Goal: Task Accomplishment & Management: Complete application form

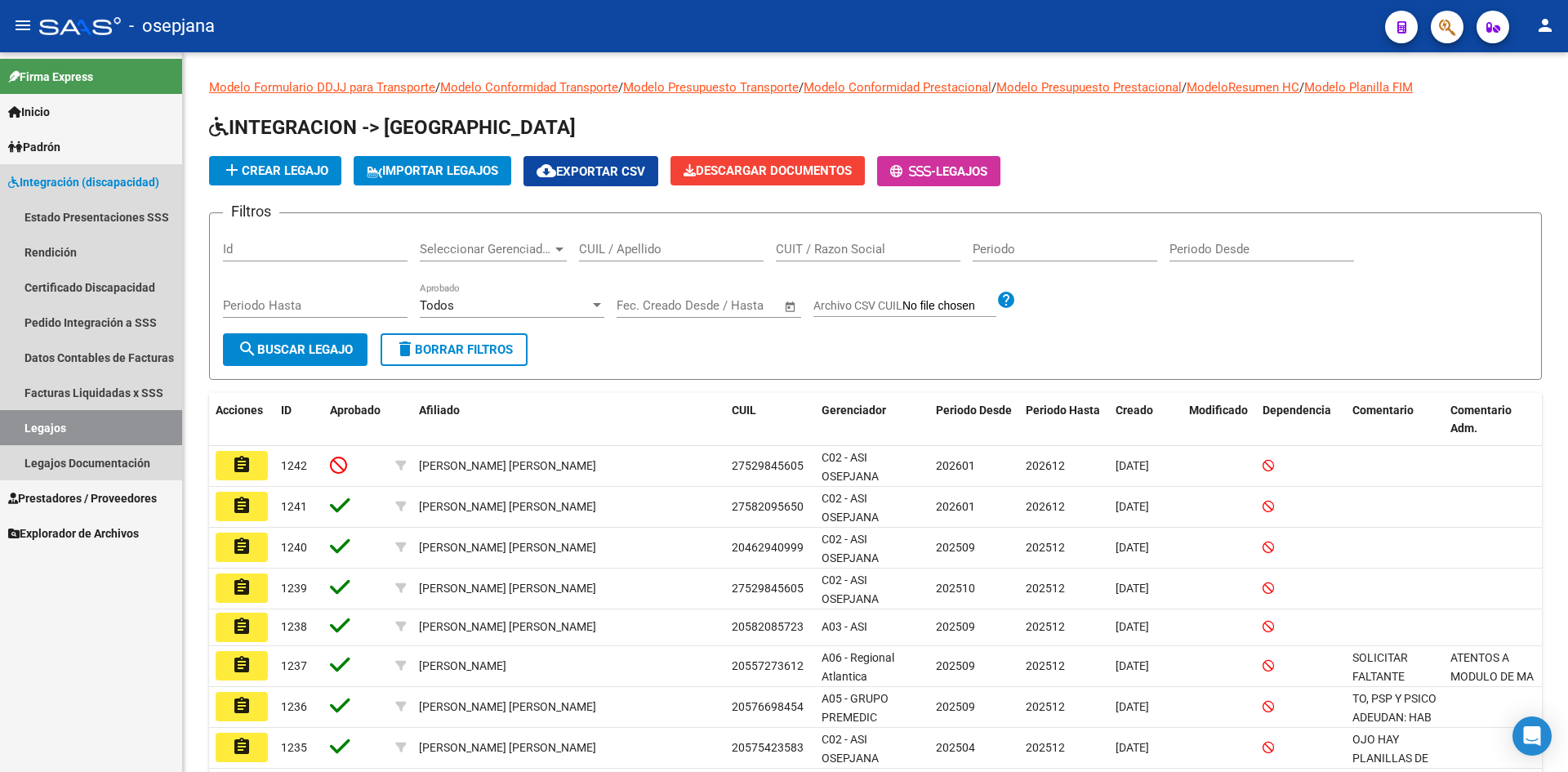
click at [64, 180] on span "Integración (discapacidad)" at bounding box center [84, 182] width 151 height 18
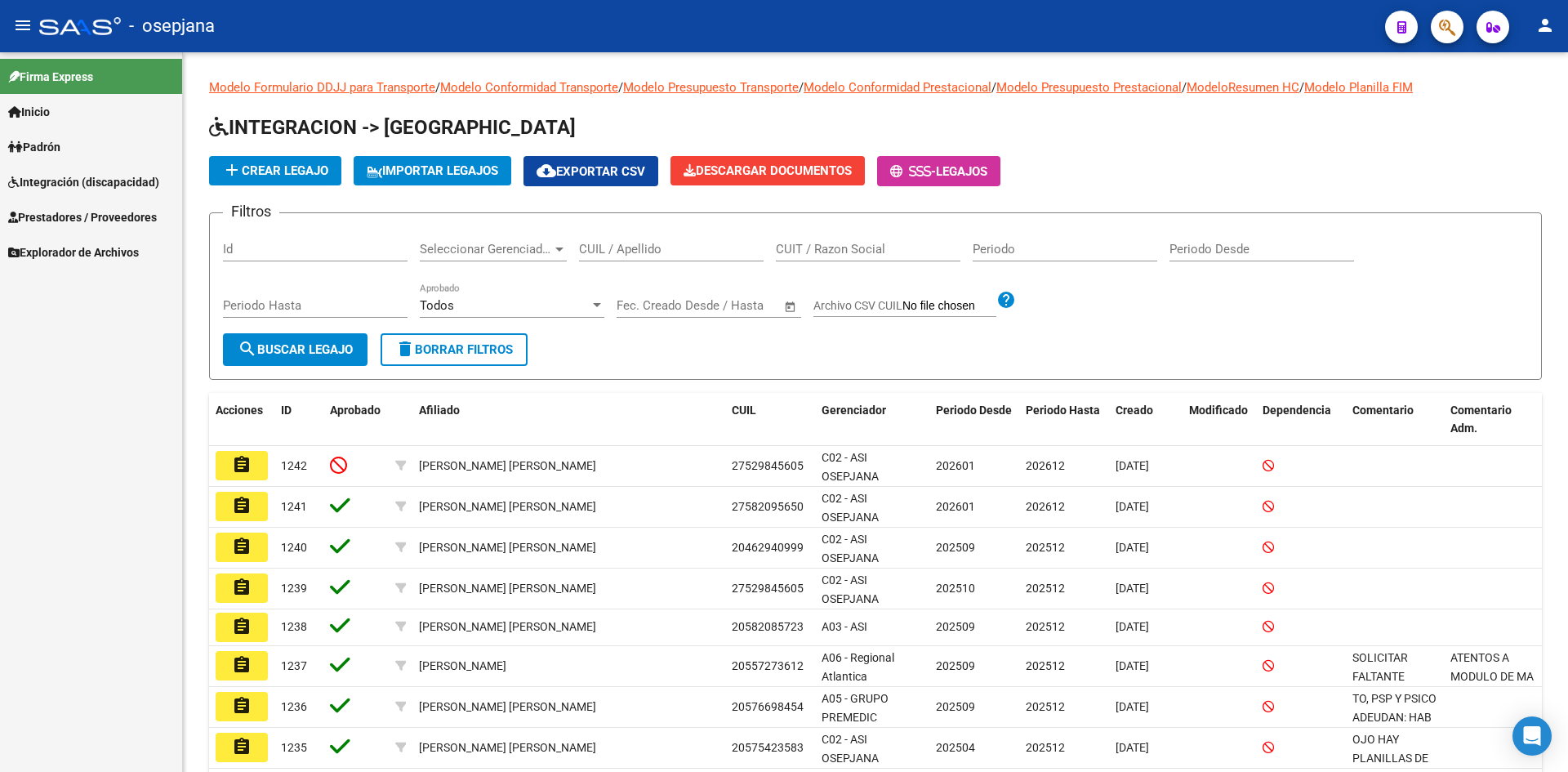
click at [71, 222] on span "Prestadores / Proveedores" at bounding box center [83, 217] width 149 height 18
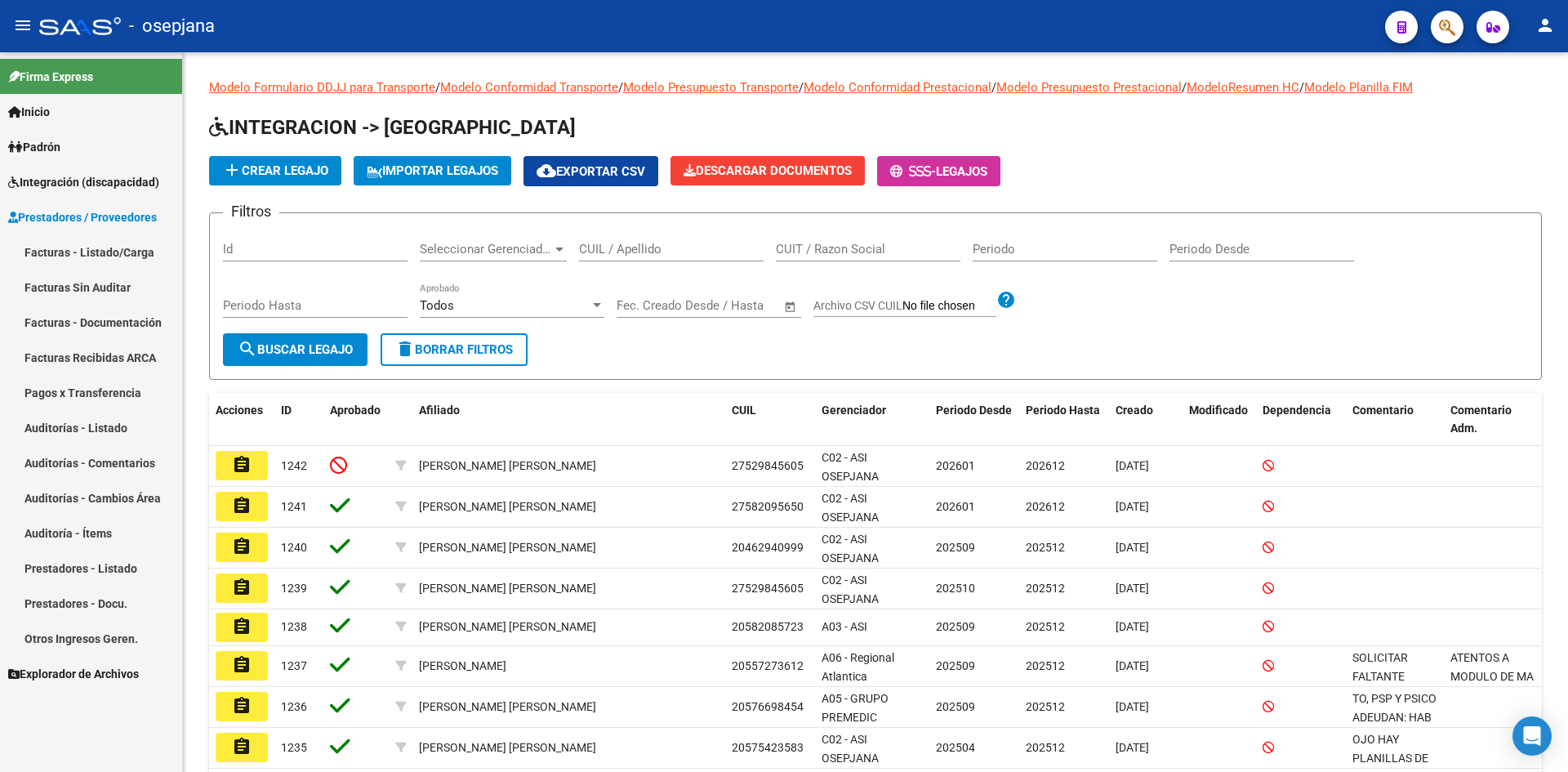
click at [113, 208] on span "Prestadores / Proveedores" at bounding box center [83, 217] width 149 height 18
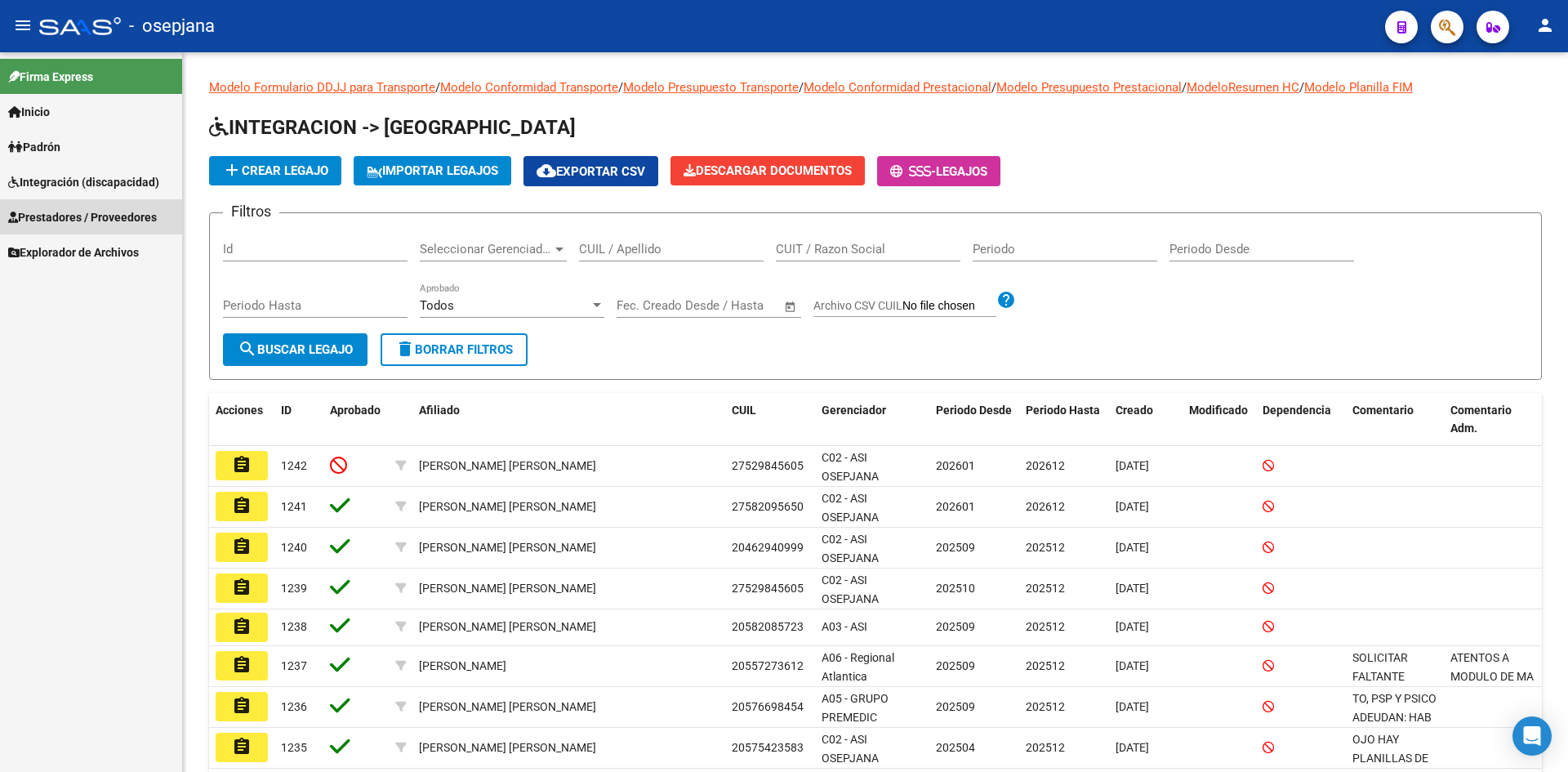
click at [106, 219] on span "Prestadores / Proveedores" at bounding box center [83, 217] width 149 height 18
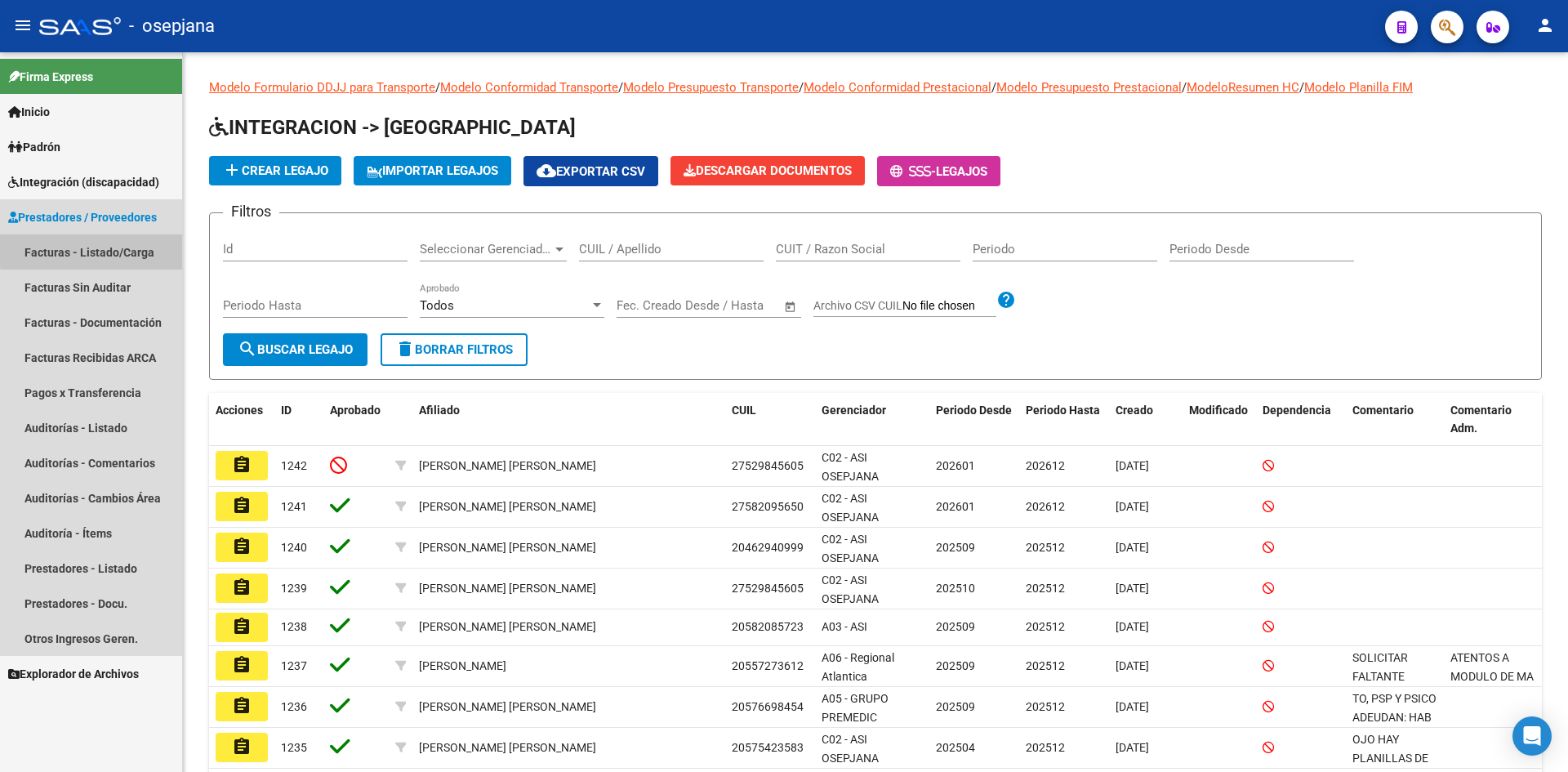
click at [110, 248] on link "Facturas - Listado/Carga" at bounding box center [90, 252] width 182 height 35
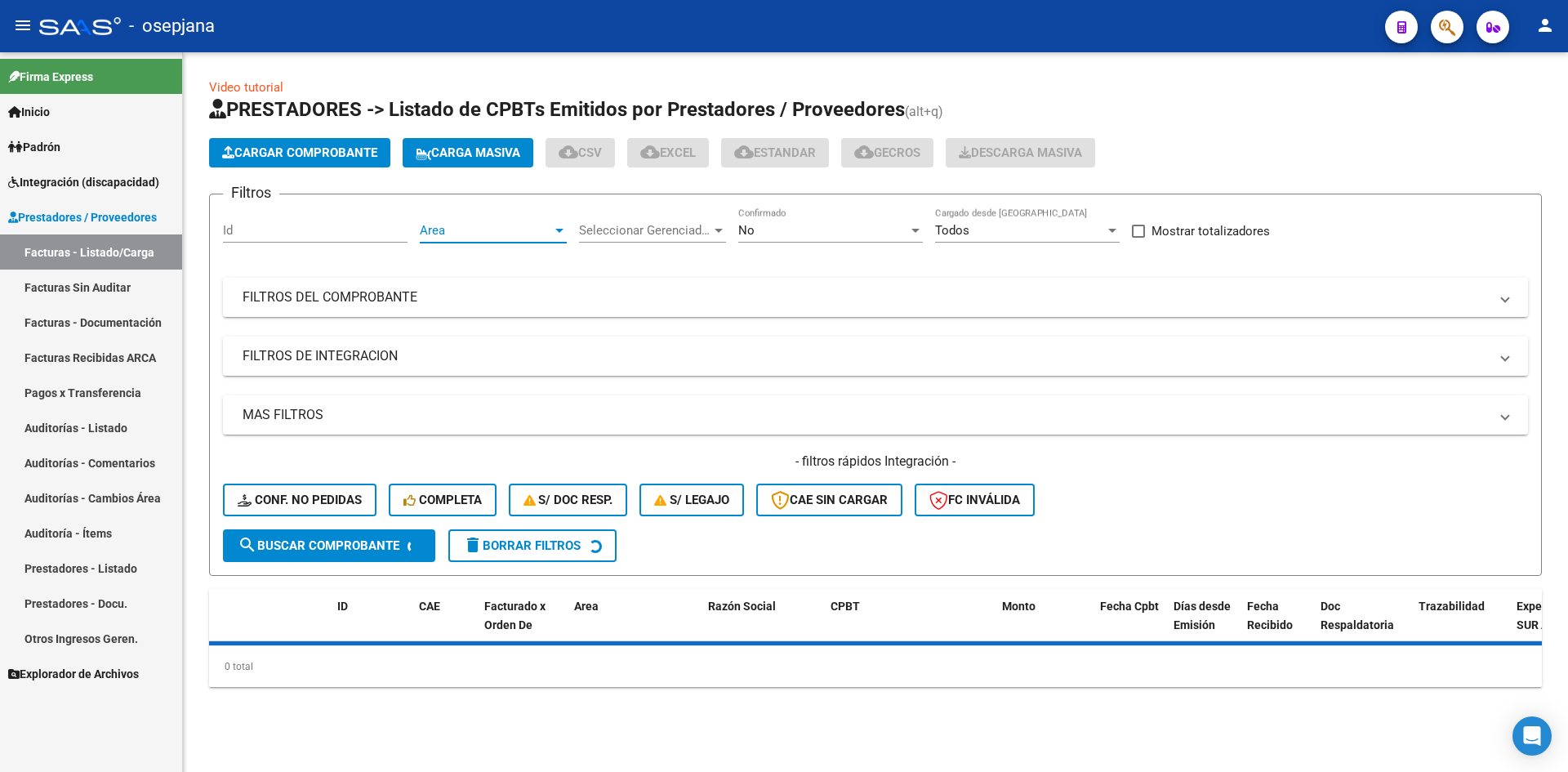
click at [510, 227] on span "Area" at bounding box center [485, 231] width 132 height 15
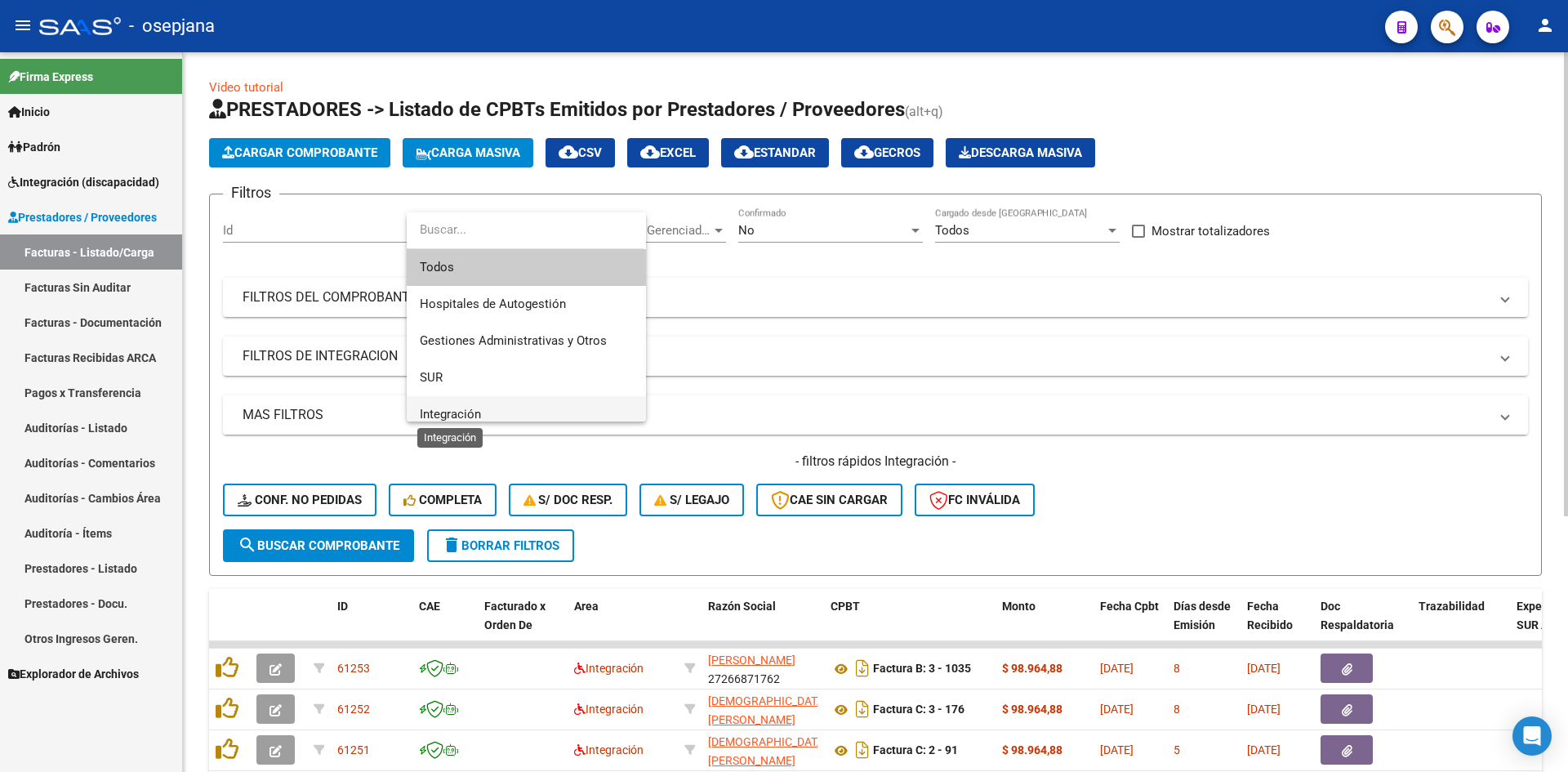
click at [468, 410] on span "Integración" at bounding box center [449, 415] width 61 height 15
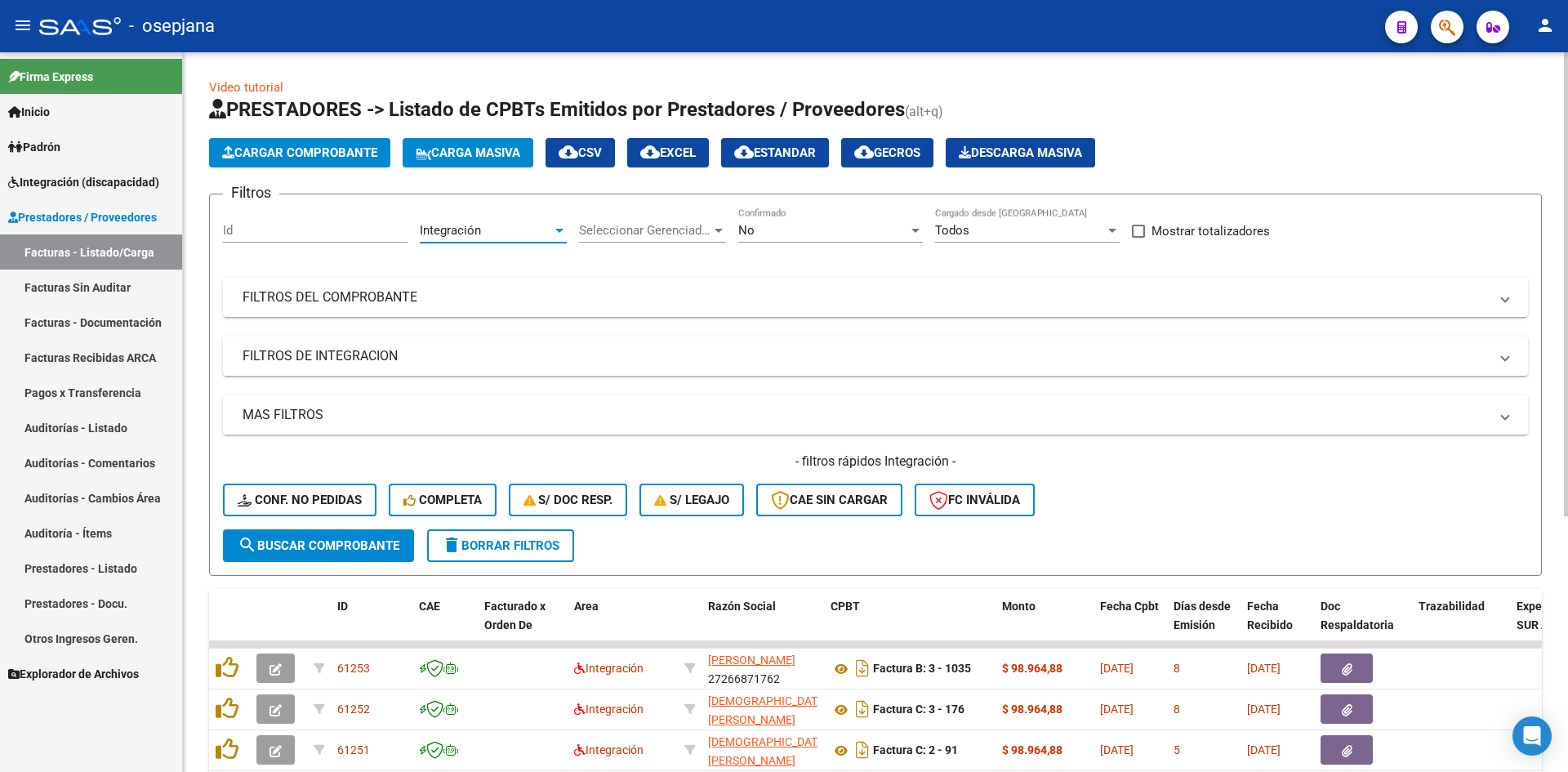
scroll to position [11, 0]
click at [753, 227] on span "No" at bounding box center [745, 231] width 16 height 15
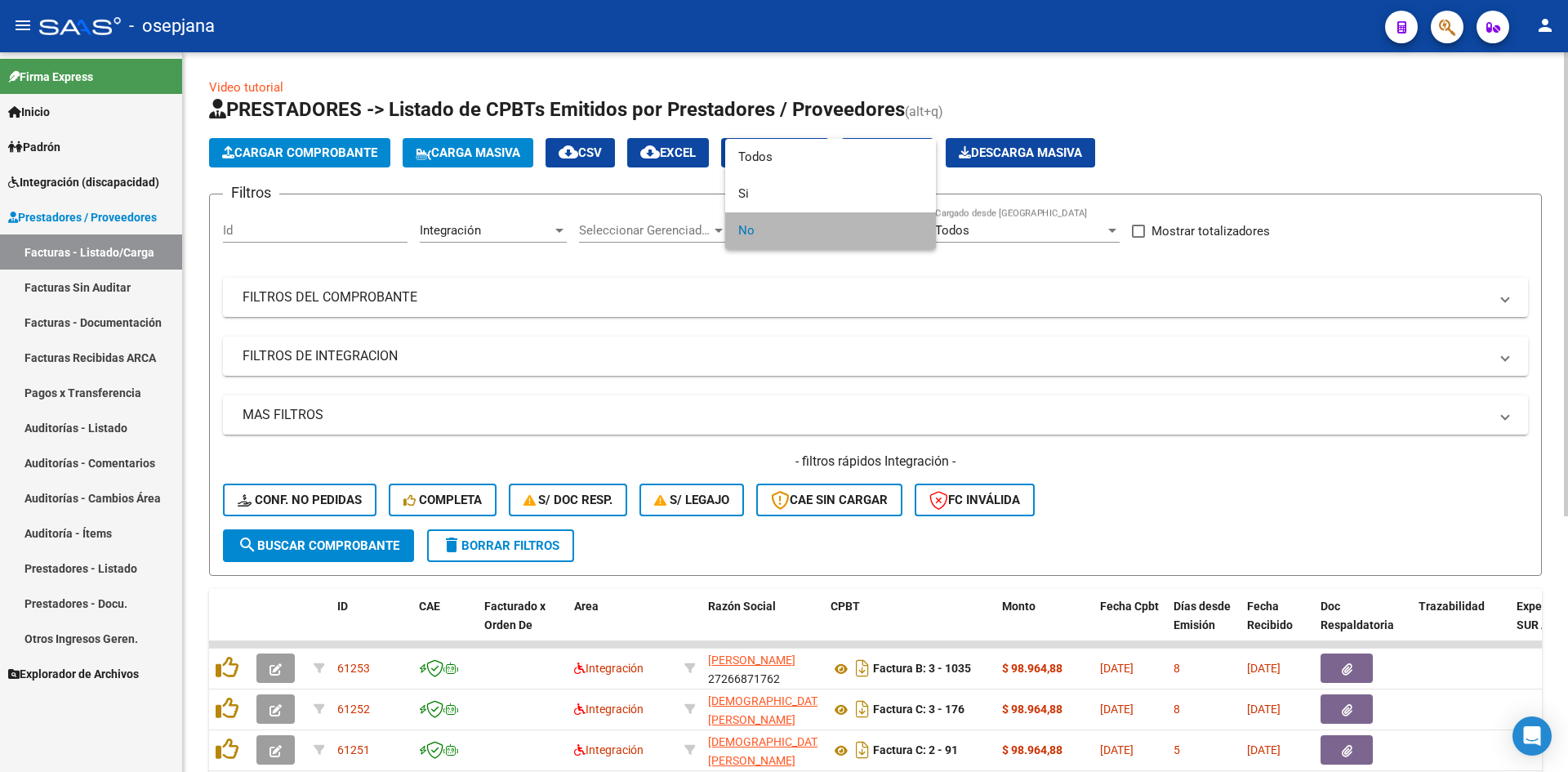
click at [753, 227] on span "No" at bounding box center [830, 230] width 185 height 37
click at [802, 337] on div at bounding box center [784, 386] width 1568 height 772
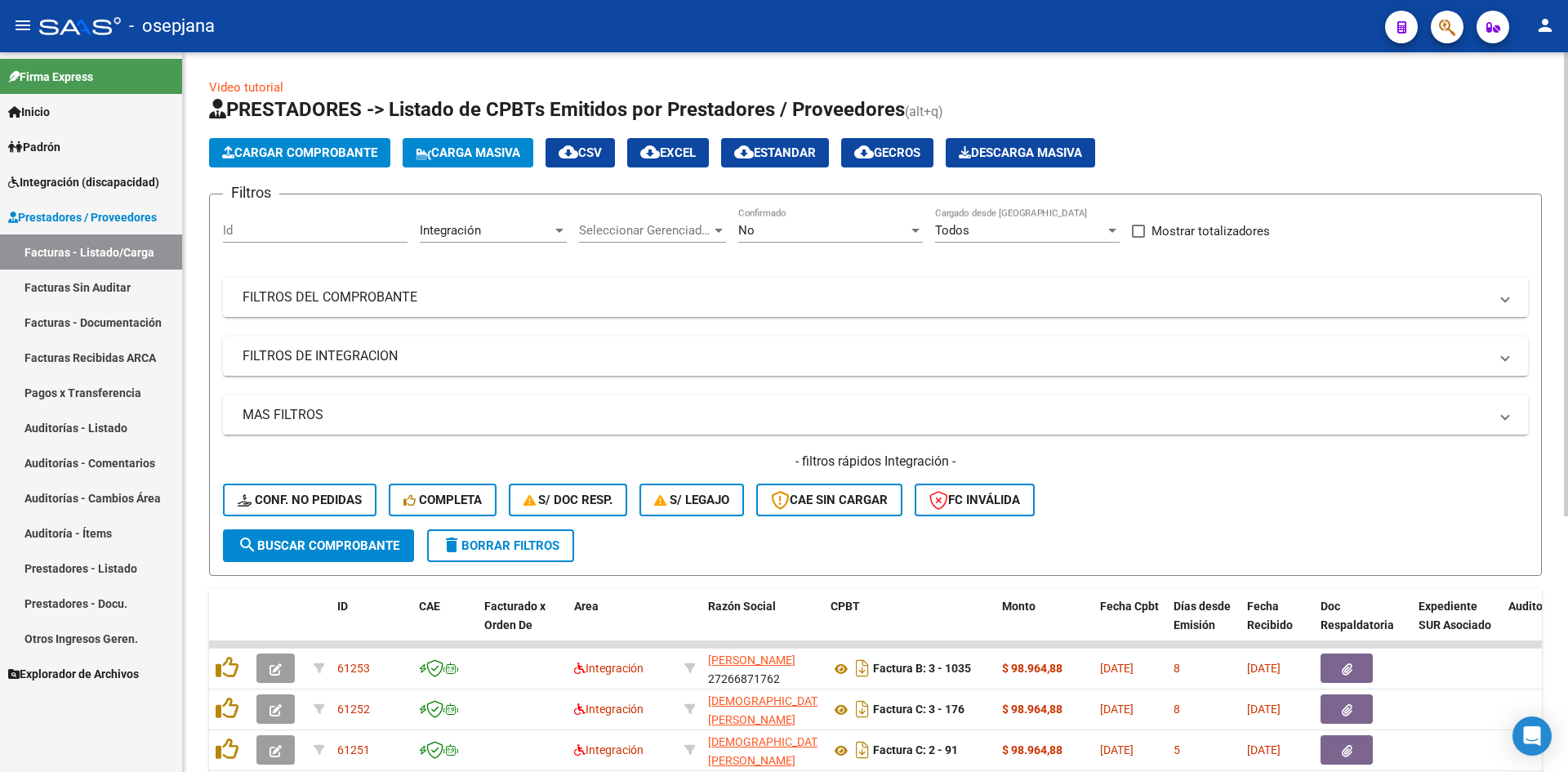
click at [769, 214] on div "No Confirmado" at bounding box center [830, 224] width 185 height 35
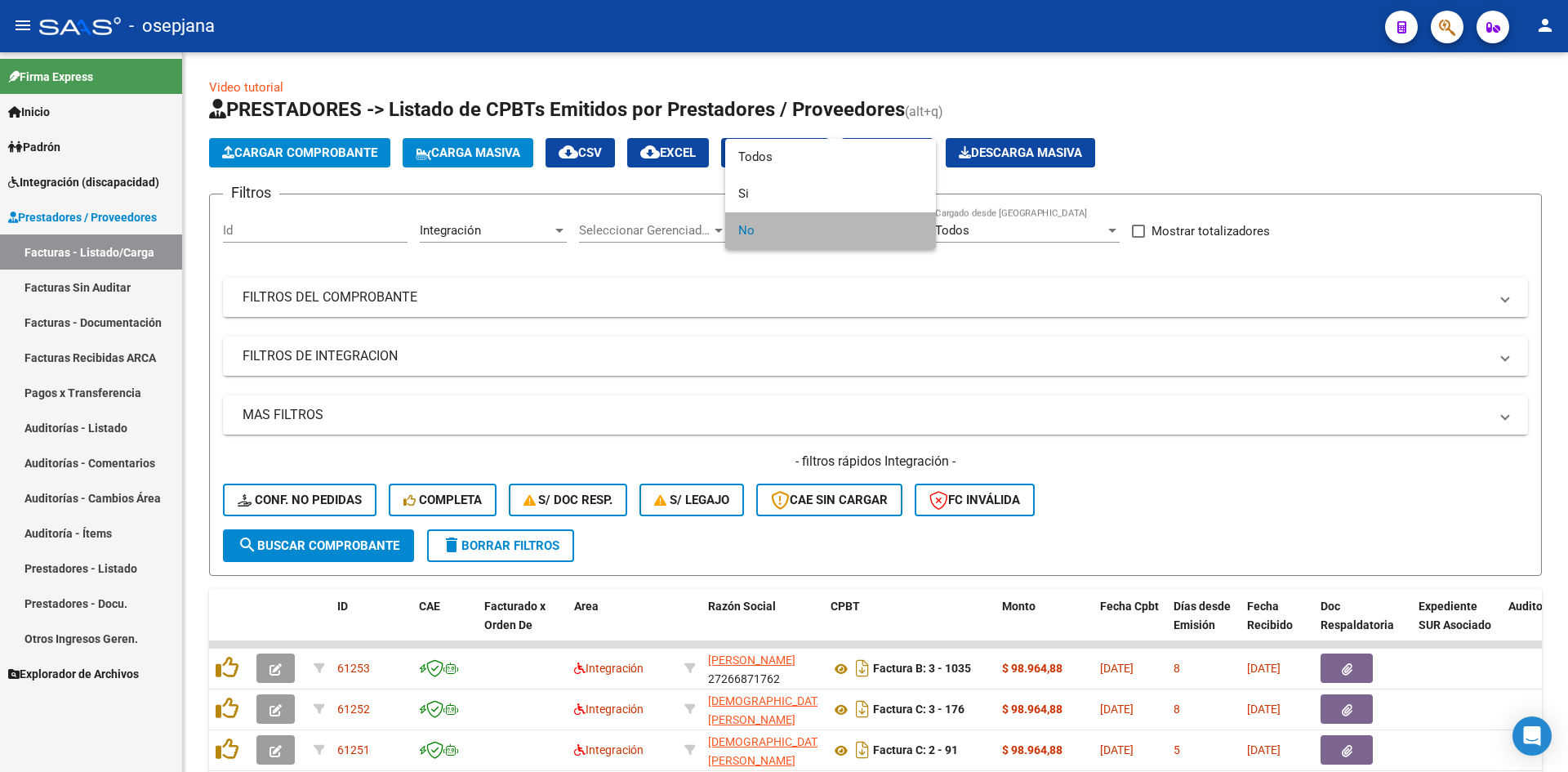
click at [761, 238] on span "No" at bounding box center [830, 230] width 185 height 37
click at [903, 544] on div at bounding box center [784, 386] width 1568 height 772
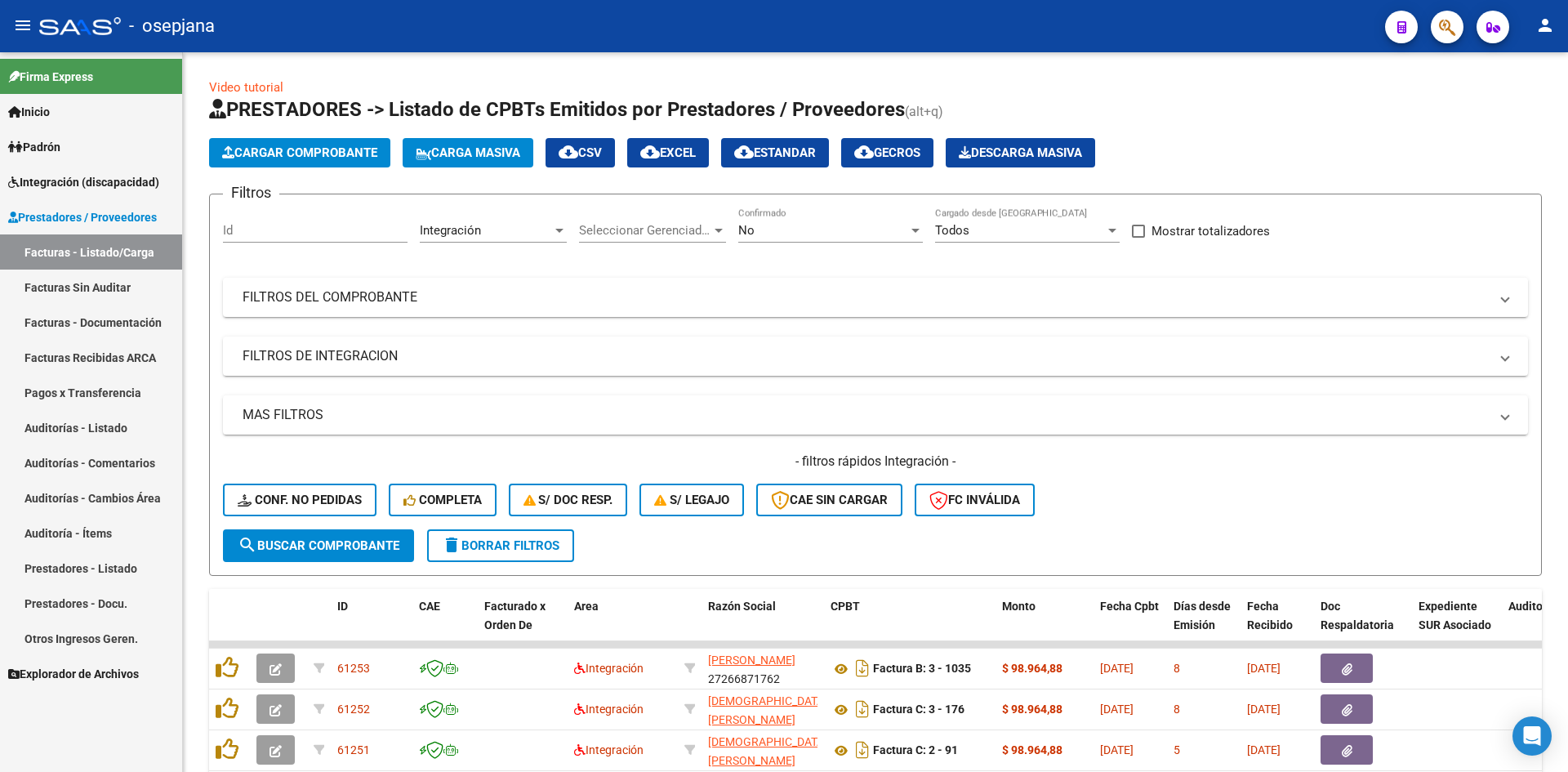
scroll to position [396, 0]
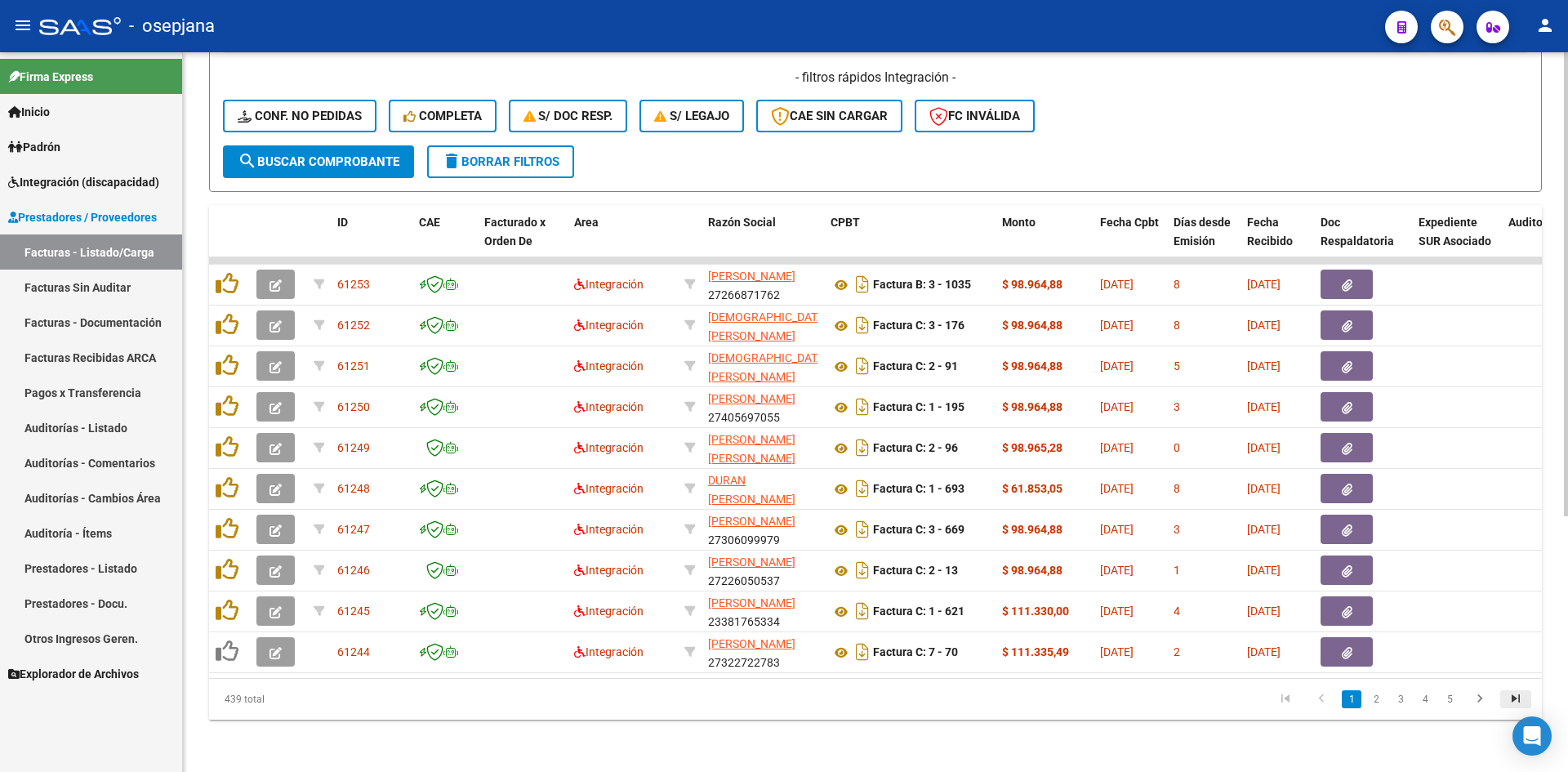
click at [1510, 700] on icon "go to last page" at bounding box center [1515, 700] width 22 height 20
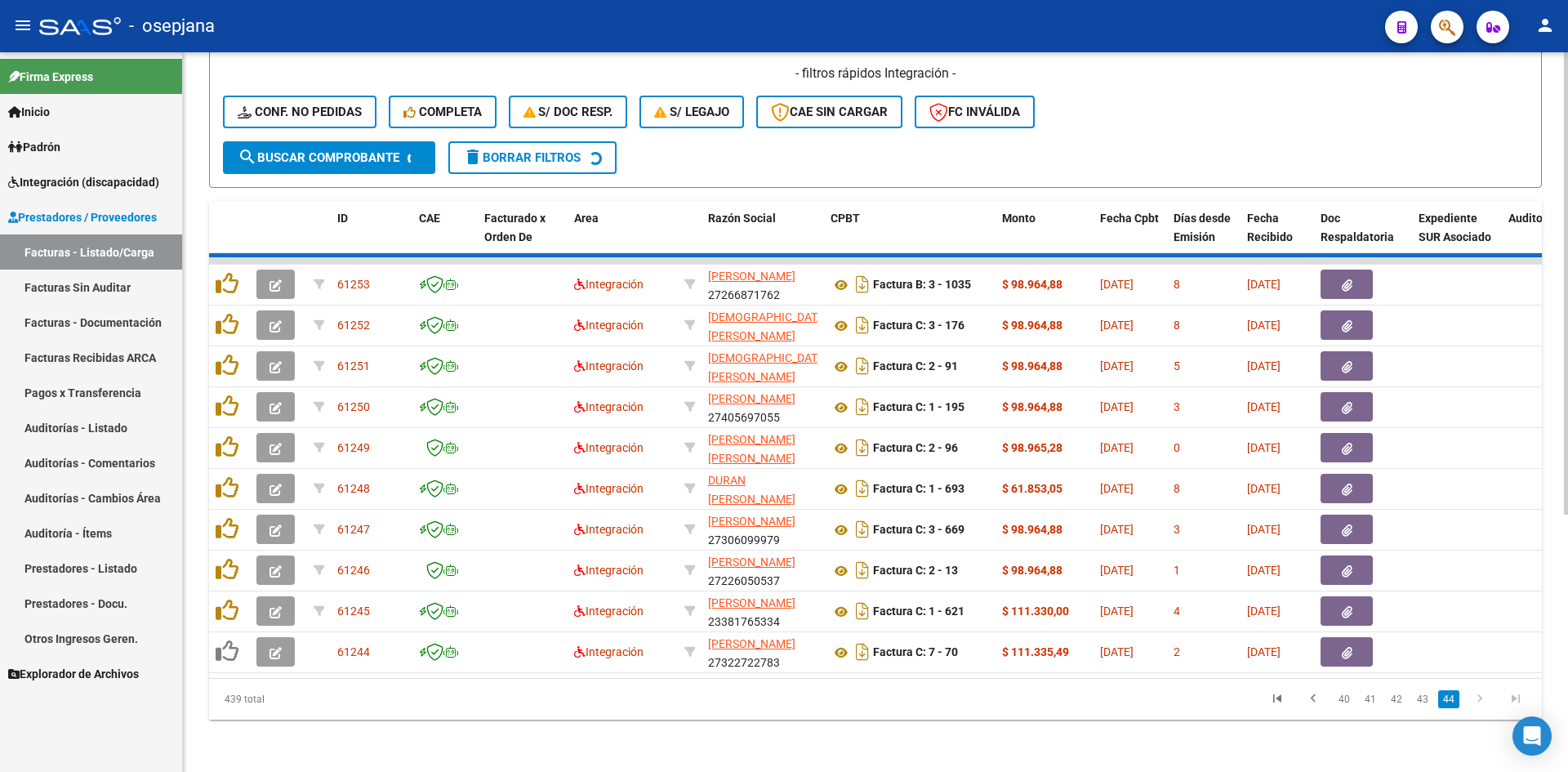
scroll to position [355, 0]
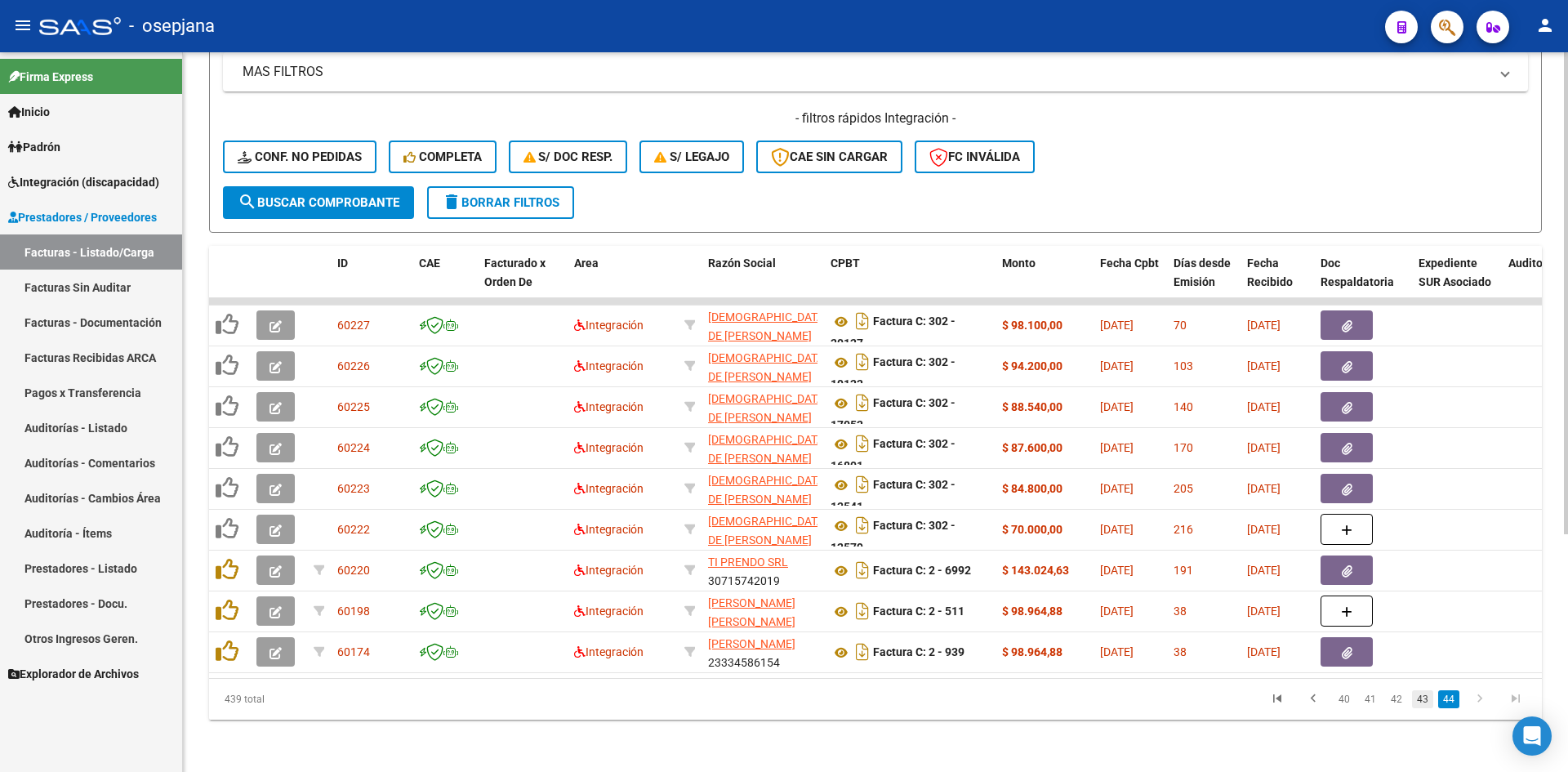
click at [1419, 705] on link "43" at bounding box center [1422, 698] width 22 height 18
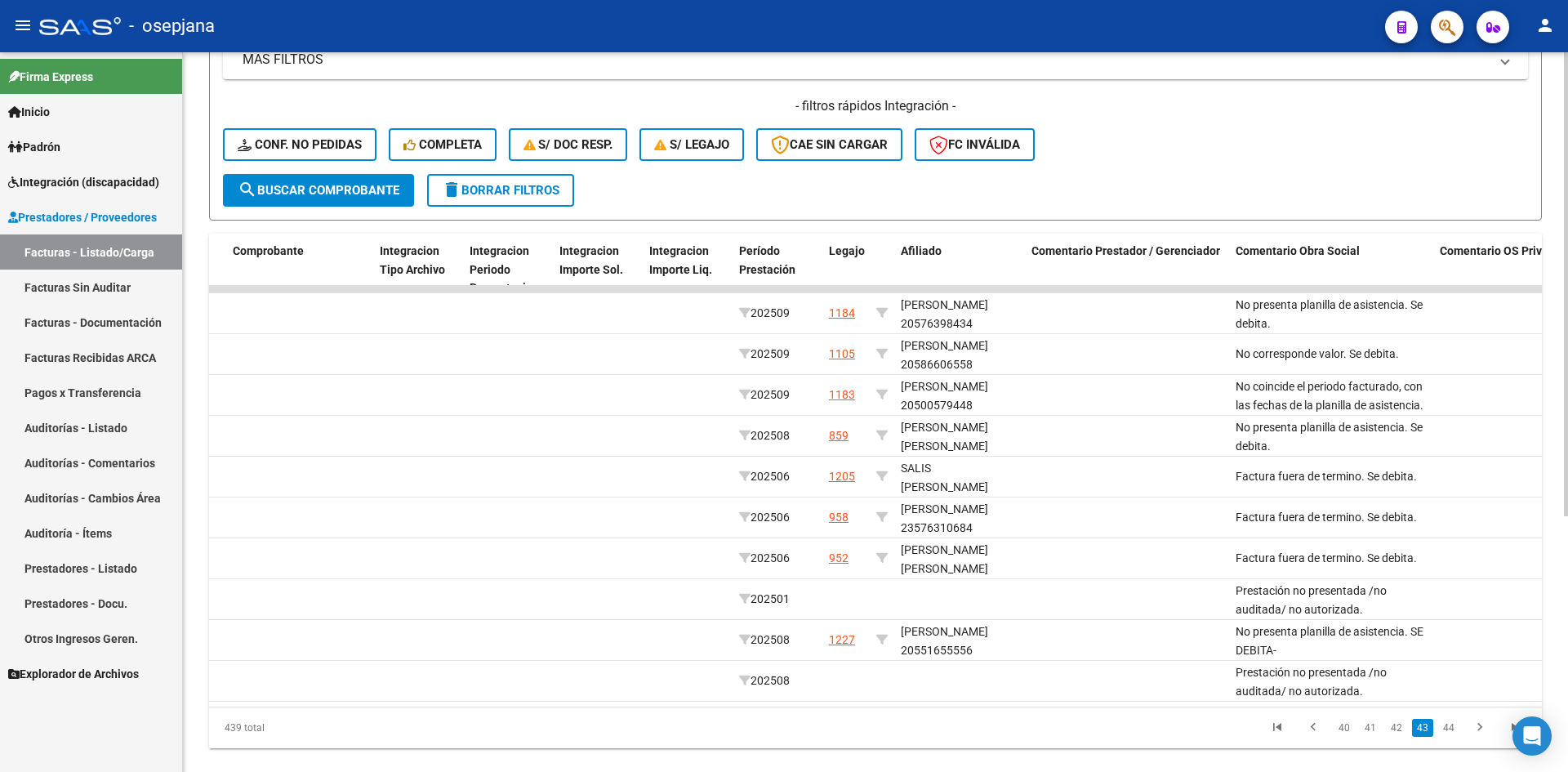
scroll to position [0, 2038]
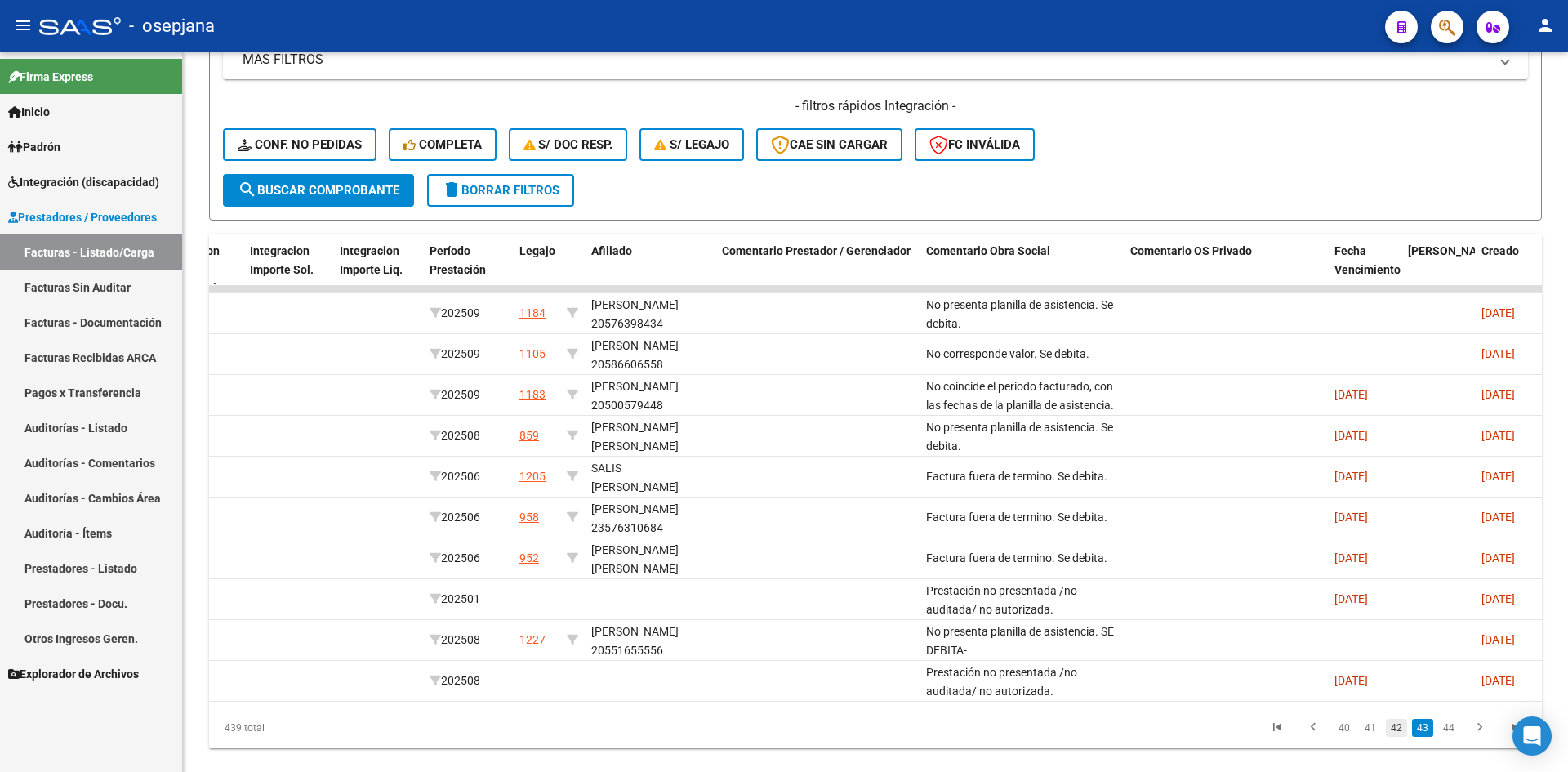
click at [1394, 734] on link "42" at bounding box center [1396, 728] width 22 height 18
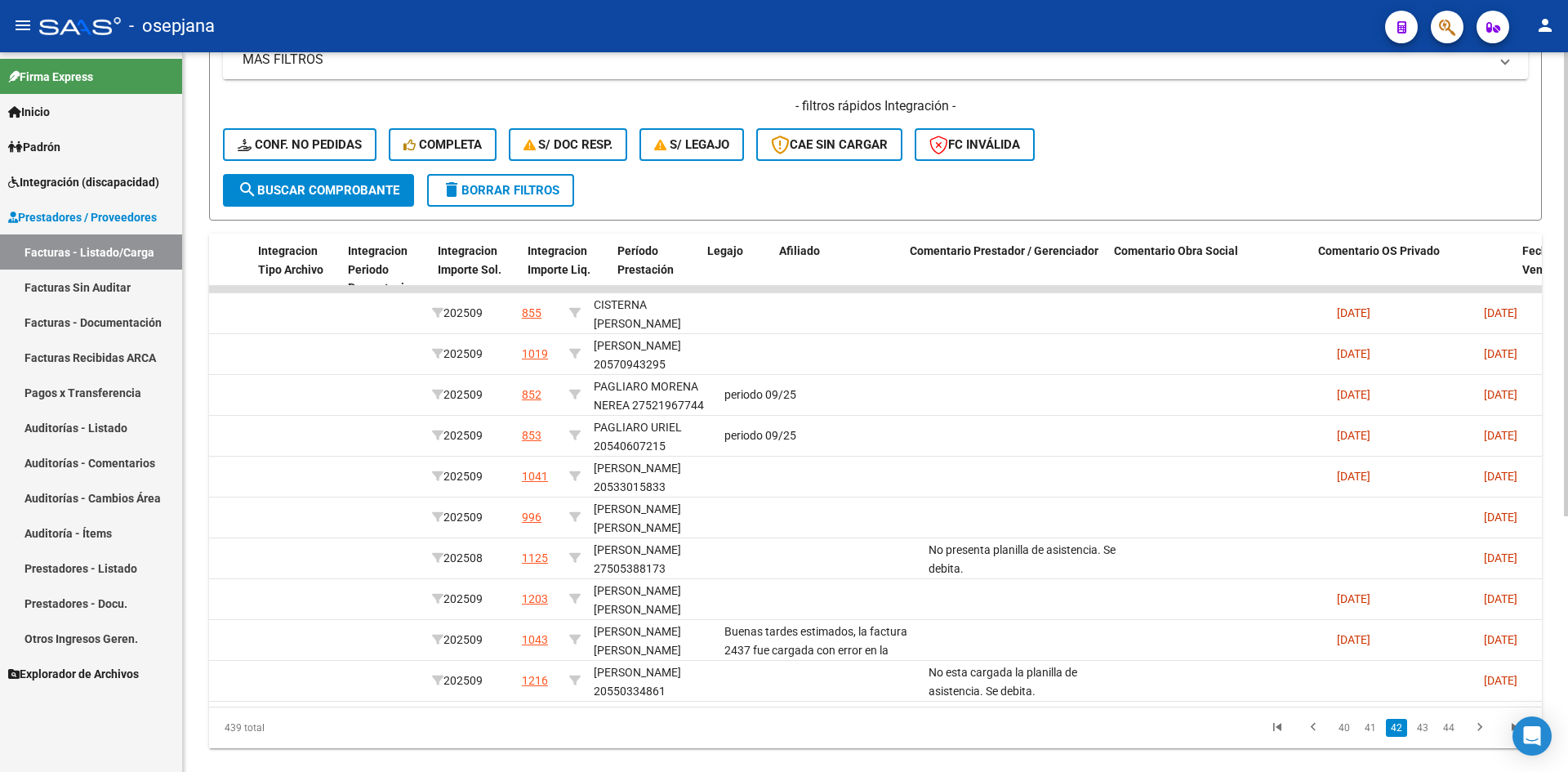
scroll to position [0, 0]
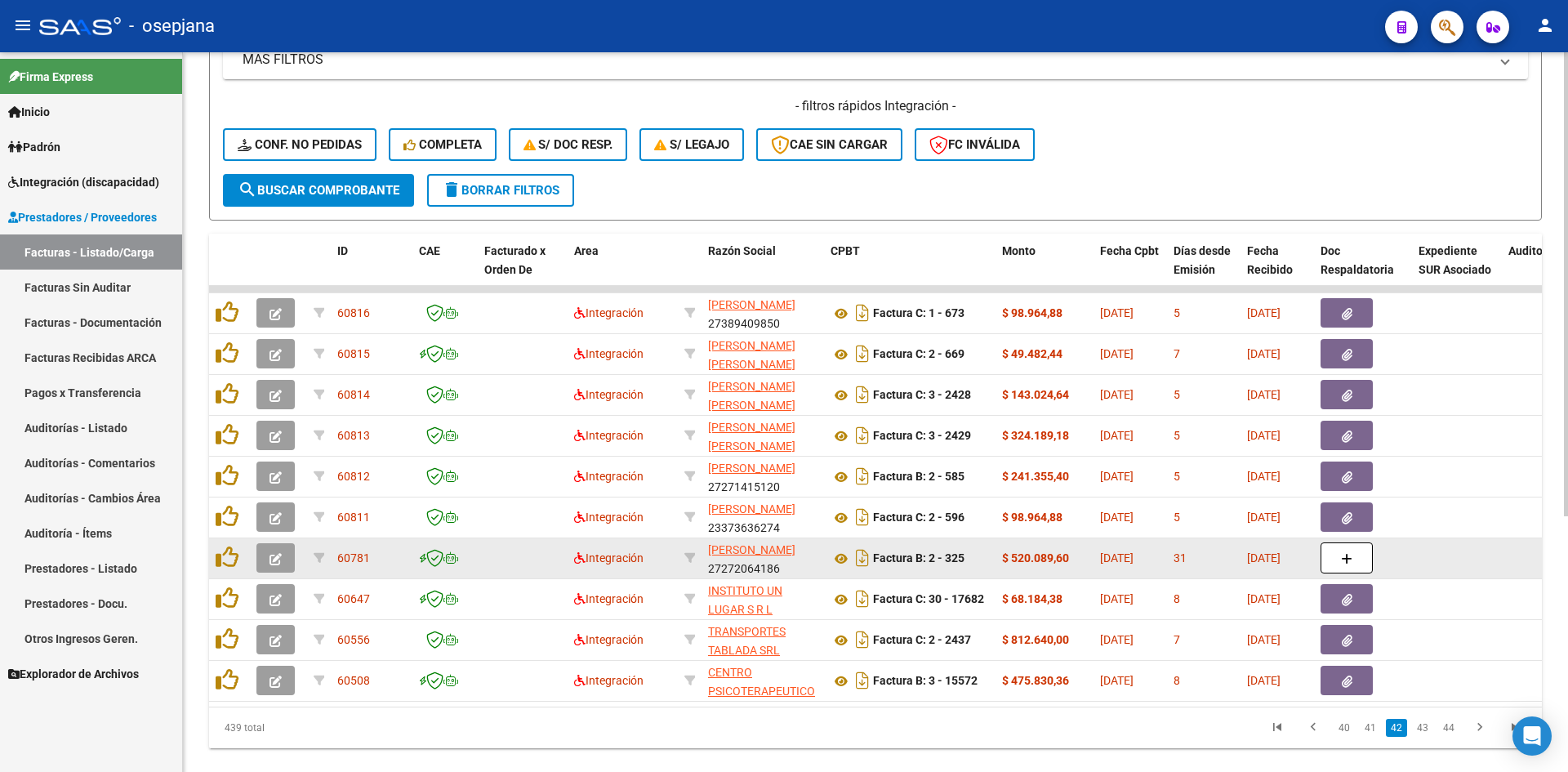
click at [254, 560] on datatable-body-cell at bounding box center [278, 558] width 57 height 40
click at [272, 554] on icon "button" at bounding box center [275, 559] width 12 height 12
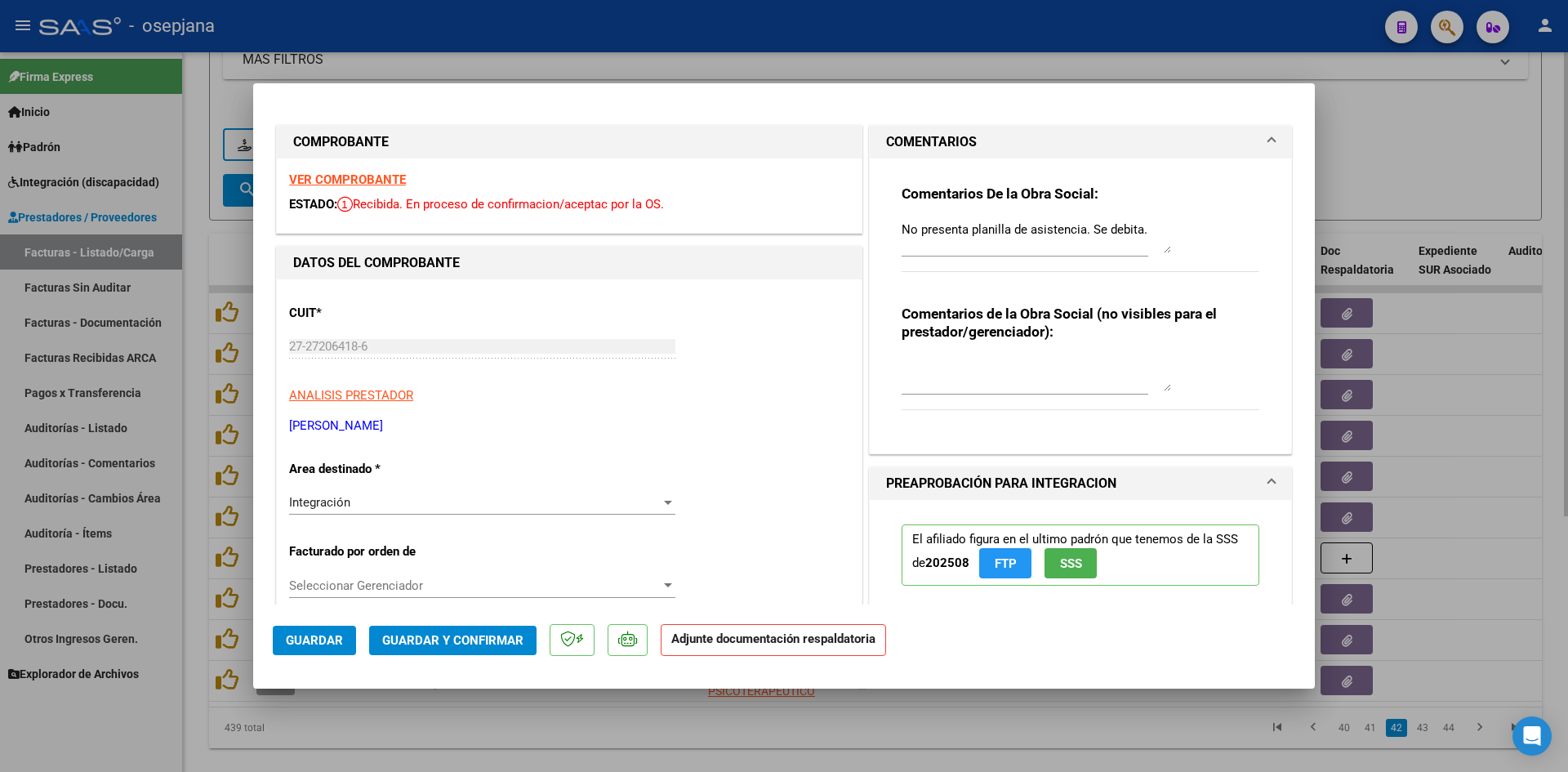
click at [1367, 170] on div at bounding box center [784, 386] width 1568 height 772
type input "$ 0,00"
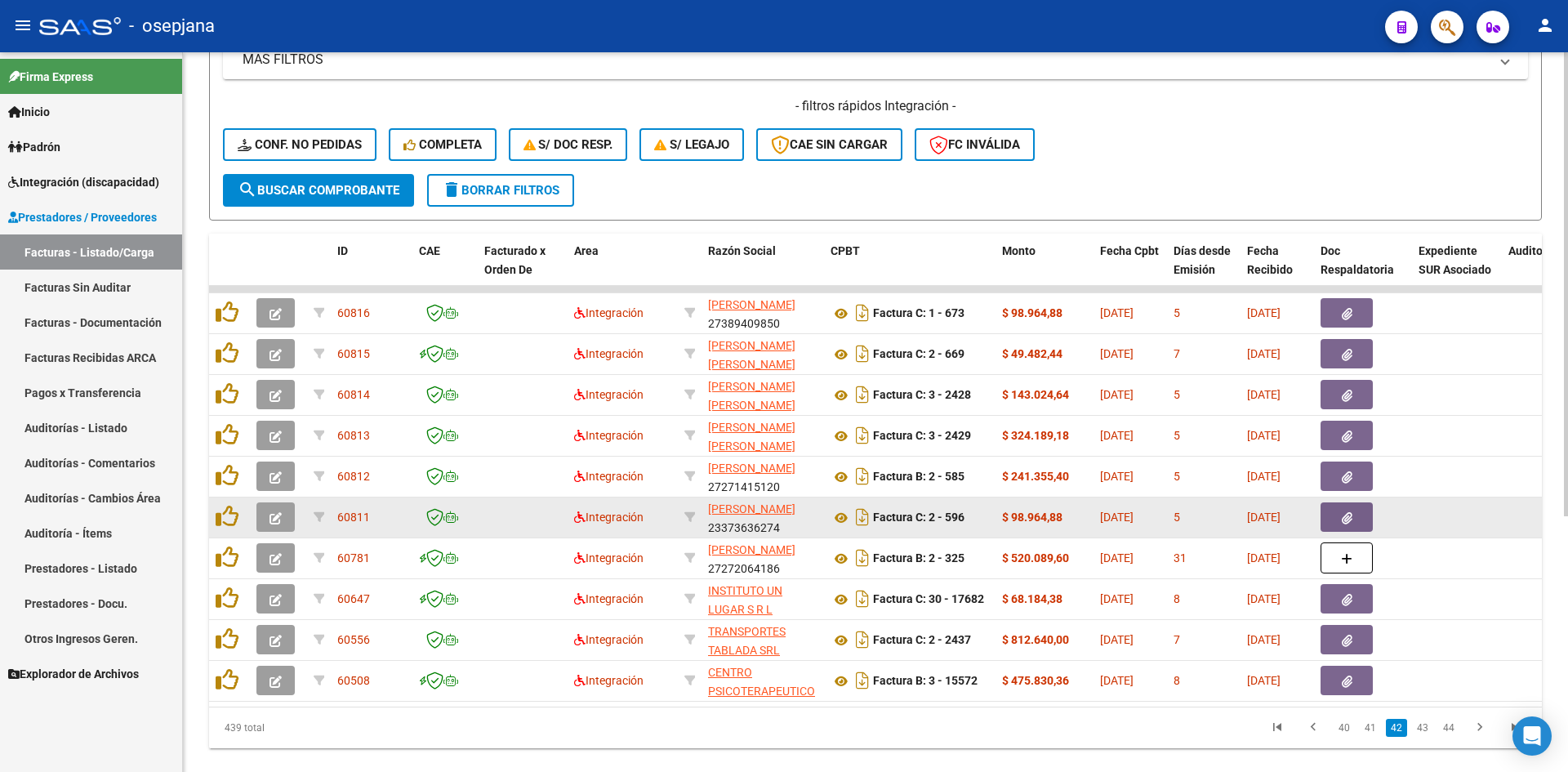
click at [288, 519] on button "button" at bounding box center [275, 517] width 39 height 29
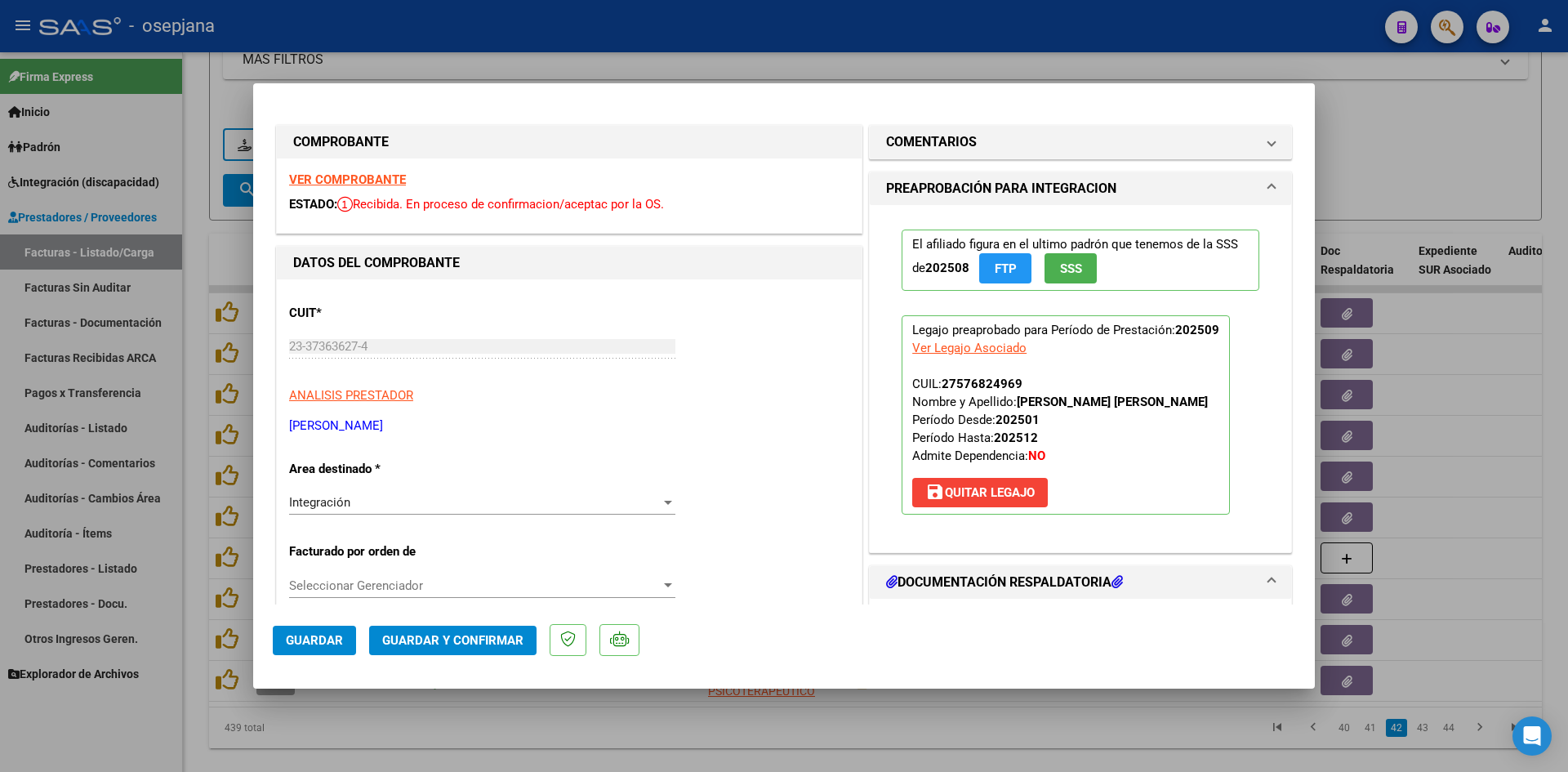
click at [306, 186] on strong "VER COMPROBANTE" at bounding box center [348, 180] width 117 height 15
click at [1406, 151] on div at bounding box center [784, 386] width 1568 height 772
type input "$ 0,00"
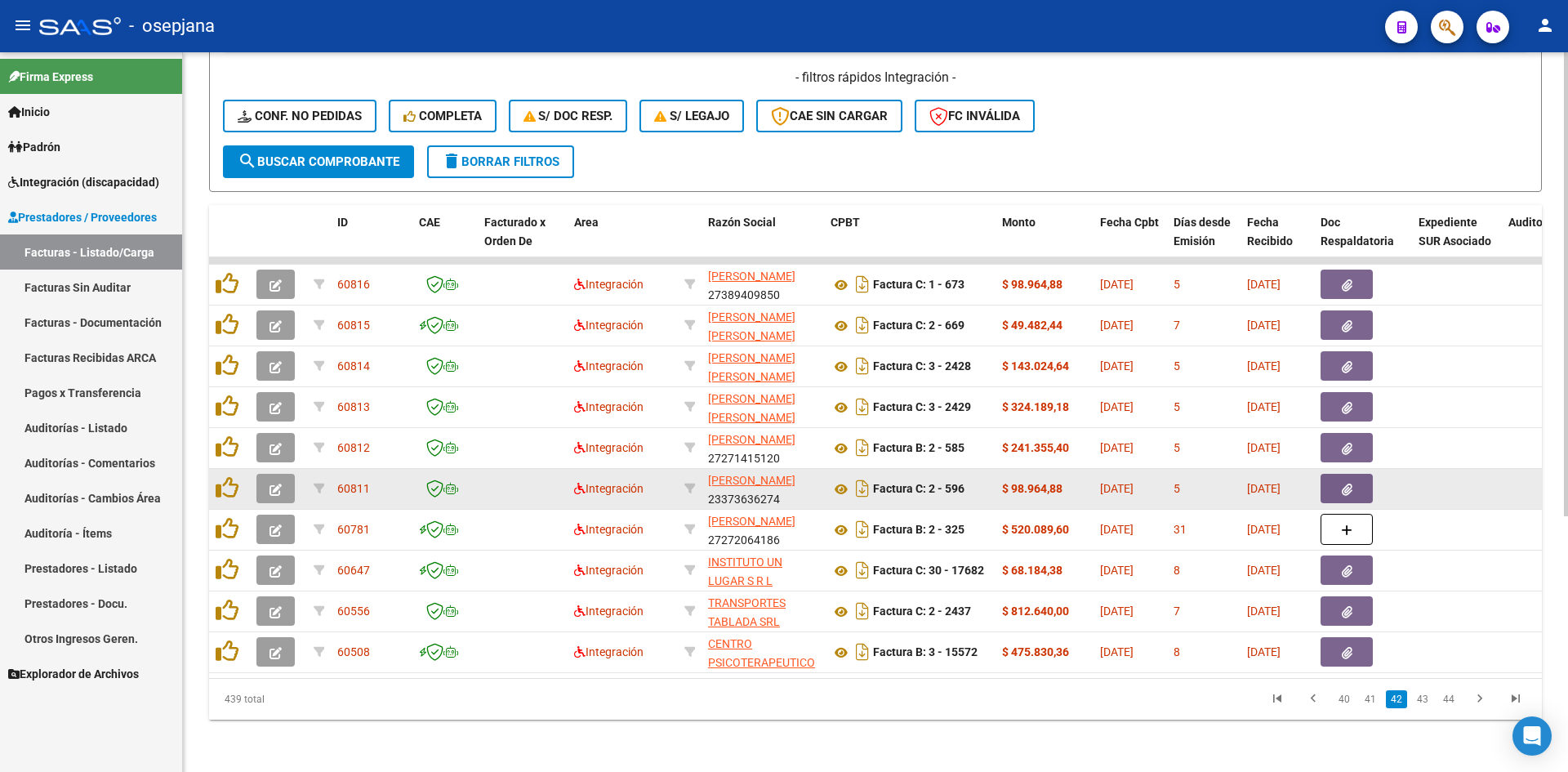
click at [271, 484] on icon "button" at bounding box center [275, 489] width 12 height 12
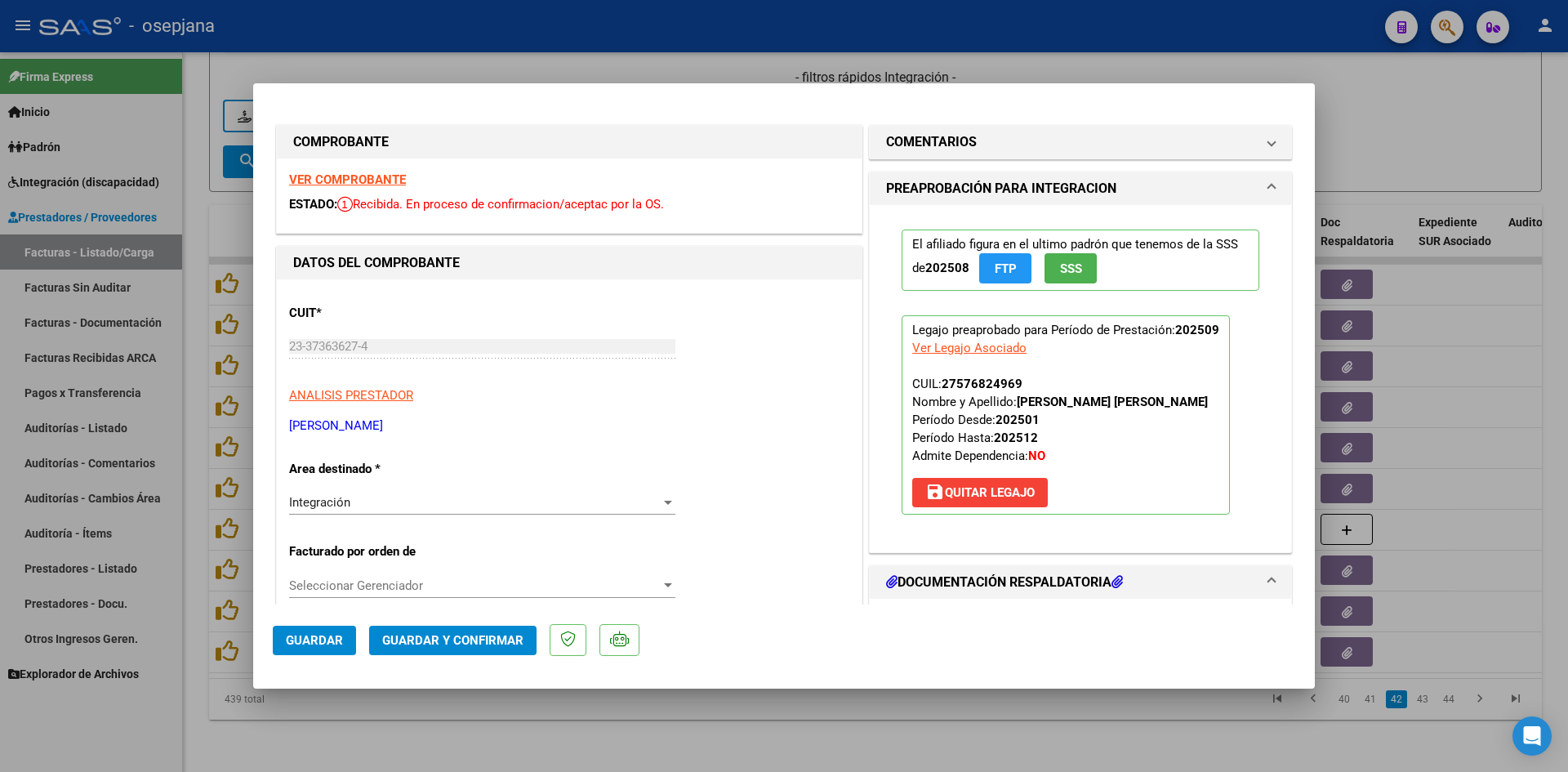
click at [342, 183] on strong "VER COMPROBANTE" at bounding box center [348, 180] width 117 height 15
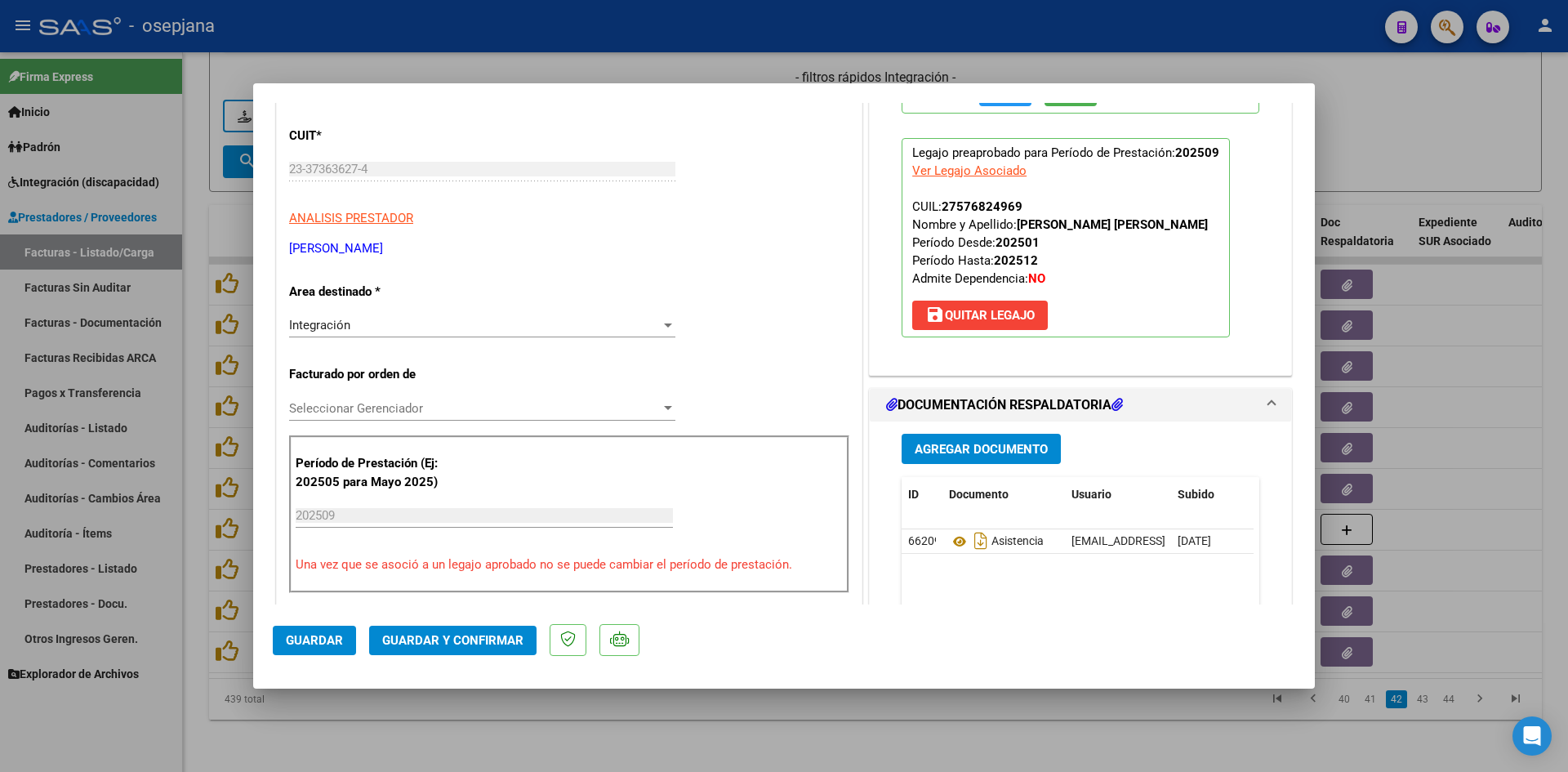
scroll to position [408, 0]
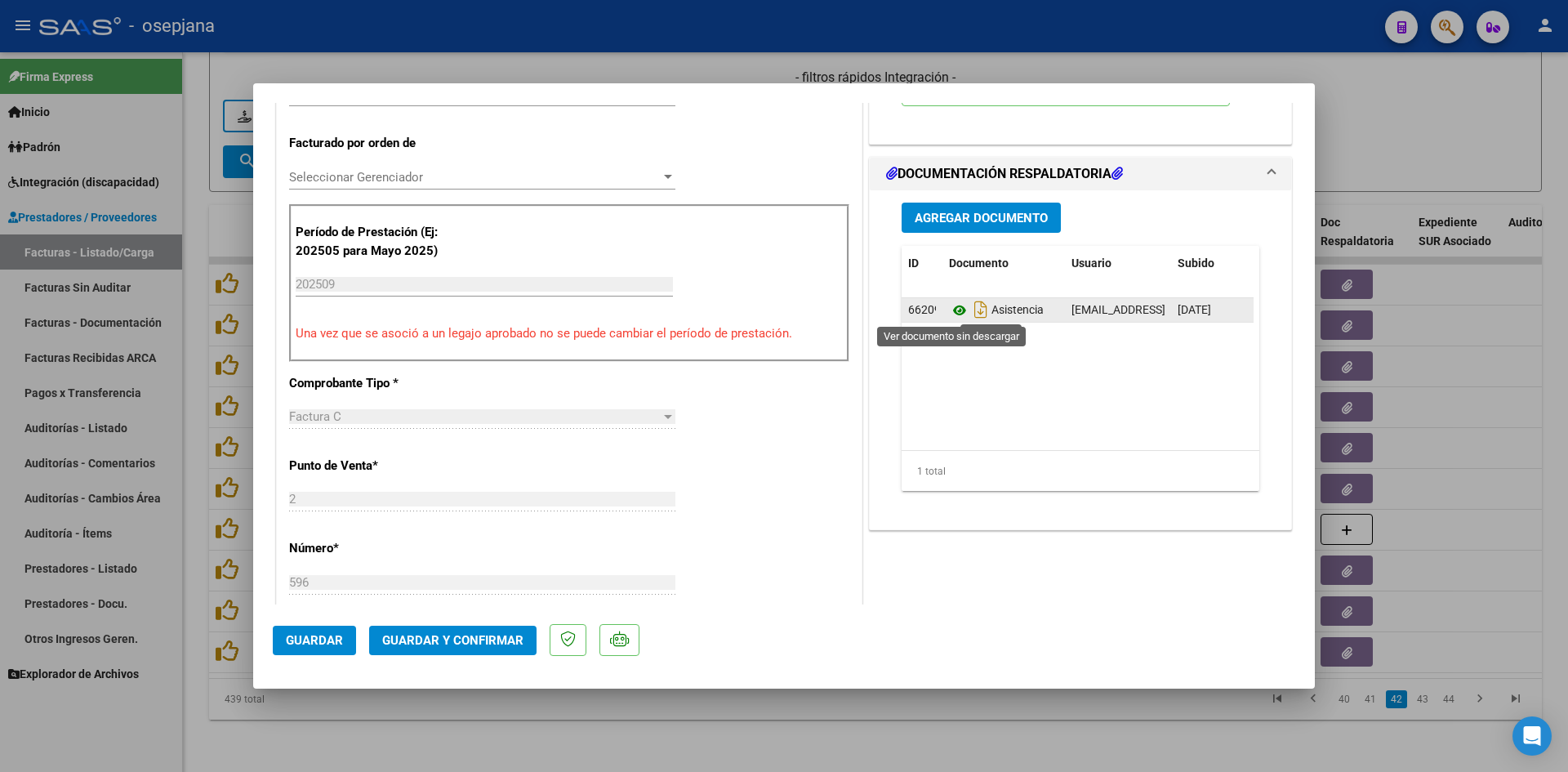
click at [949, 308] on icon at bounding box center [959, 310] width 22 height 20
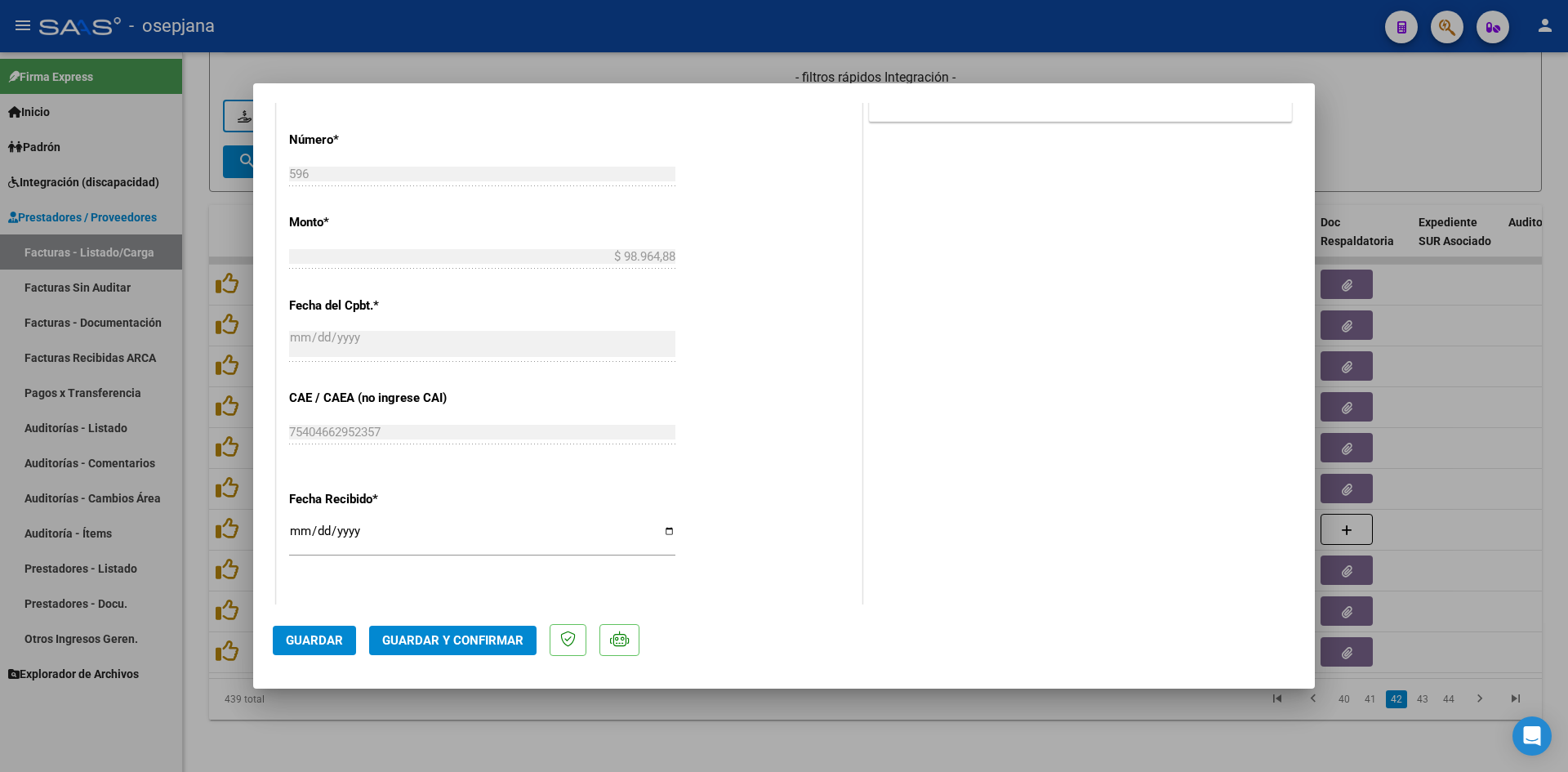
scroll to position [1076, 0]
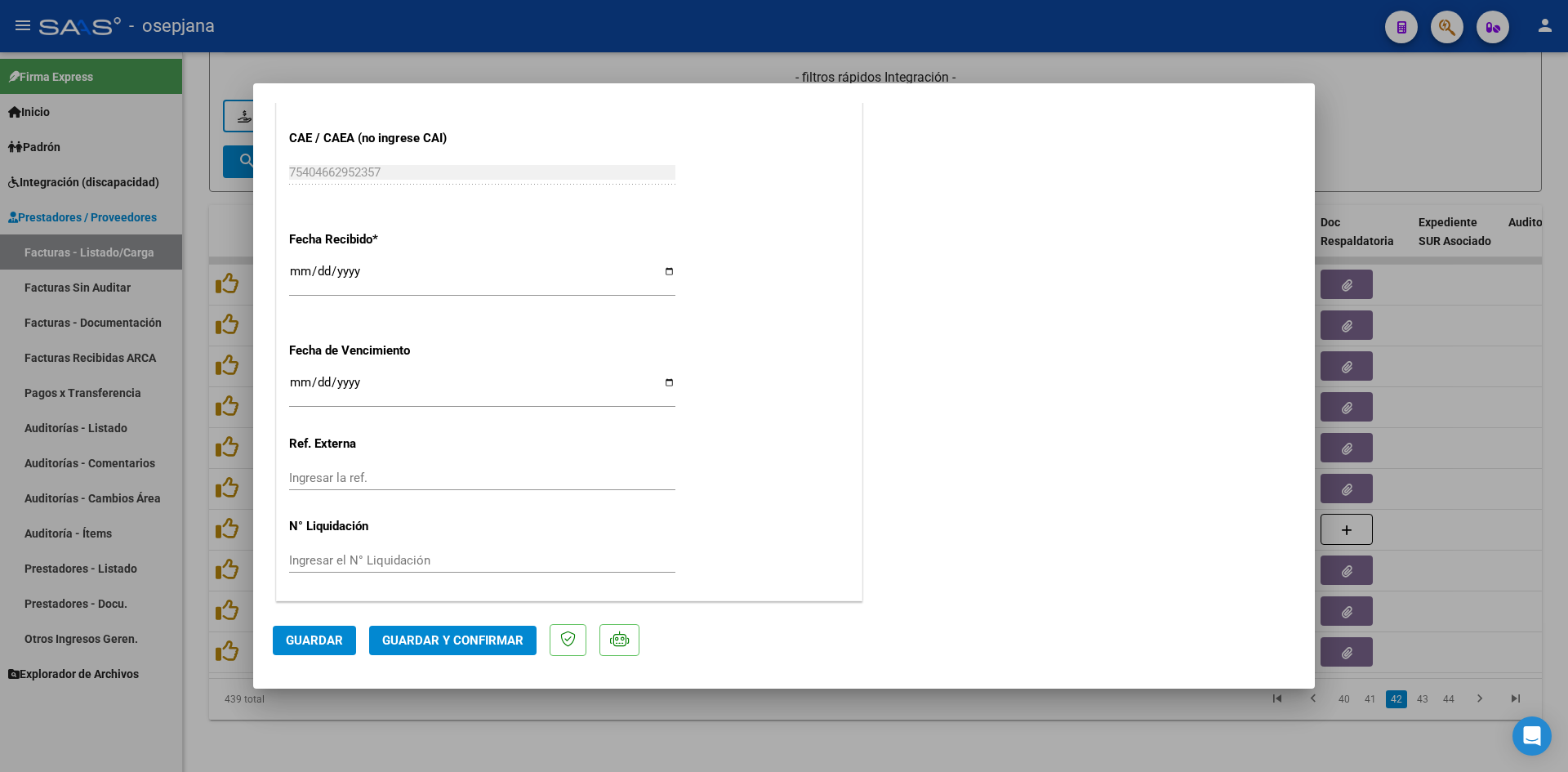
click at [300, 377] on input "Ingresar la fecha" at bounding box center [482, 389] width 386 height 26
type input "[DATE]"
click at [419, 644] on span "Guardar y Confirmar" at bounding box center [453, 641] width 141 height 15
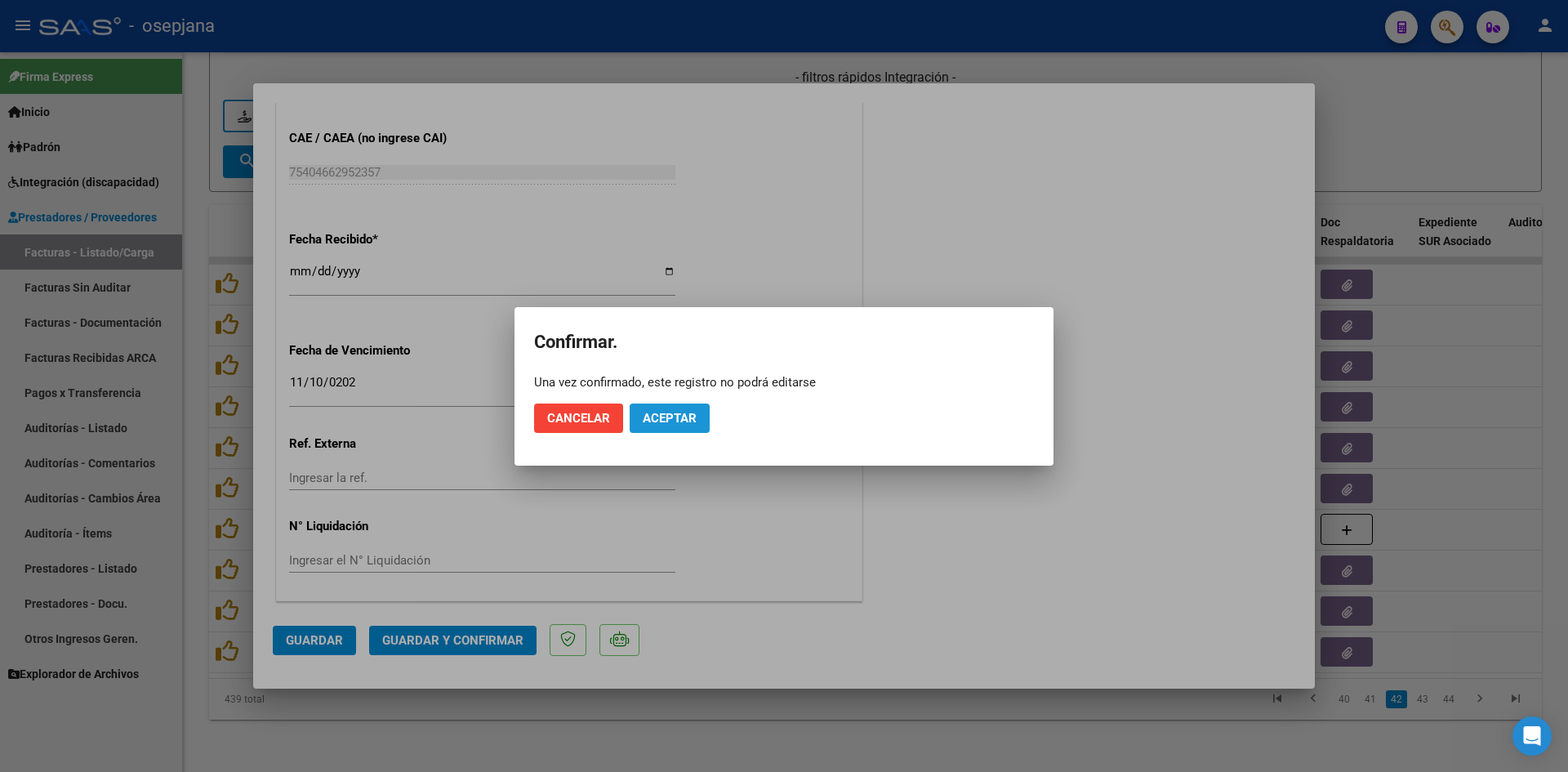
click at [695, 419] on span "Aceptar" at bounding box center [669, 419] width 54 height 15
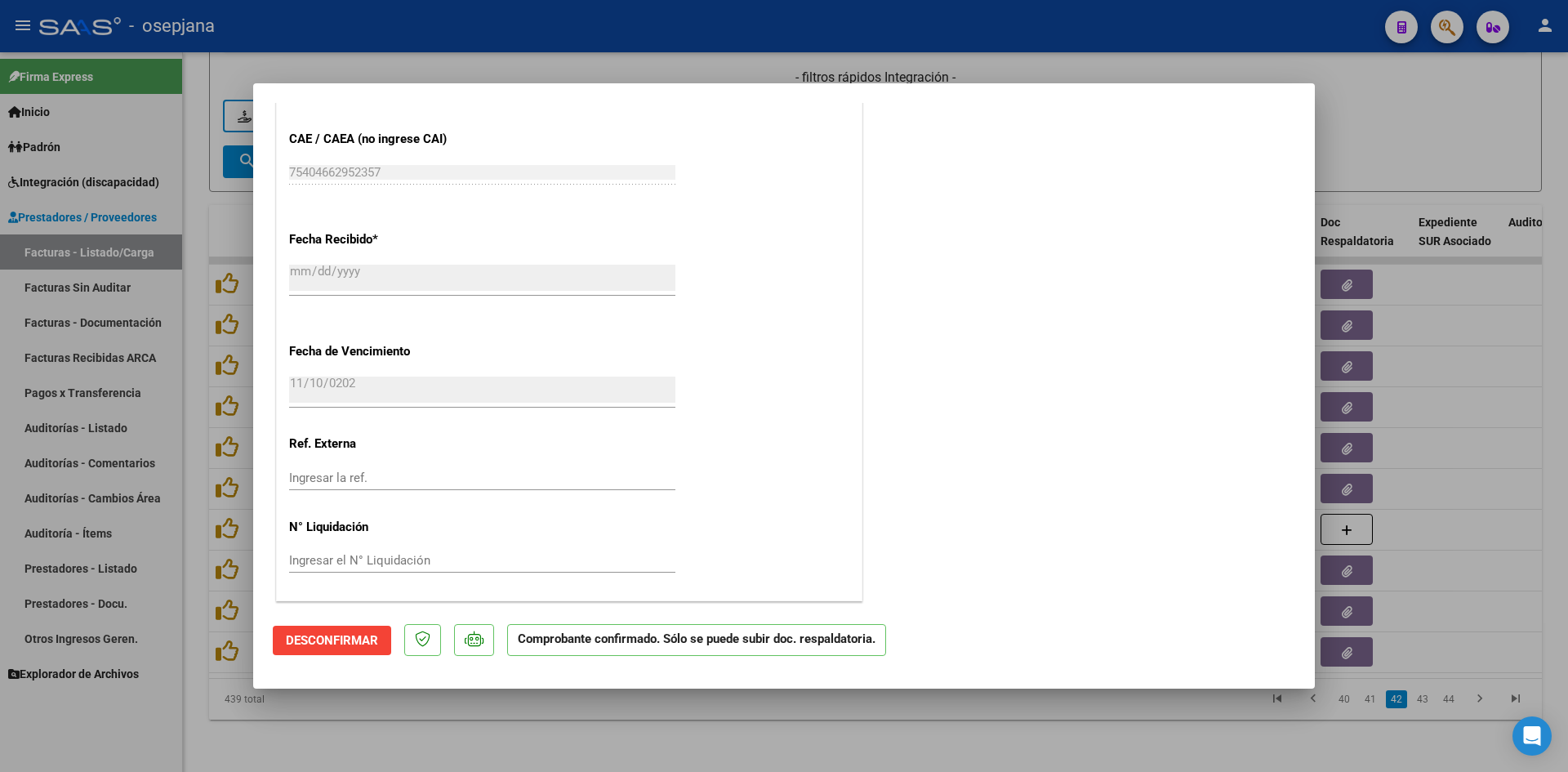
click at [1384, 154] on div at bounding box center [784, 386] width 1568 height 772
type input "$ 0,00"
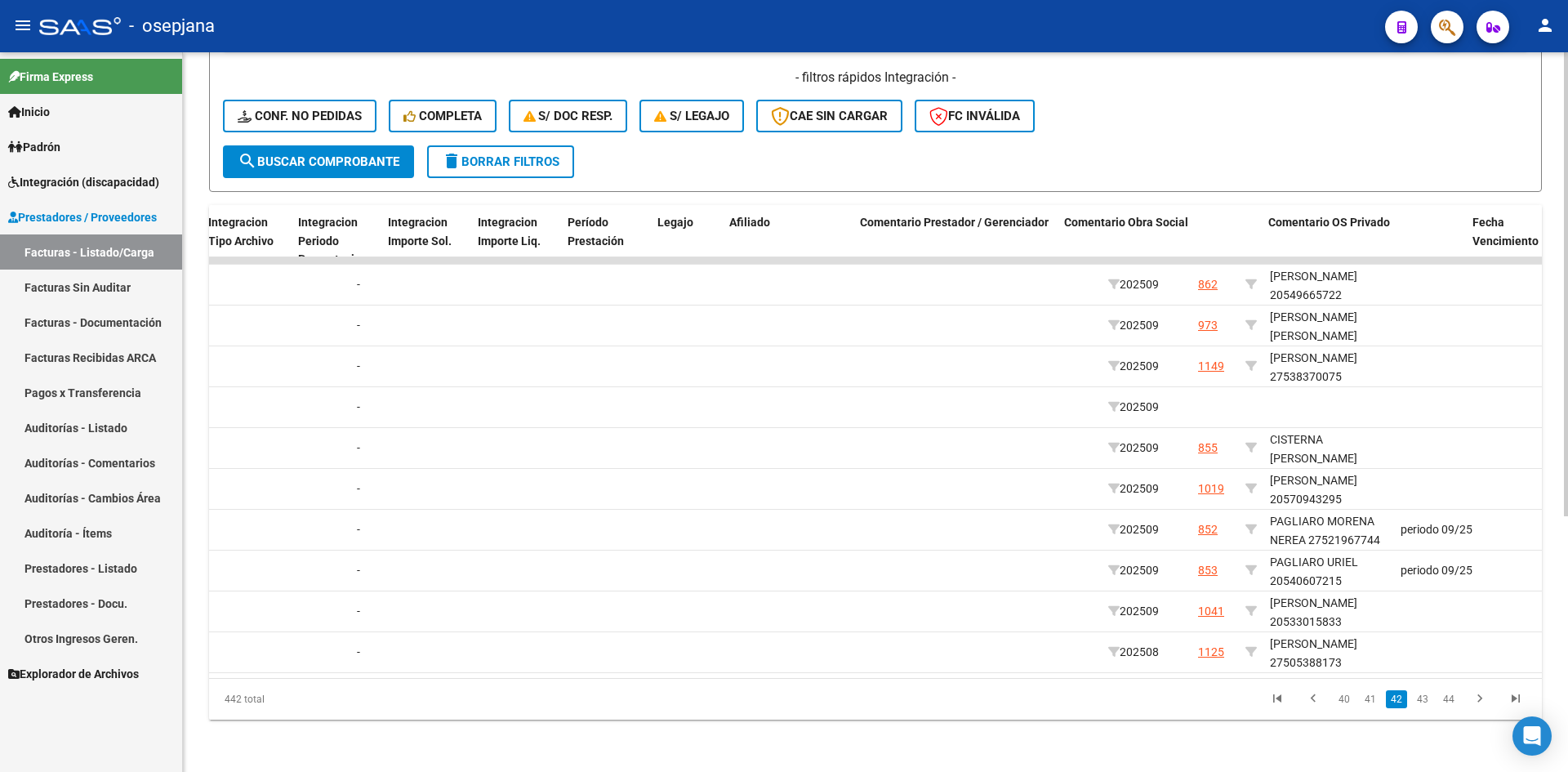
scroll to position [0, 0]
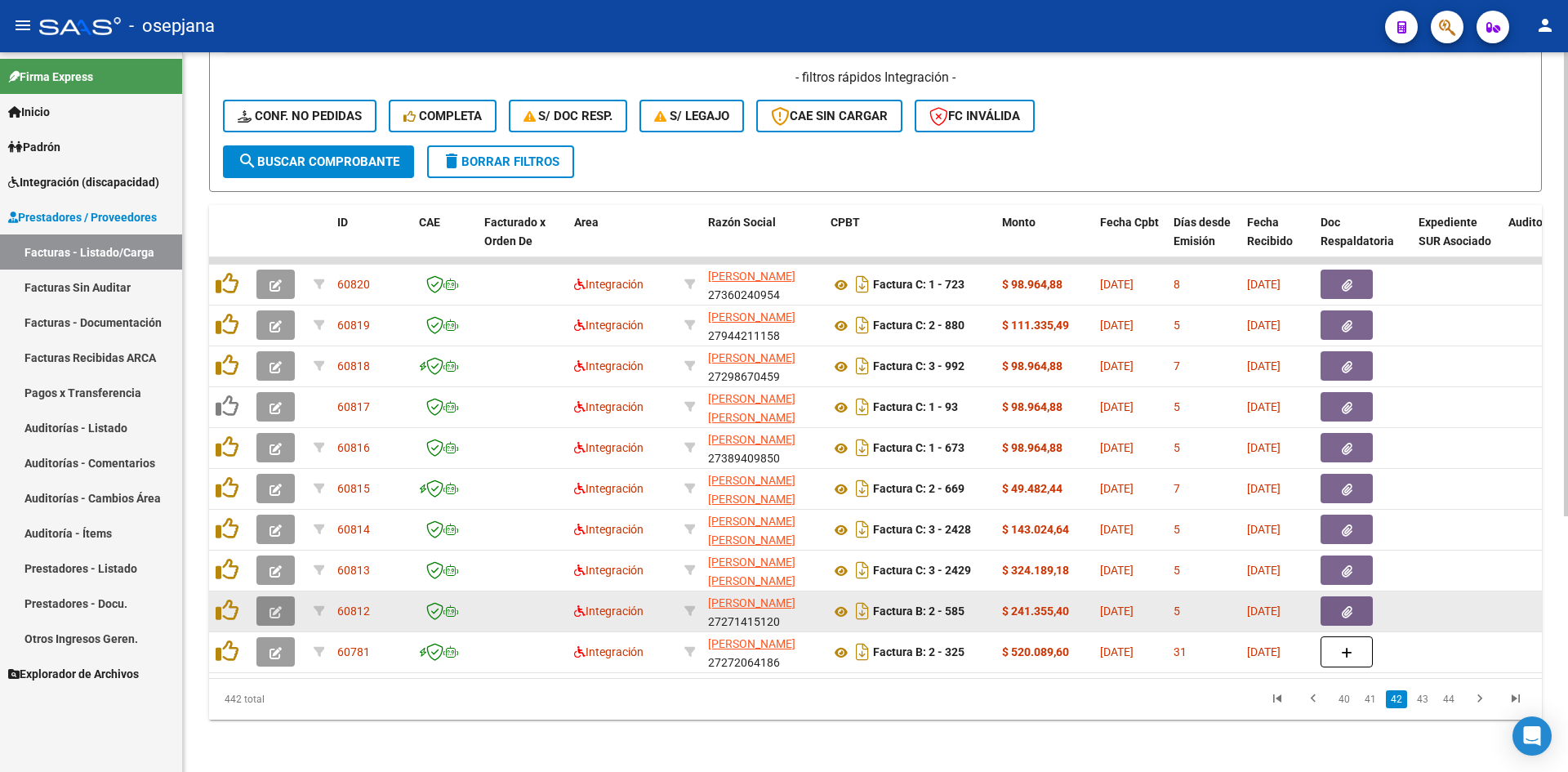
click at [278, 606] on icon "button" at bounding box center [275, 612] width 12 height 12
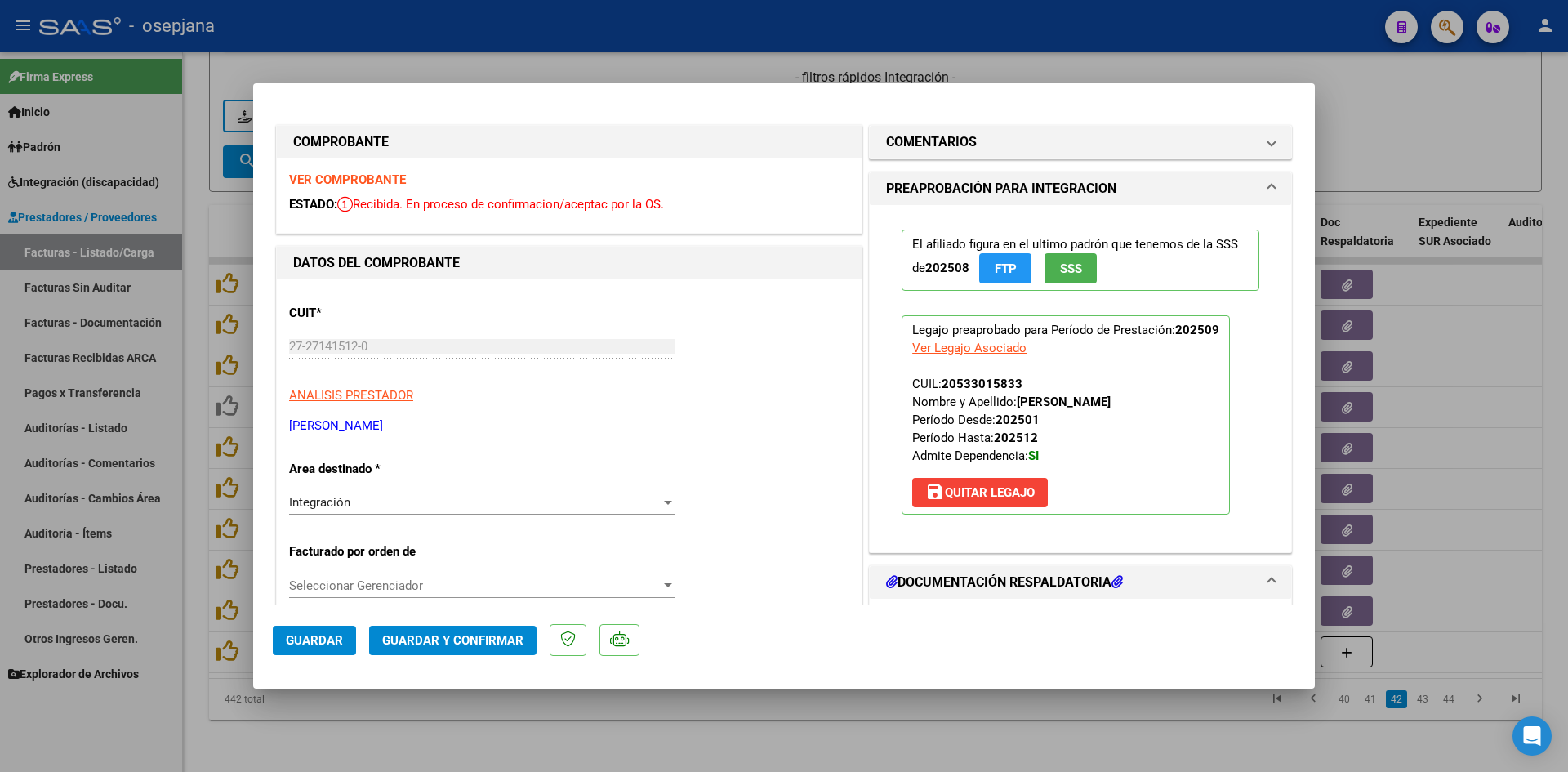
click at [313, 181] on strong "VER COMPROBANTE" at bounding box center [348, 180] width 117 height 15
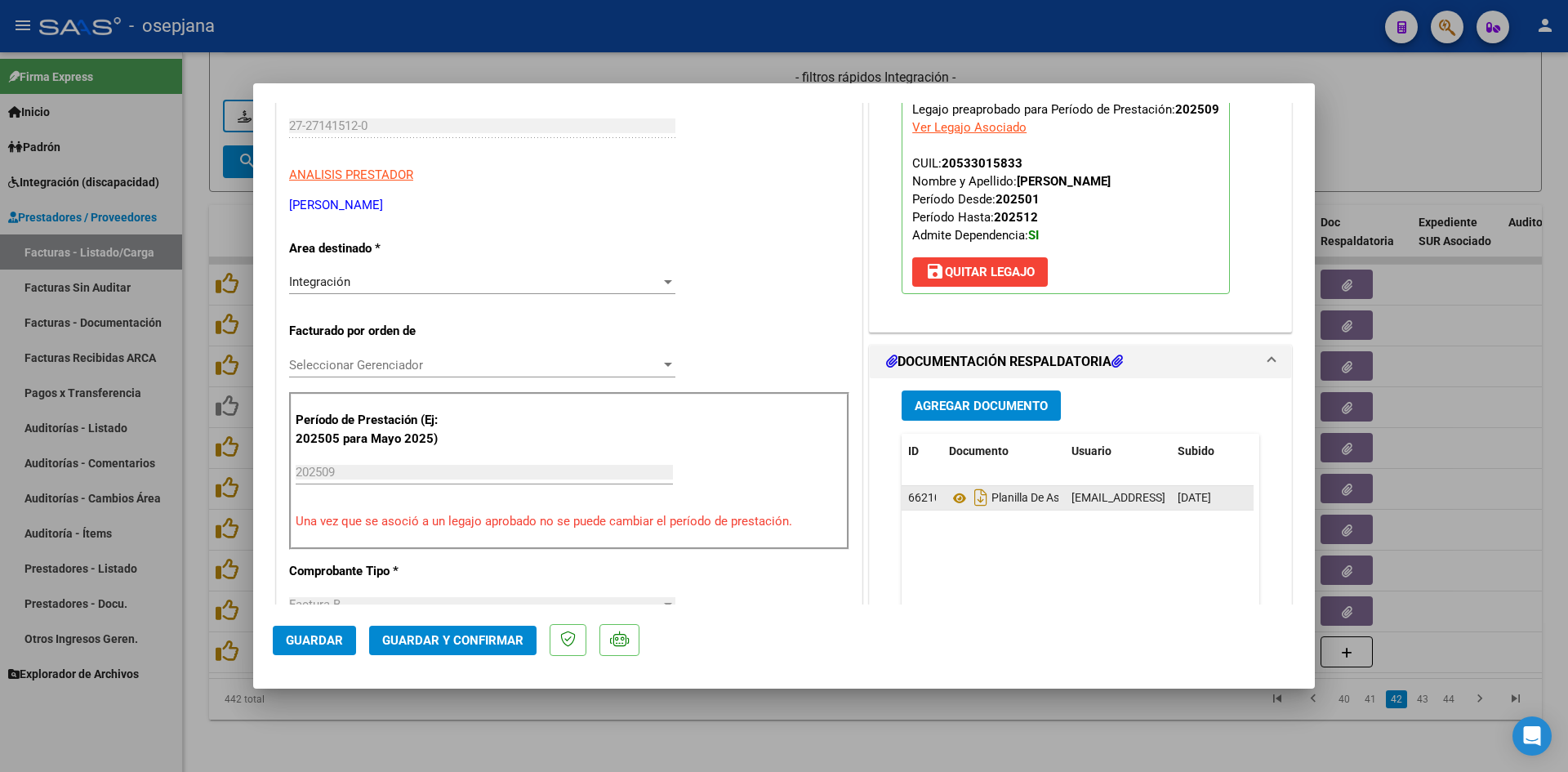
scroll to position [245, 0]
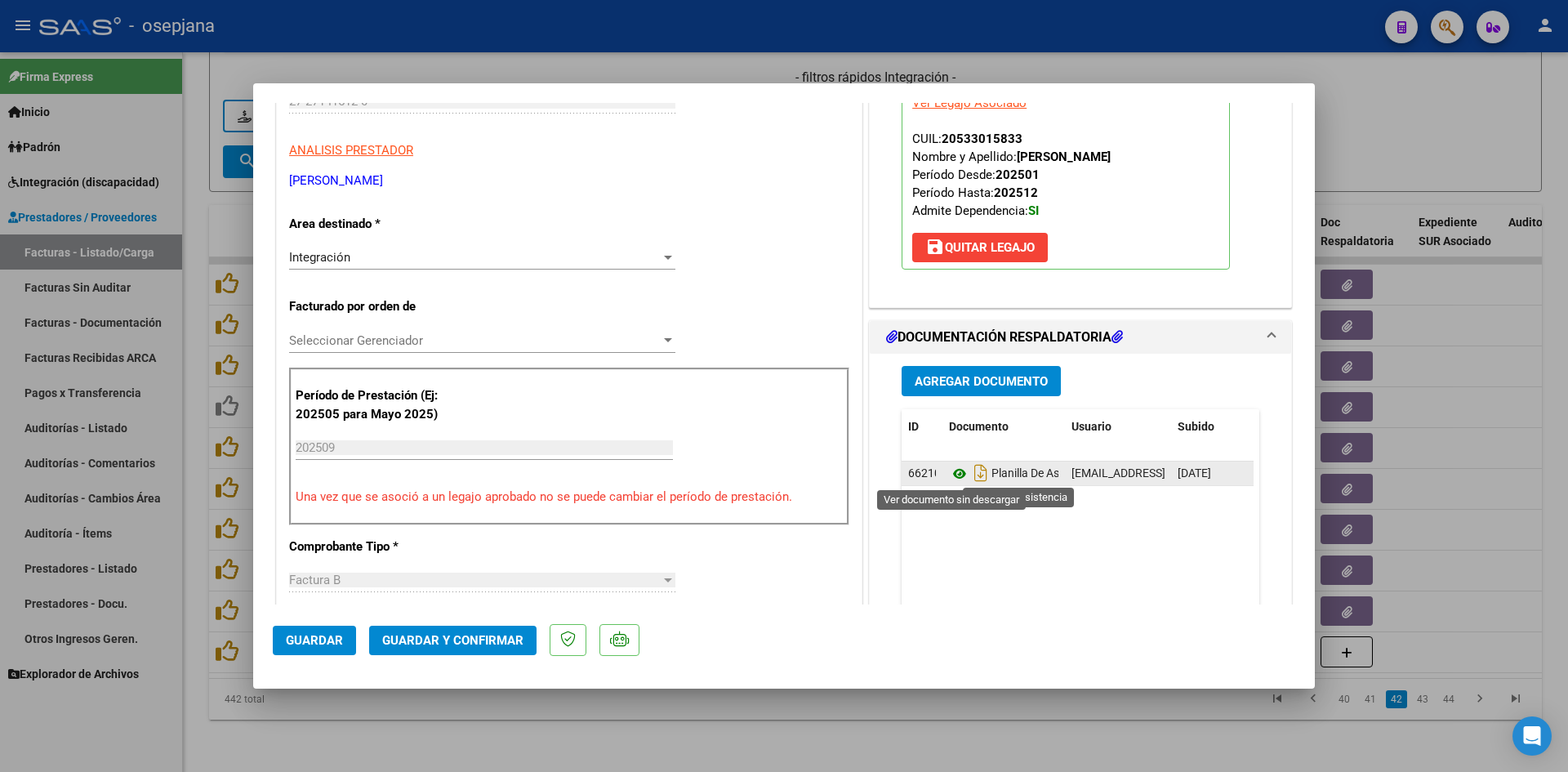
click at [953, 477] on icon at bounding box center [959, 473] width 22 height 20
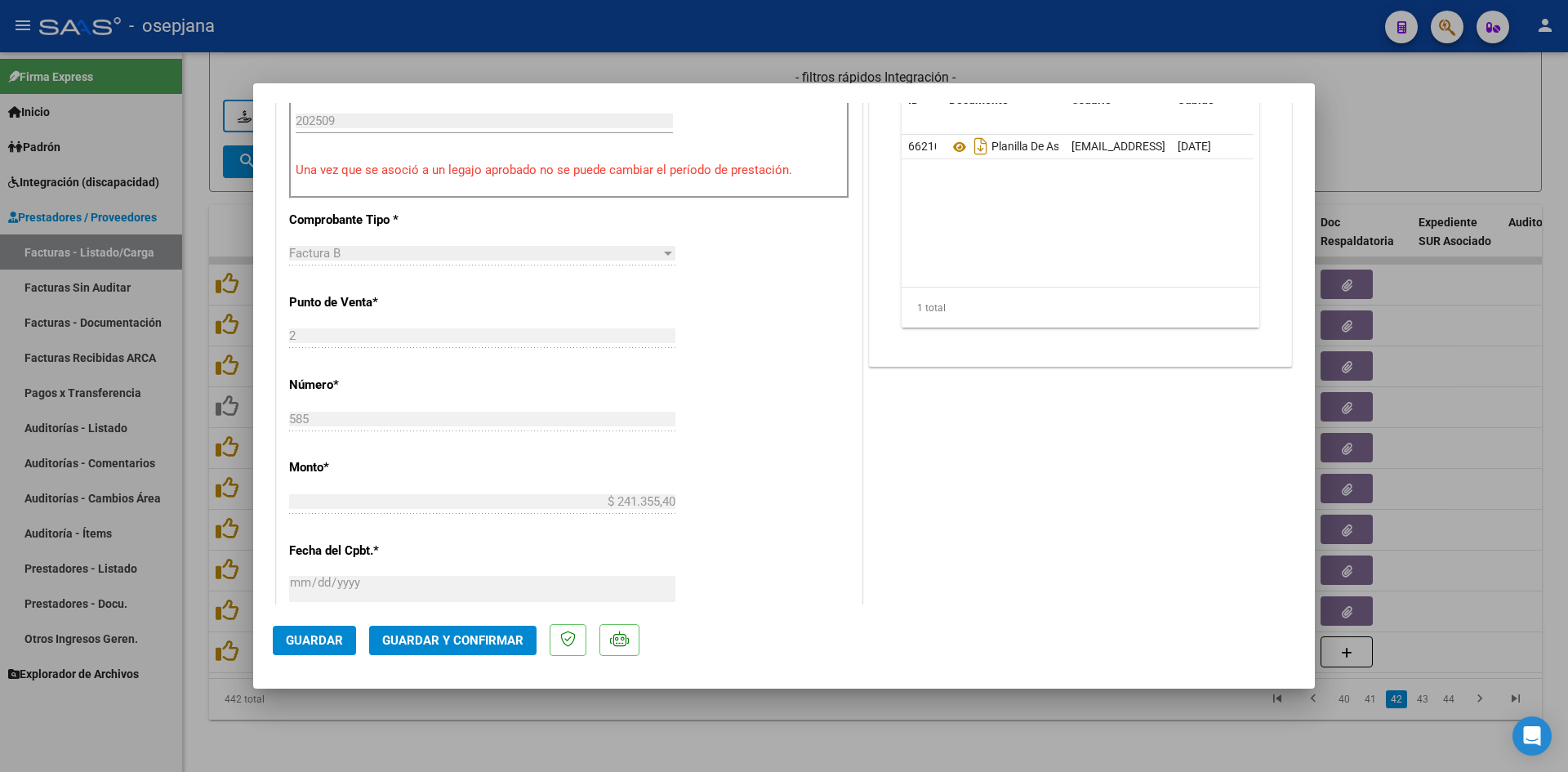
scroll to position [898, 0]
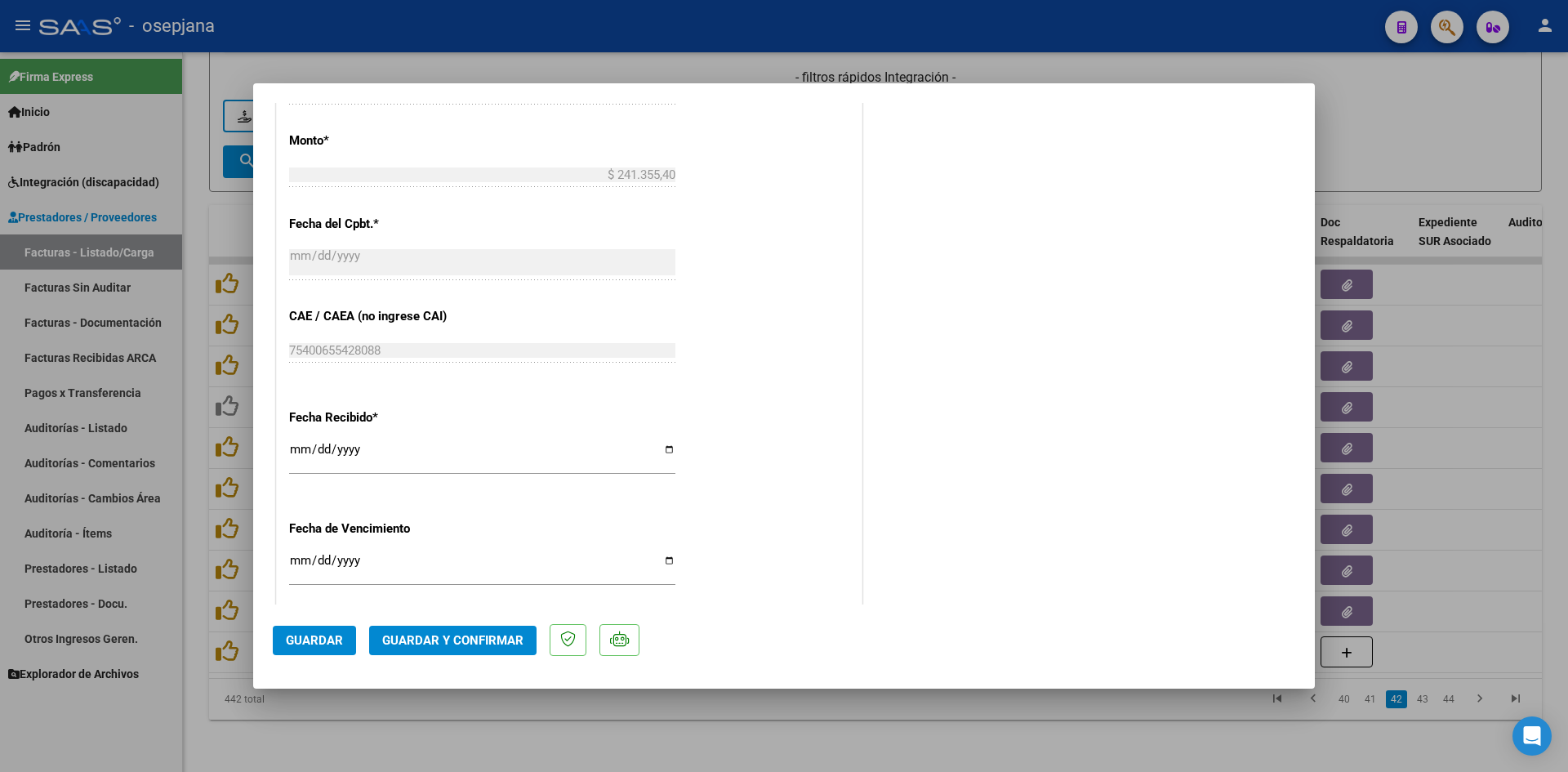
click at [297, 563] on input "[DATE]" at bounding box center [482, 567] width 386 height 26
type input "[DATE]"
click at [415, 635] on span "Guardar y Confirmar" at bounding box center [453, 641] width 141 height 15
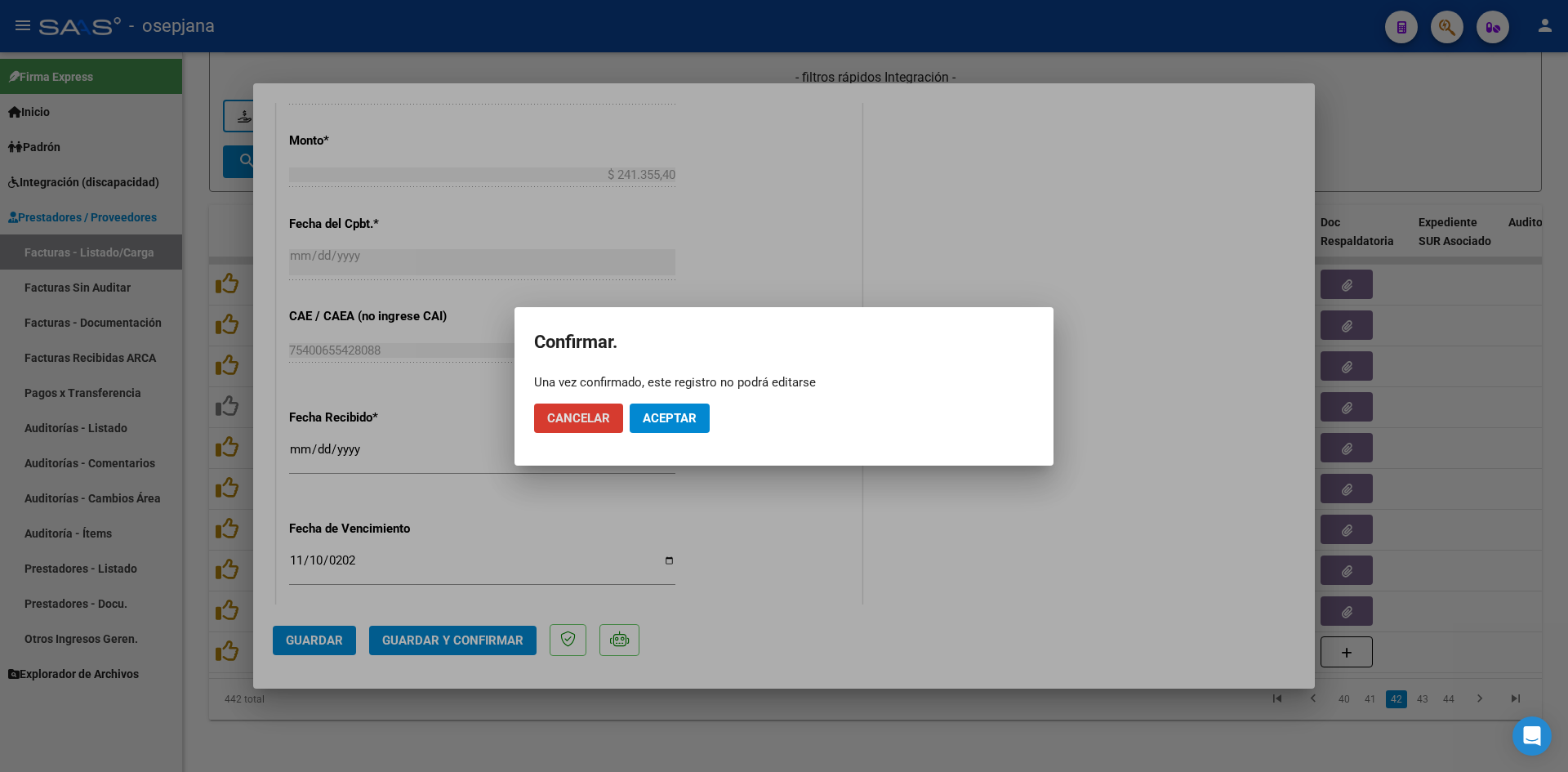
click at [690, 420] on span "Aceptar" at bounding box center [669, 419] width 54 height 15
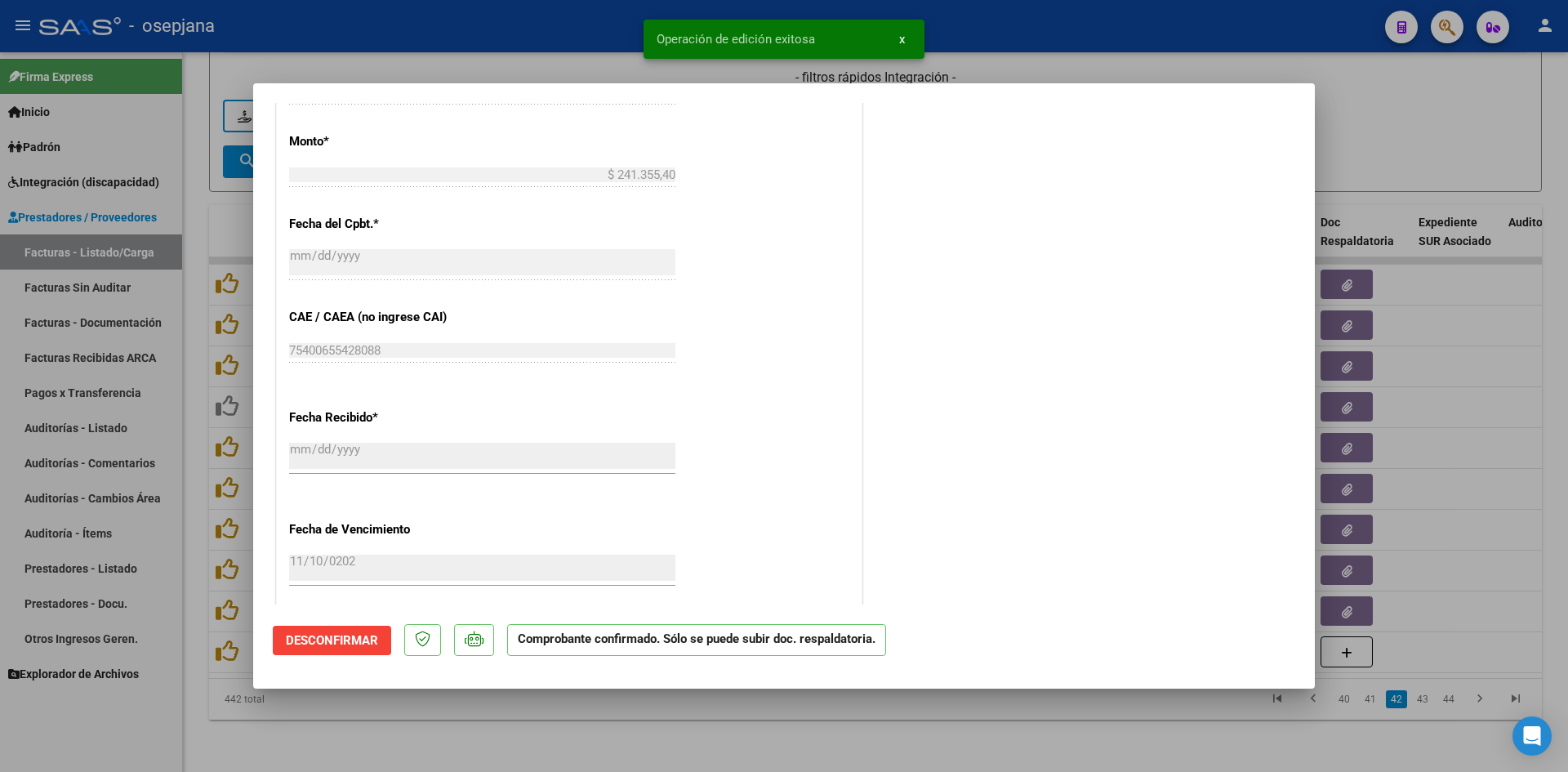
click at [1417, 145] on div at bounding box center [784, 386] width 1568 height 772
type input "$ 0,00"
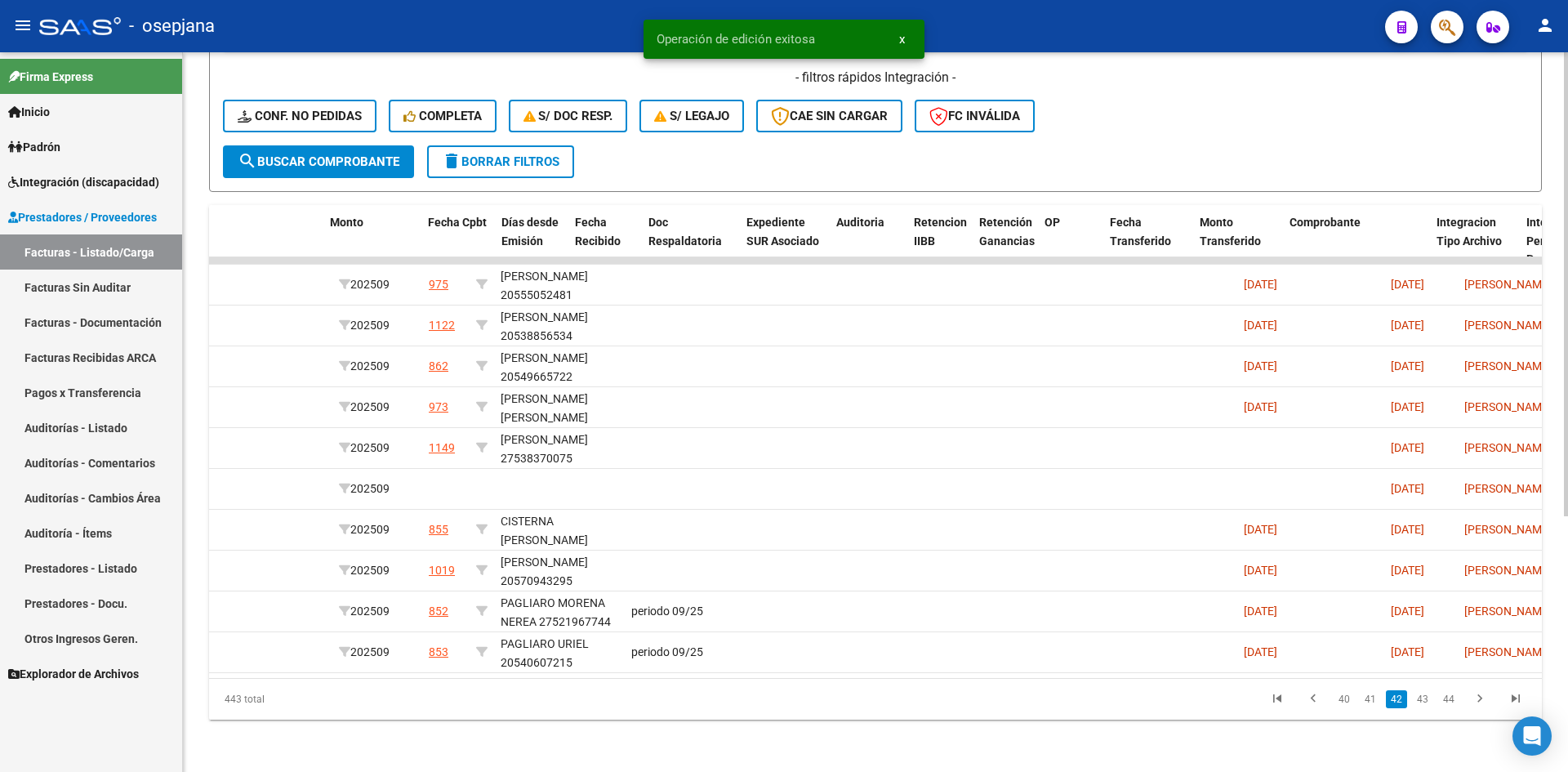
scroll to position [0, 0]
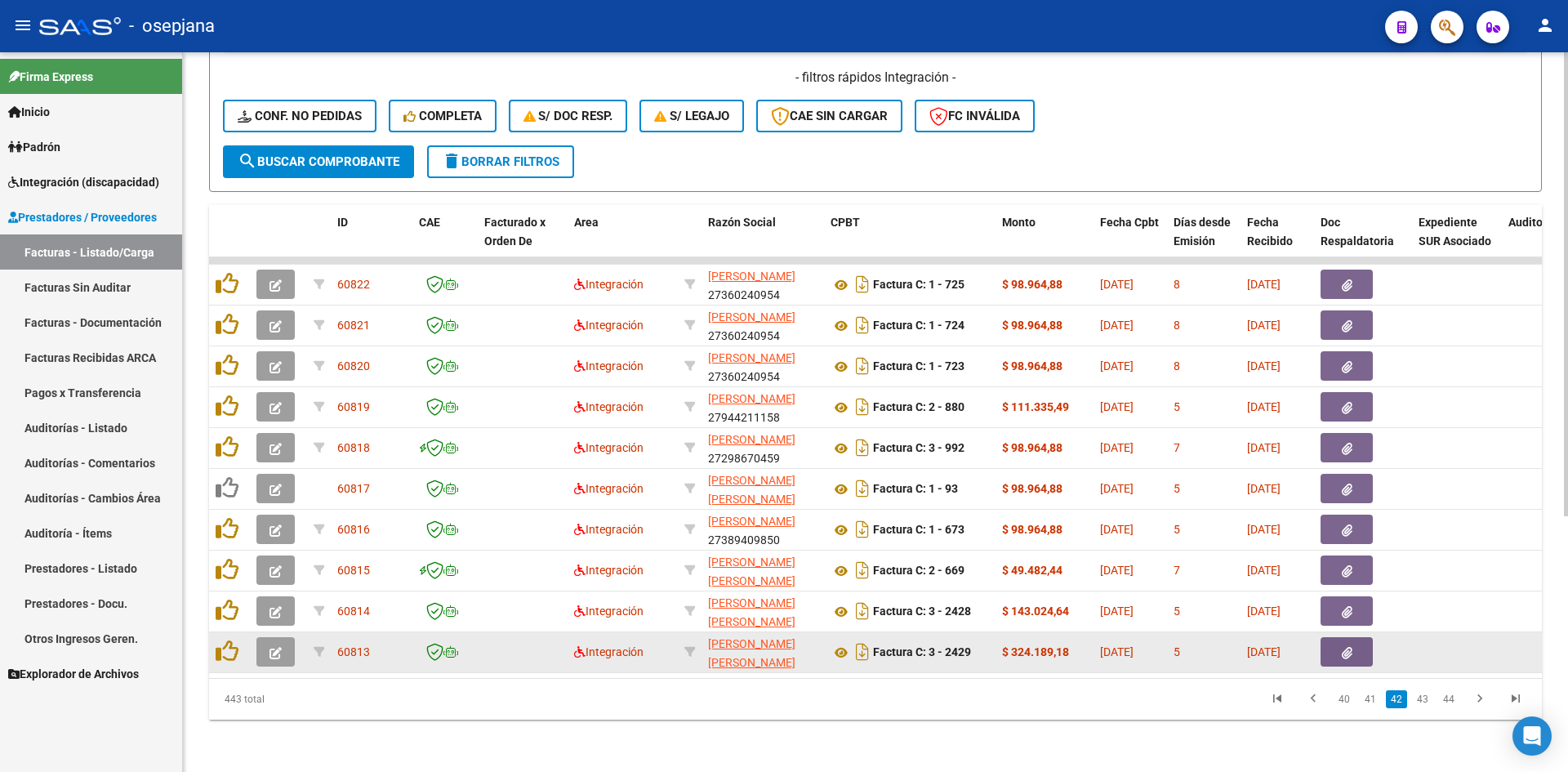
click at [270, 647] on icon "button" at bounding box center [275, 652] width 12 height 12
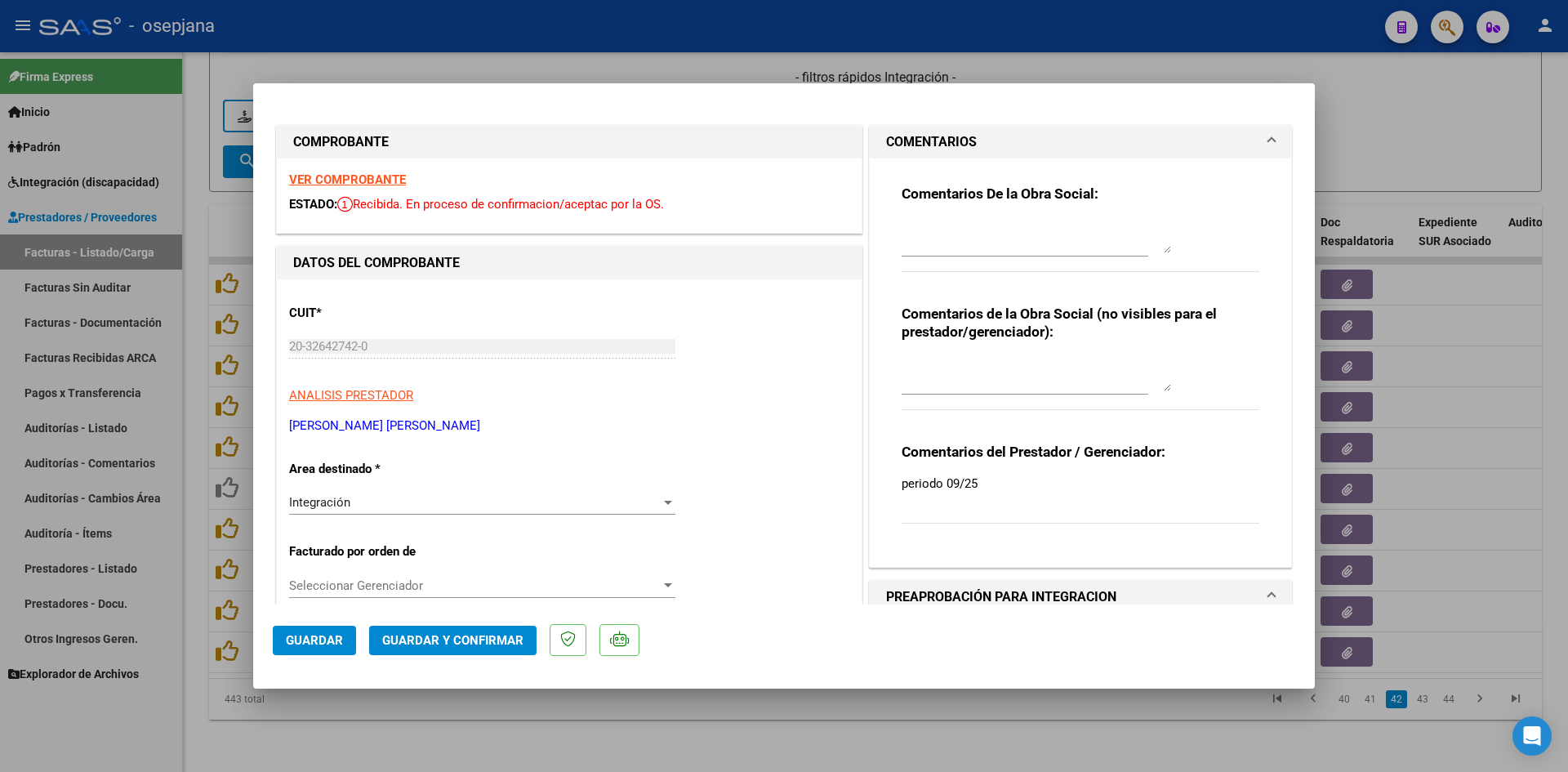
click at [361, 180] on strong "VER COMPROBANTE" at bounding box center [348, 180] width 117 height 15
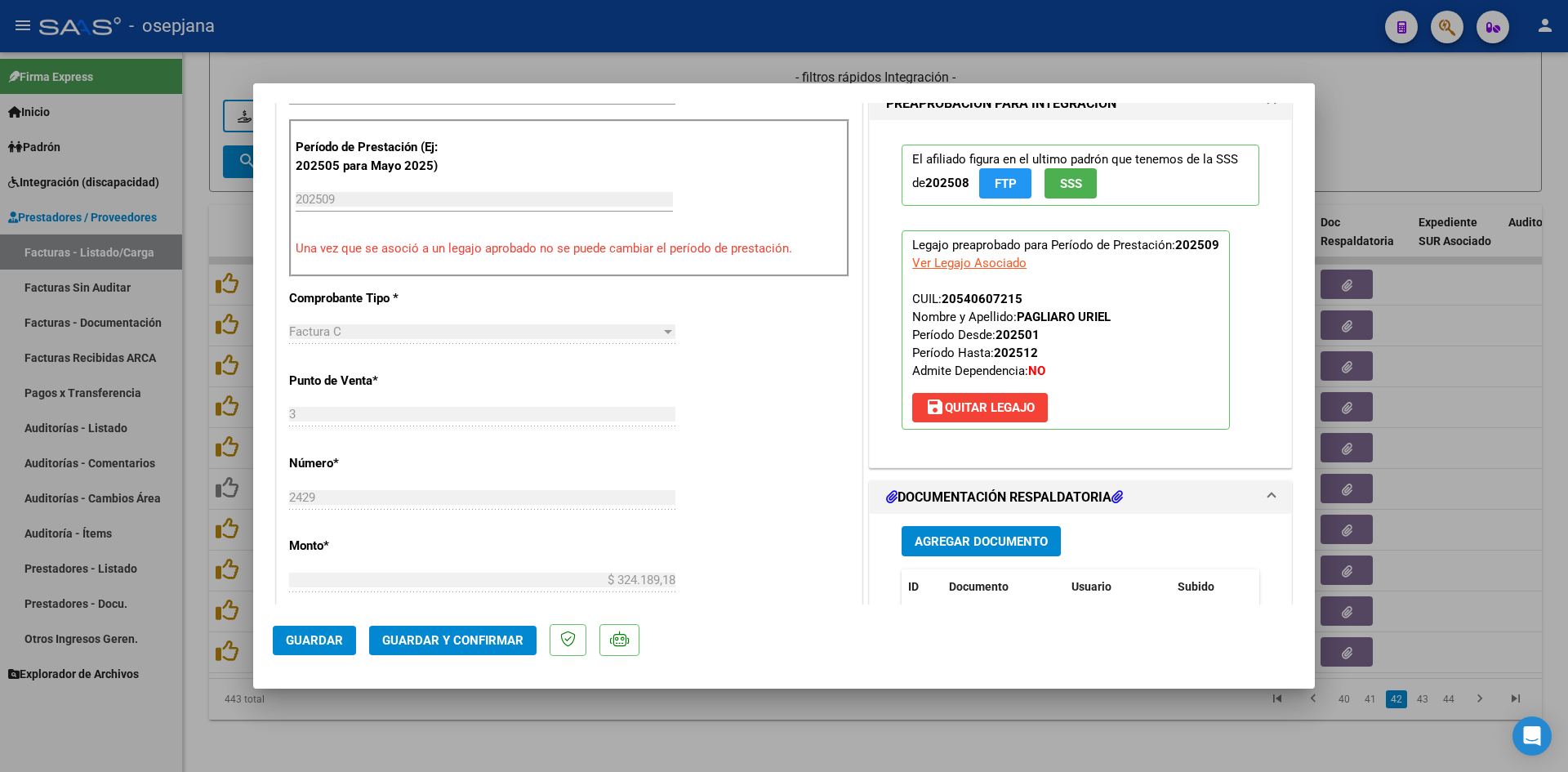
scroll to position [653, 0]
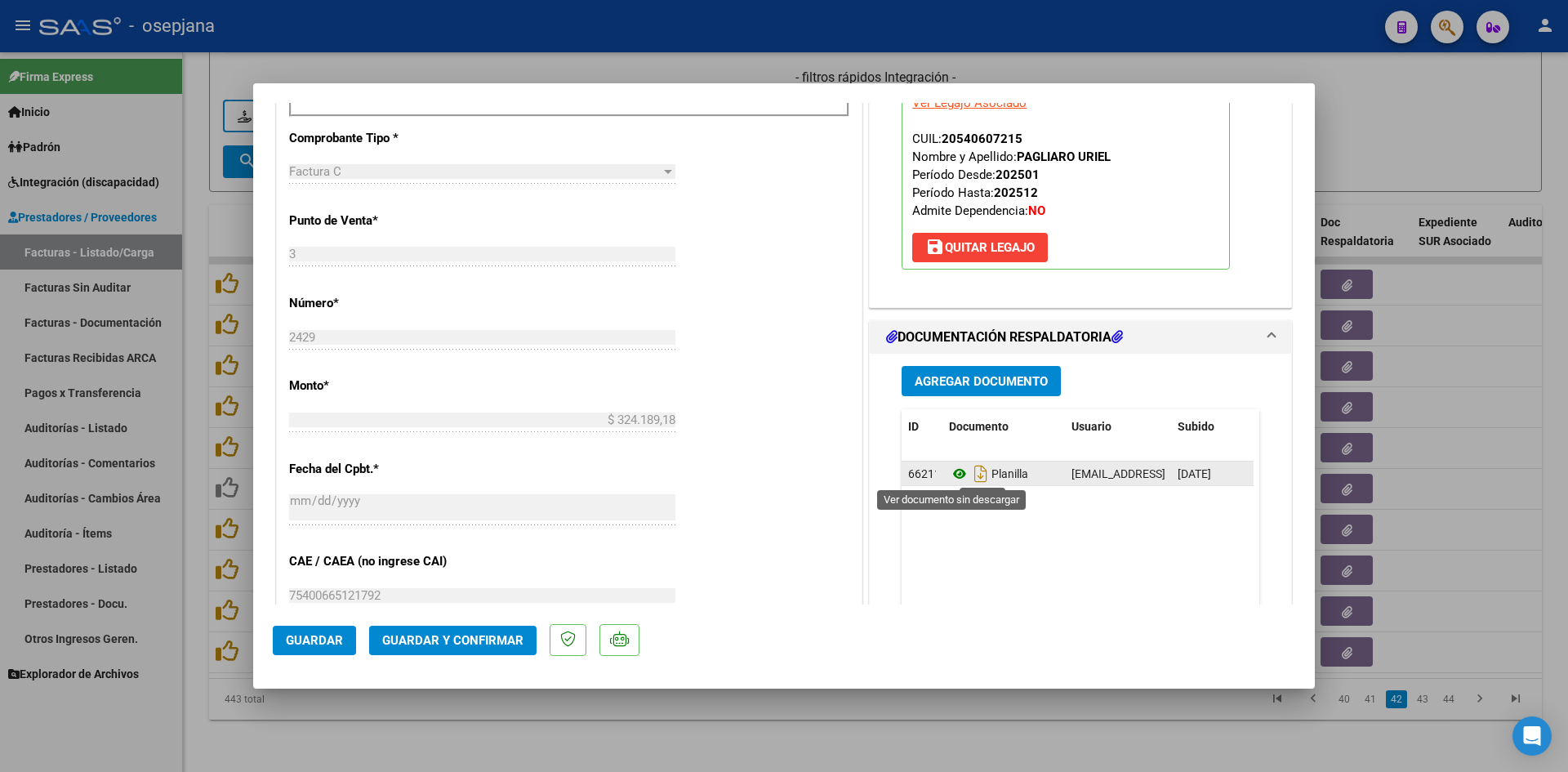
click at [956, 468] on icon at bounding box center [959, 473] width 22 height 20
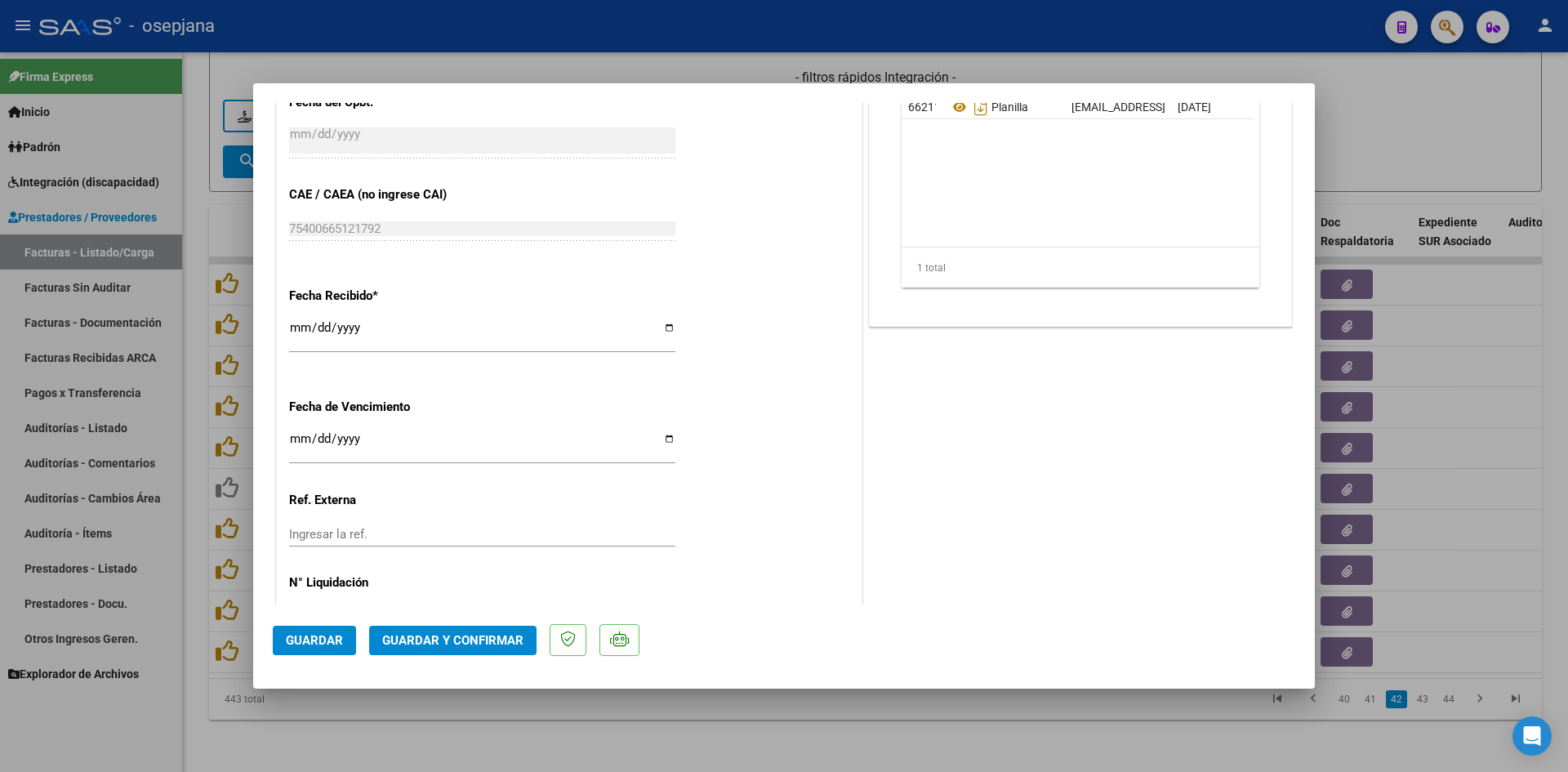
scroll to position [1076, 0]
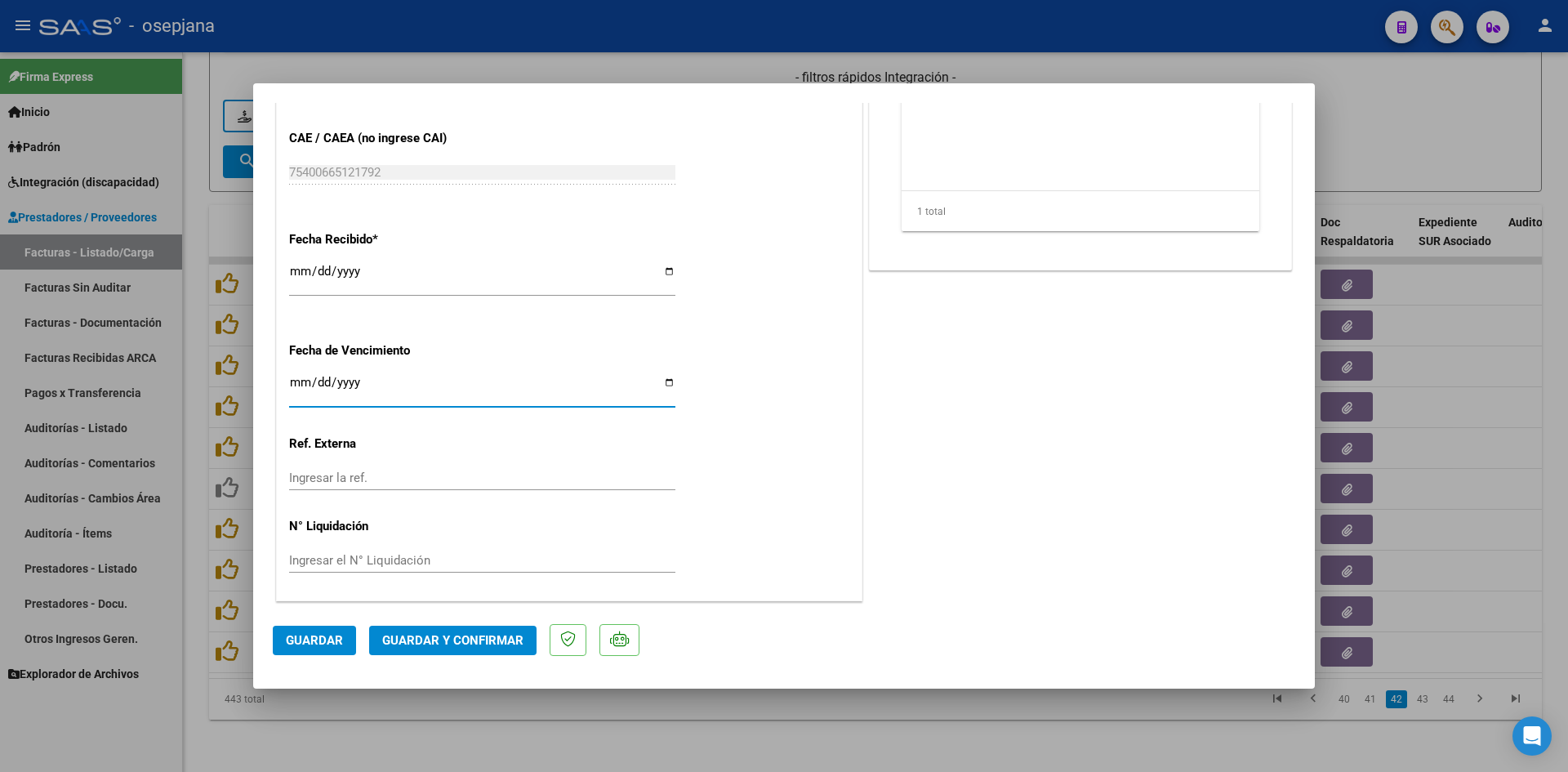
click at [297, 385] on input "[DATE]" at bounding box center [482, 389] width 386 height 26
type input "[DATE]"
click at [499, 633] on span "Guardar y Confirmar" at bounding box center [453, 641] width 141 height 15
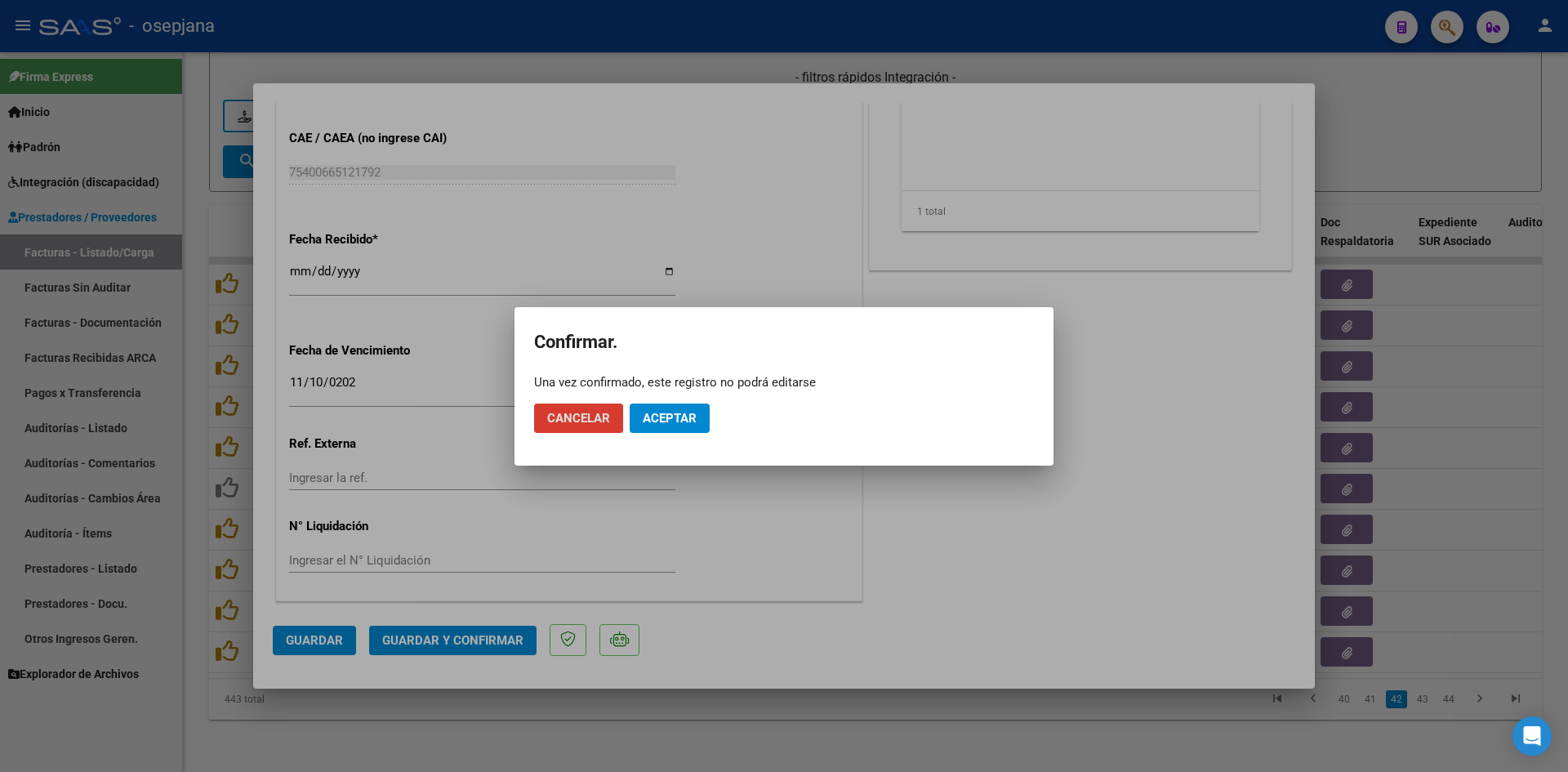
click at [671, 412] on span "Aceptar" at bounding box center [669, 419] width 54 height 15
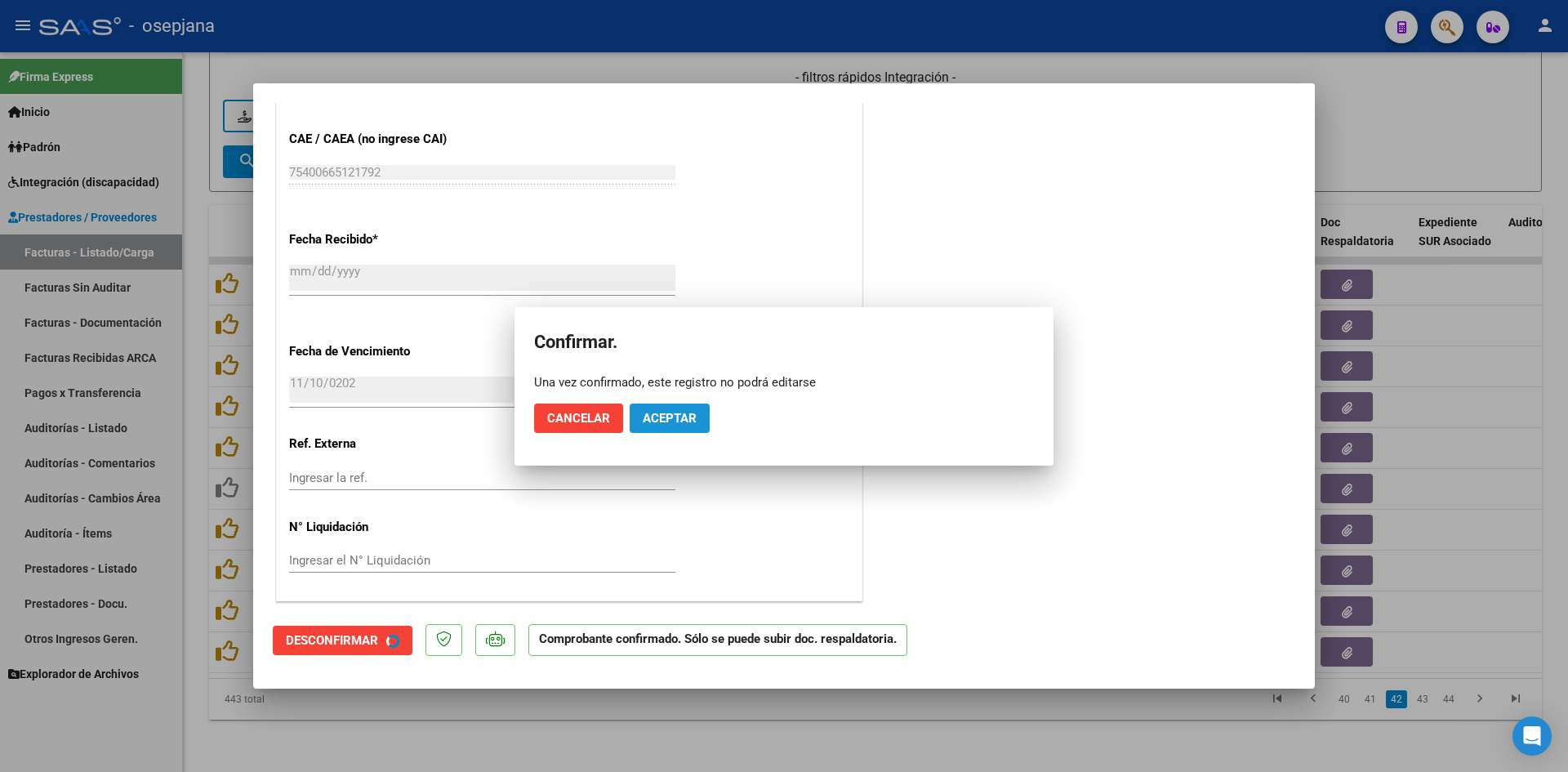
scroll to position [976, 0]
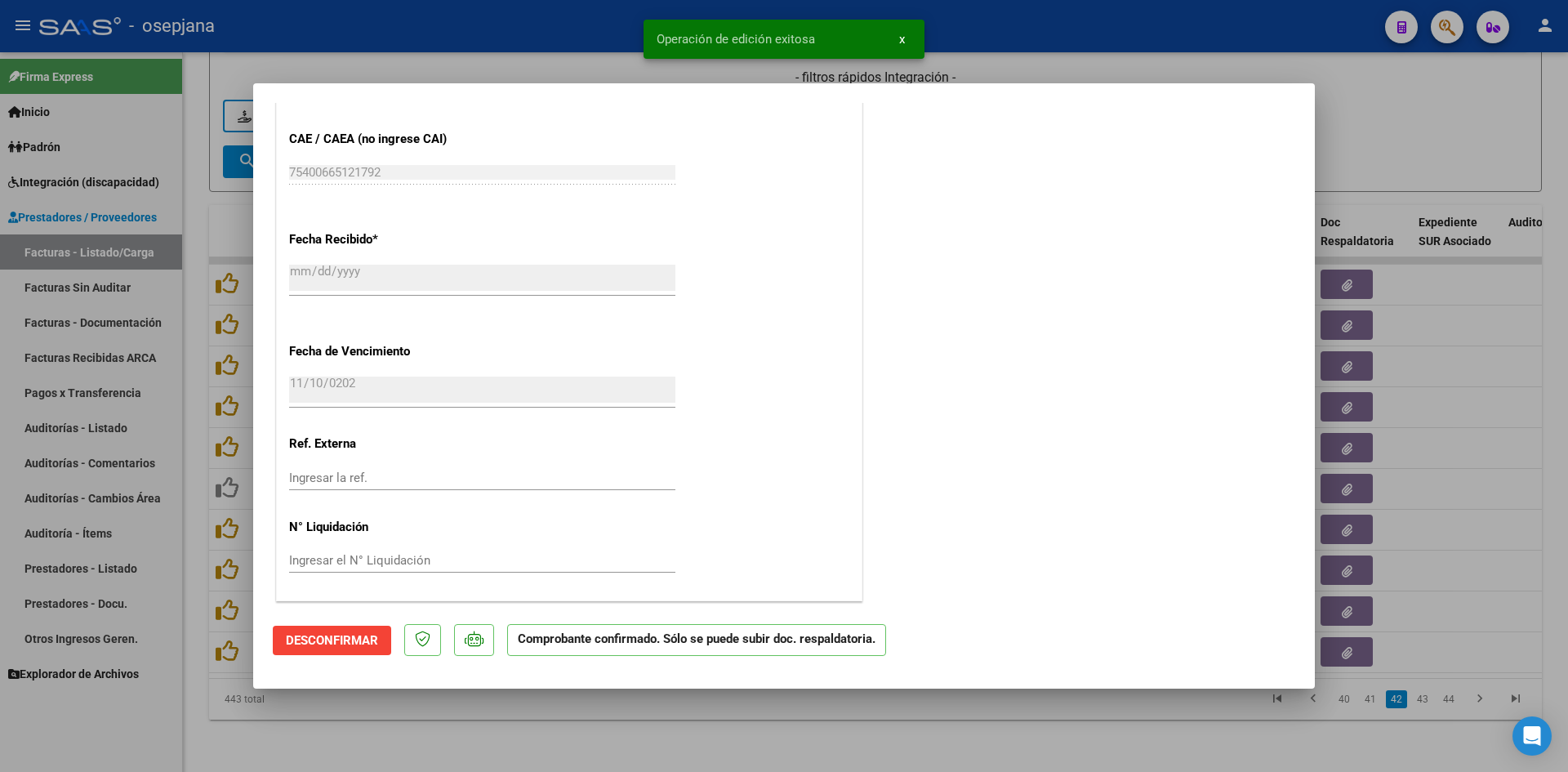
click at [1415, 139] on div at bounding box center [784, 386] width 1568 height 772
type input "$ 0,00"
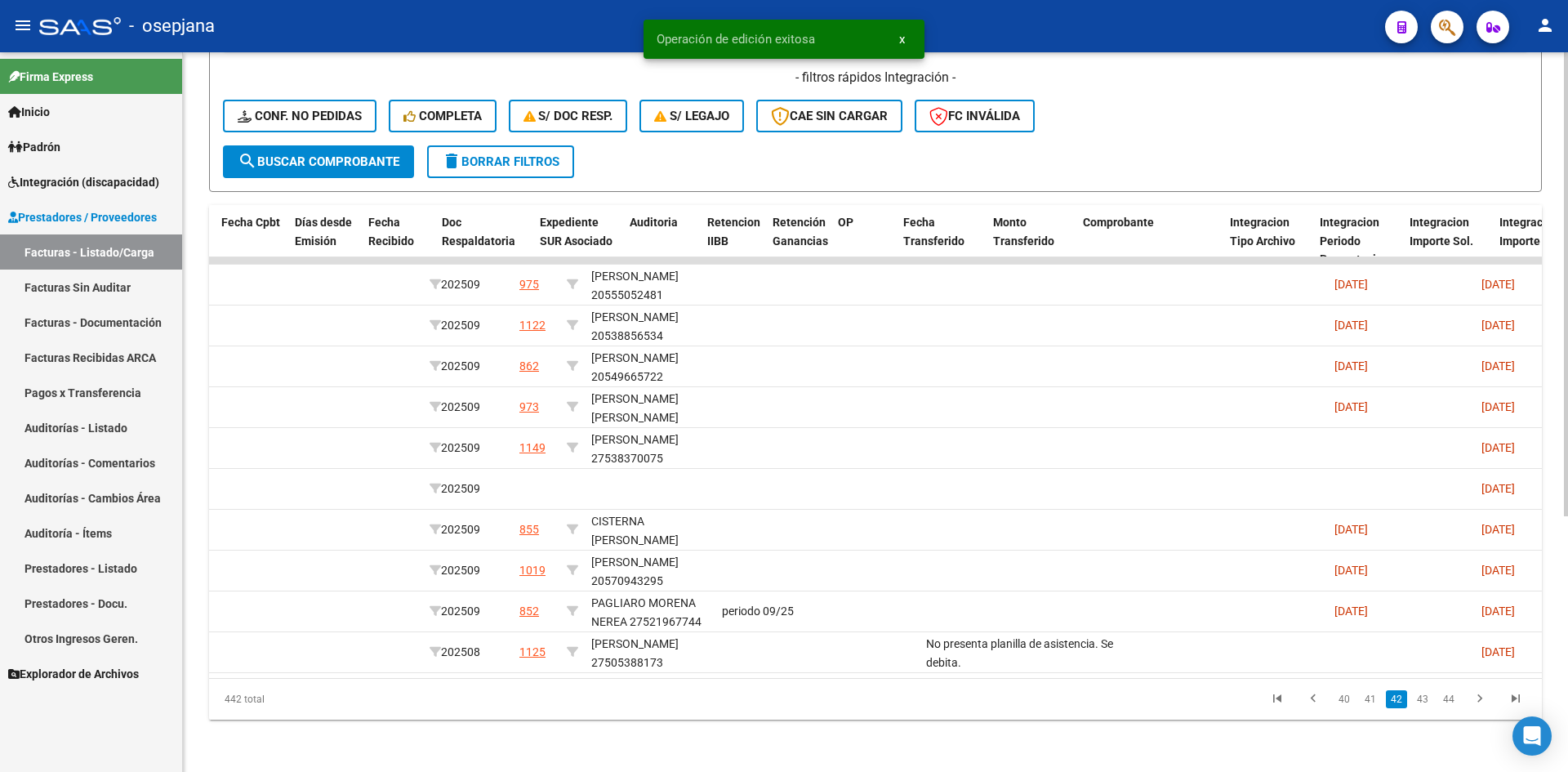
scroll to position [0, 0]
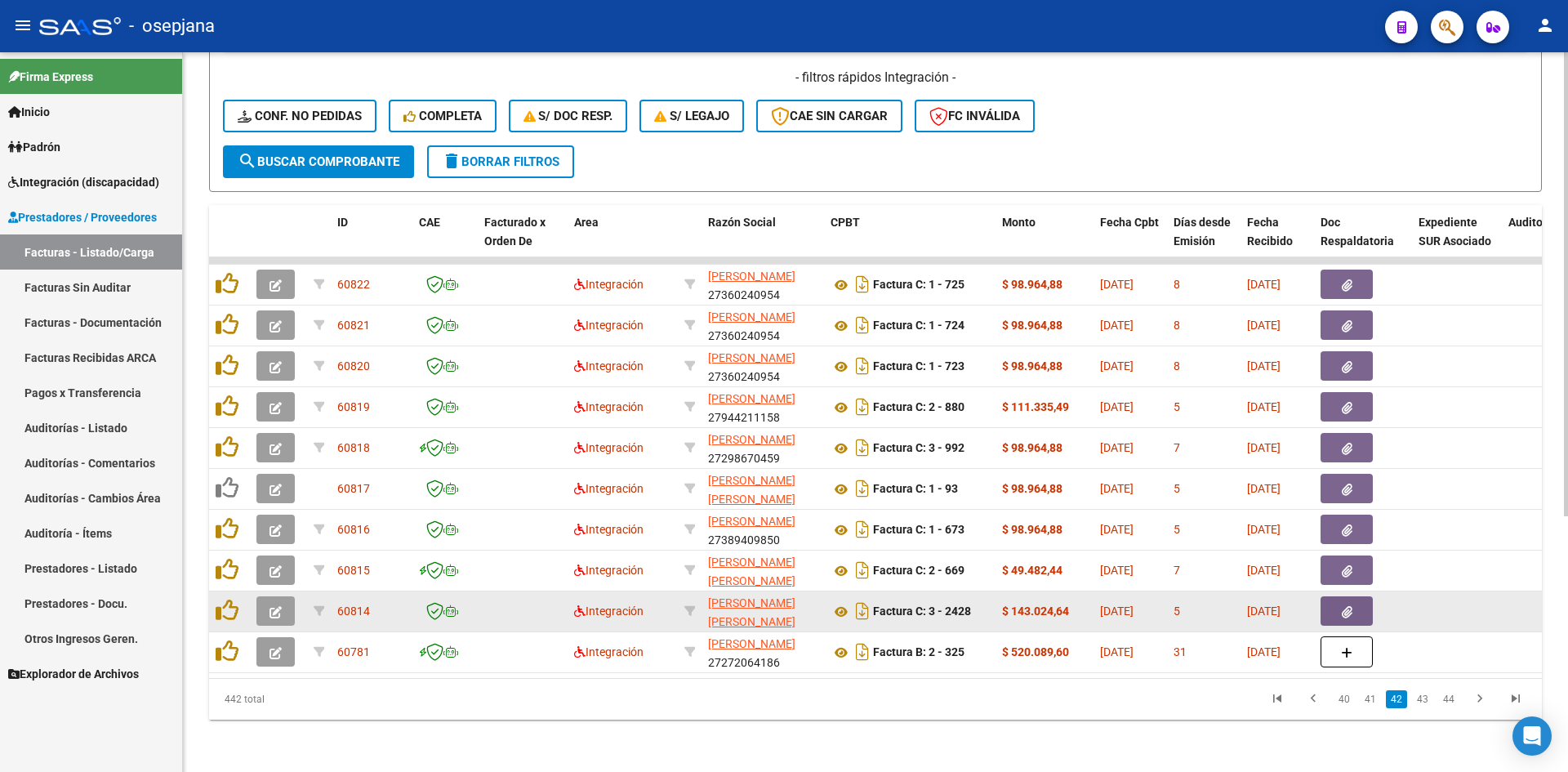
click at [282, 603] on button "button" at bounding box center [275, 611] width 39 height 29
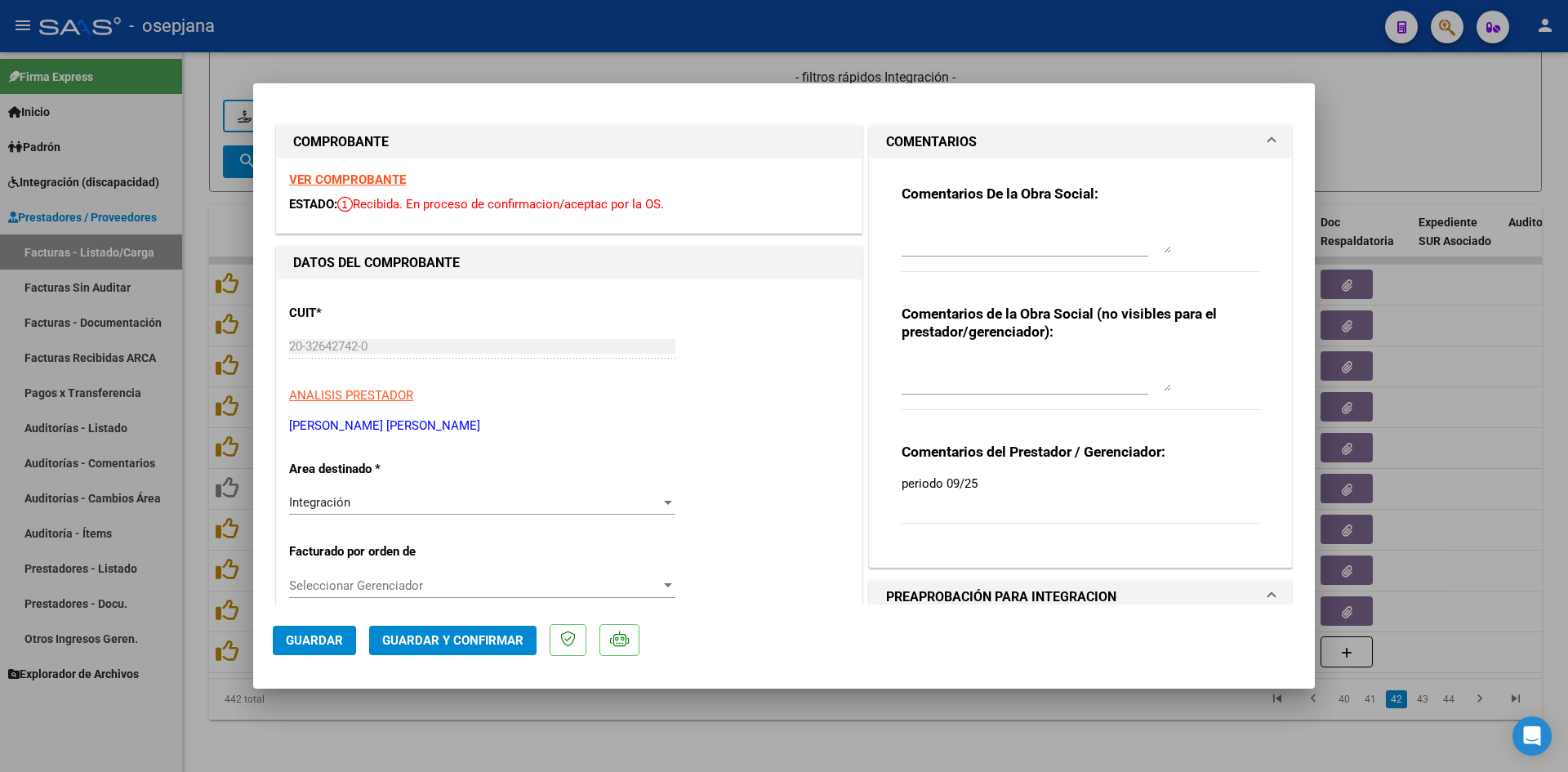
click at [373, 183] on strong "VER COMPROBANTE" at bounding box center [348, 180] width 117 height 15
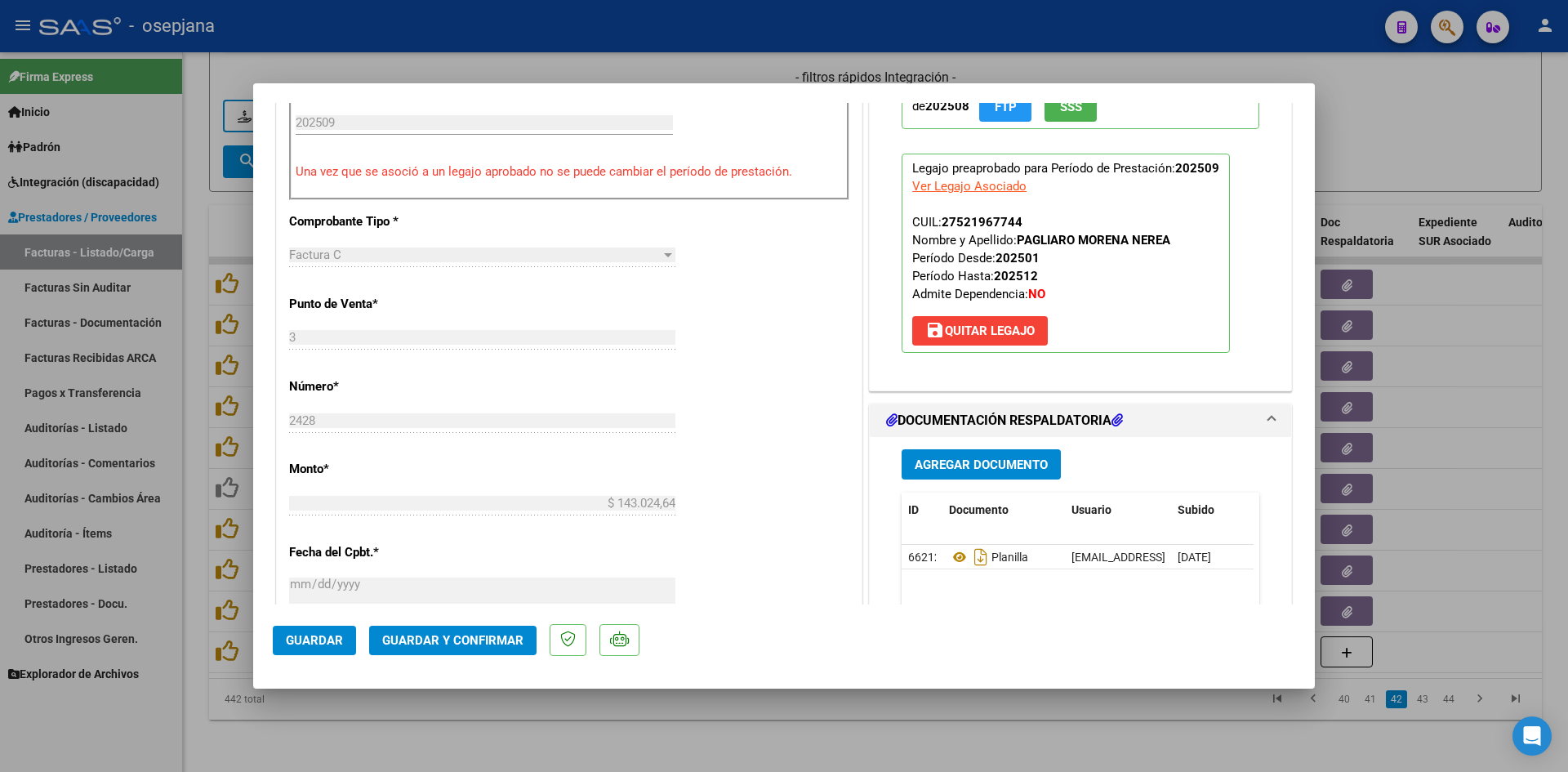
scroll to position [572, 0]
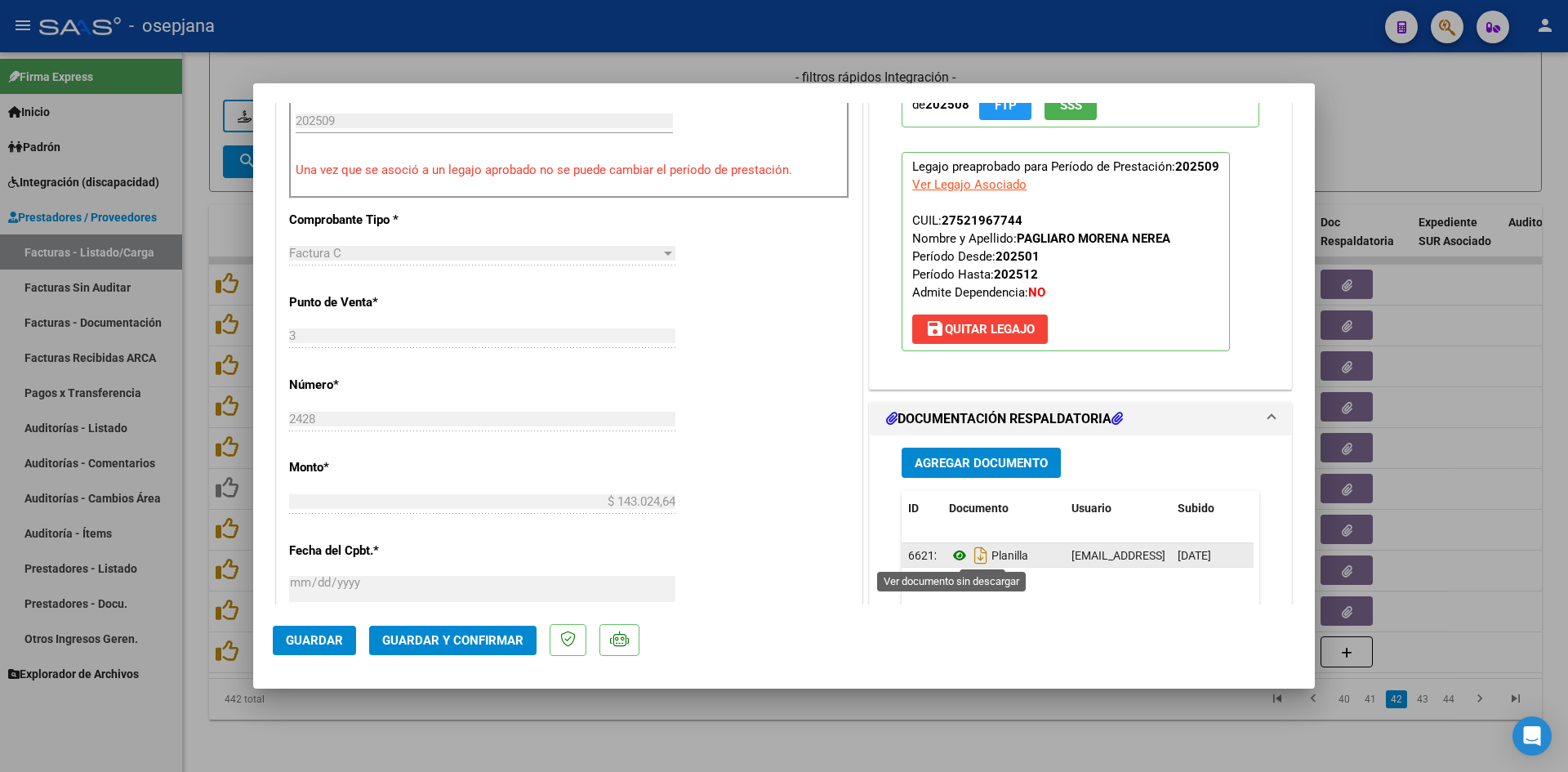
click at [949, 554] on icon at bounding box center [959, 555] width 22 height 20
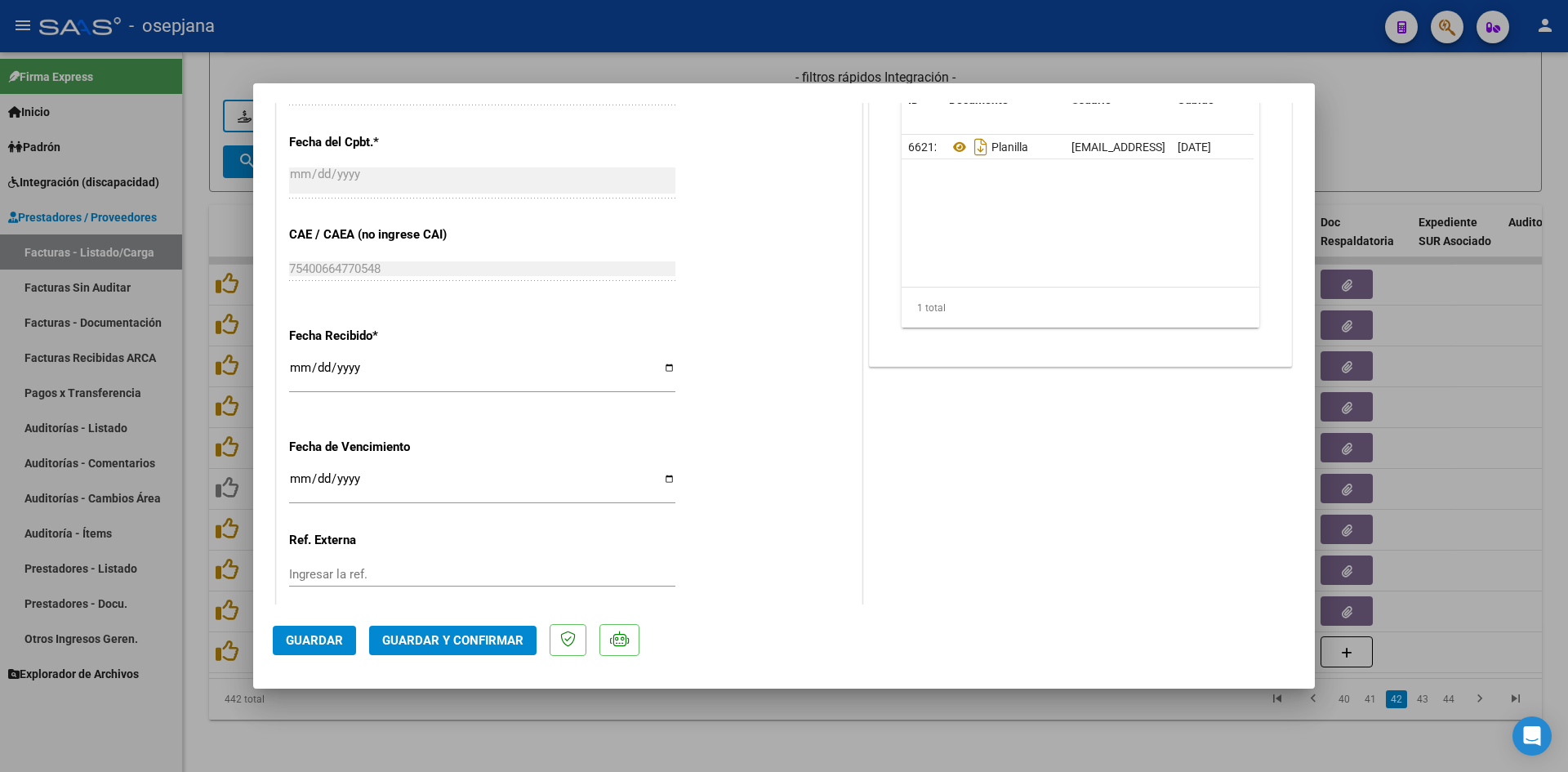
scroll to position [1076, 0]
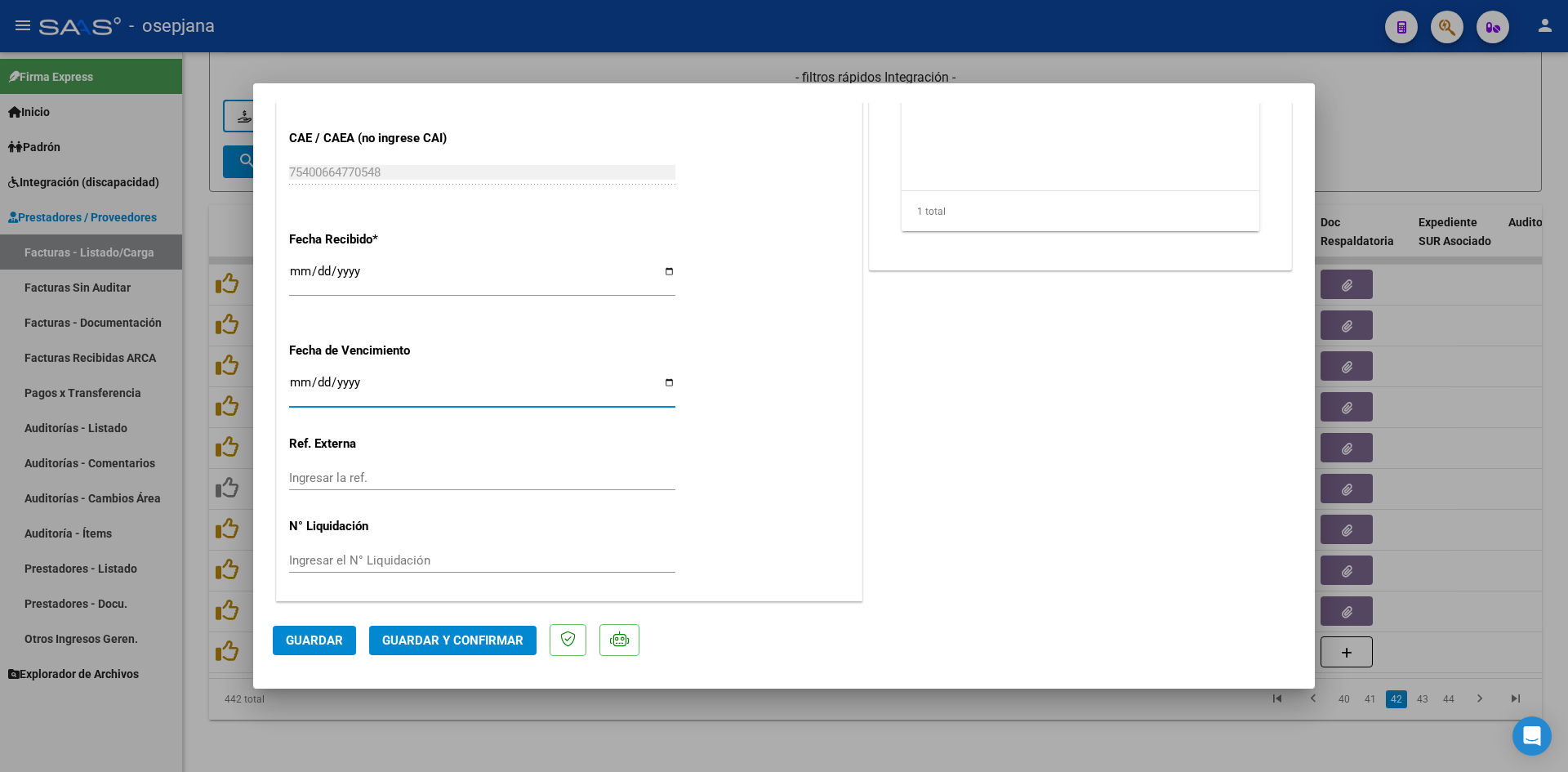
click at [295, 378] on input "[DATE]" at bounding box center [482, 389] width 386 height 26
type input "[DATE]"
click at [407, 638] on span "Guardar y Confirmar" at bounding box center [453, 641] width 141 height 15
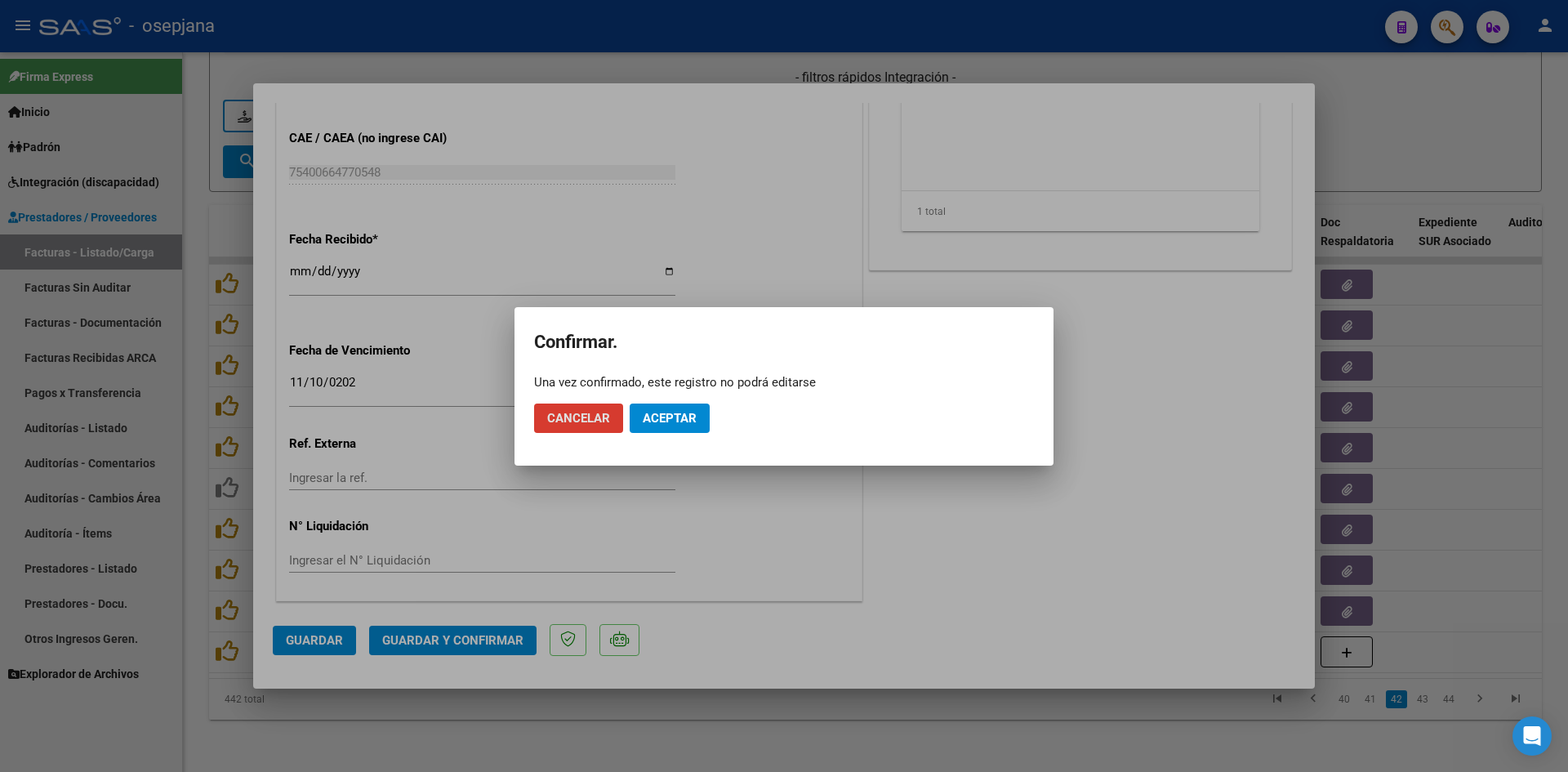
click at [654, 427] on button "Aceptar" at bounding box center [669, 418] width 80 height 29
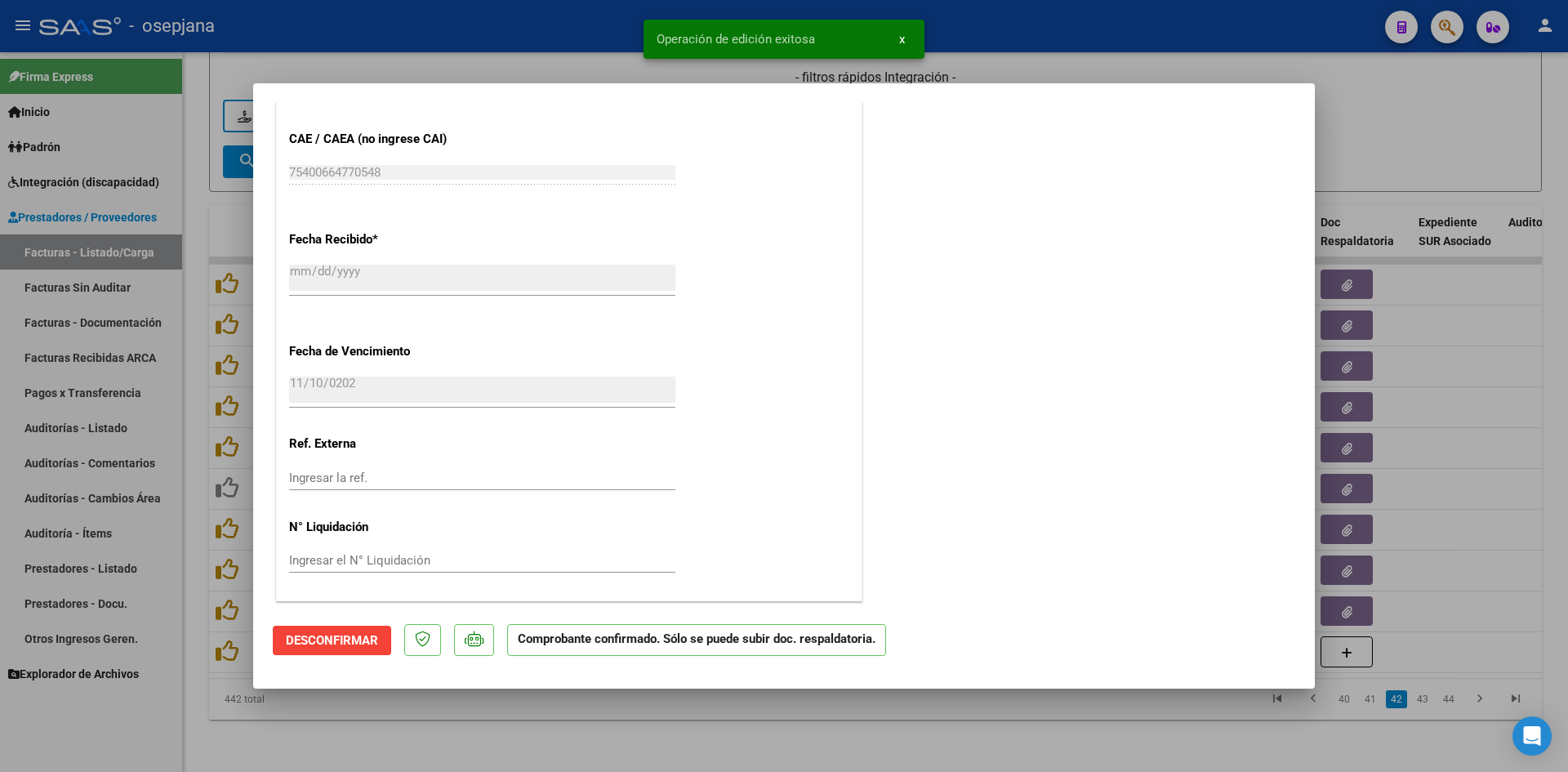
click at [1455, 123] on div at bounding box center [784, 386] width 1568 height 772
type input "$ 0,00"
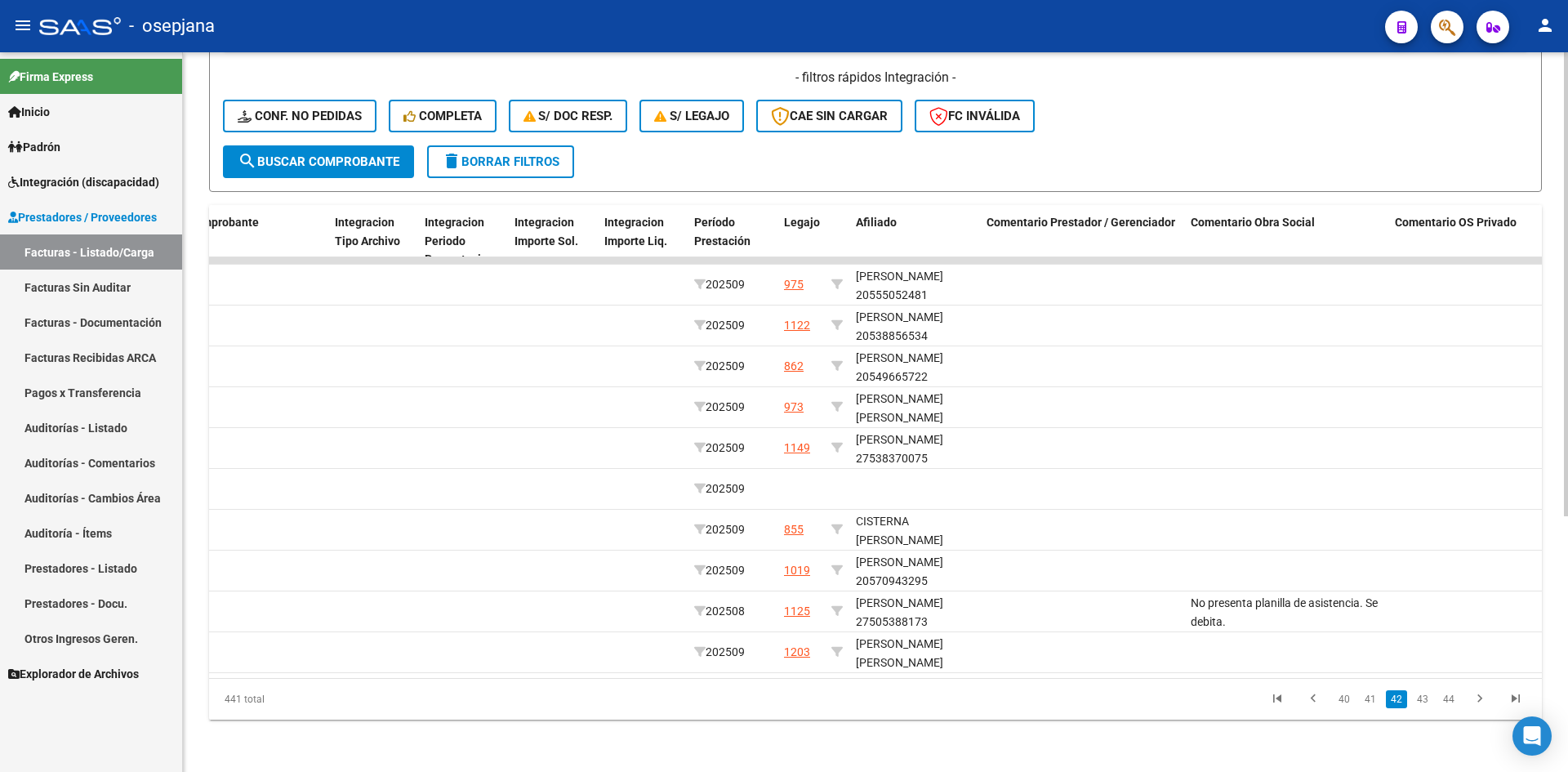
scroll to position [0, 0]
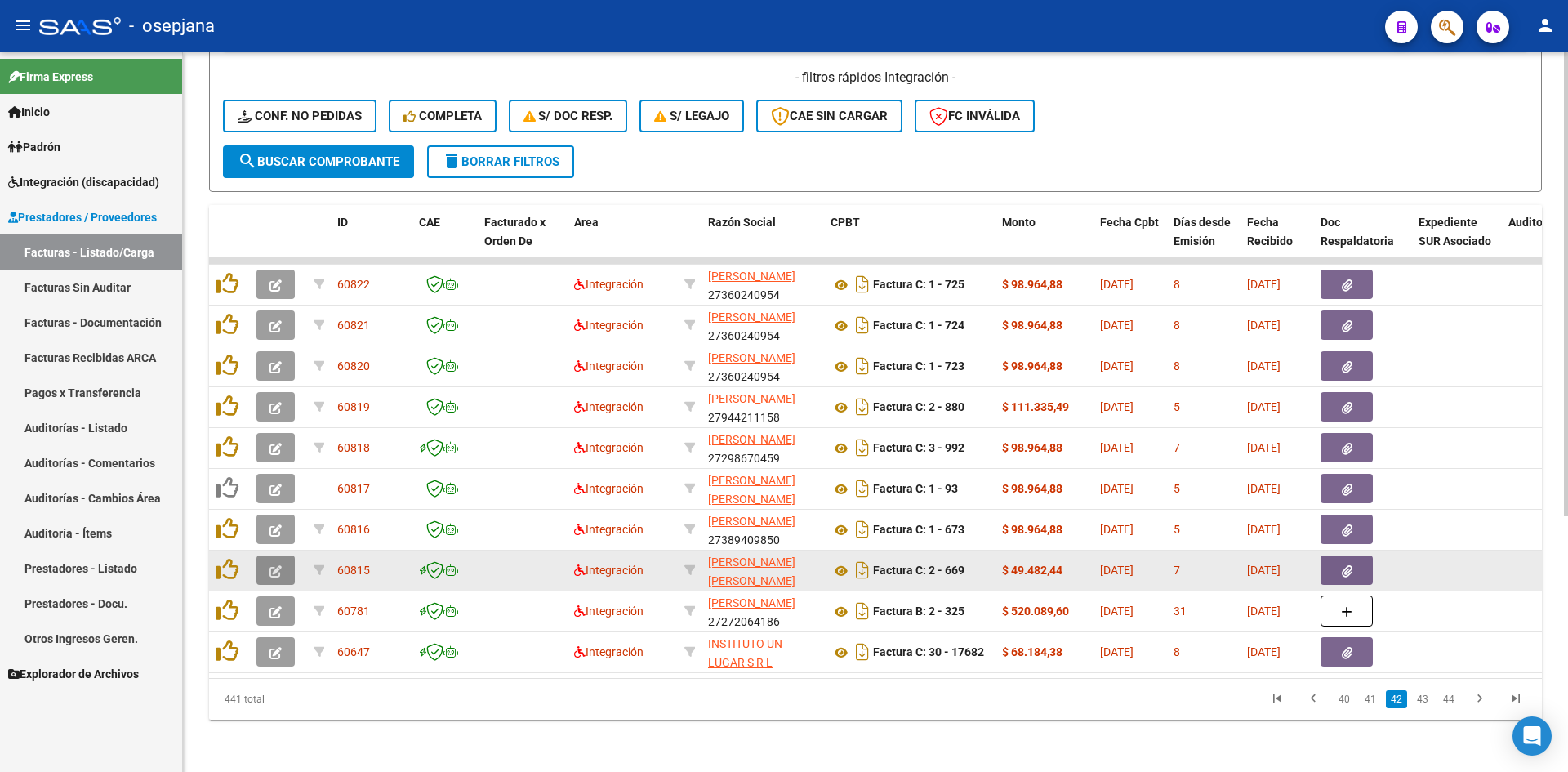
click at [272, 555] on button "button" at bounding box center [275, 569] width 39 height 29
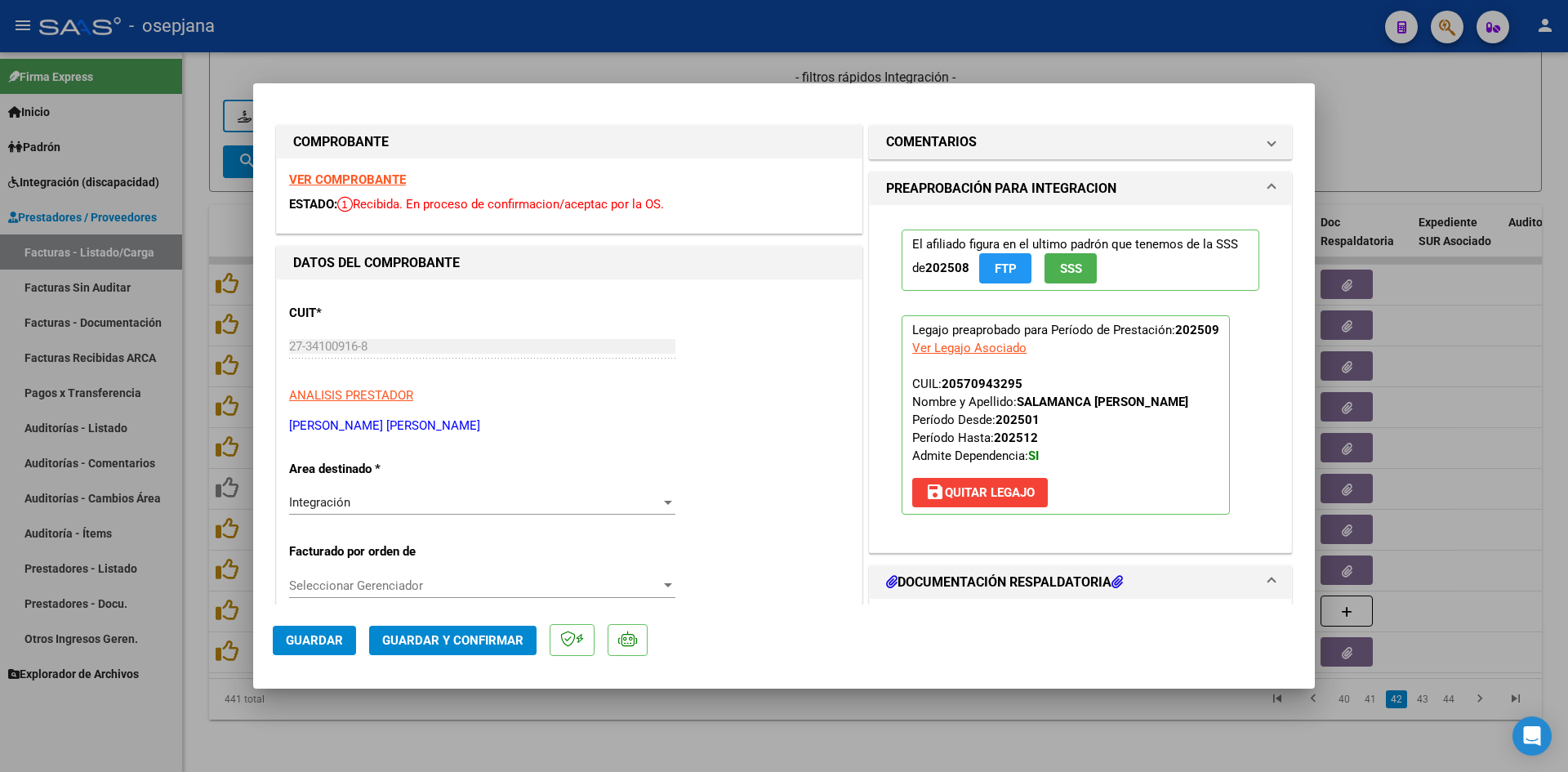
click at [338, 180] on strong "VER COMPROBANTE" at bounding box center [348, 180] width 117 height 15
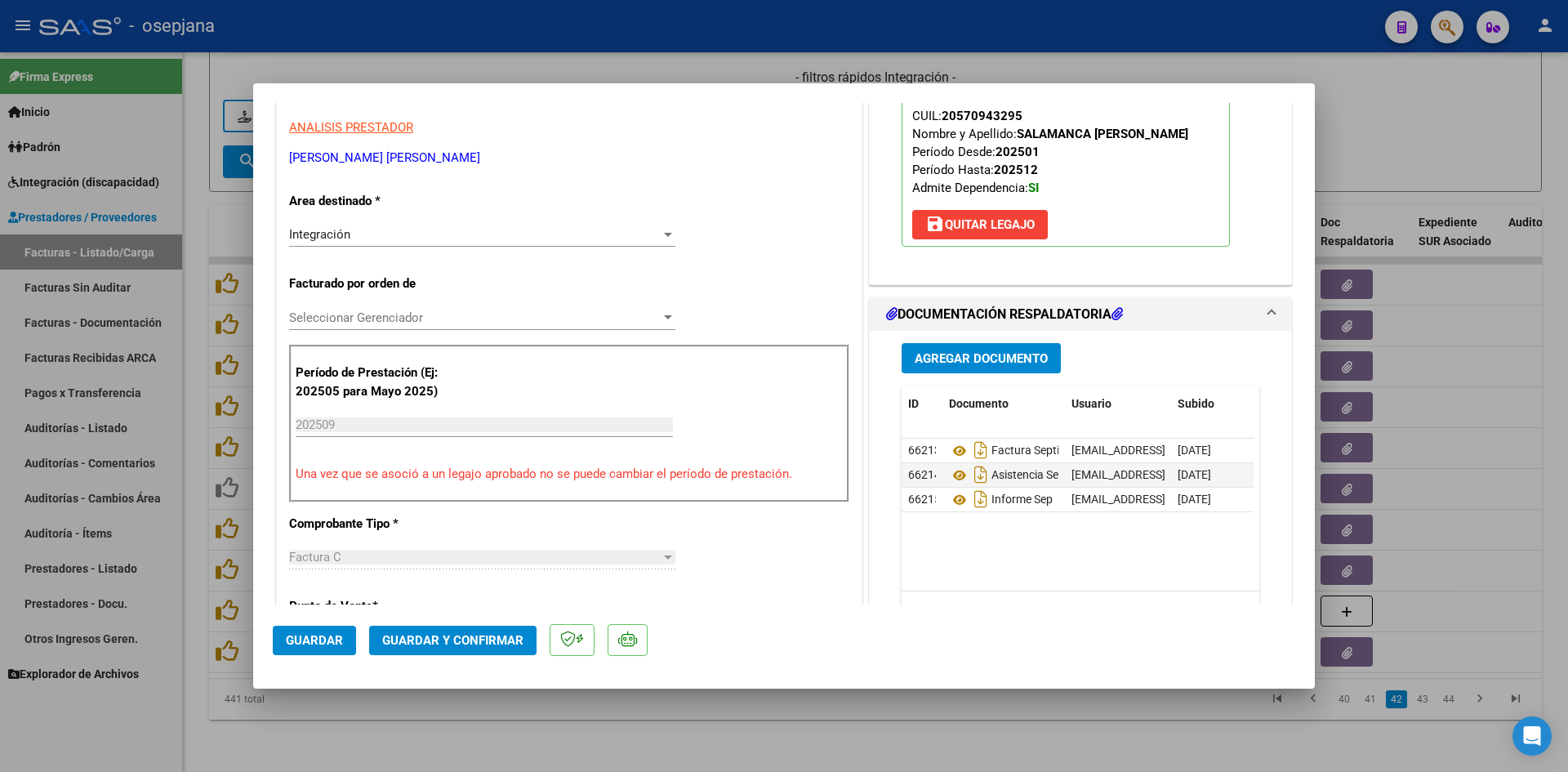
scroll to position [490, 0]
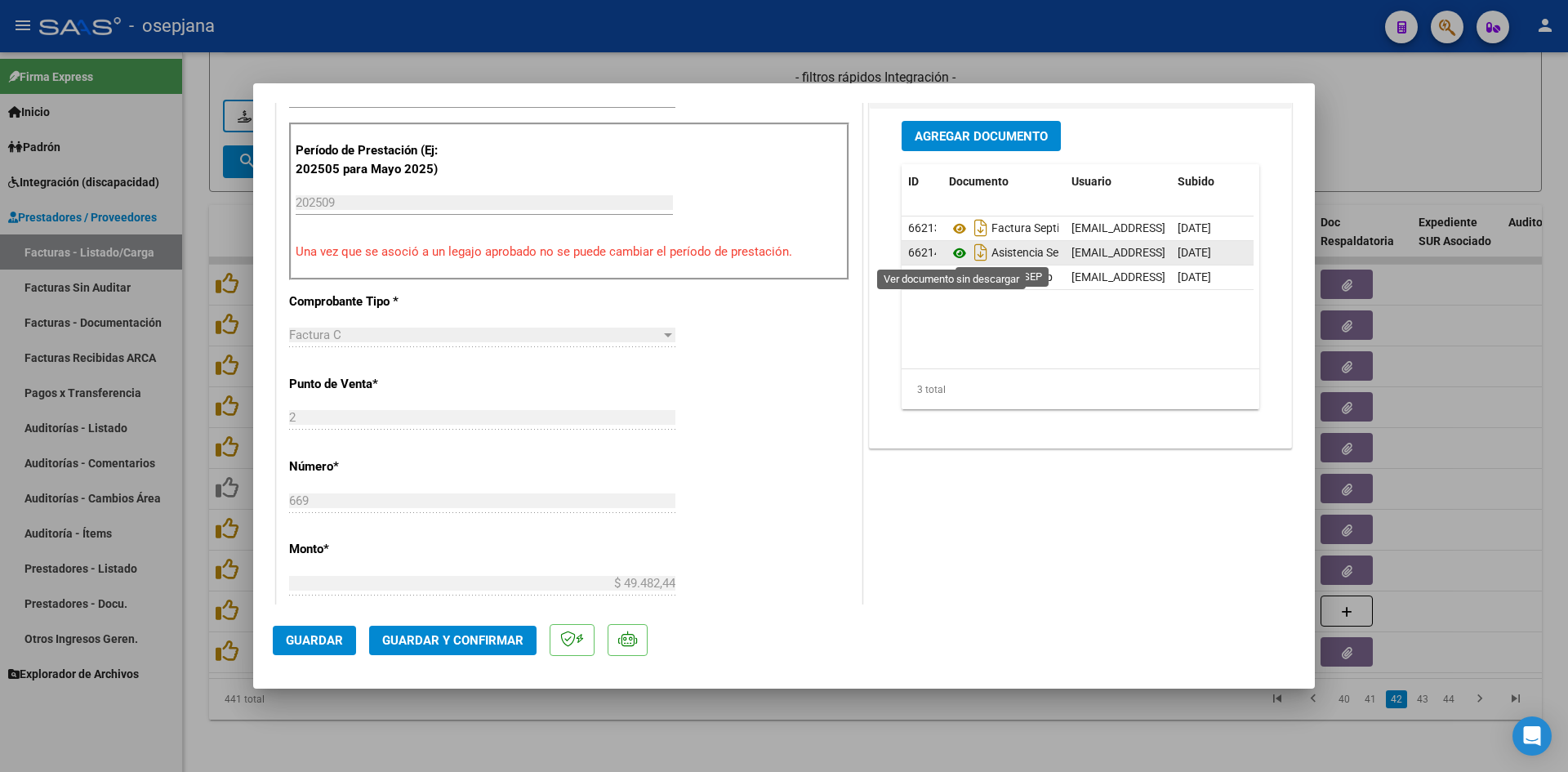
click at [955, 251] on icon at bounding box center [959, 253] width 22 height 20
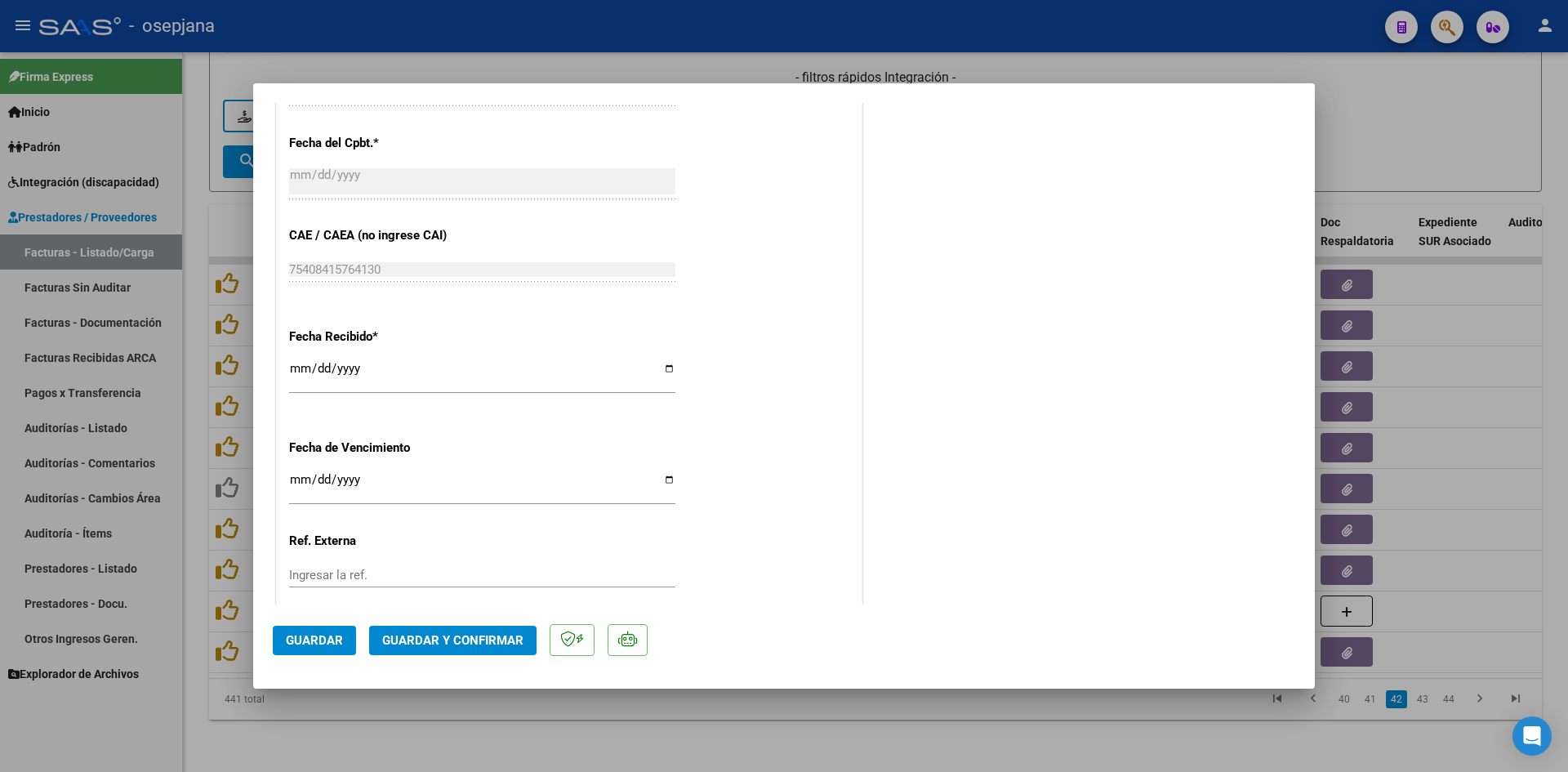
scroll to position [980, 0]
click at [302, 475] on input "[DATE]" at bounding box center [482, 485] width 386 height 26
type input "[DATE]"
drag, startPoint x: 449, startPoint y: 623, endPoint x: 447, endPoint y: 642, distance: 19.1
click at [448, 633] on mat-dialog-actions "Guardar Guardar y Confirmar" at bounding box center [783, 636] width 1022 height 64
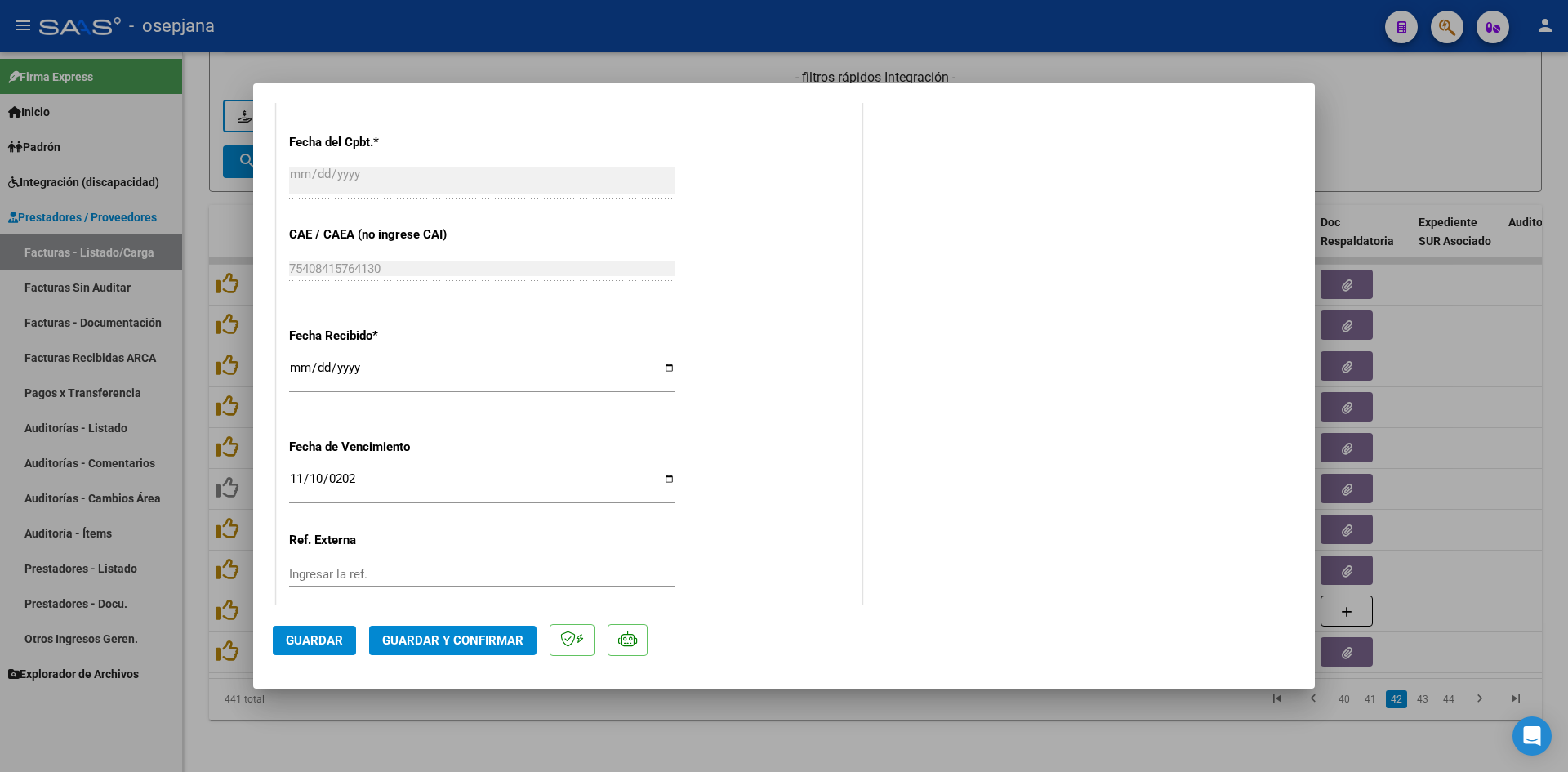
click at [447, 642] on span "Guardar y Confirmar" at bounding box center [453, 641] width 141 height 15
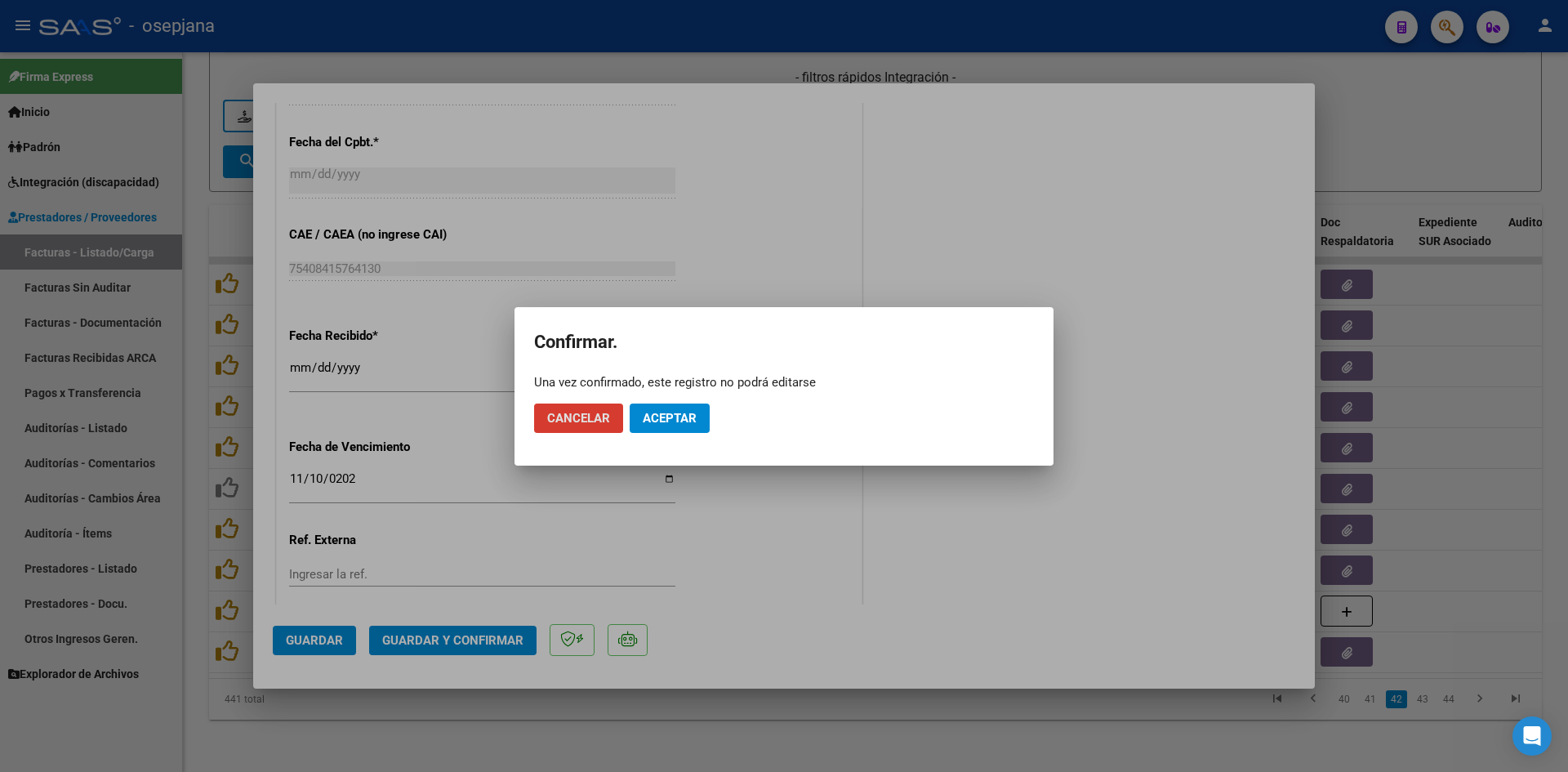
click at [652, 406] on button "Aceptar" at bounding box center [669, 418] width 80 height 29
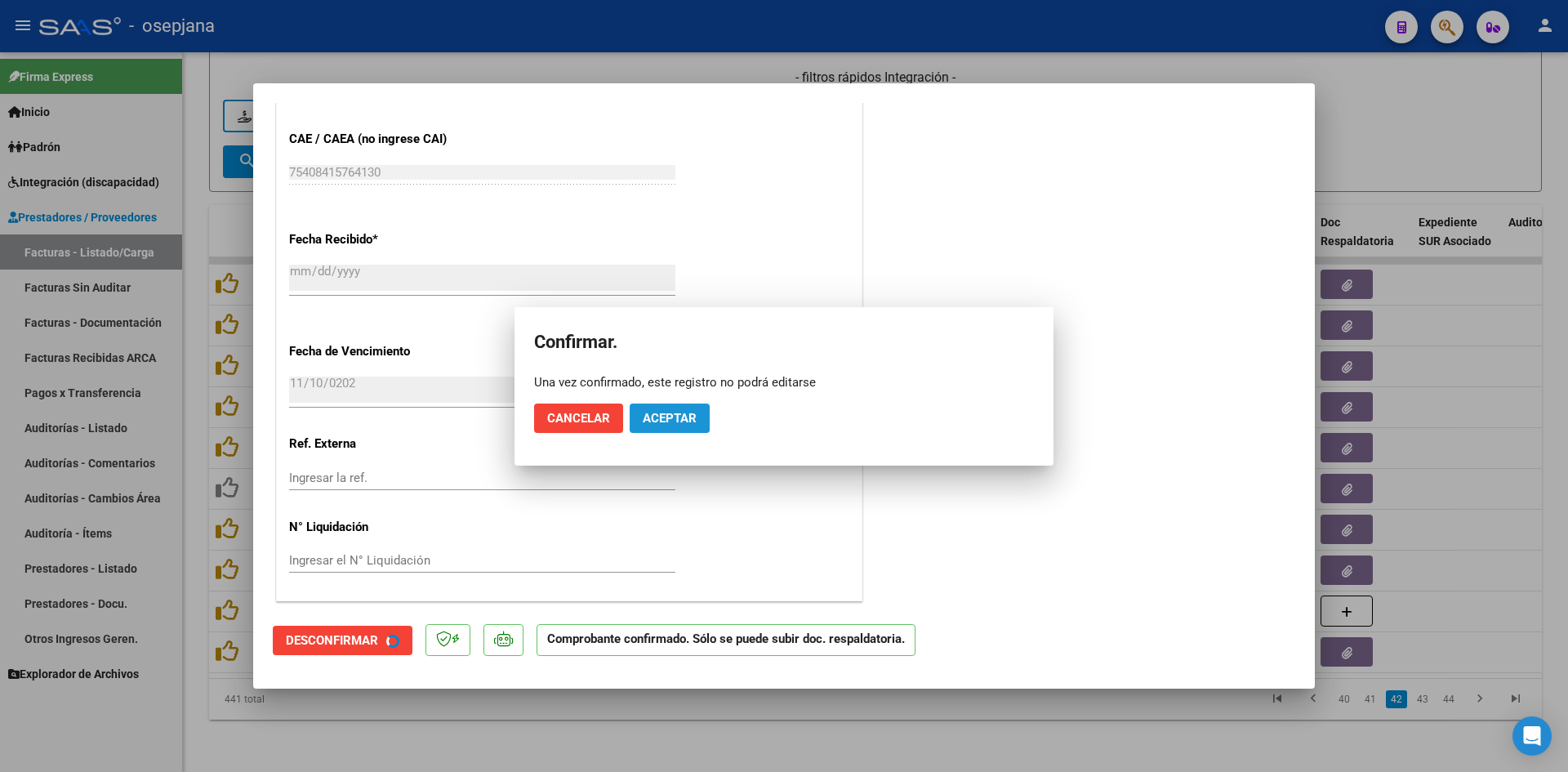
scroll to position [879, 0]
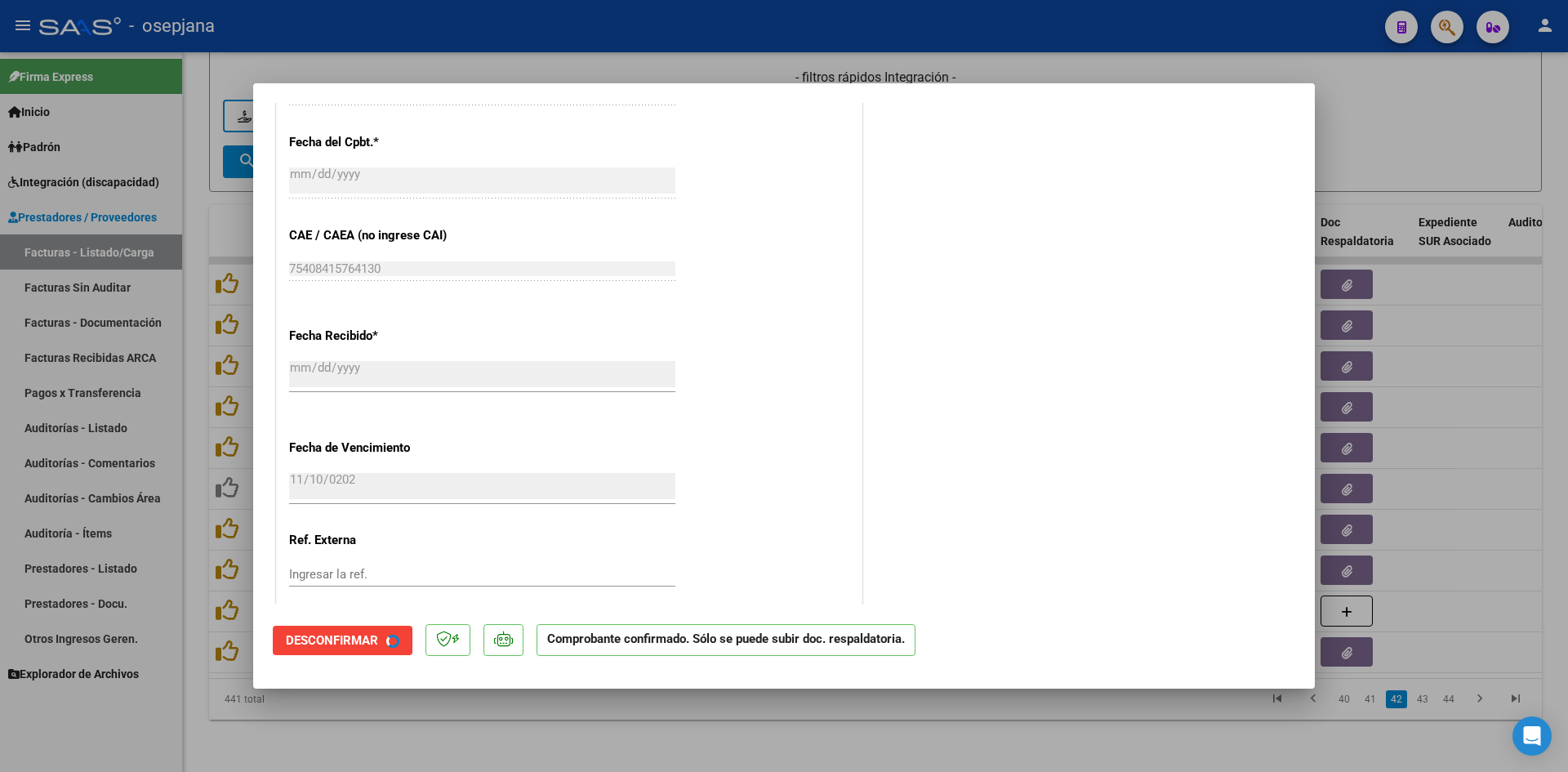
click at [1455, 101] on div at bounding box center [784, 386] width 1568 height 772
type input "$ 0,00"
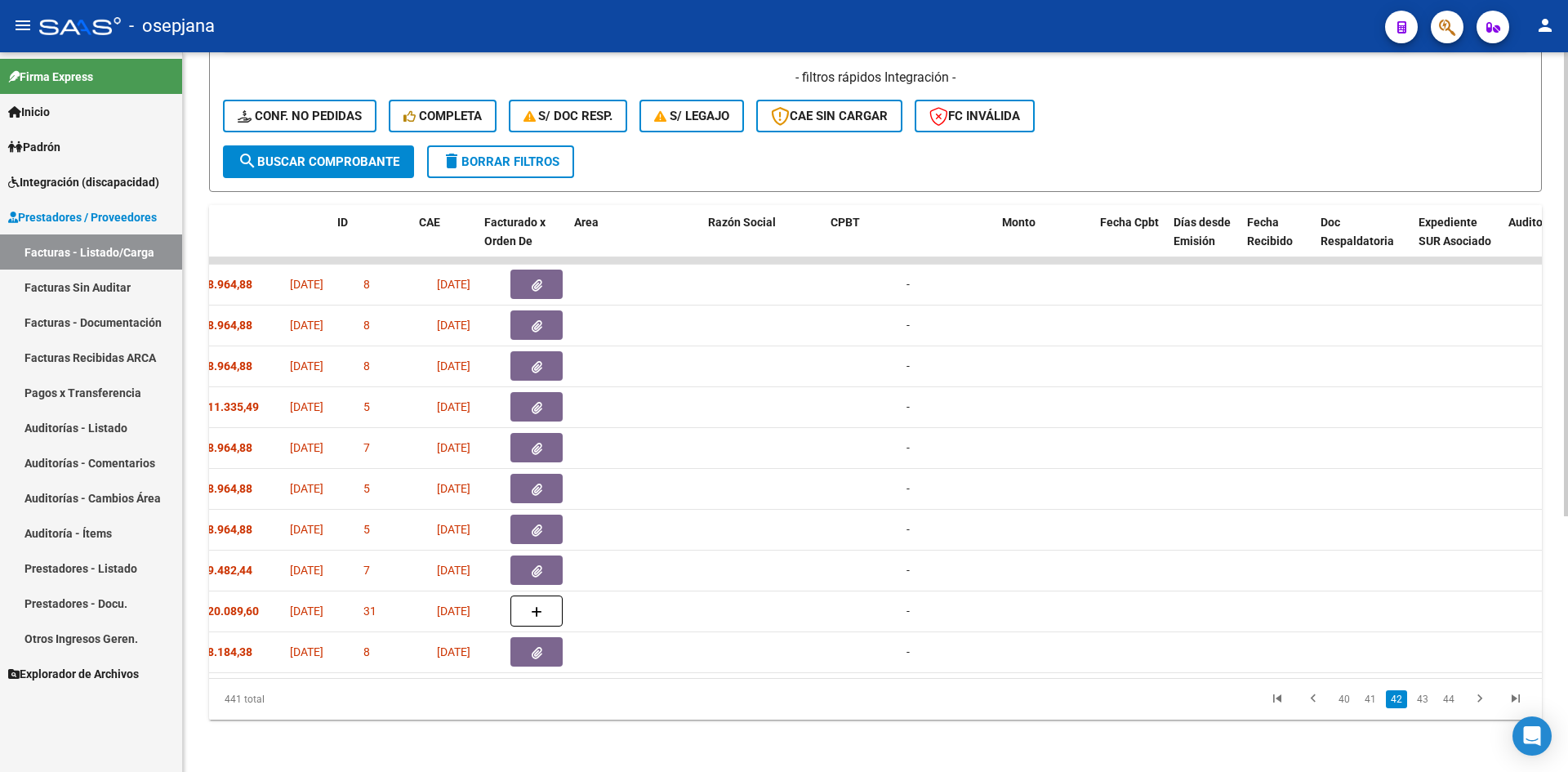
scroll to position [0, 0]
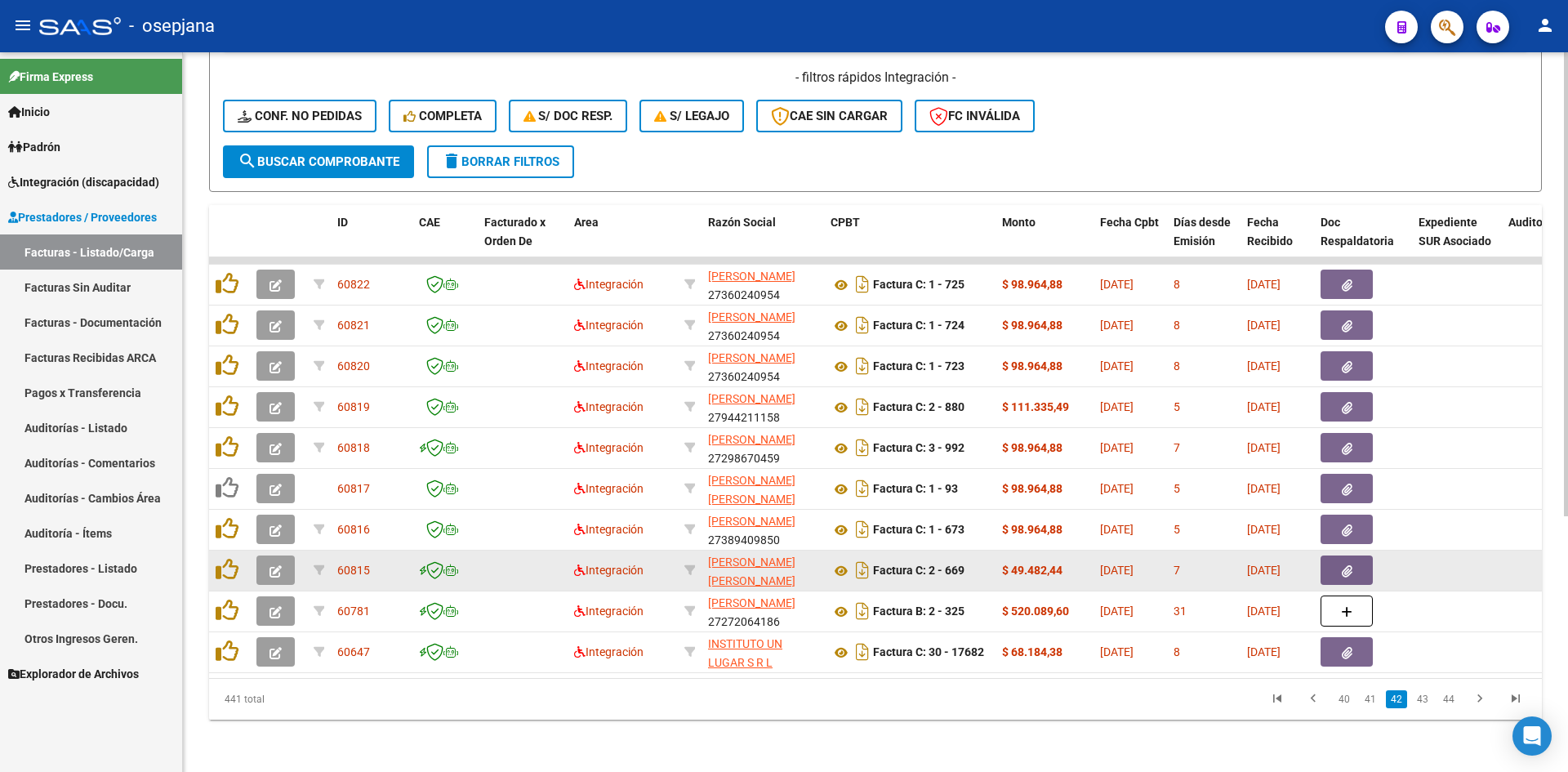
click at [291, 567] on button "button" at bounding box center [275, 569] width 39 height 29
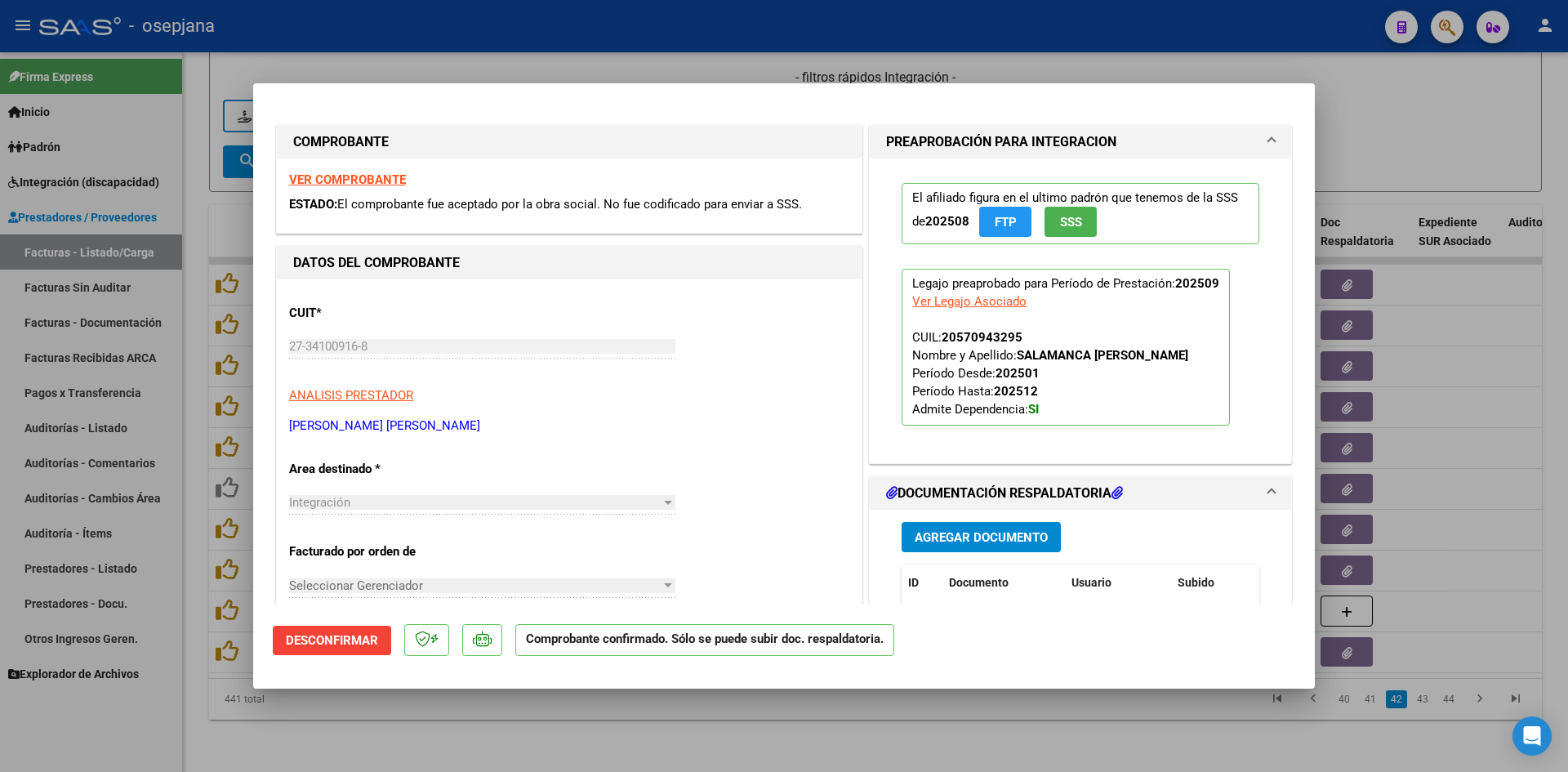
click at [1378, 115] on div at bounding box center [784, 386] width 1568 height 772
type input "$ 0,00"
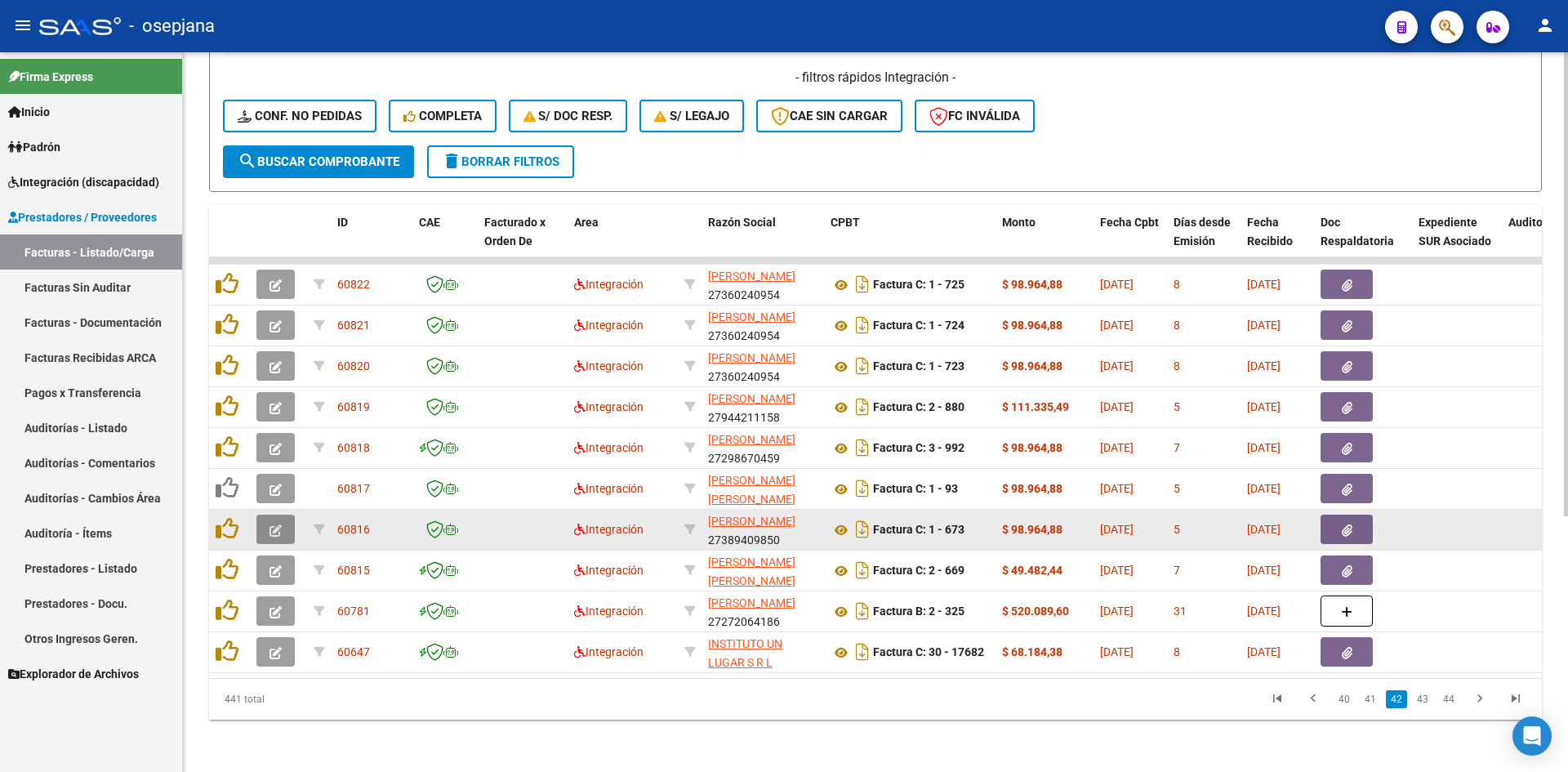
click at [285, 515] on button "button" at bounding box center [275, 529] width 39 height 29
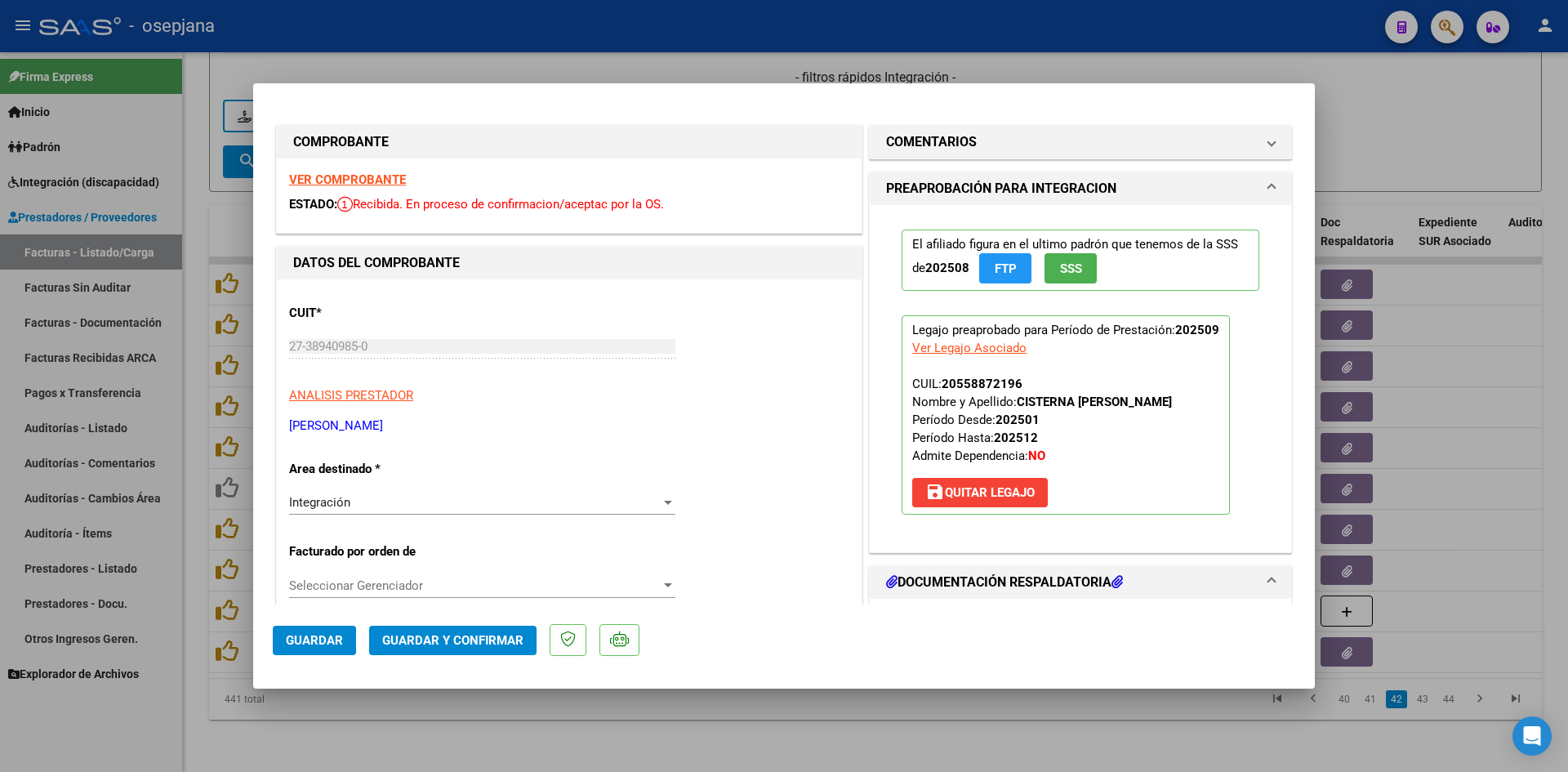
click at [340, 181] on strong "VER COMPROBANTE" at bounding box center [348, 180] width 117 height 15
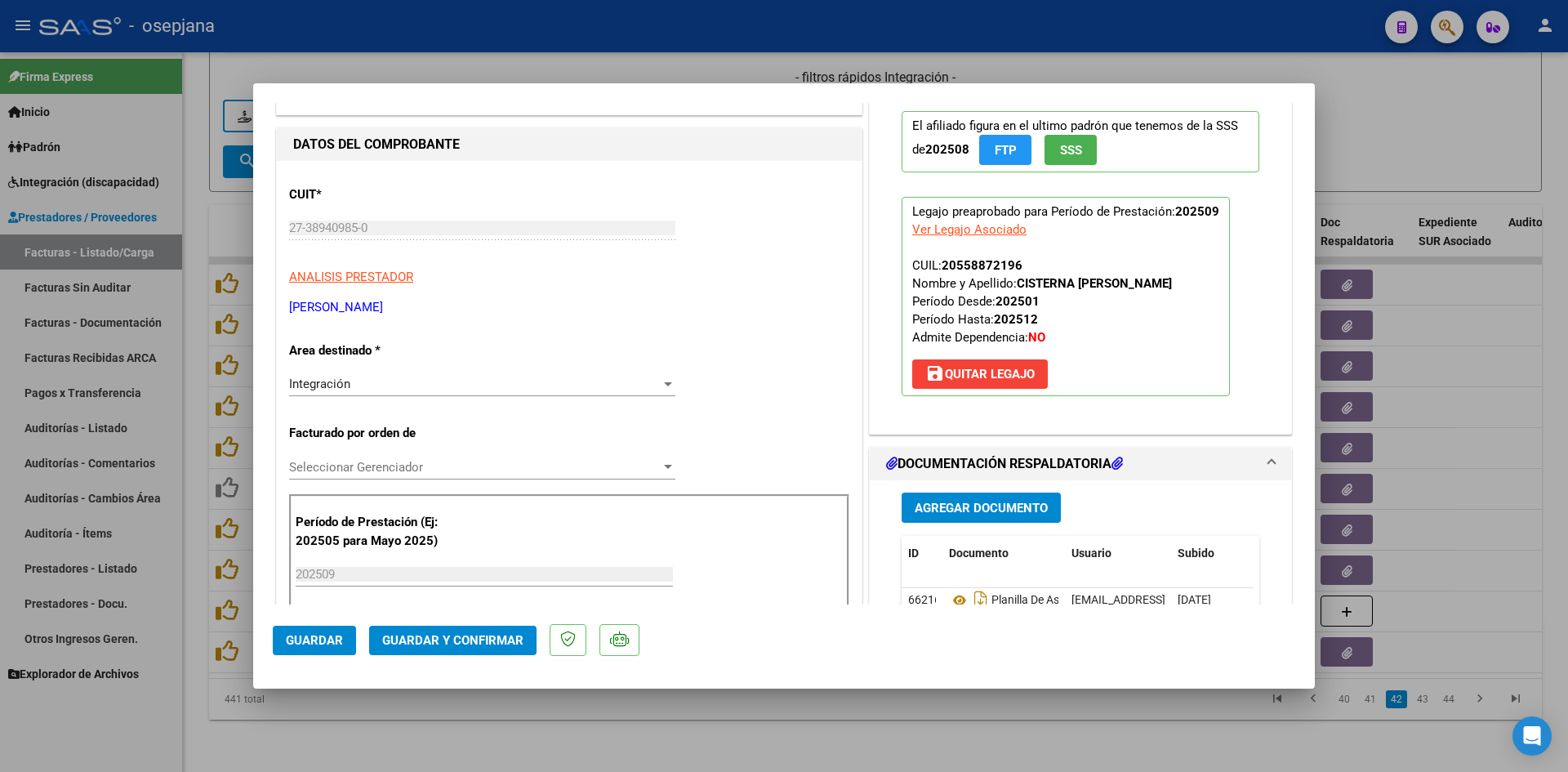
scroll to position [245, 0]
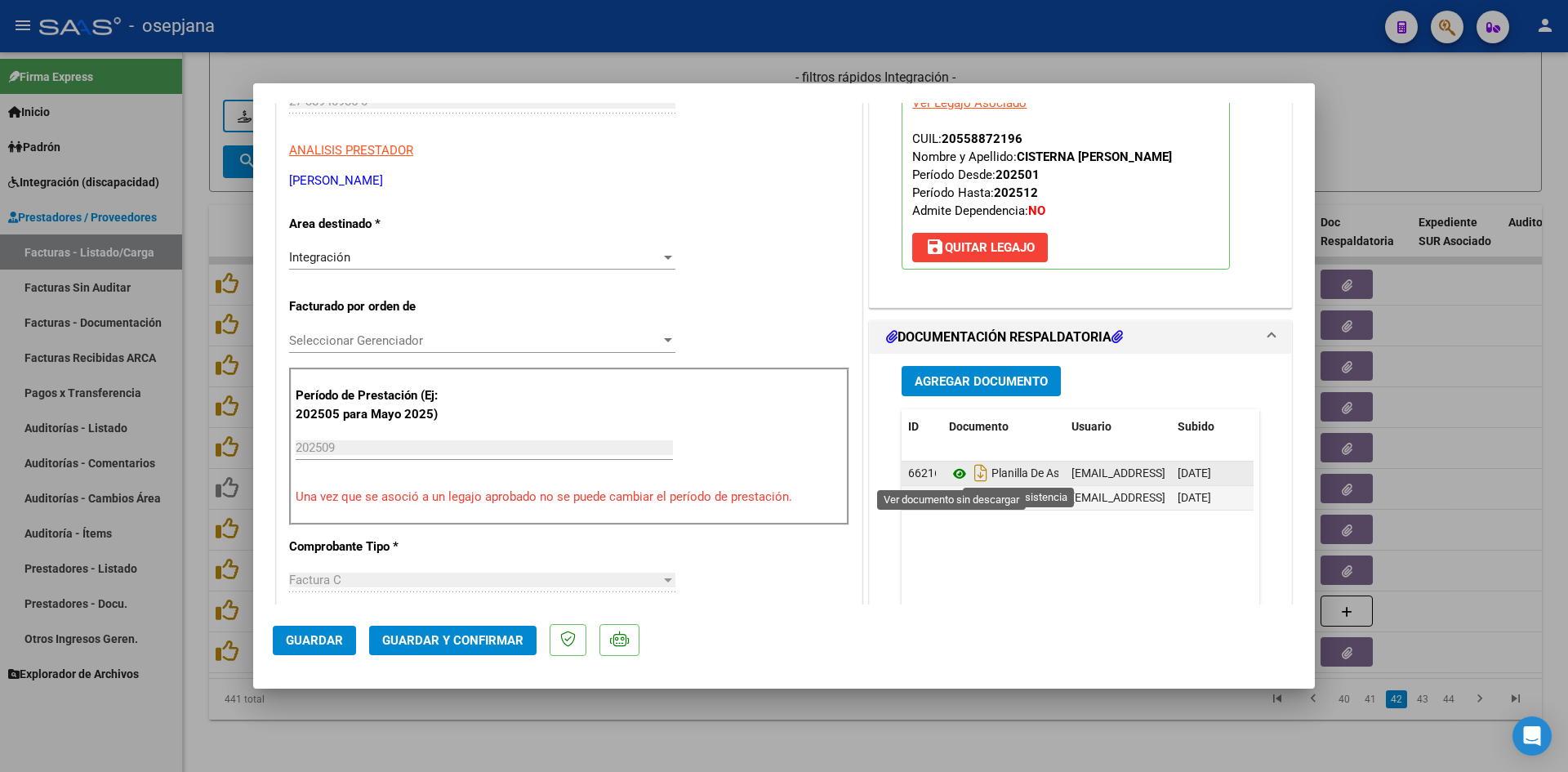
click at [949, 475] on icon at bounding box center [959, 473] width 22 height 20
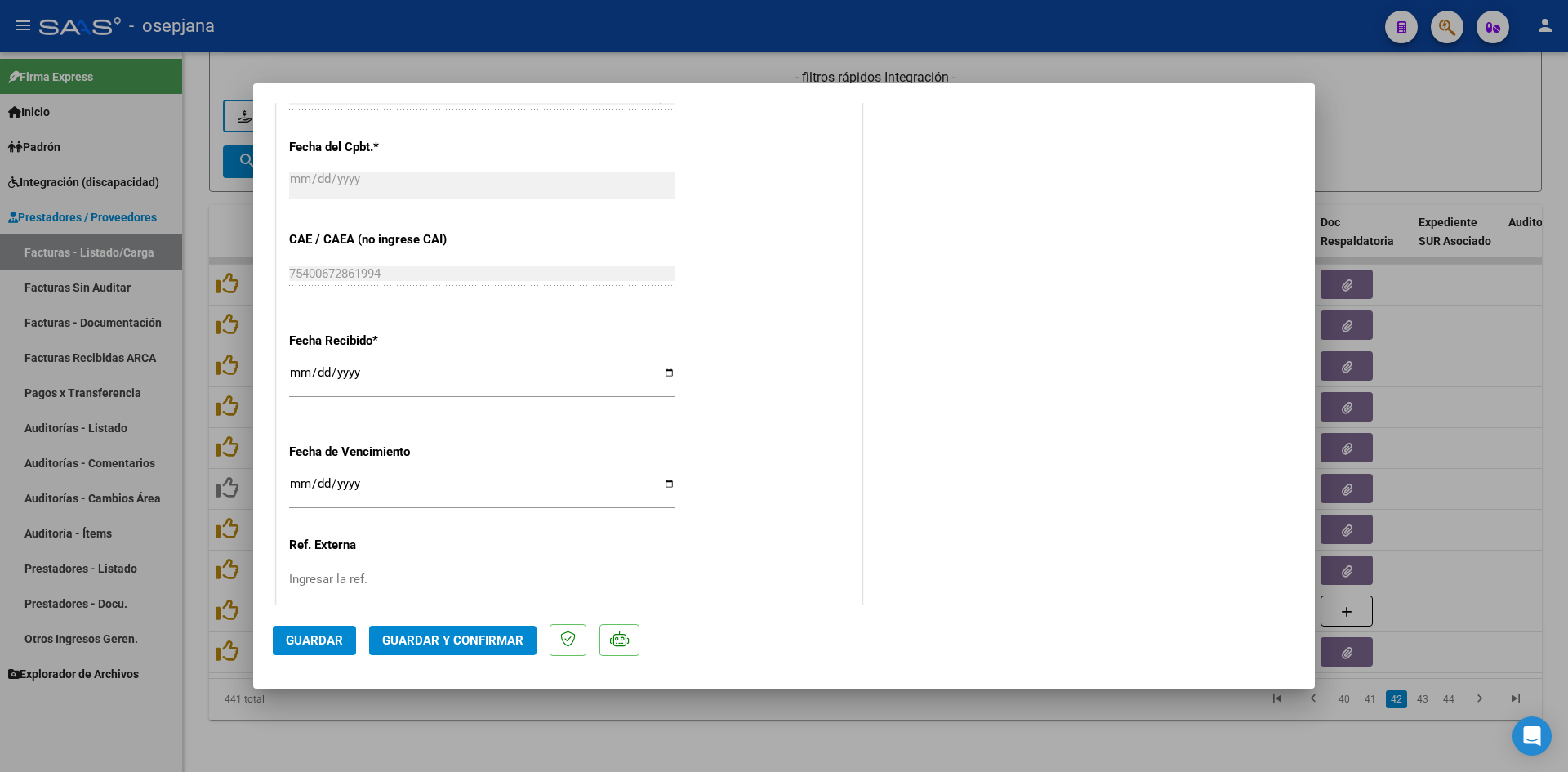
scroll to position [1062, 0]
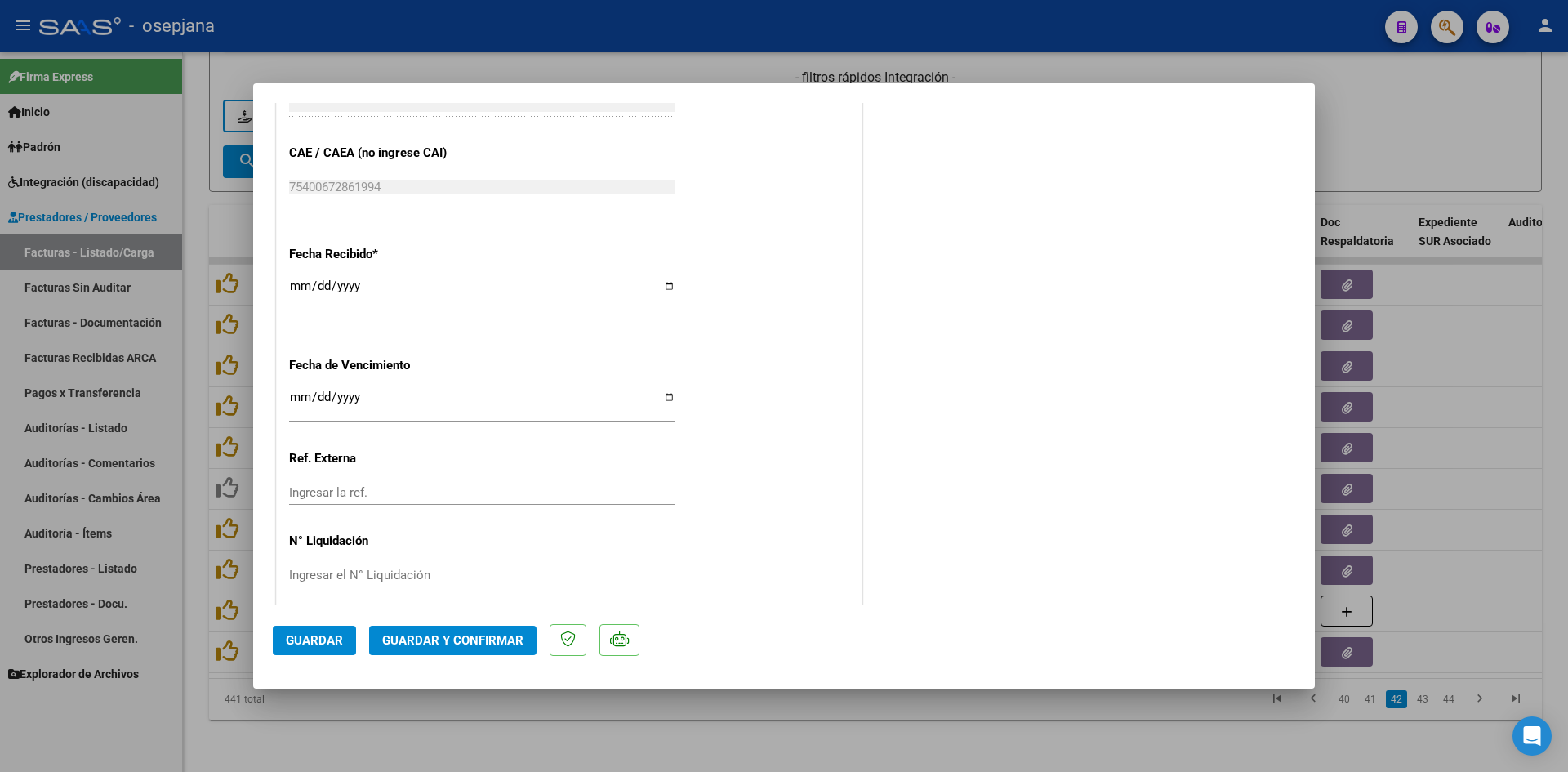
click at [303, 397] on input "[DATE]" at bounding box center [482, 403] width 386 height 26
type input "[DATE]"
click at [410, 635] on span "Guardar y Confirmar" at bounding box center [453, 641] width 141 height 15
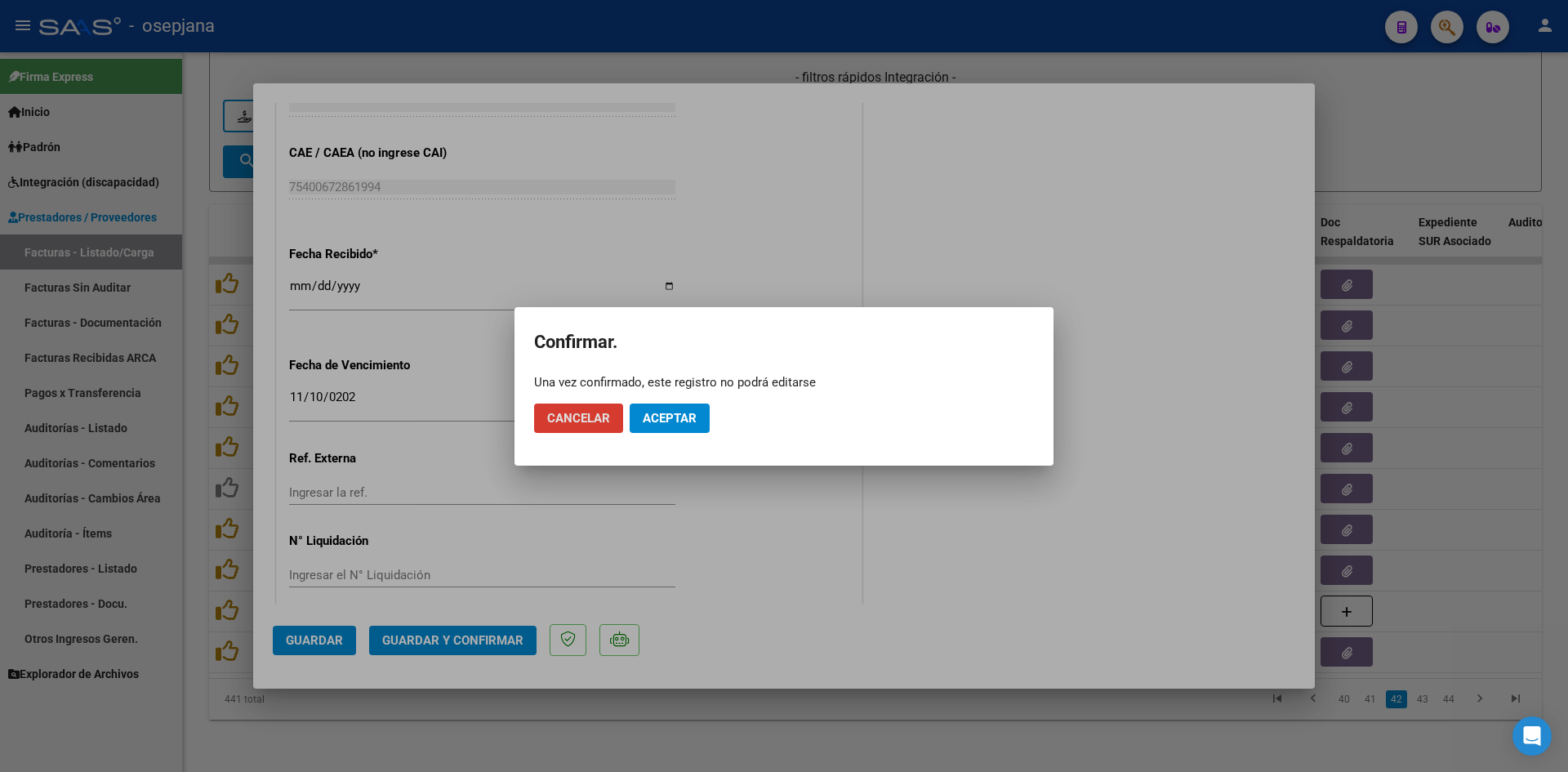
click at [650, 419] on span "Aceptar" at bounding box center [669, 419] width 54 height 15
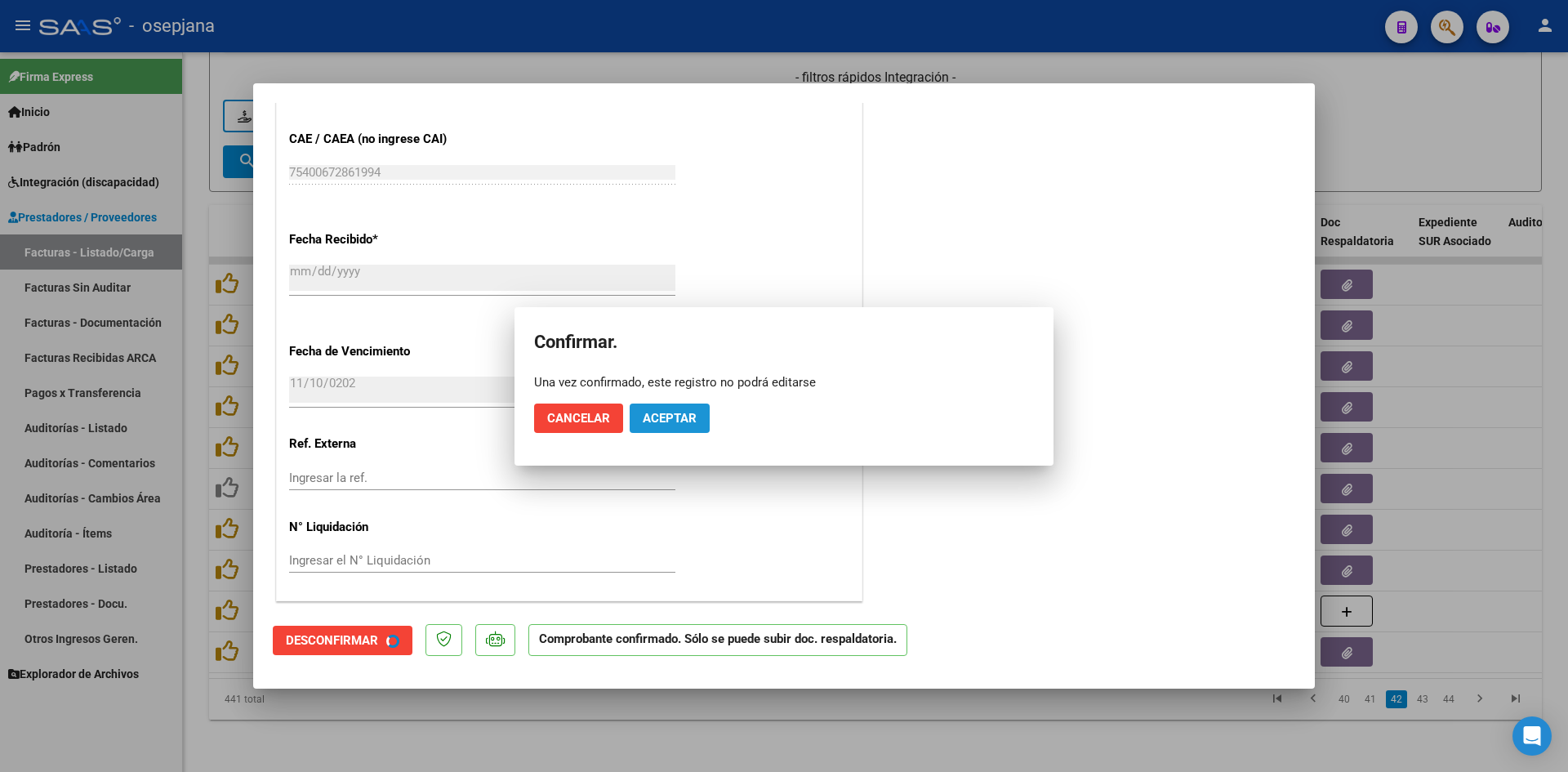
scroll to position [961, 0]
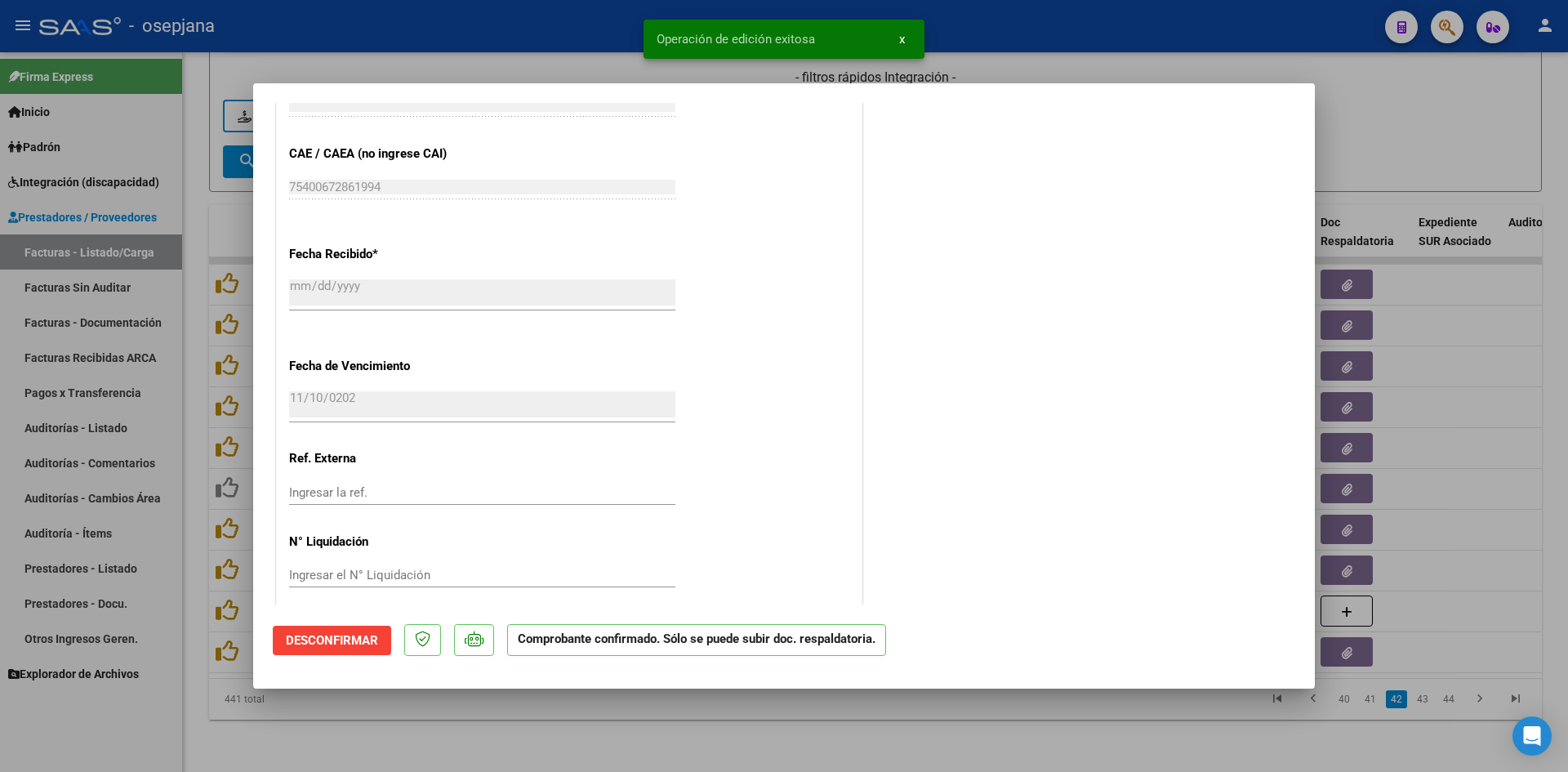
click at [1420, 134] on div at bounding box center [784, 386] width 1568 height 772
type input "$ 0,00"
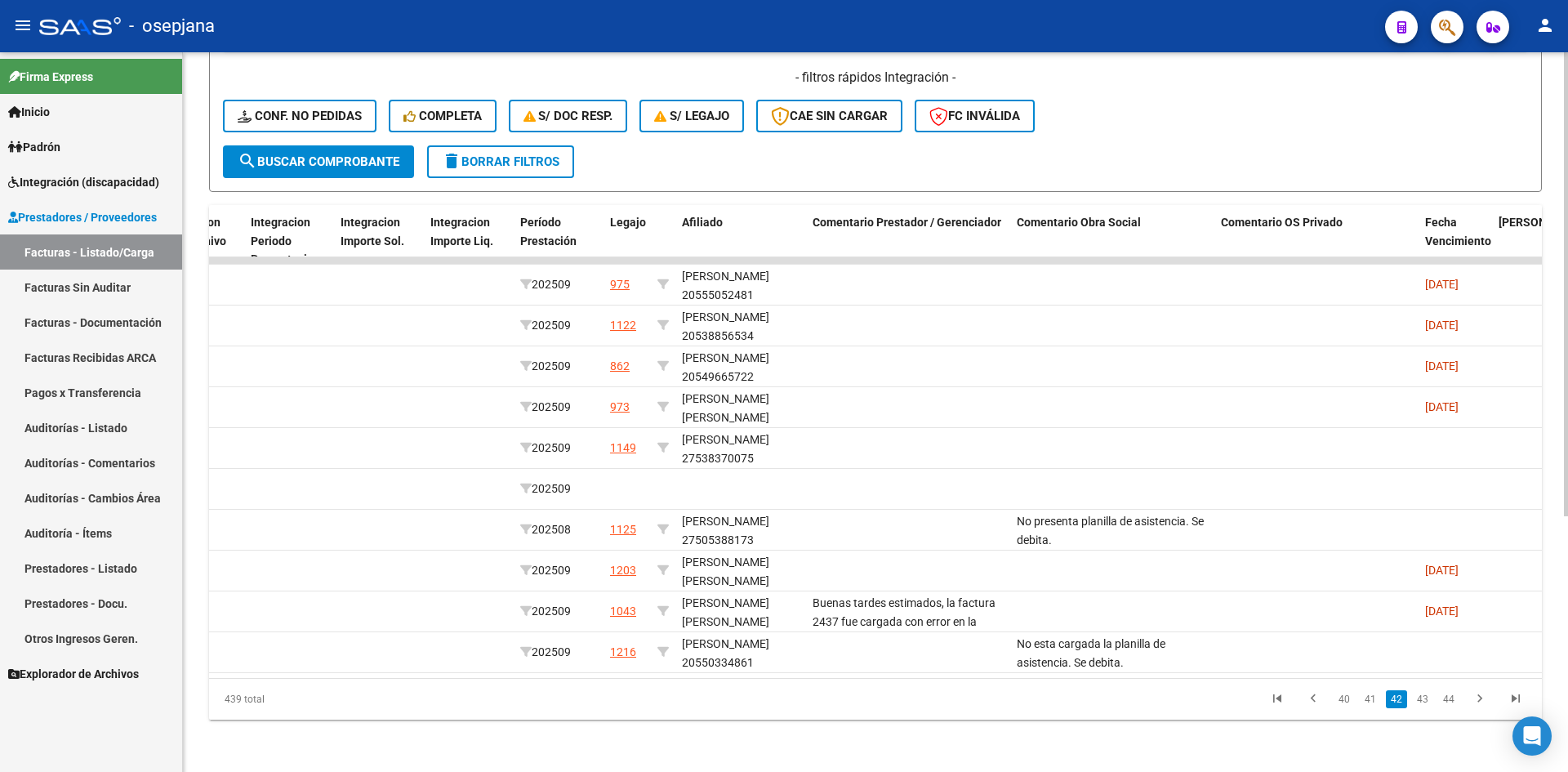
scroll to position [0, 0]
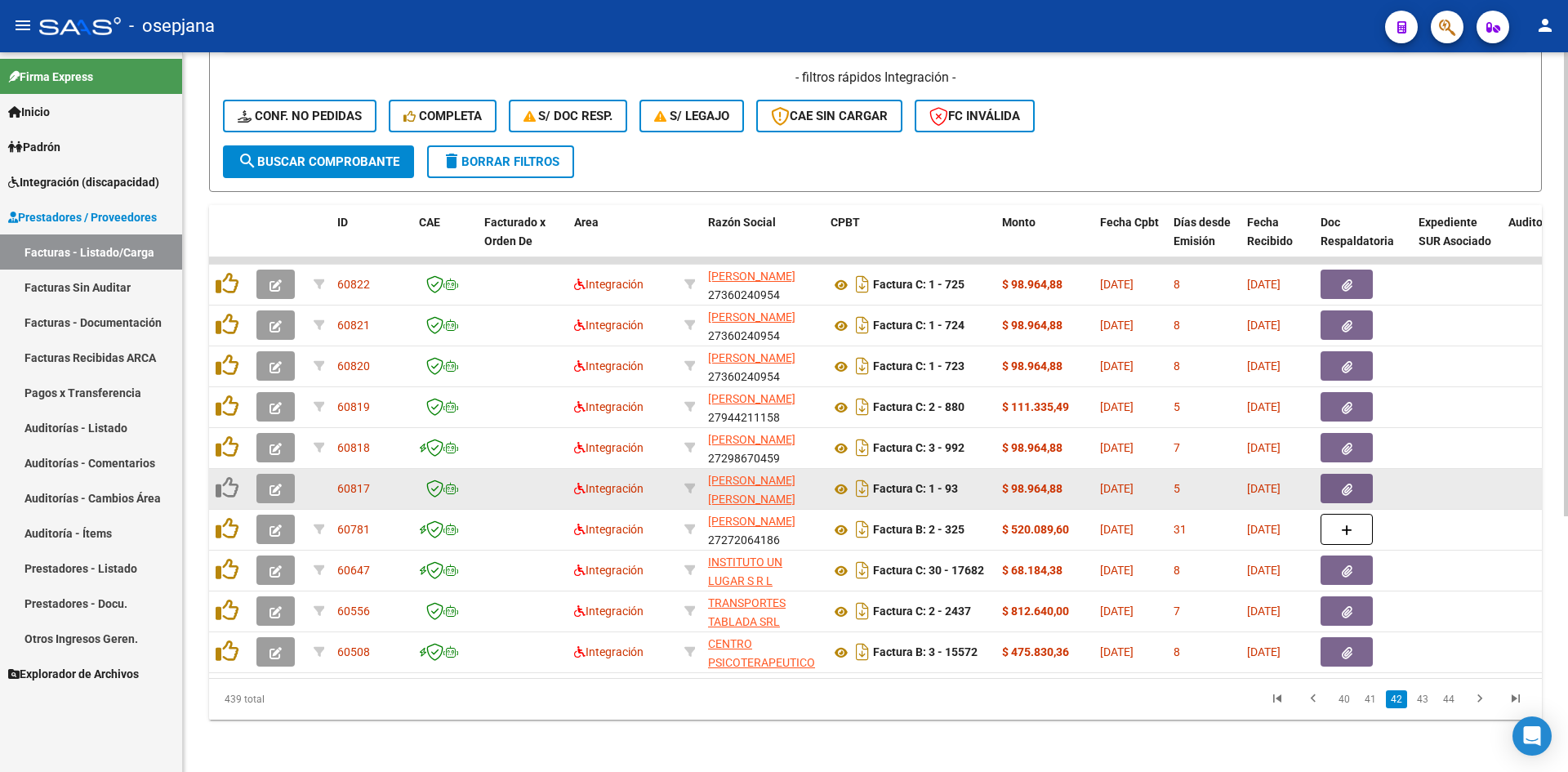
click at [279, 484] on icon "button" at bounding box center [275, 489] width 12 height 12
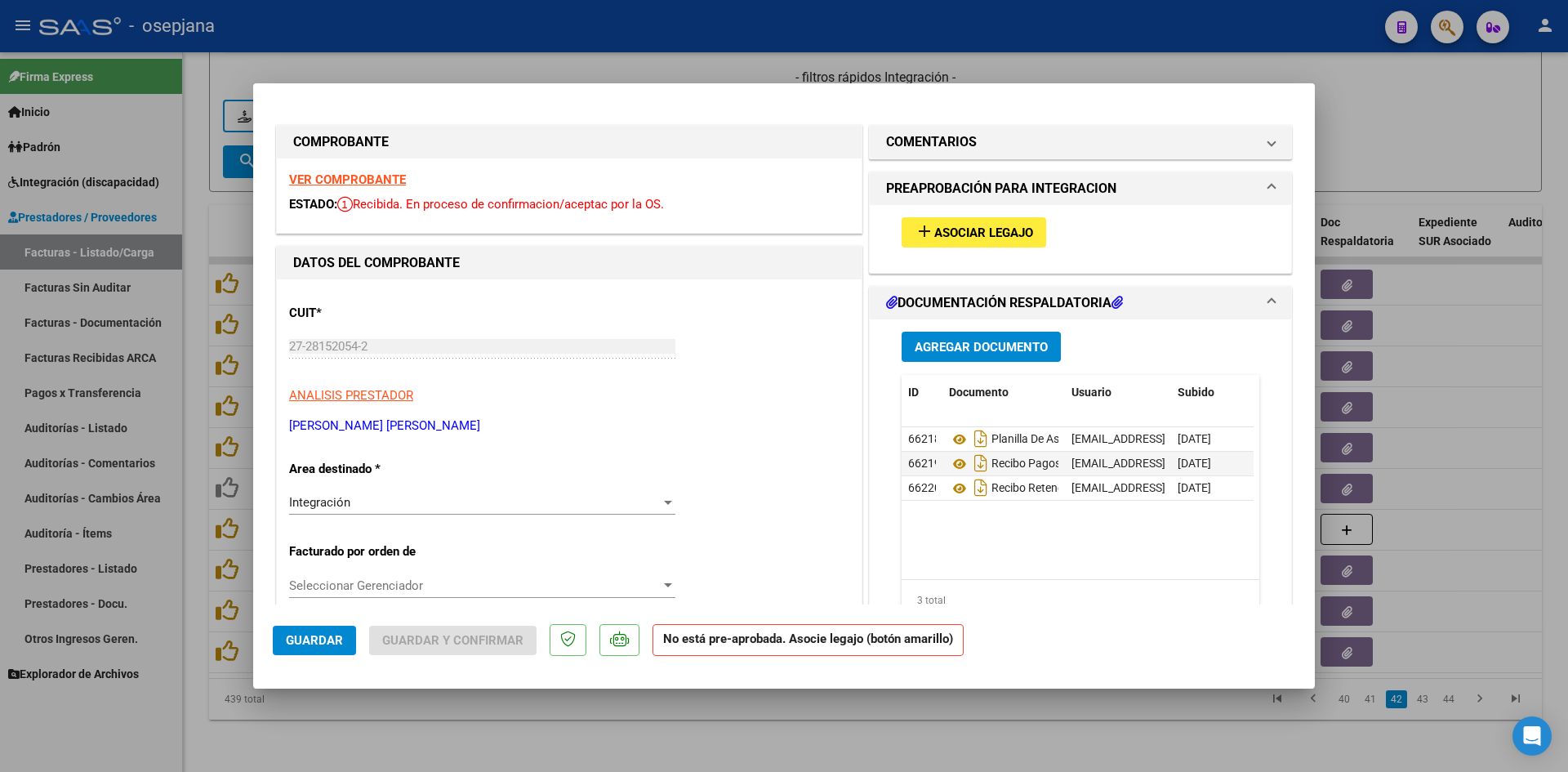
click at [334, 175] on strong "VER COMPROBANTE" at bounding box center [348, 180] width 117 height 15
click at [390, 177] on strong "VER COMPROBANTE" at bounding box center [348, 180] width 117 height 15
click at [955, 227] on span "Asociar Legajo" at bounding box center [983, 233] width 99 height 15
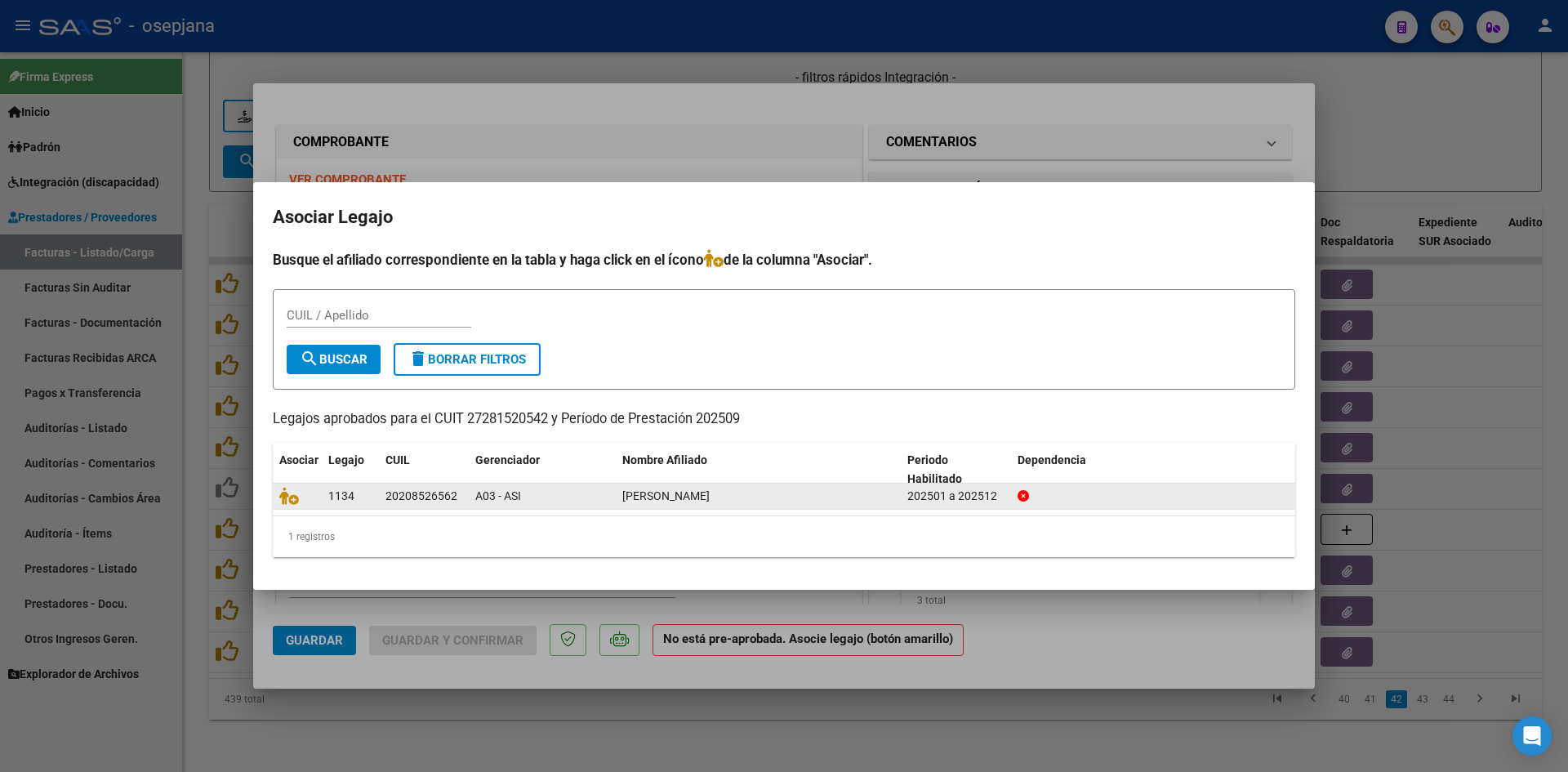
click at [282, 505] on div at bounding box center [297, 497] width 36 height 19
click at [284, 501] on icon at bounding box center [288, 496] width 20 height 18
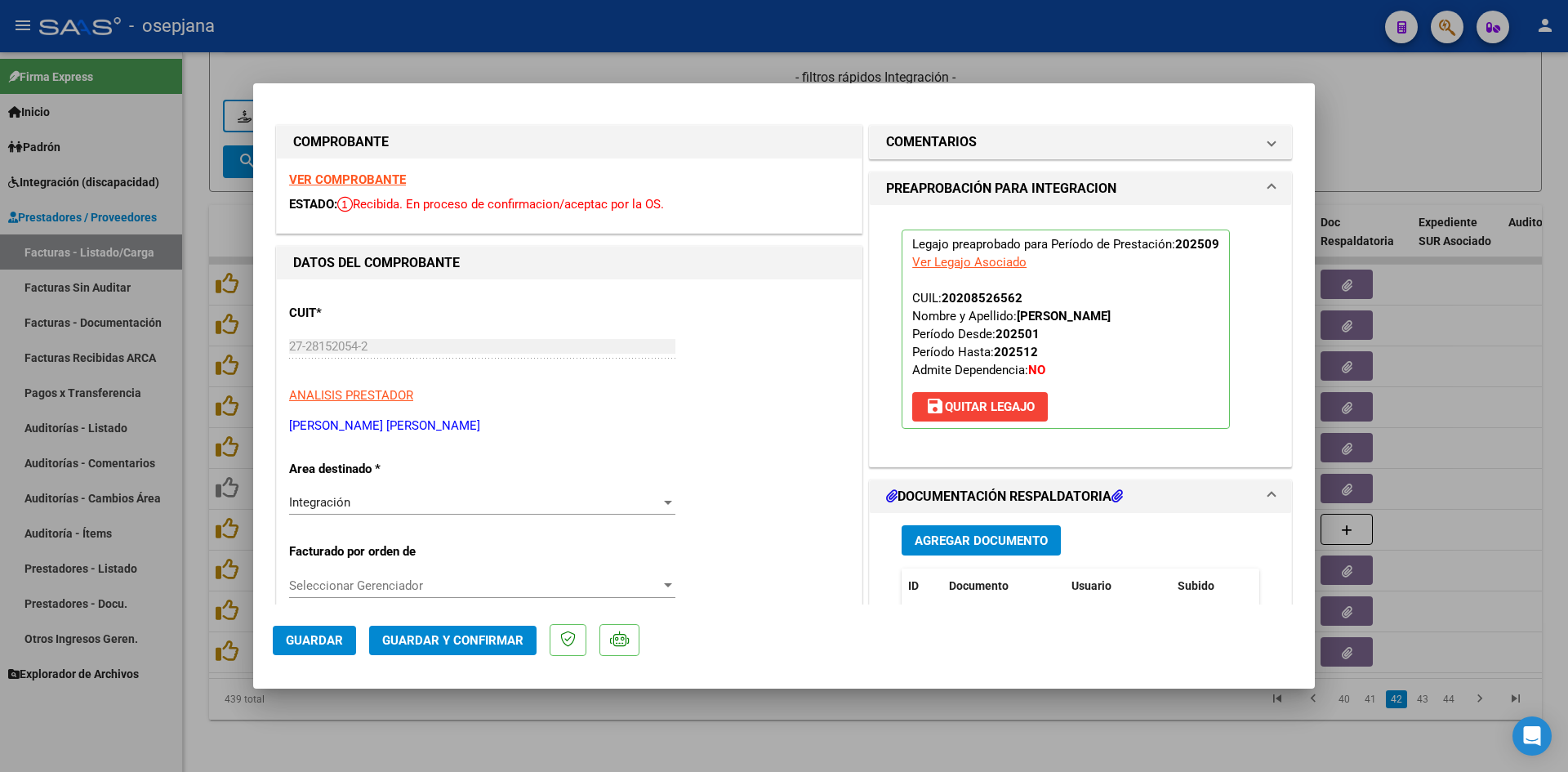
click at [328, 635] on span "Guardar" at bounding box center [314, 641] width 57 height 15
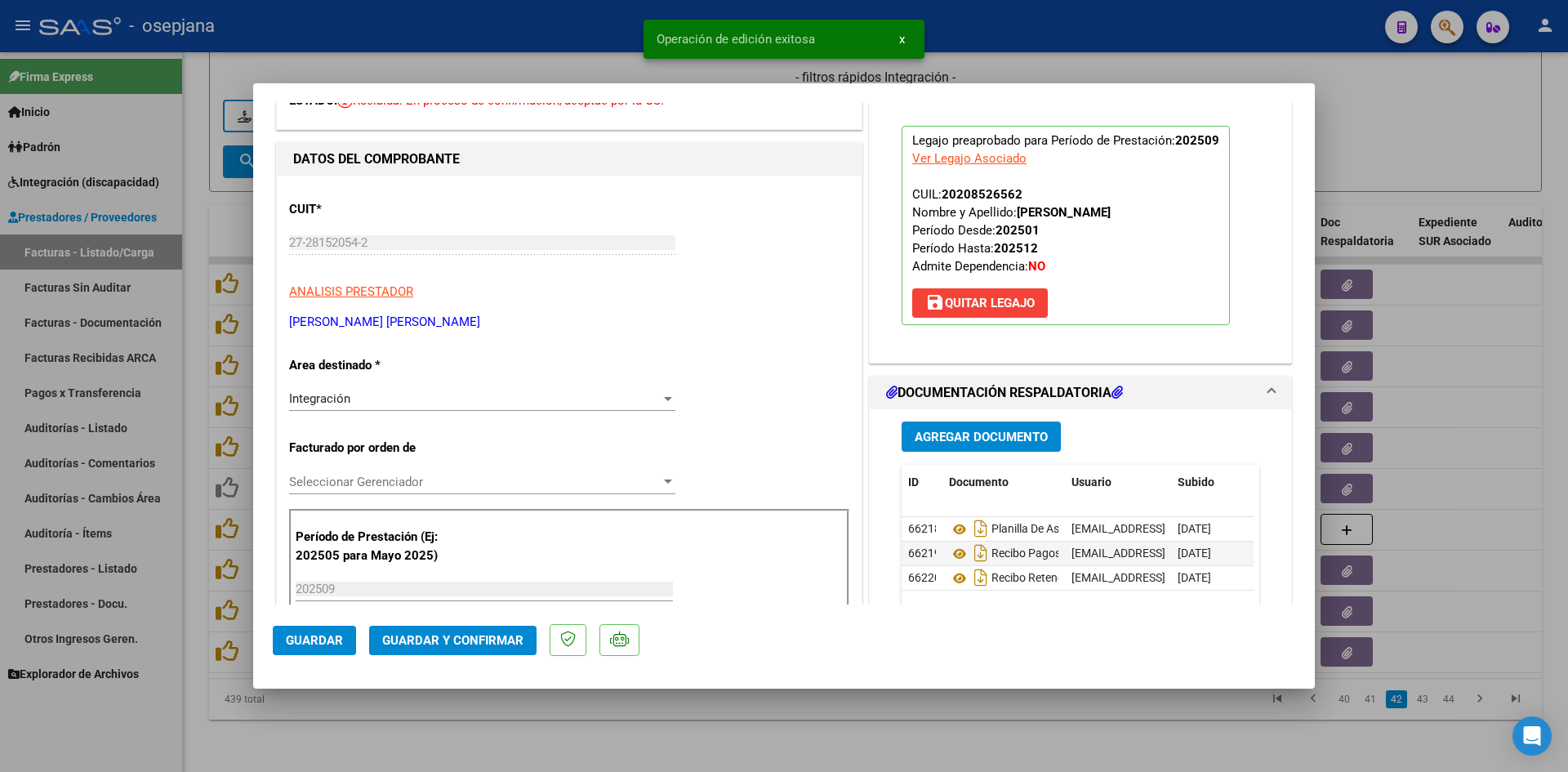
scroll to position [327, 0]
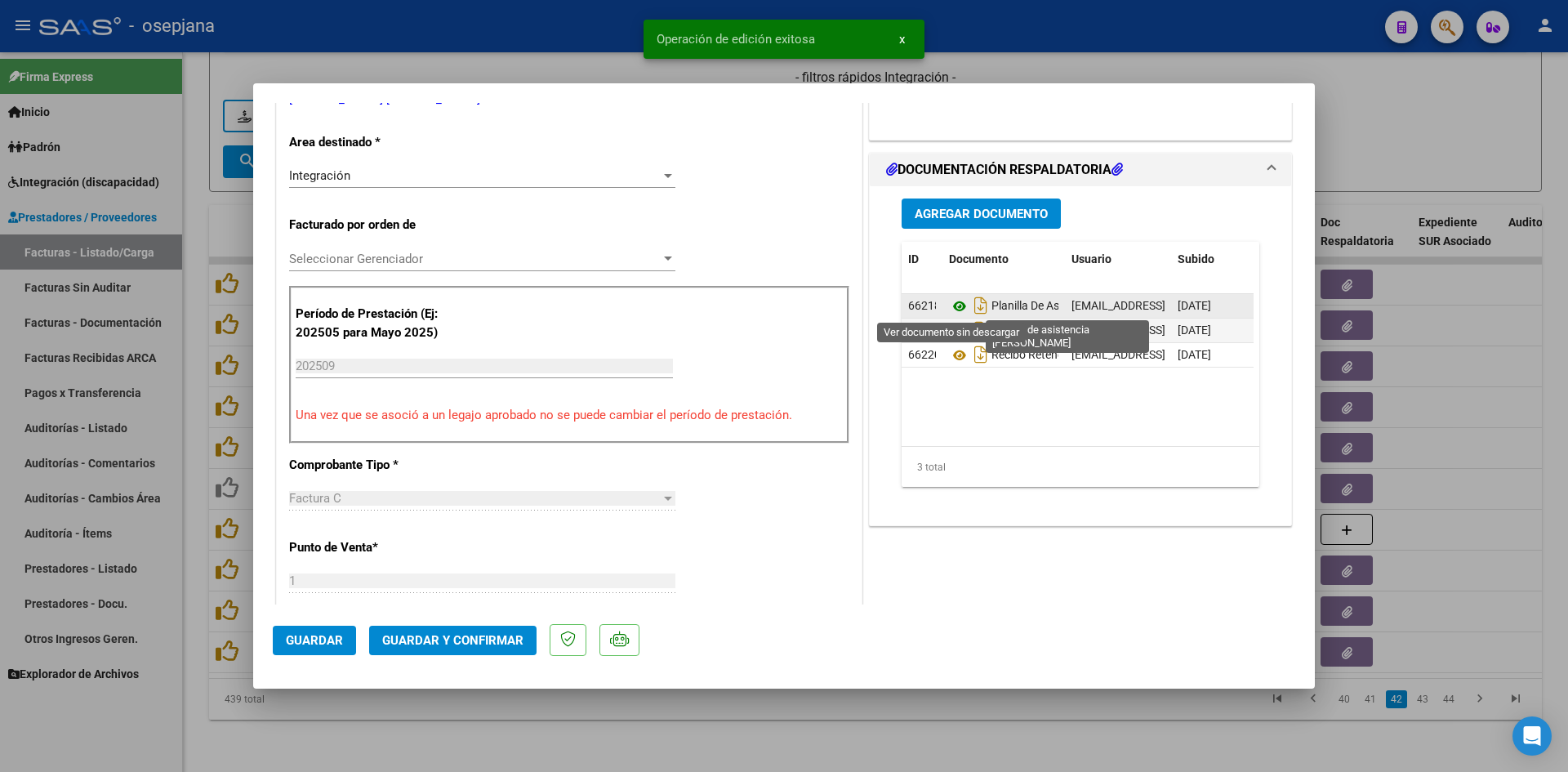
click at [956, 304] on icon at bounding box center [959, 306] width 22 height 20
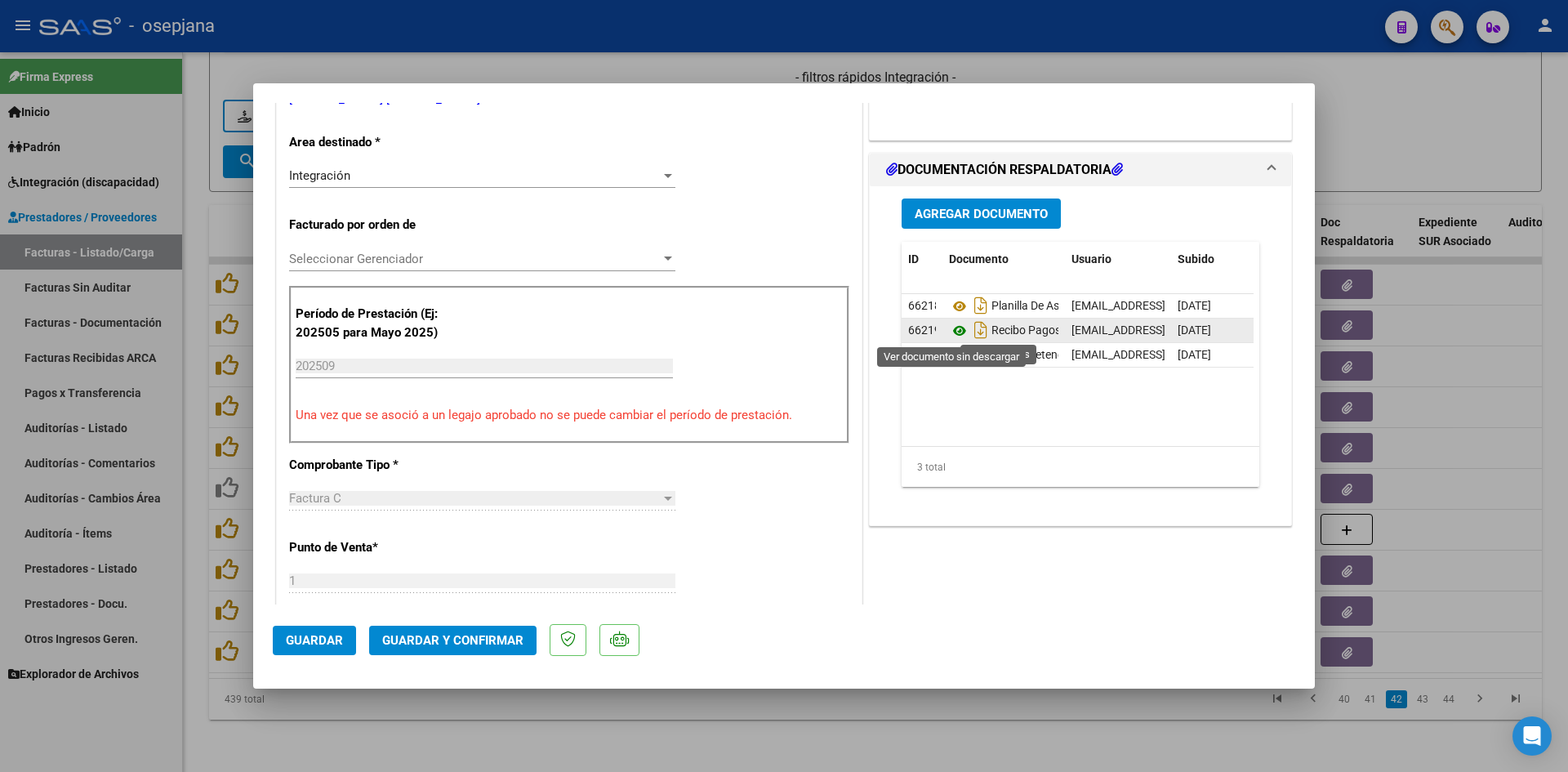
click at [951, 334] on icon at bounding box center [959, 331] width 22 height 20
click at [949, 350] on icon at bounding box center [959, 355] width 22 height 20
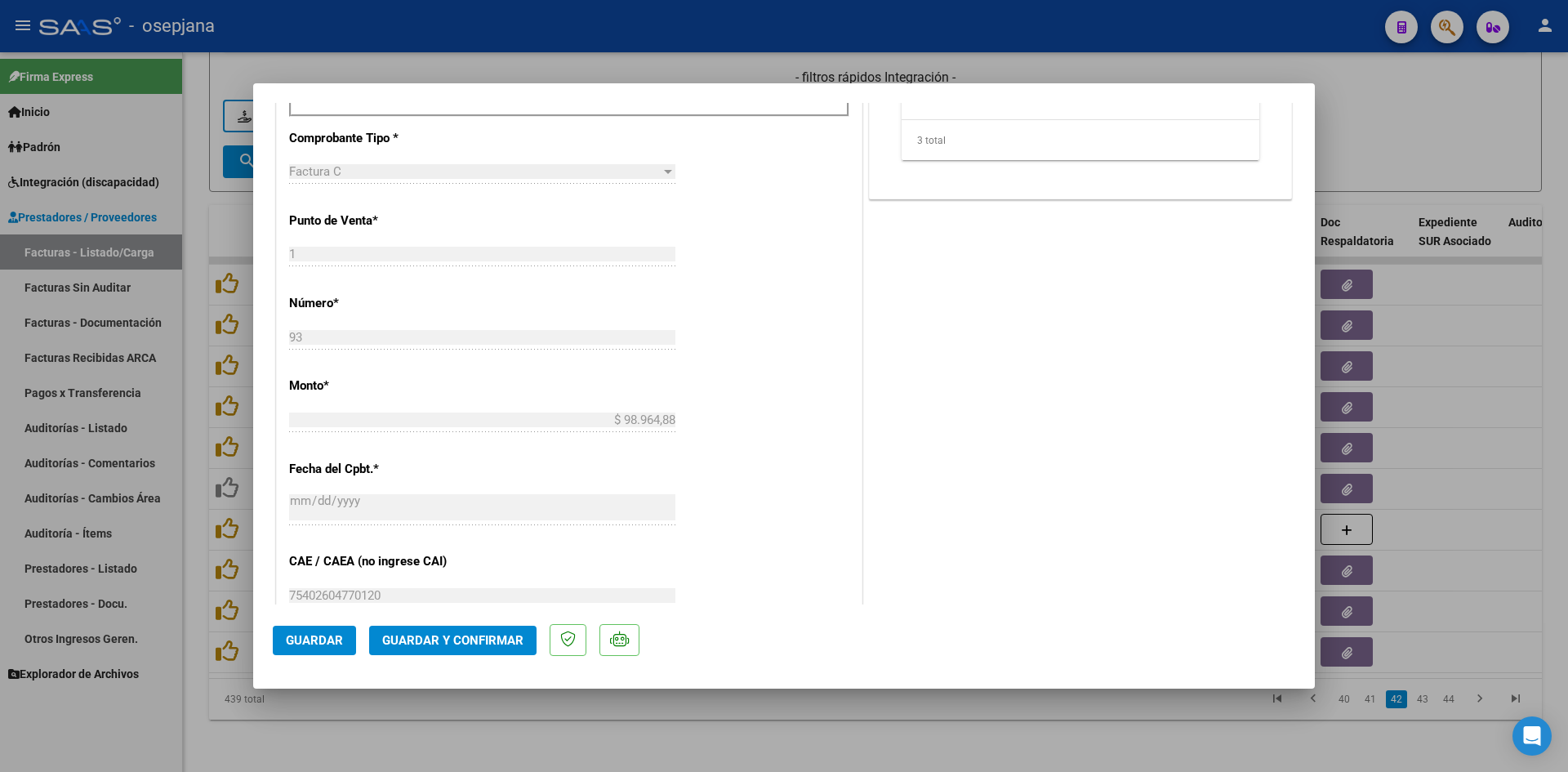
scroll to position [980, 0]
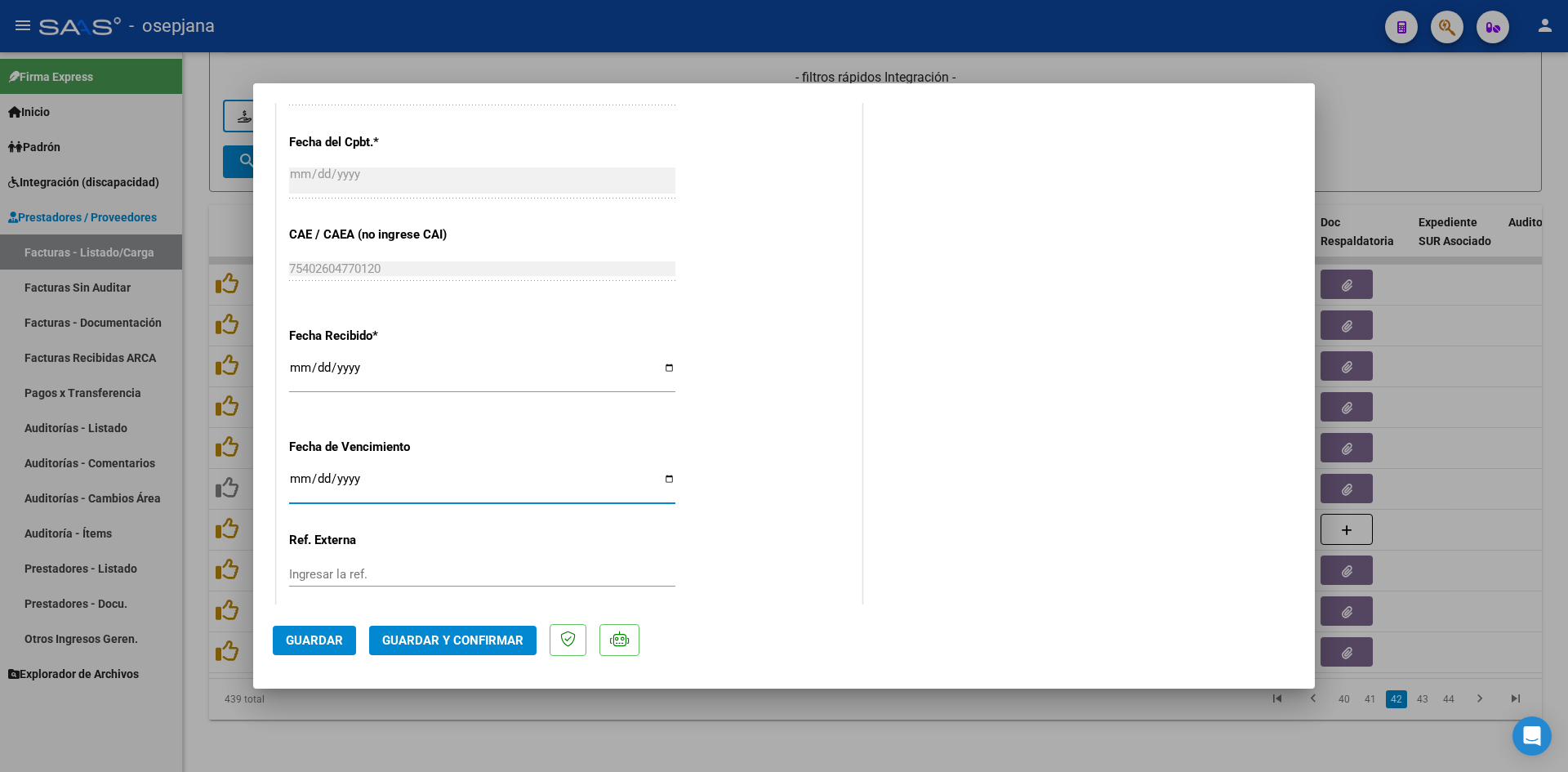
click at [292, 477] on input "Ingresar la fecha" at bounding box center [482, 485] width 386 height 26
type input "[DATE]"
click at [453, 634] on span "Guardar y Confirmar" at bounding box center [453, 641] width 141 height 15
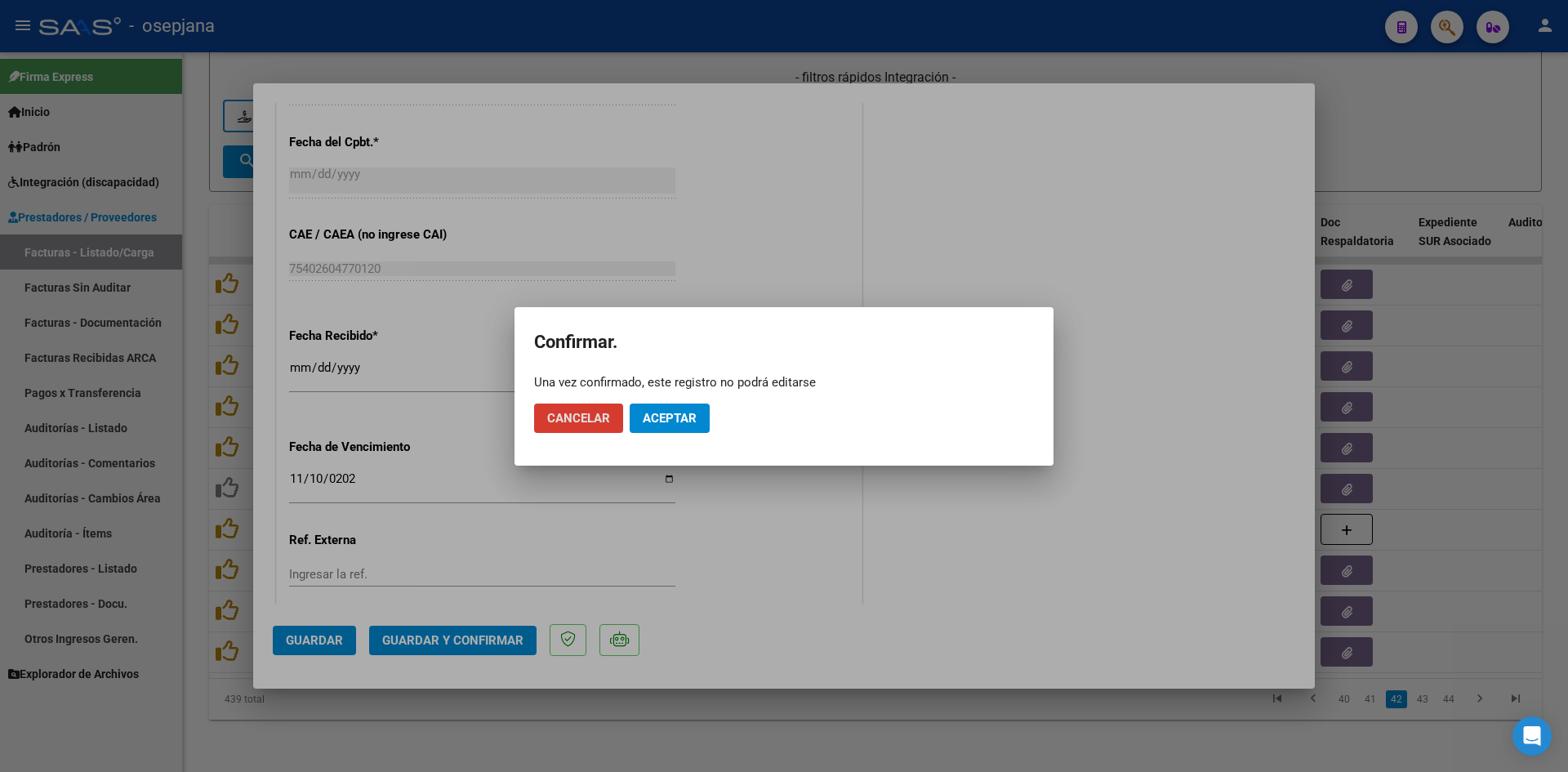
click at [667, 428] on button "Aceptar" at bounding box center [669, 418] width 80 height 29
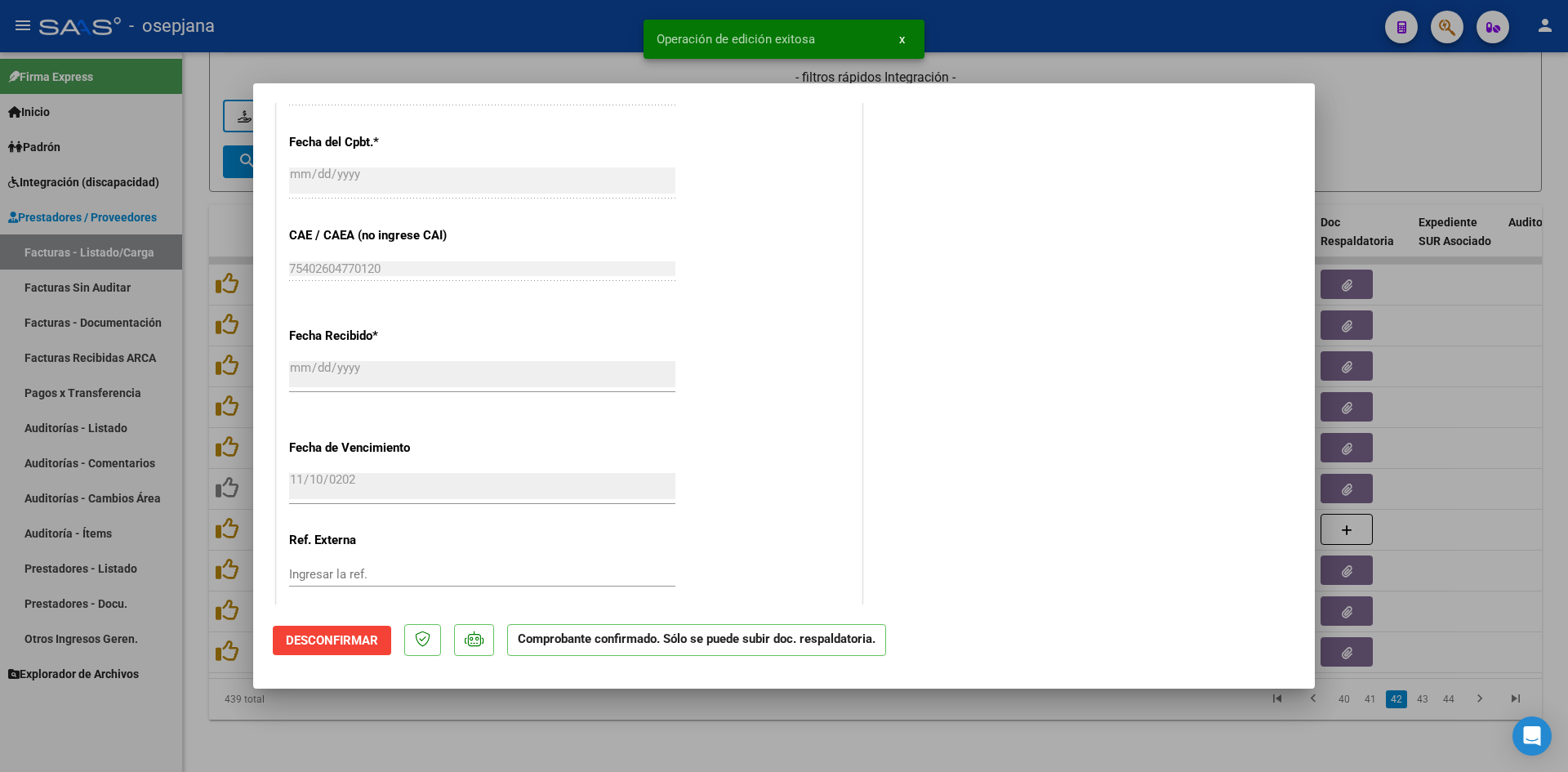
click at [1380, 138] on div at bounding box center [784, 386] width 1568 height 772
type input "$ 0,00"
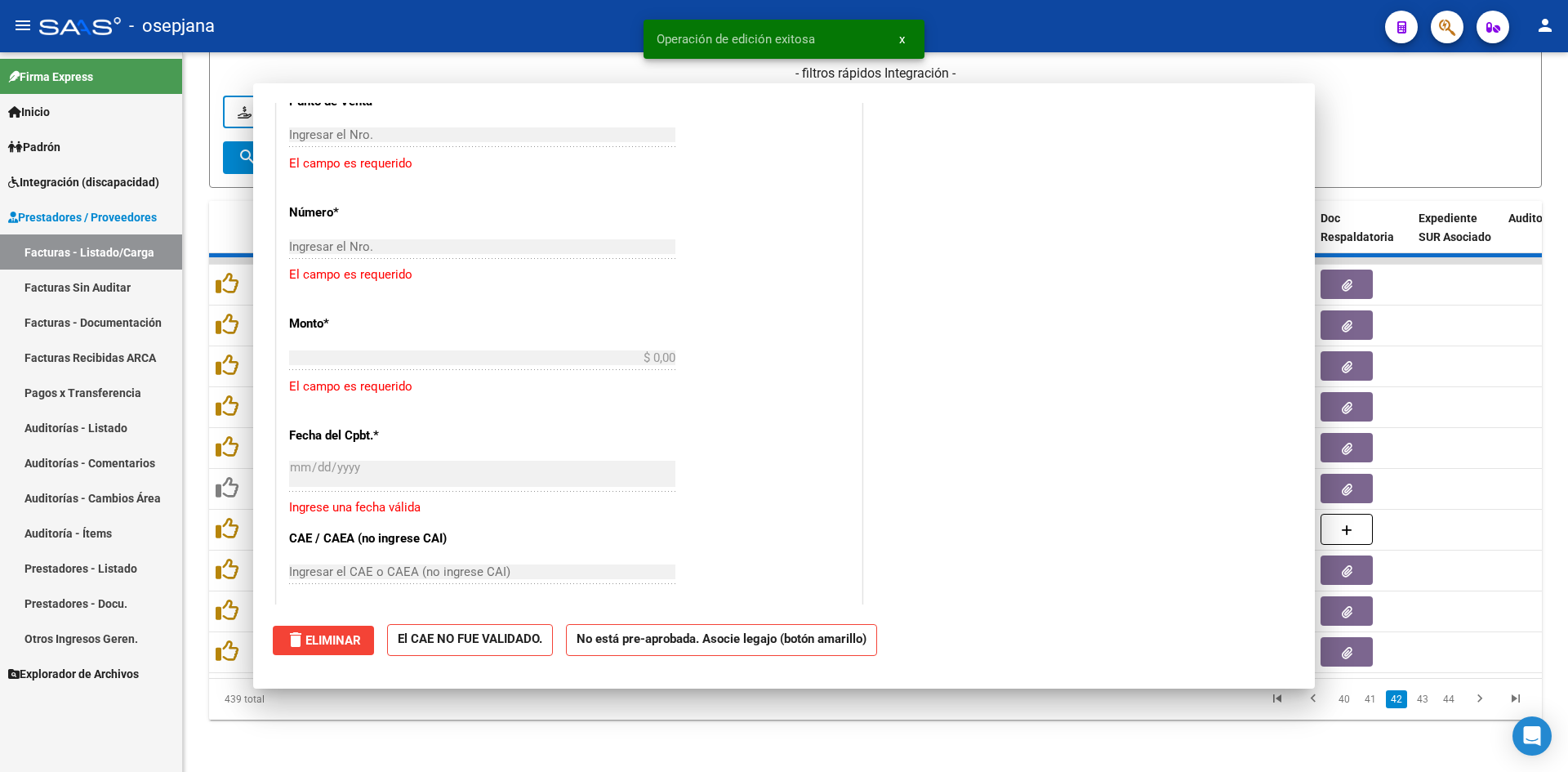
scroll to position [1183, 0]
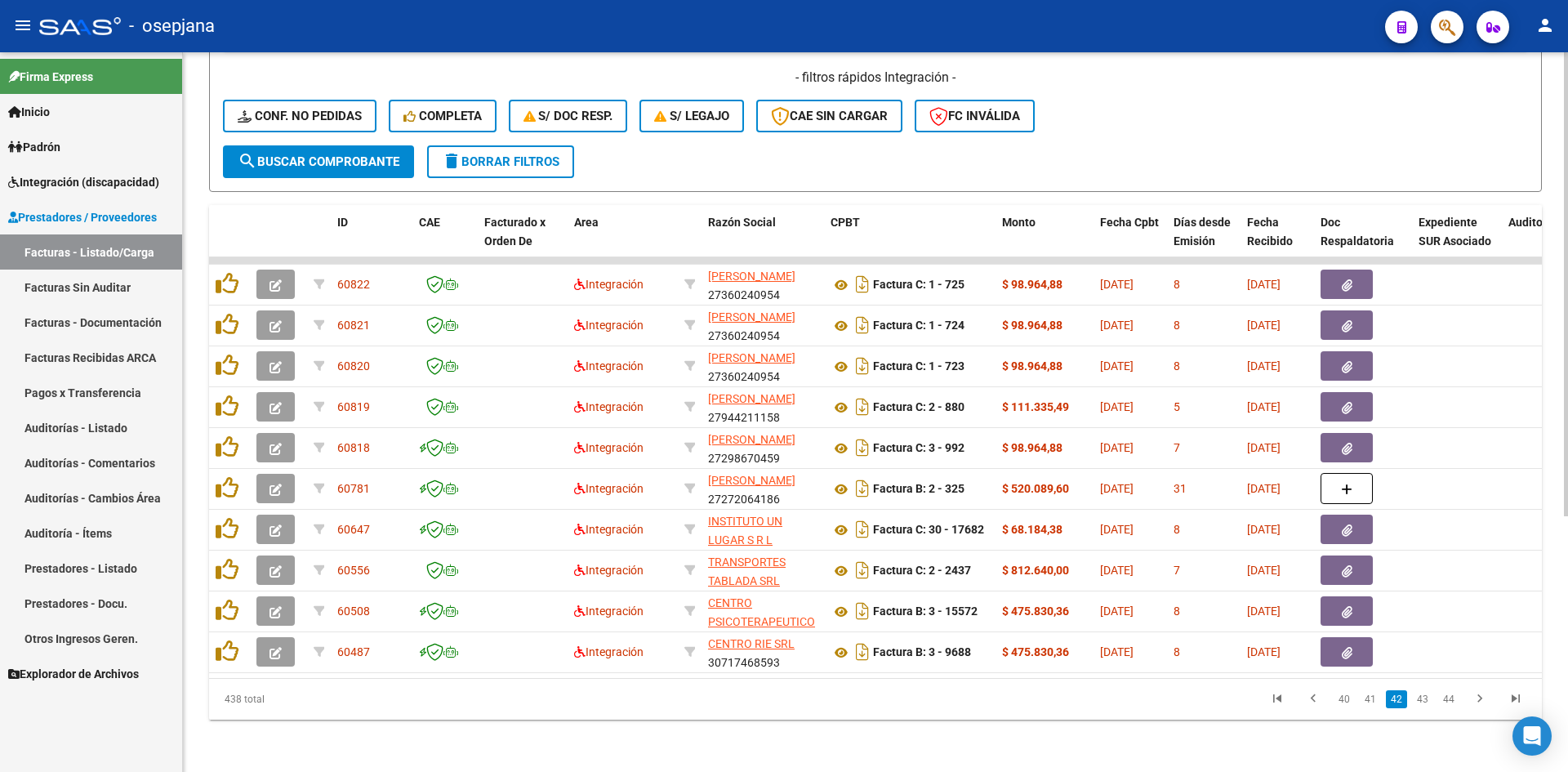
click at [1338, 133] on form "Filtros Id Integración Area Seleccionar Gerenciador Seleccionar Gerenciador No …" at bounding box center [875, 1] width 1332 height 383
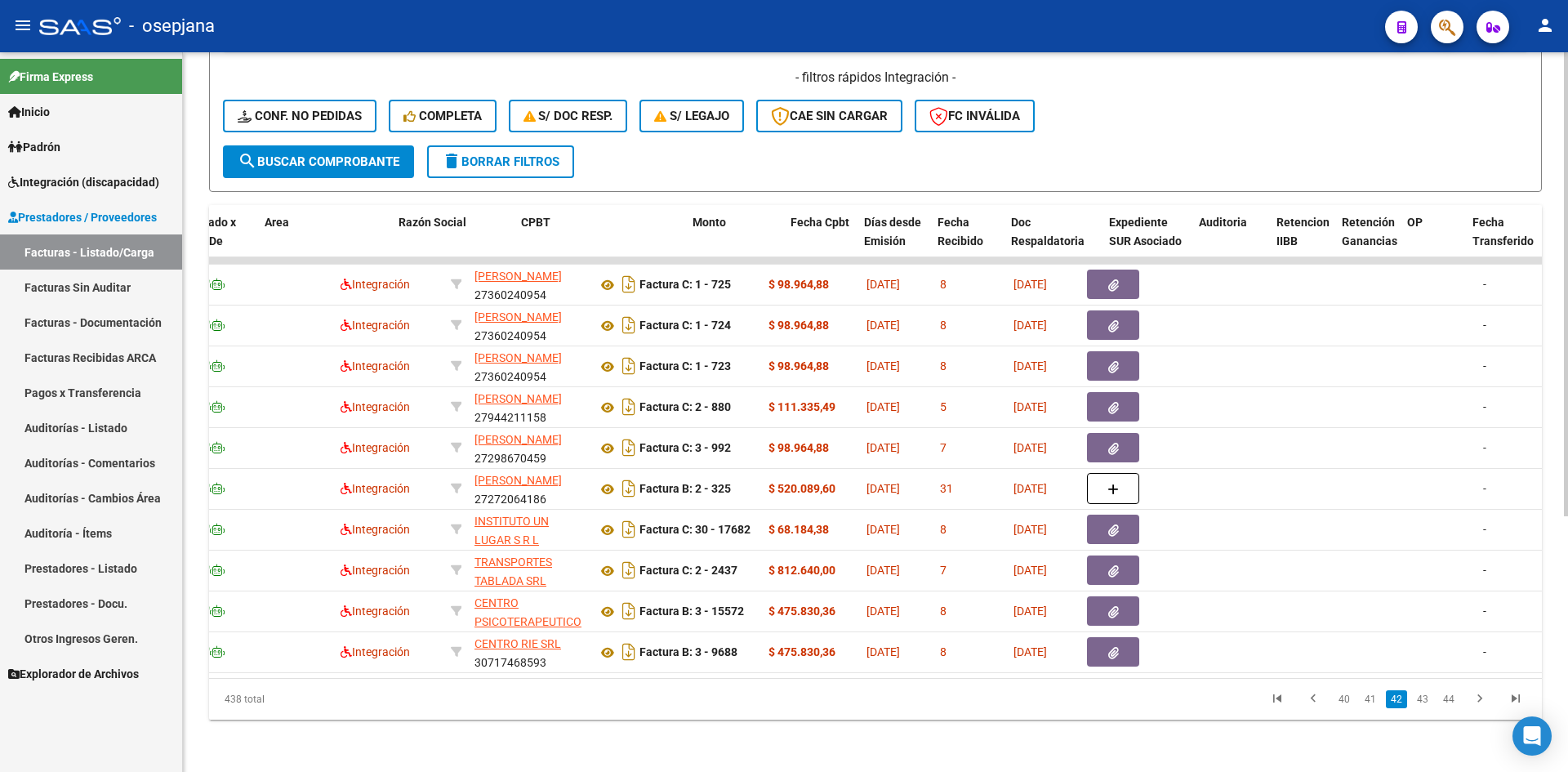
scroll to position [0, 0]
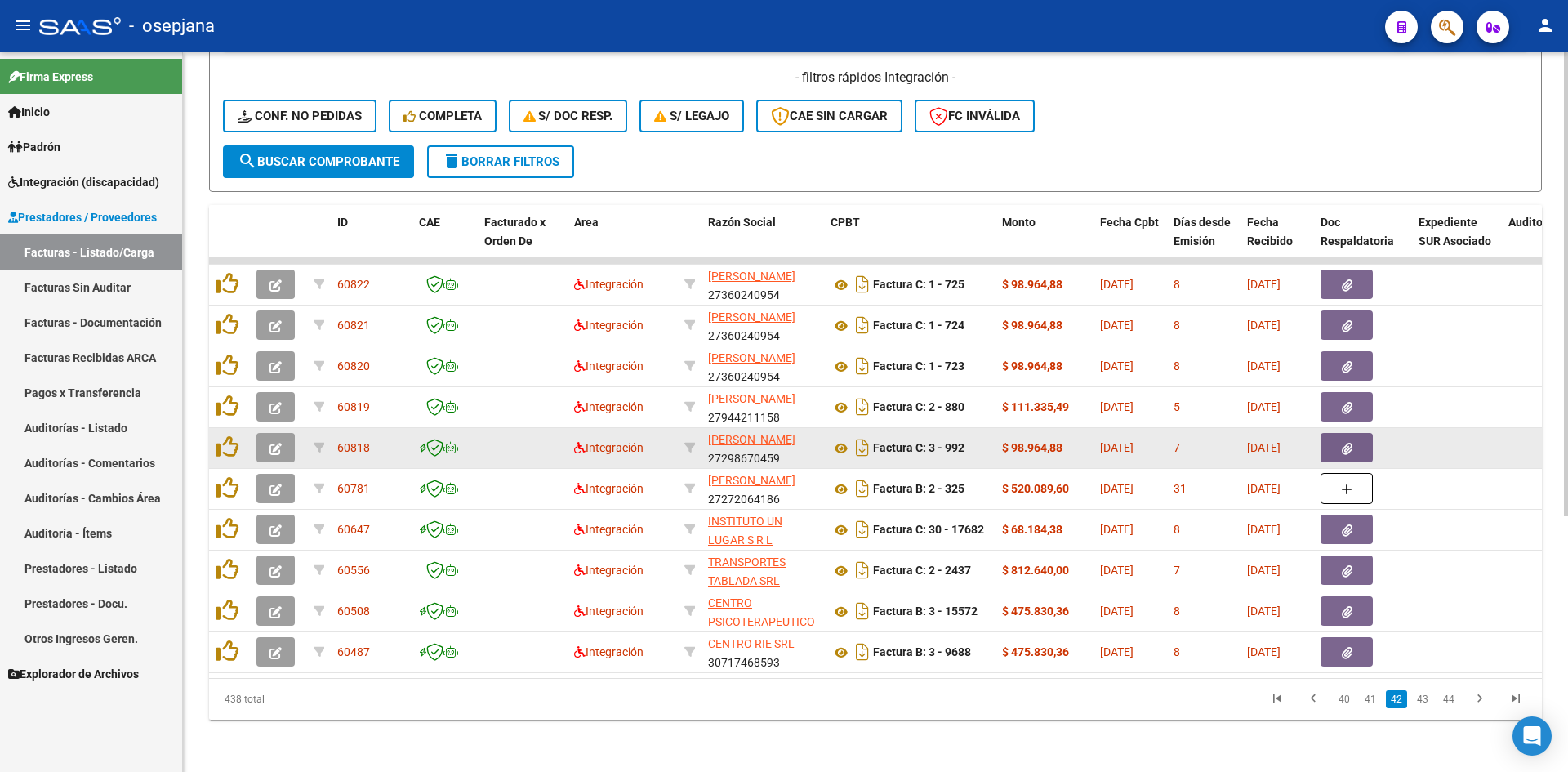
click at [279, 443] on icon "button" at bounding box center [275, 449] width 12 height 12
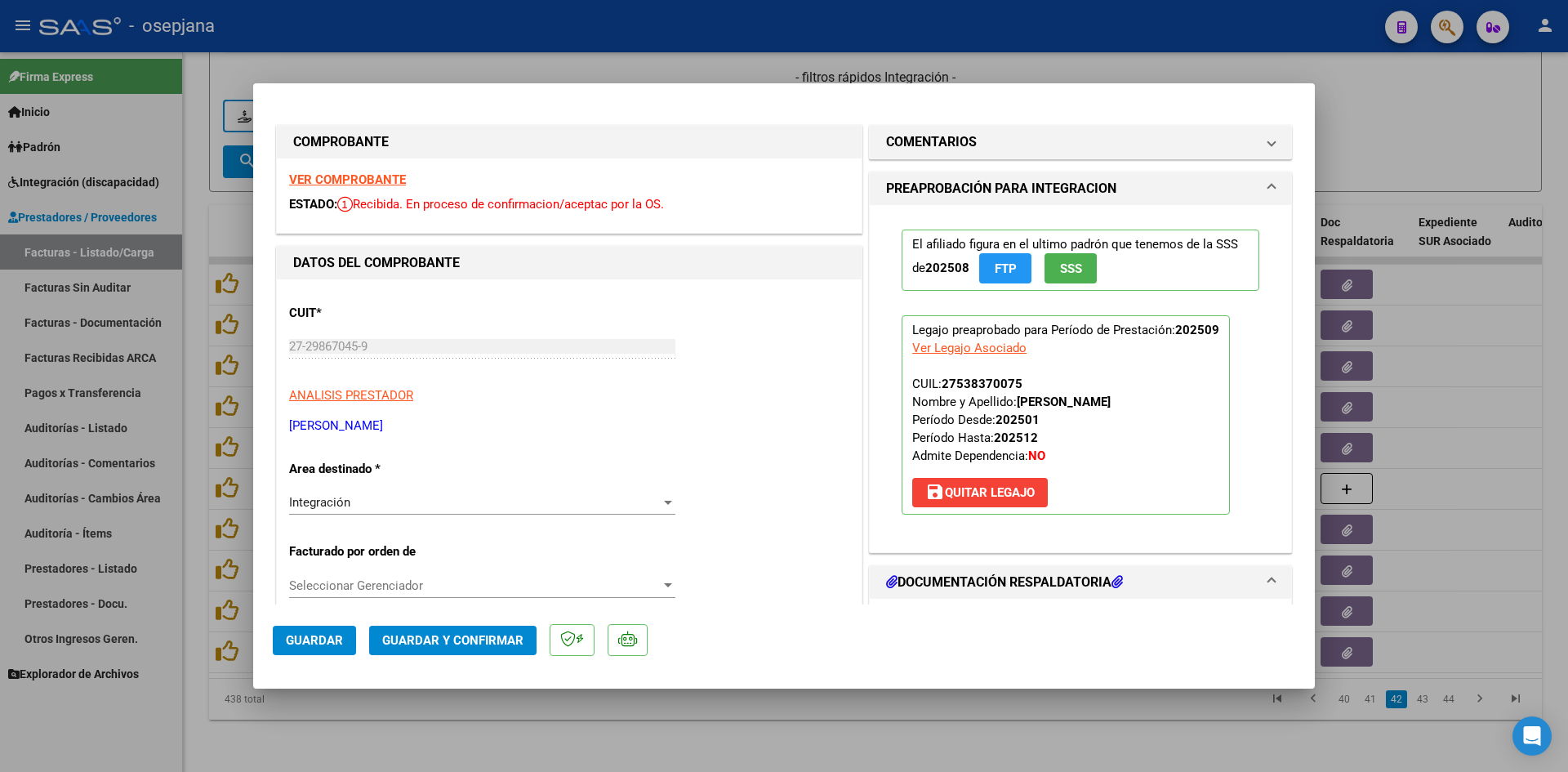
click at [361, 176] on strong "VER COMPROBANTE" at bounding box center [348, 180] width 117 height 15
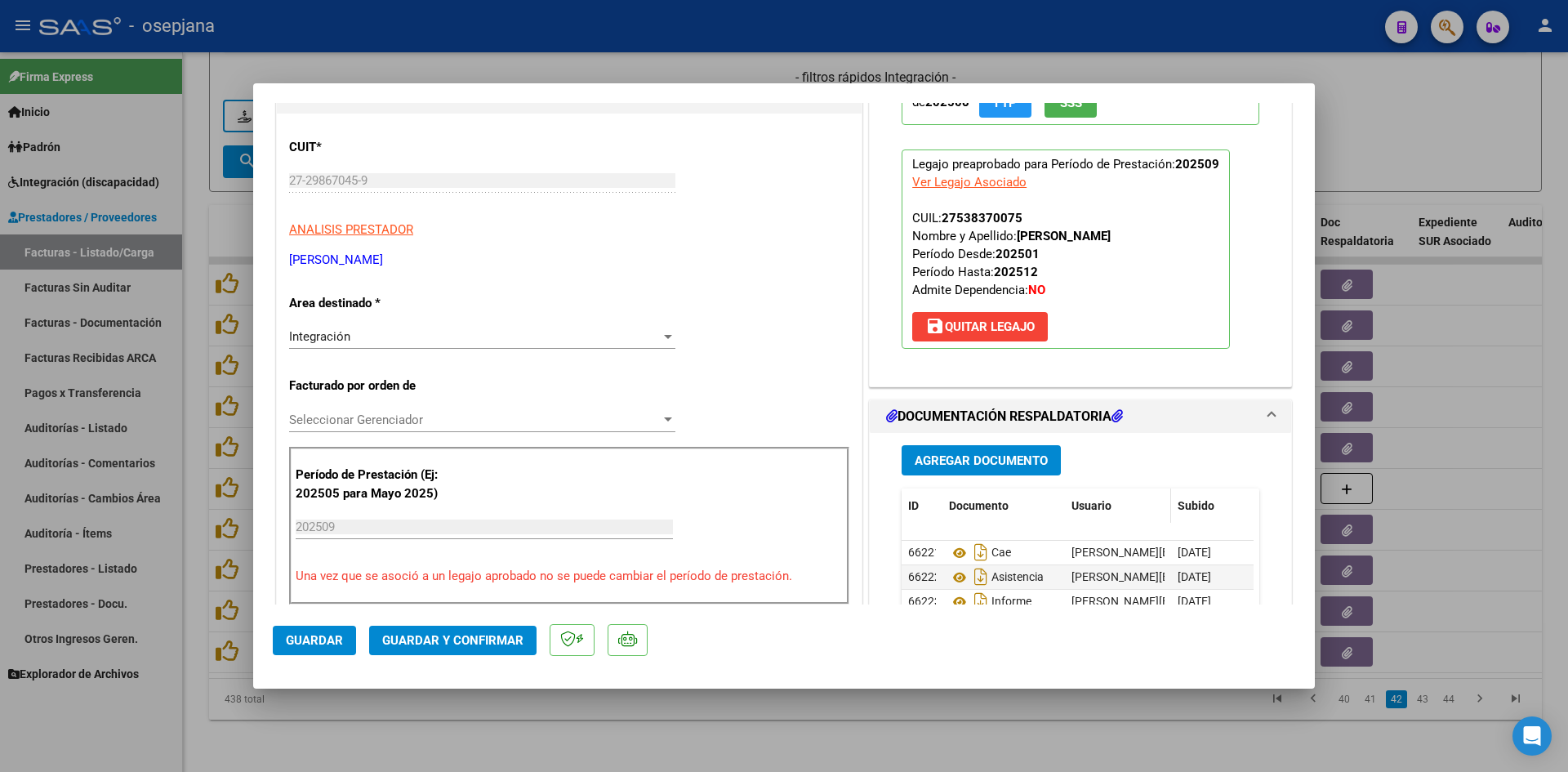
scroll to position [327, 0]
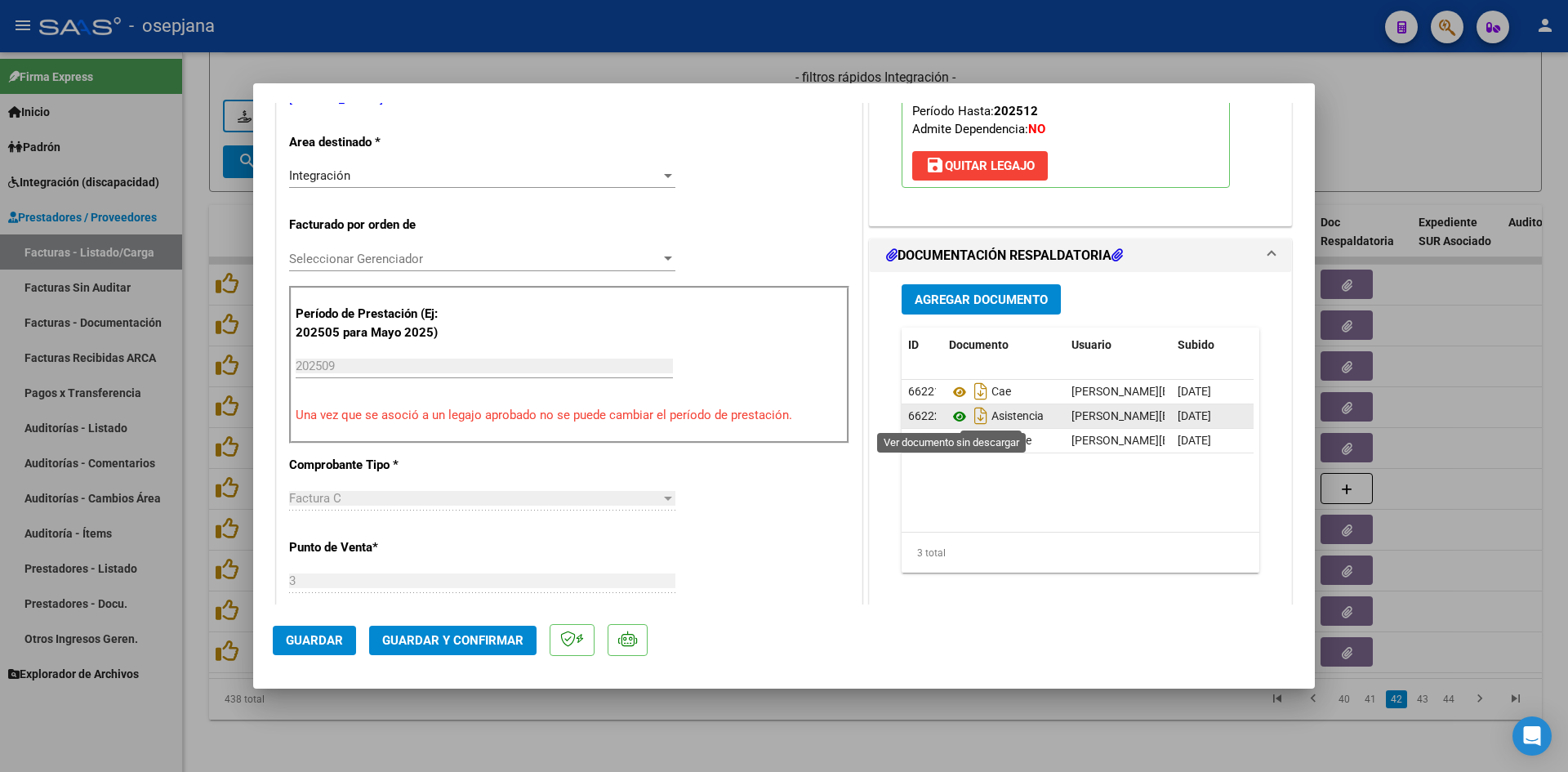
click at [955, 417] on icon at bounding box center [959, 417] width 22 height 20
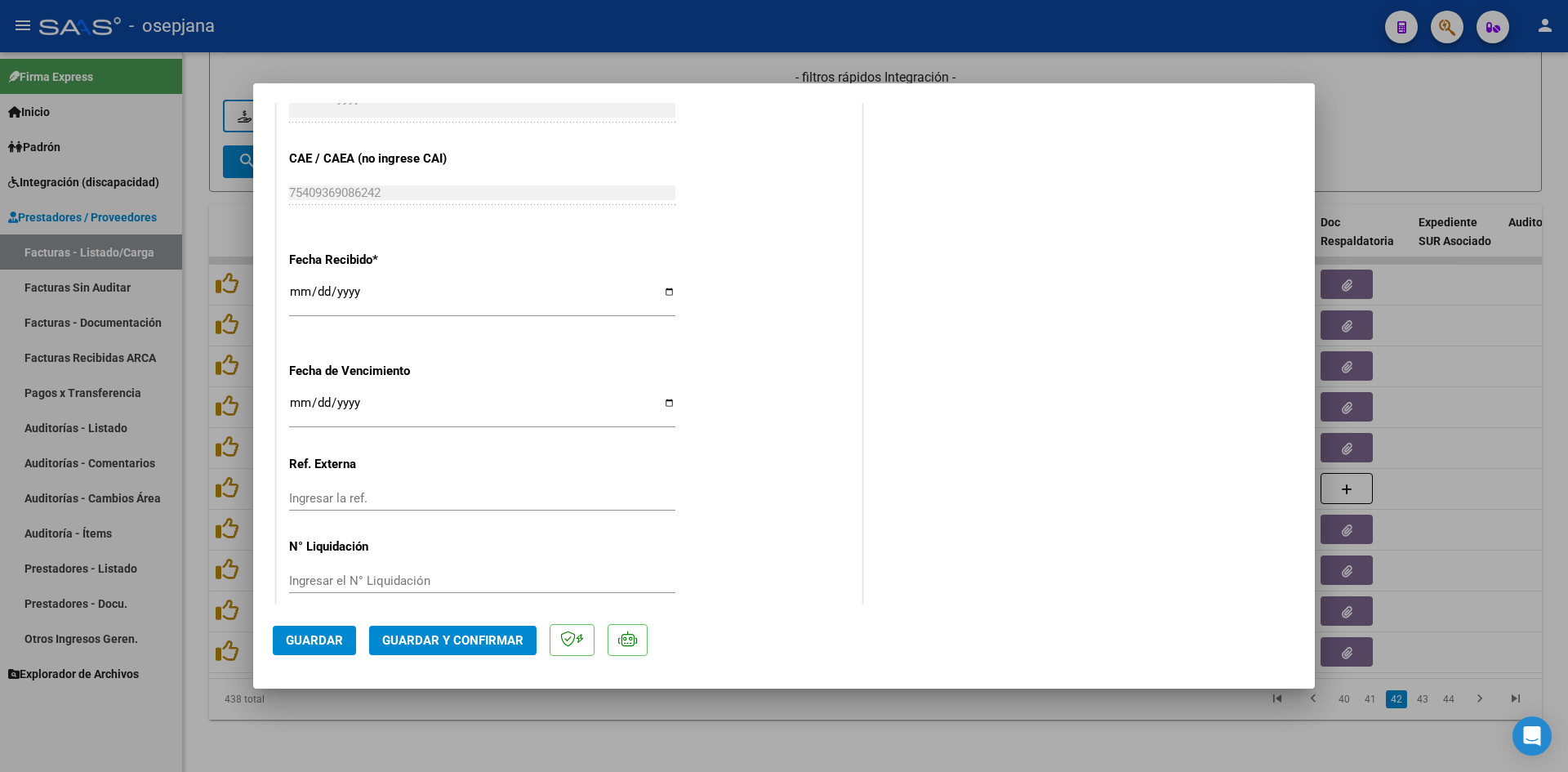
scroll to position [1062, 0]
click at [297, 393] on input "Ingresar la fecha" at bounding box center [482, 403] width 386 height 26
type input "[DATE]"
click at [458, 640] on span "Guardar y Confirmar" at bounding box center [453, 641] width 141 height 15
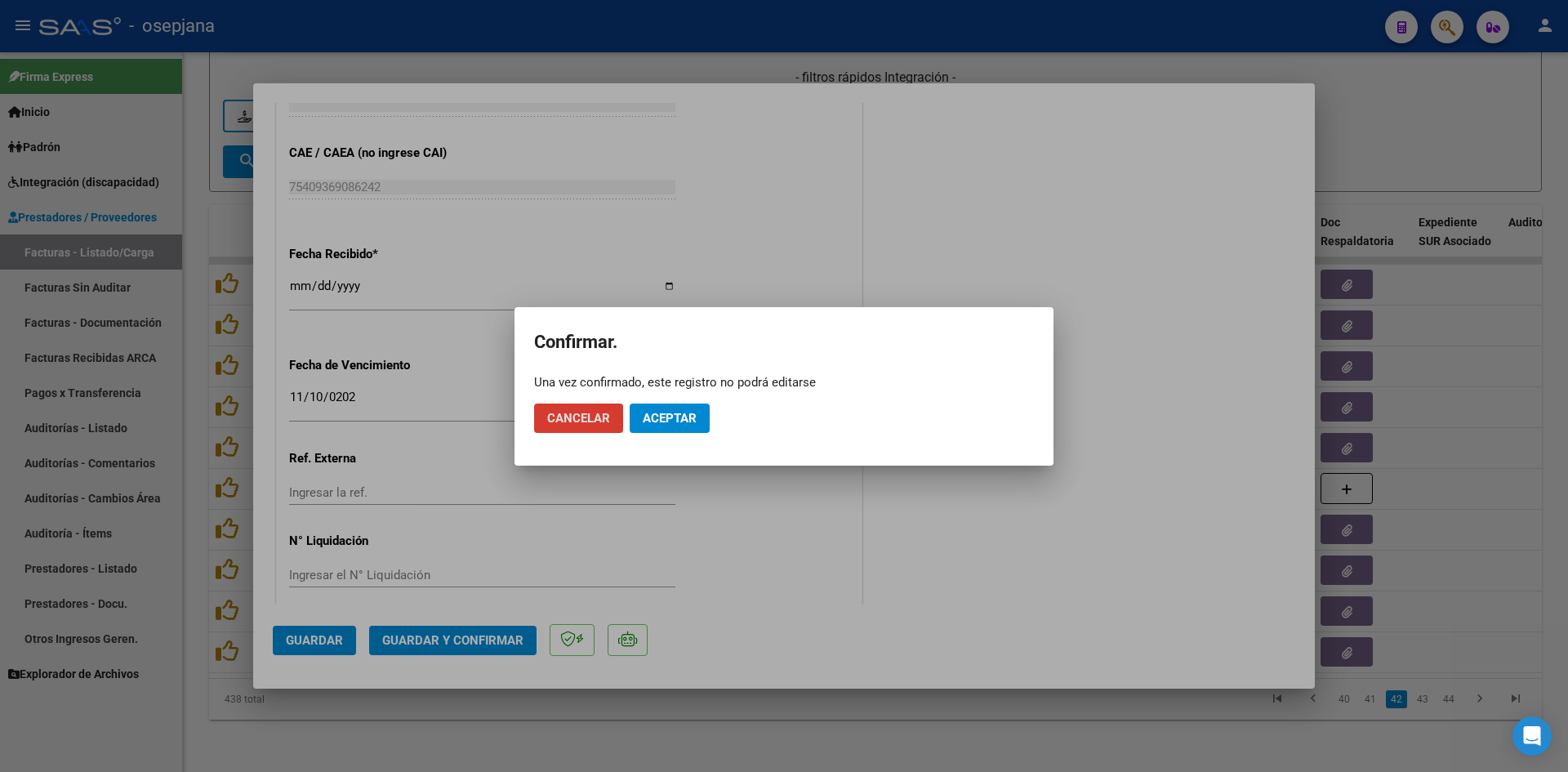
click at [663, 428] on button "Aceptar" at bounding box center [669, 418] width 80 height 29
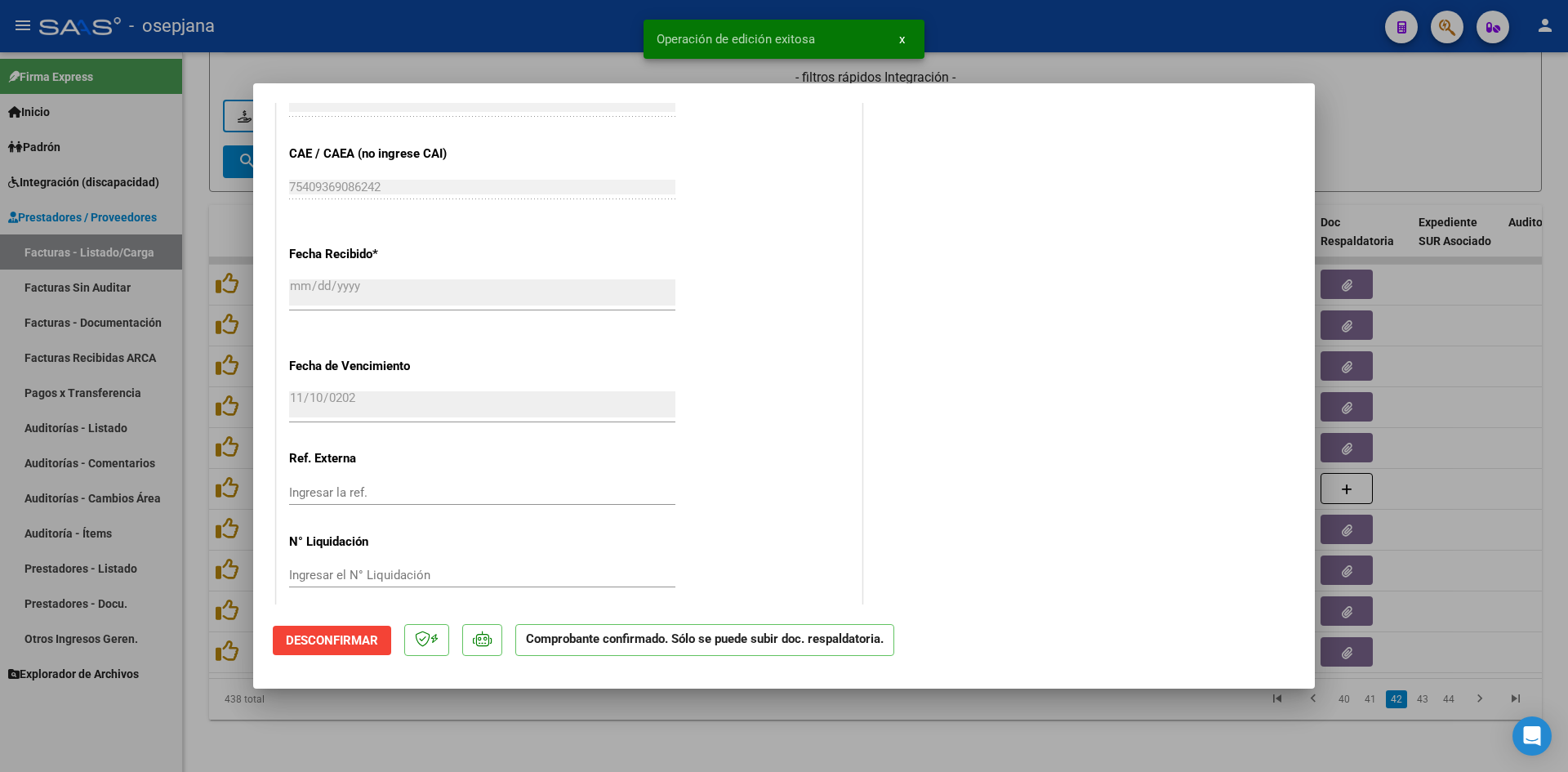
click at [1367, 154] on div at bounding box center [784, 386] width 1568 height 772
type input "$ 0,00"
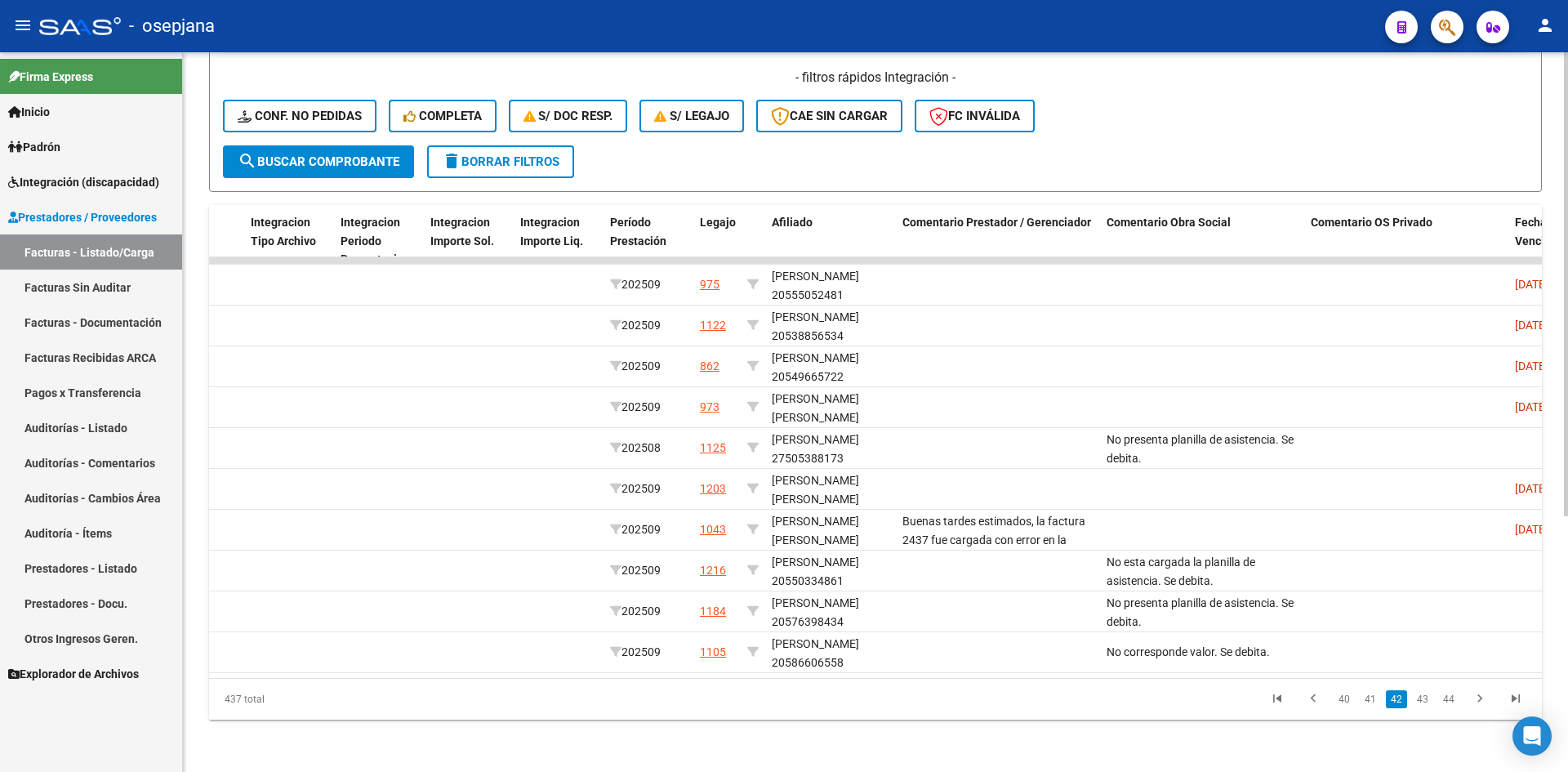
scroll to position [0, 0]
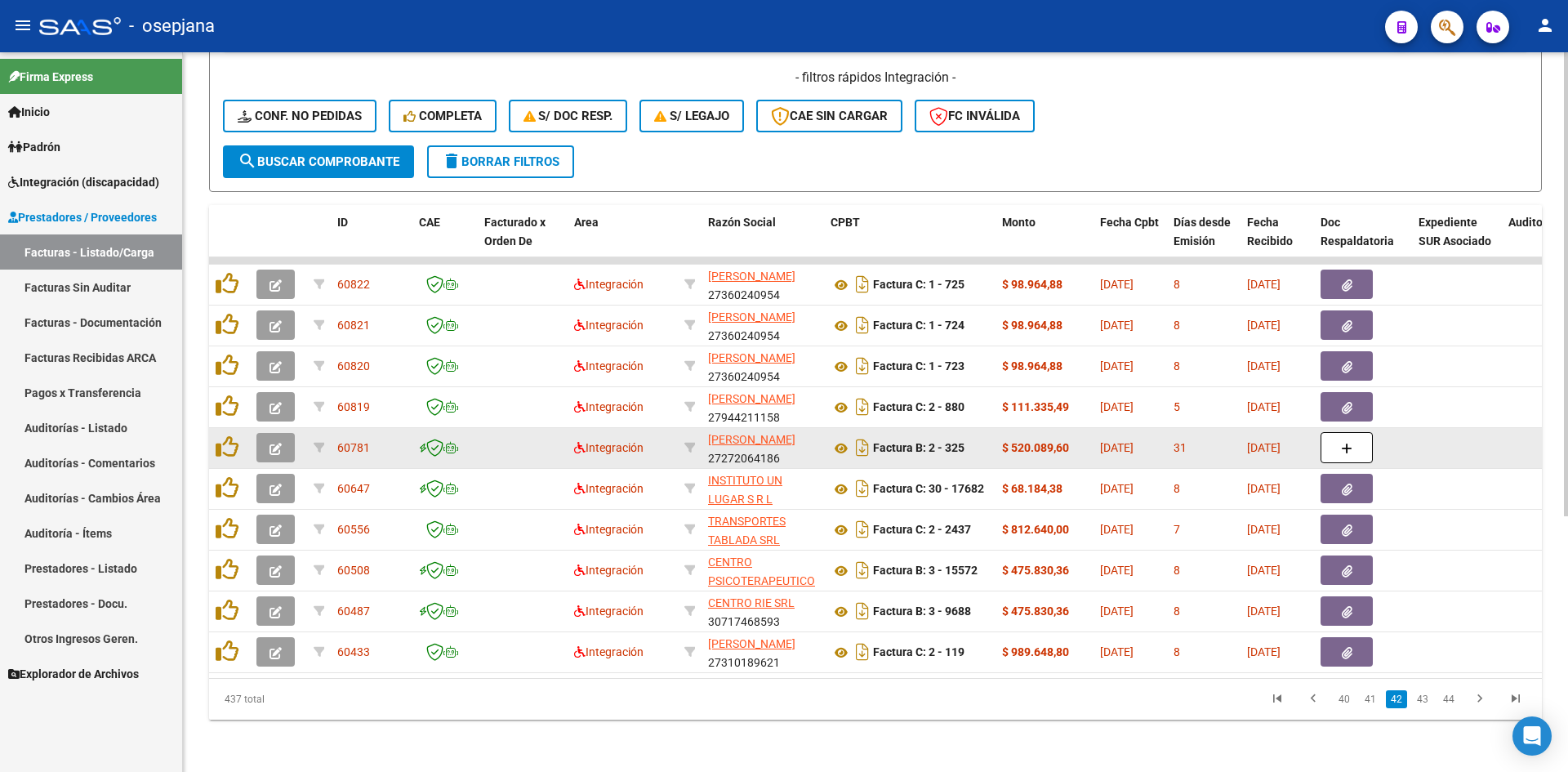
click at [272, 443] on icon "button" at bounding box center [275, 449] width 12 height 12
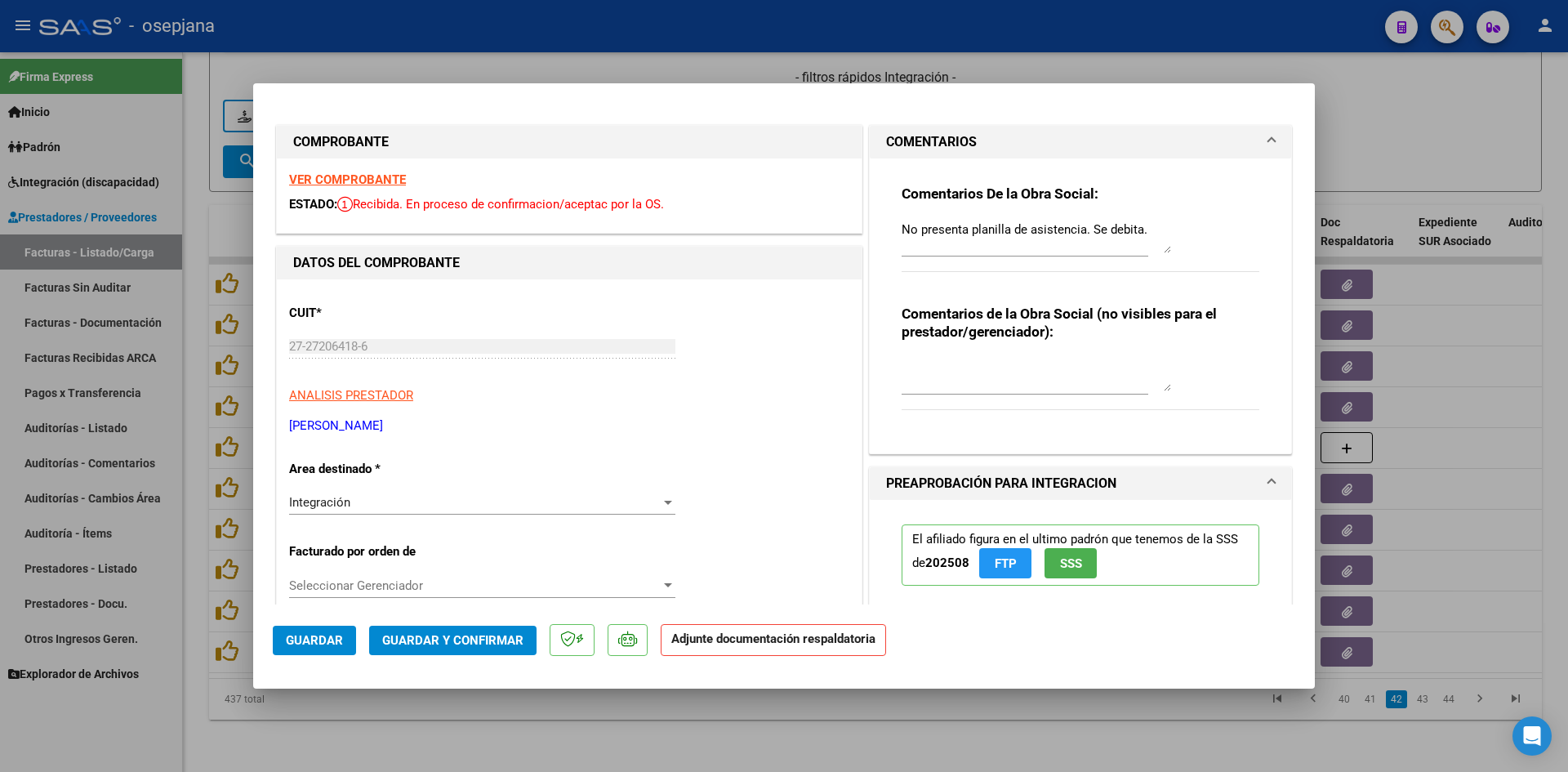
click at [1390, 123] on div at bounding box center [784, 386] width 1568 height 772
type input "$ 0,00"
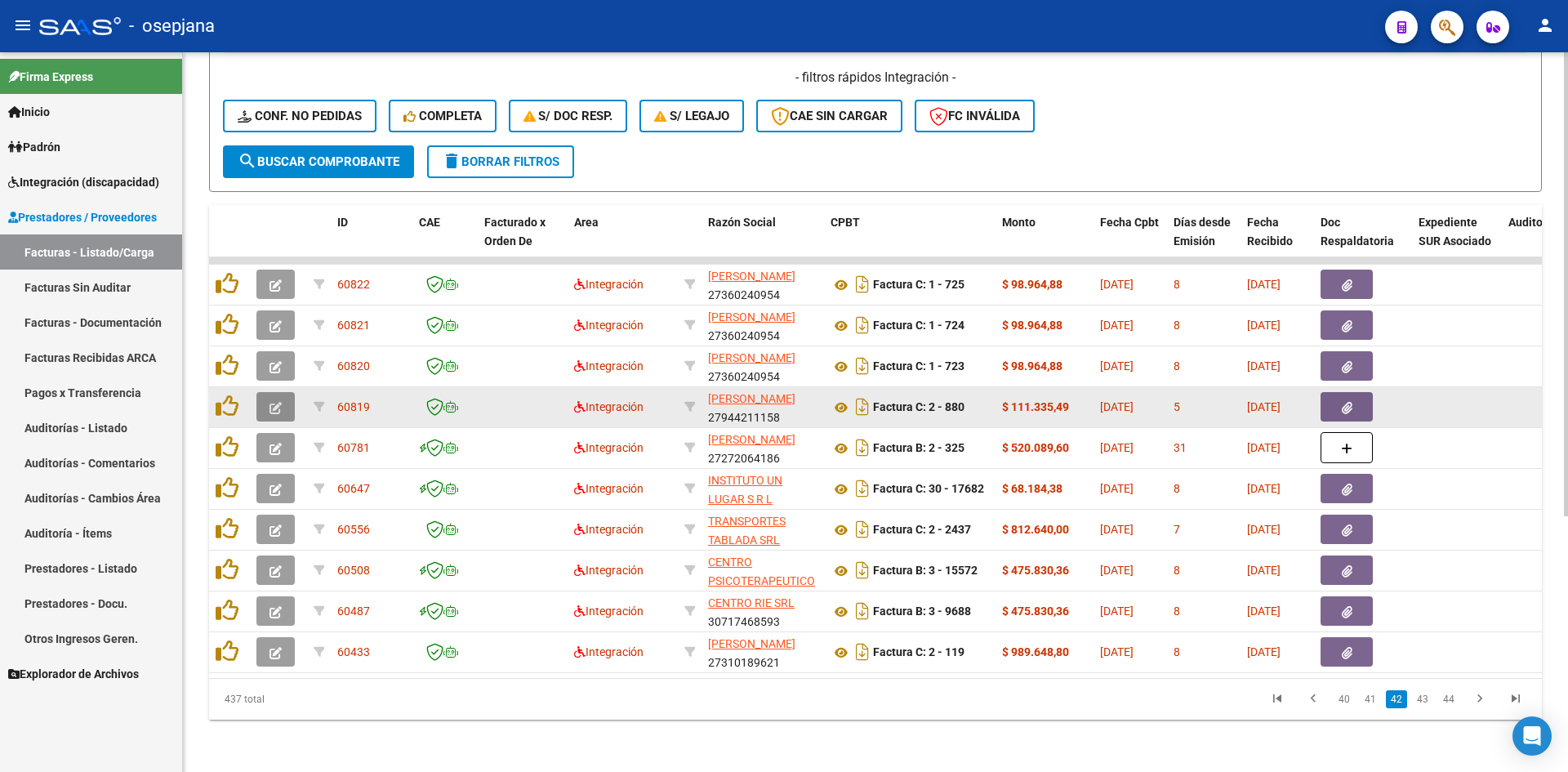
click at [271, 402] on icon "button" at bounding box center [275, 407] width 12 height 12
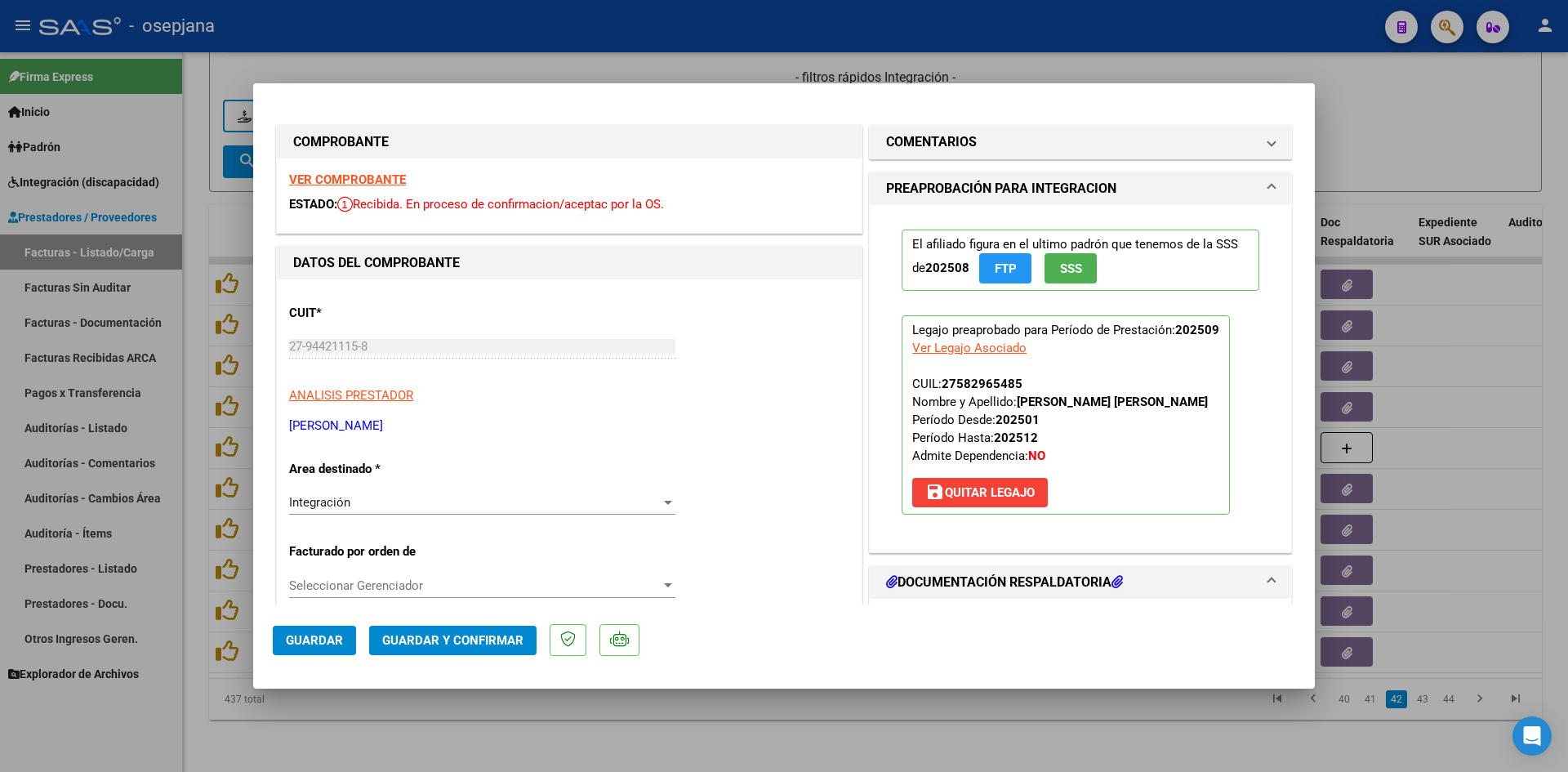
click at [370, 182] on strong "VER COMPROBANTE" at bounding box center [348, 180] width 117 height 15
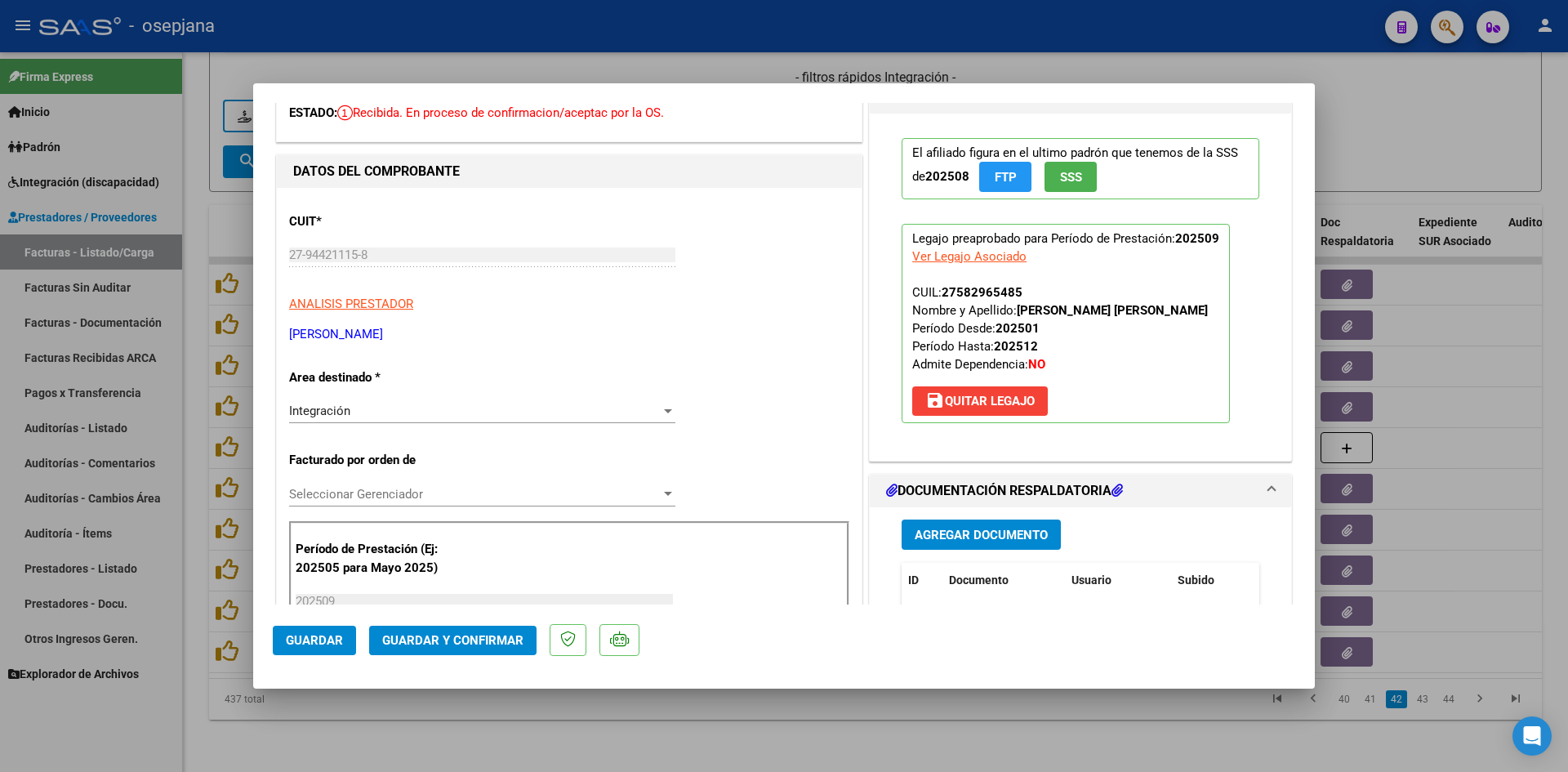
scroll to position [163, 0]
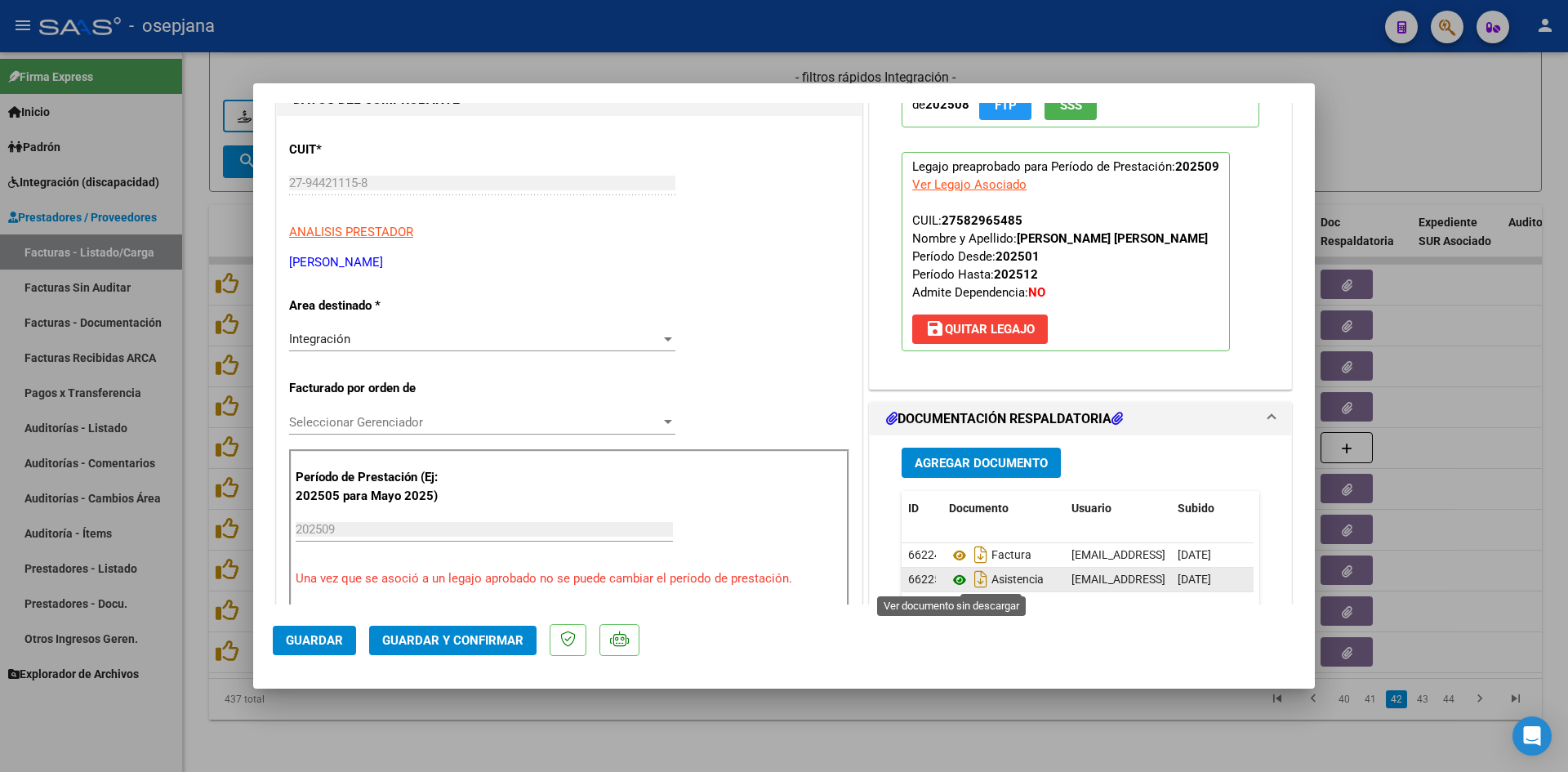
click at [949, 579] on icon at bounding box center [959, 580] width 22 height 20
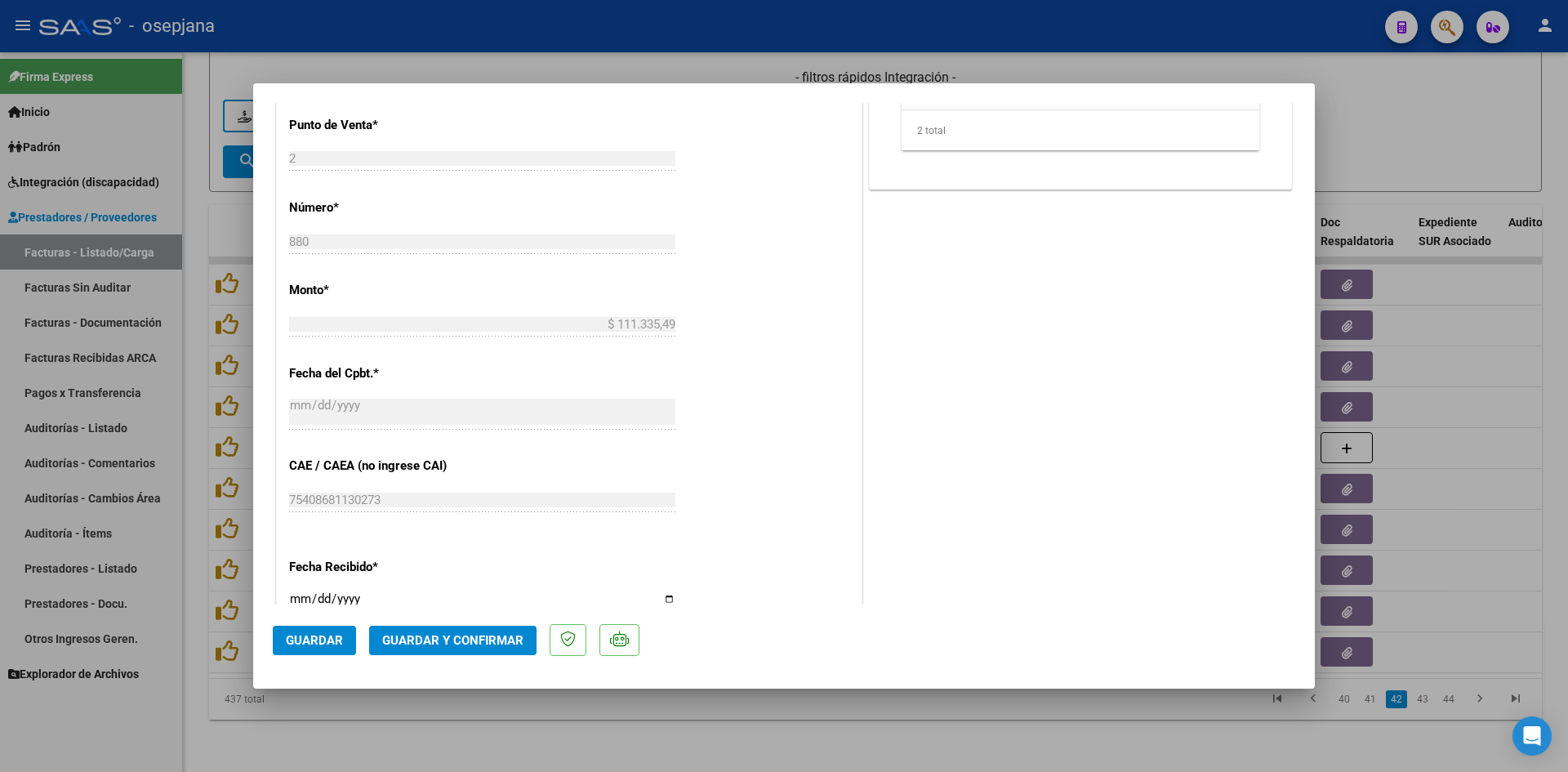
scroll to position [898, 0]
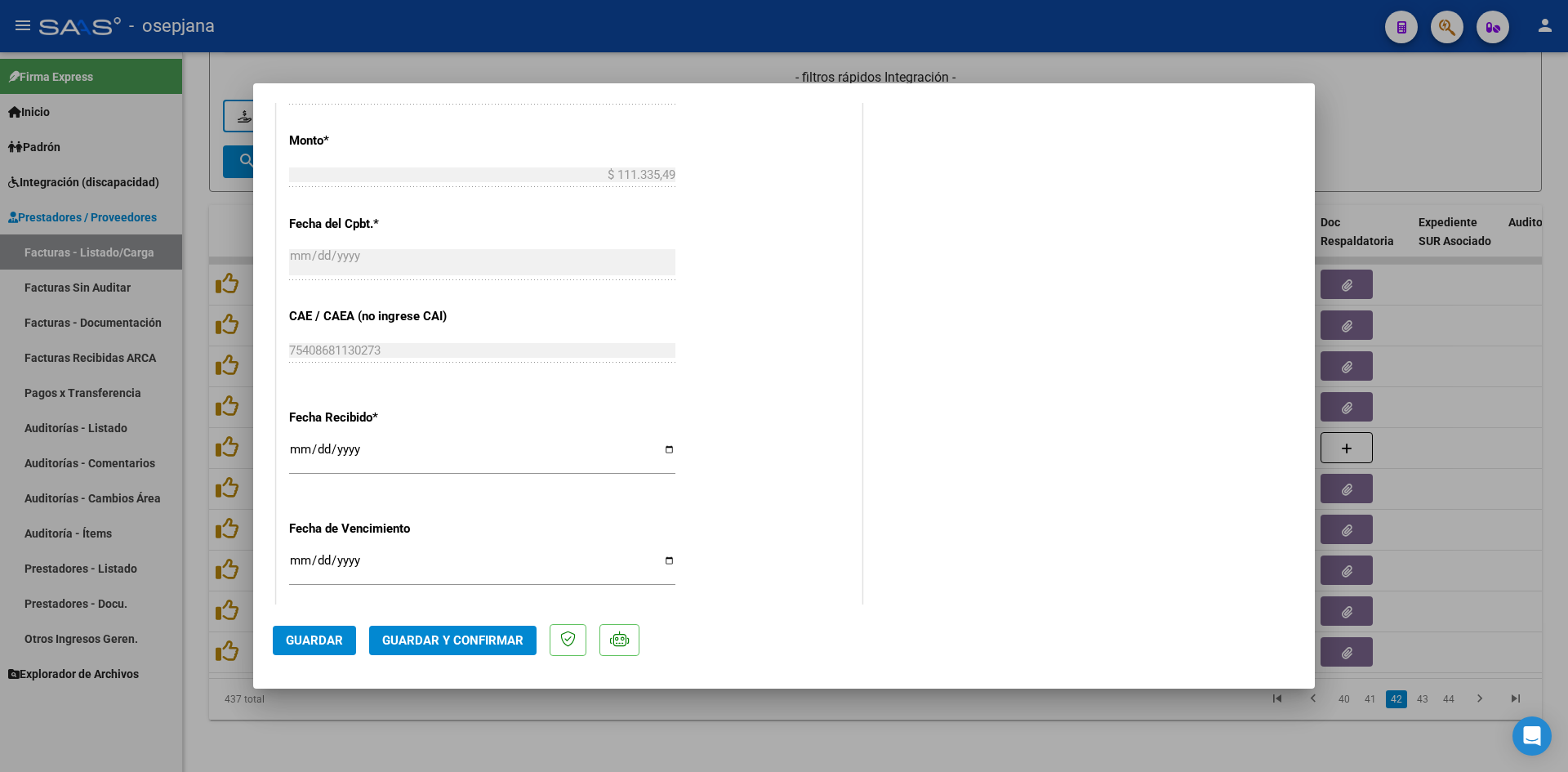
click at [301, 559] on input "[DATE]" at bounding box center [482, 567] width 386 height 26
type input "[DATE]"
click at [461, 646] on span "Guardar y Confirmar" at bounding box center [453, 641] width 141 height 15
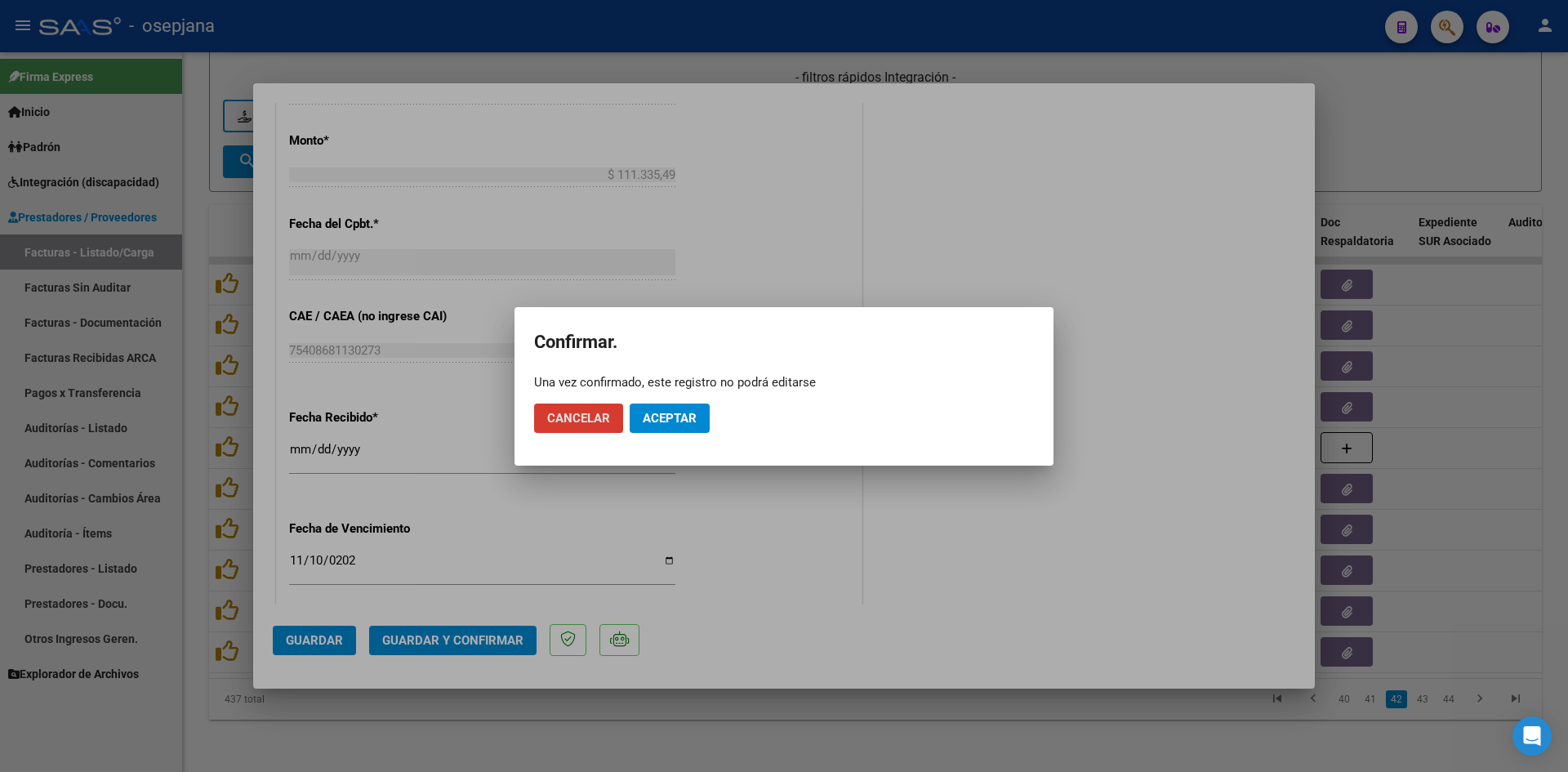
click at [708, 419] on button "Aceptar" at bounding box center [669, 418] width 80 height 29
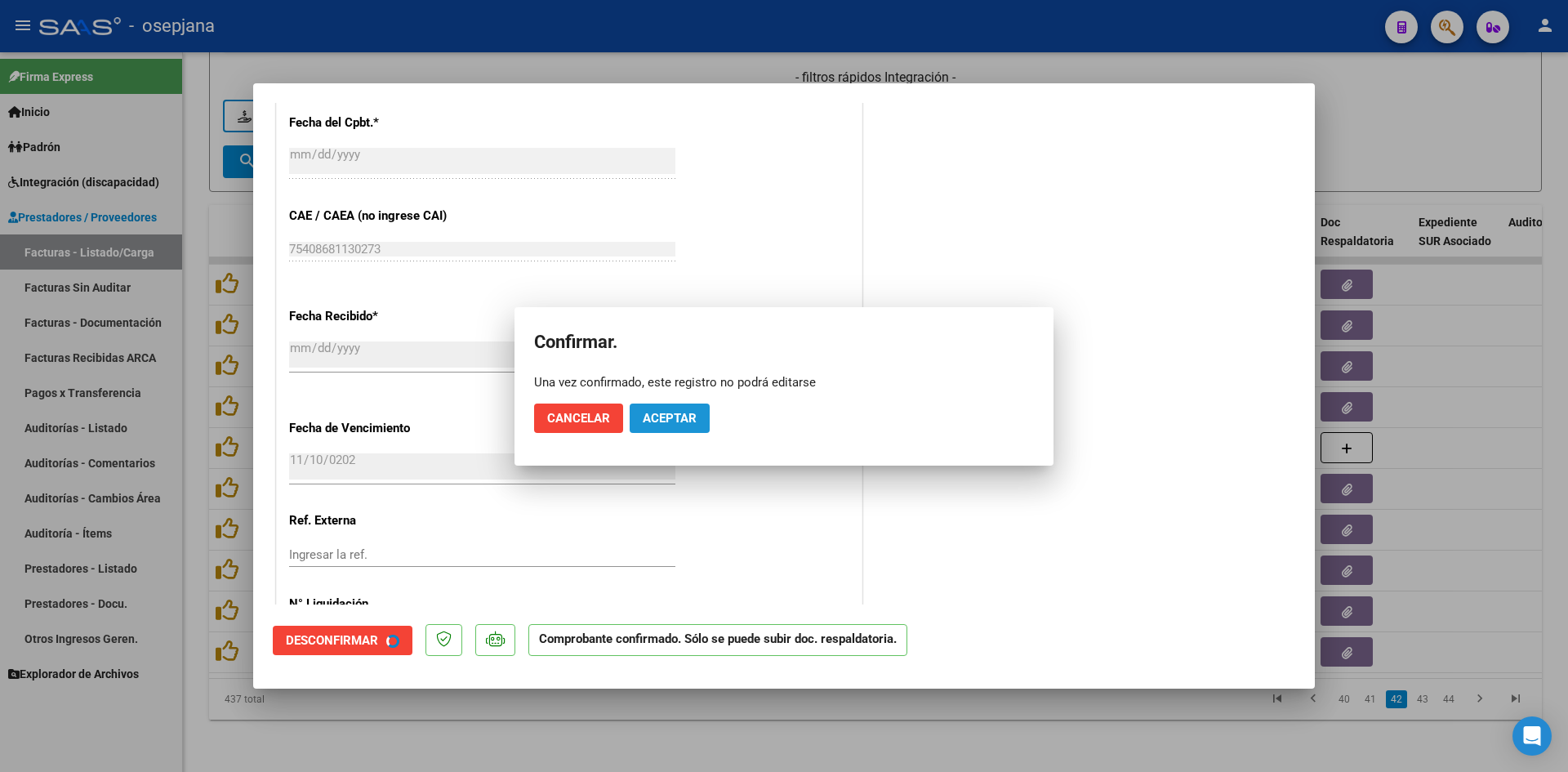
scroll to position [797, 0]
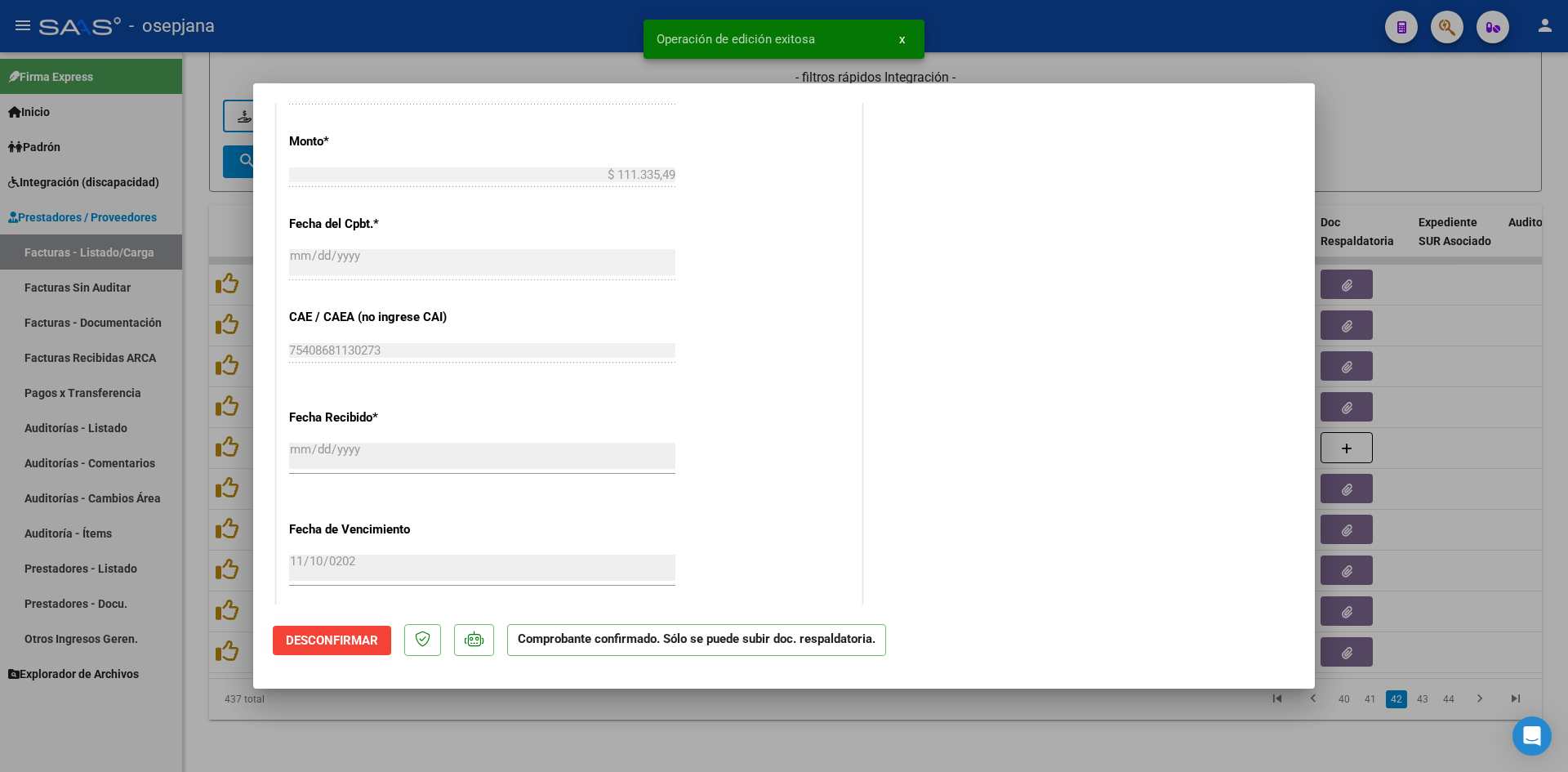
click at [1389, 129] on div at bounding box center [784, 386] width 1568 height 772
type input "$ 0,00"
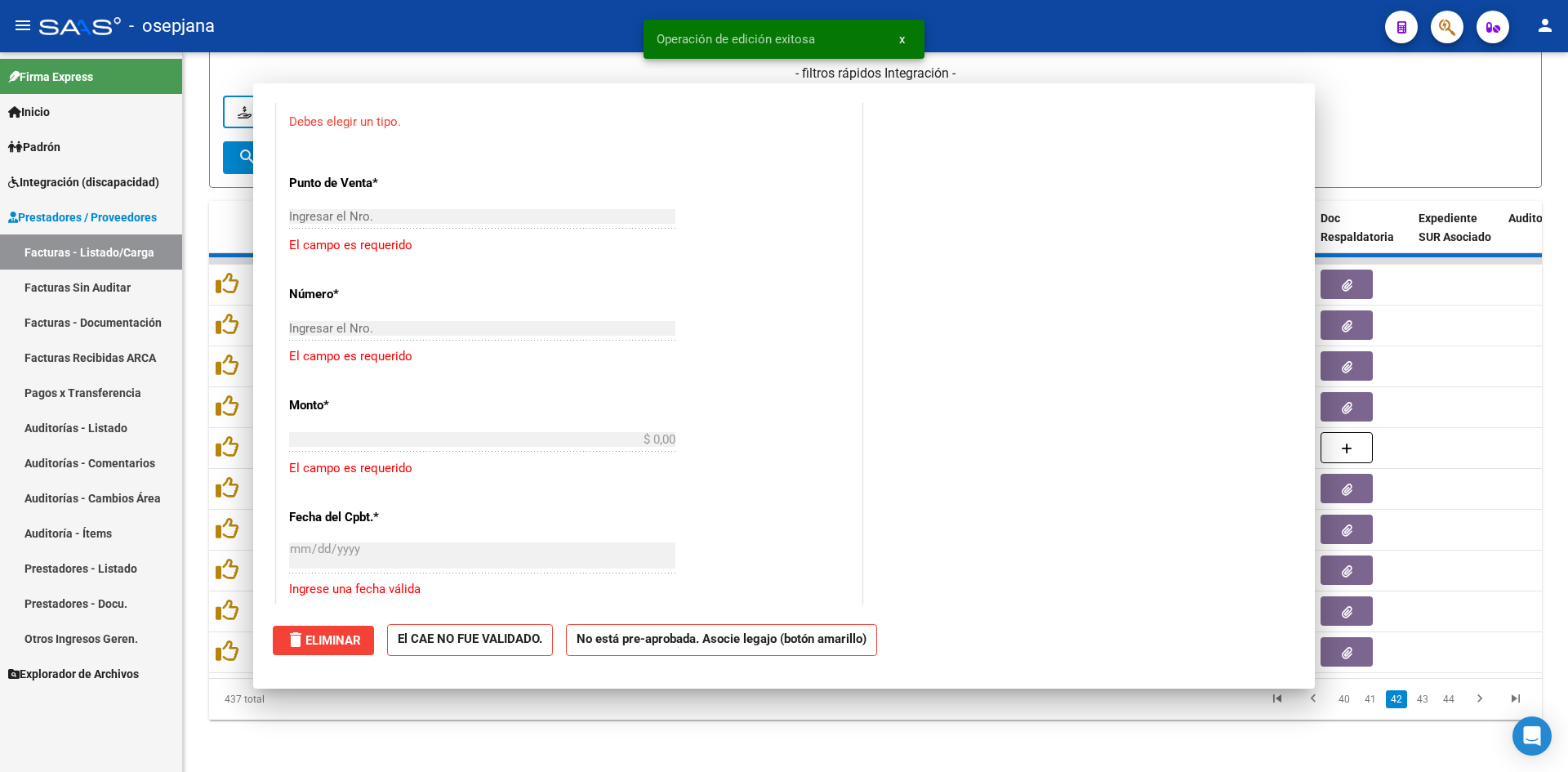
scroll to position [0, 0]
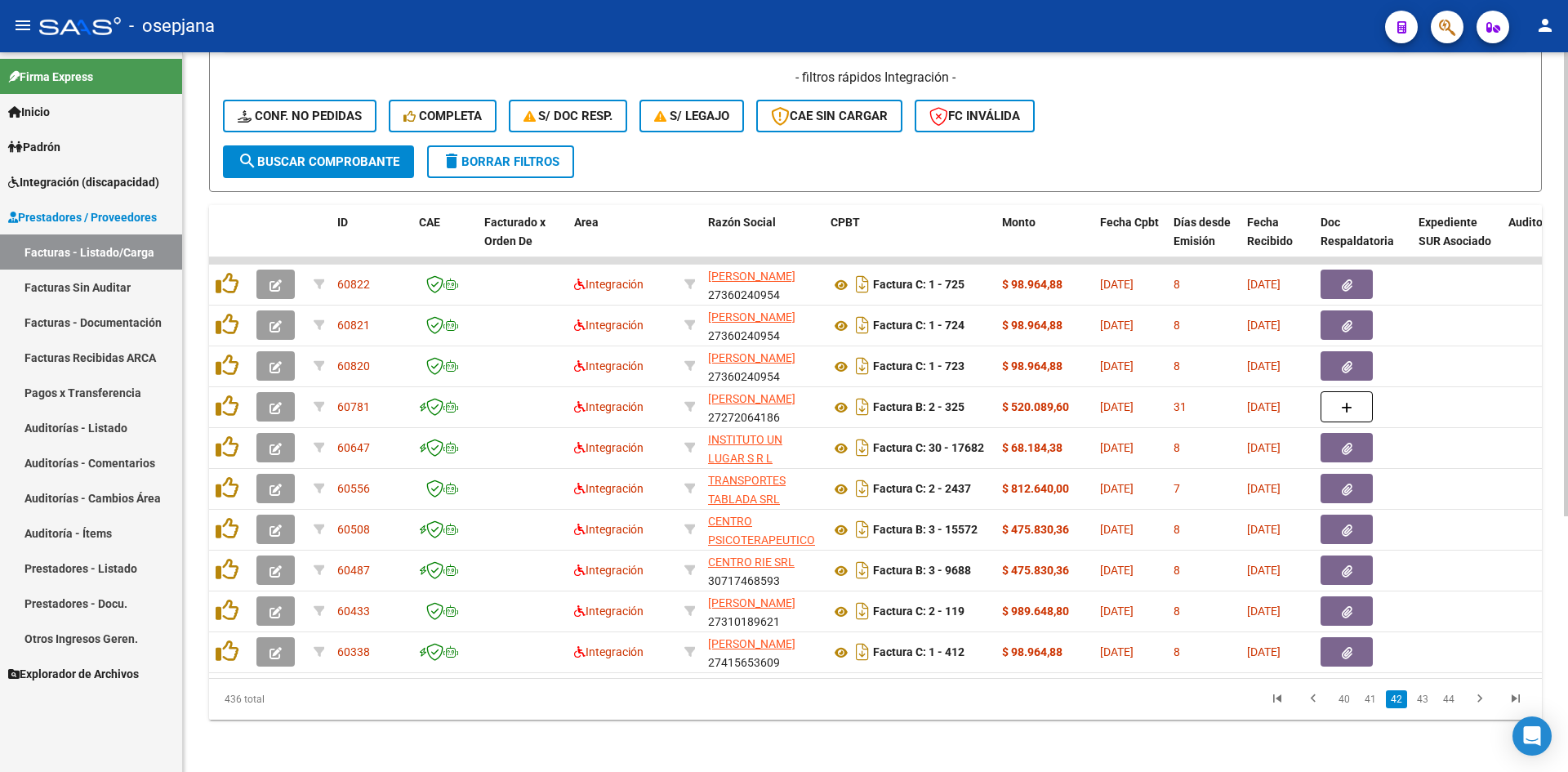
drag, startPoint x: 579, startPoint y: 665, endPoint x: 900, endPoint y: 677, distance: 321.2
click at [900, 677] on datatable-body "60822 Integración [PERSON_NAME] 27360240954 Factura C: 1 - 725 $ 98.964,88 [DAT…" at bounding box center [875, 468] width 1332 height 420
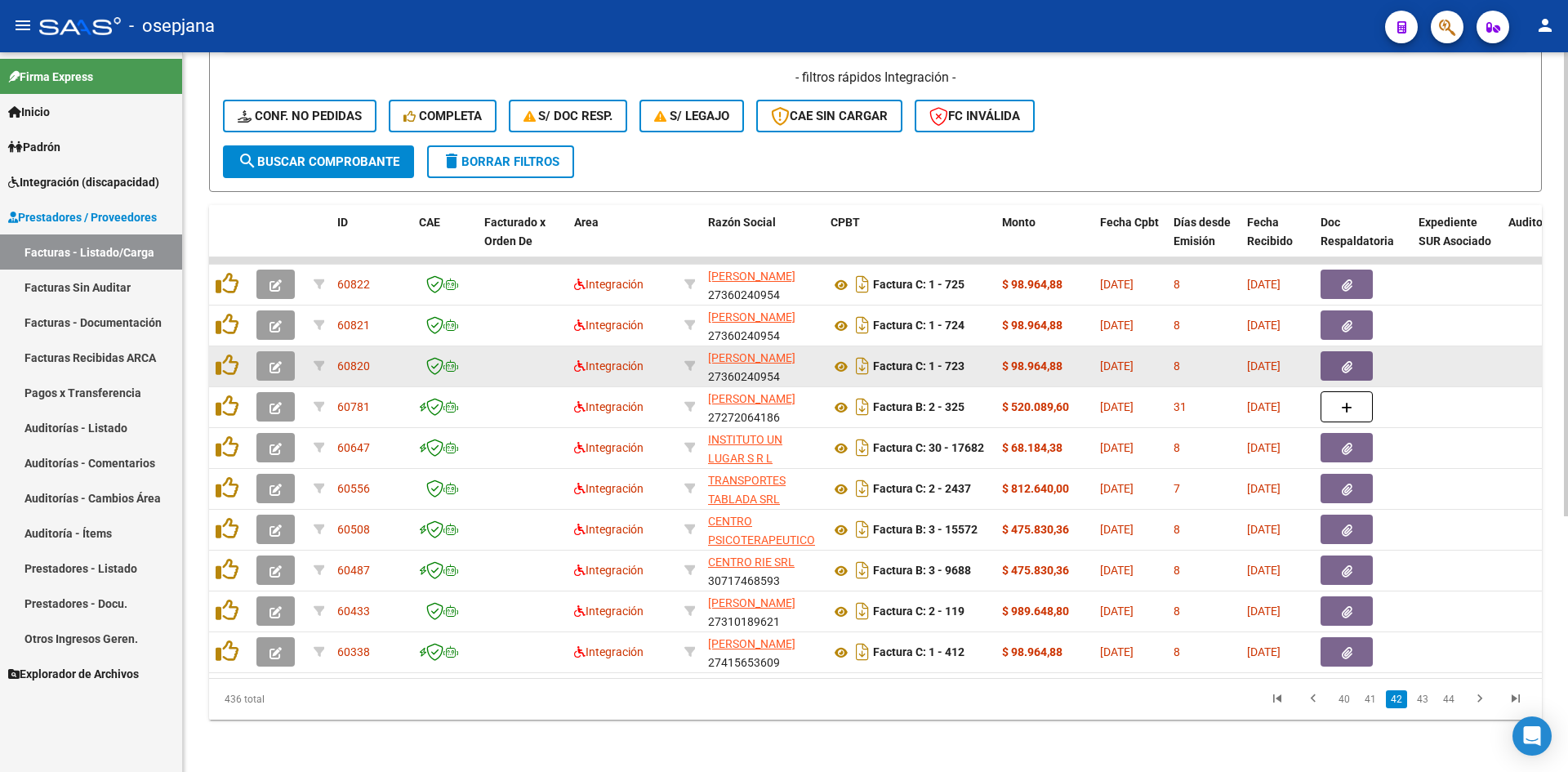
click at [274, 358] on span "button" at bounding box center [275, 366] width 12 height 15
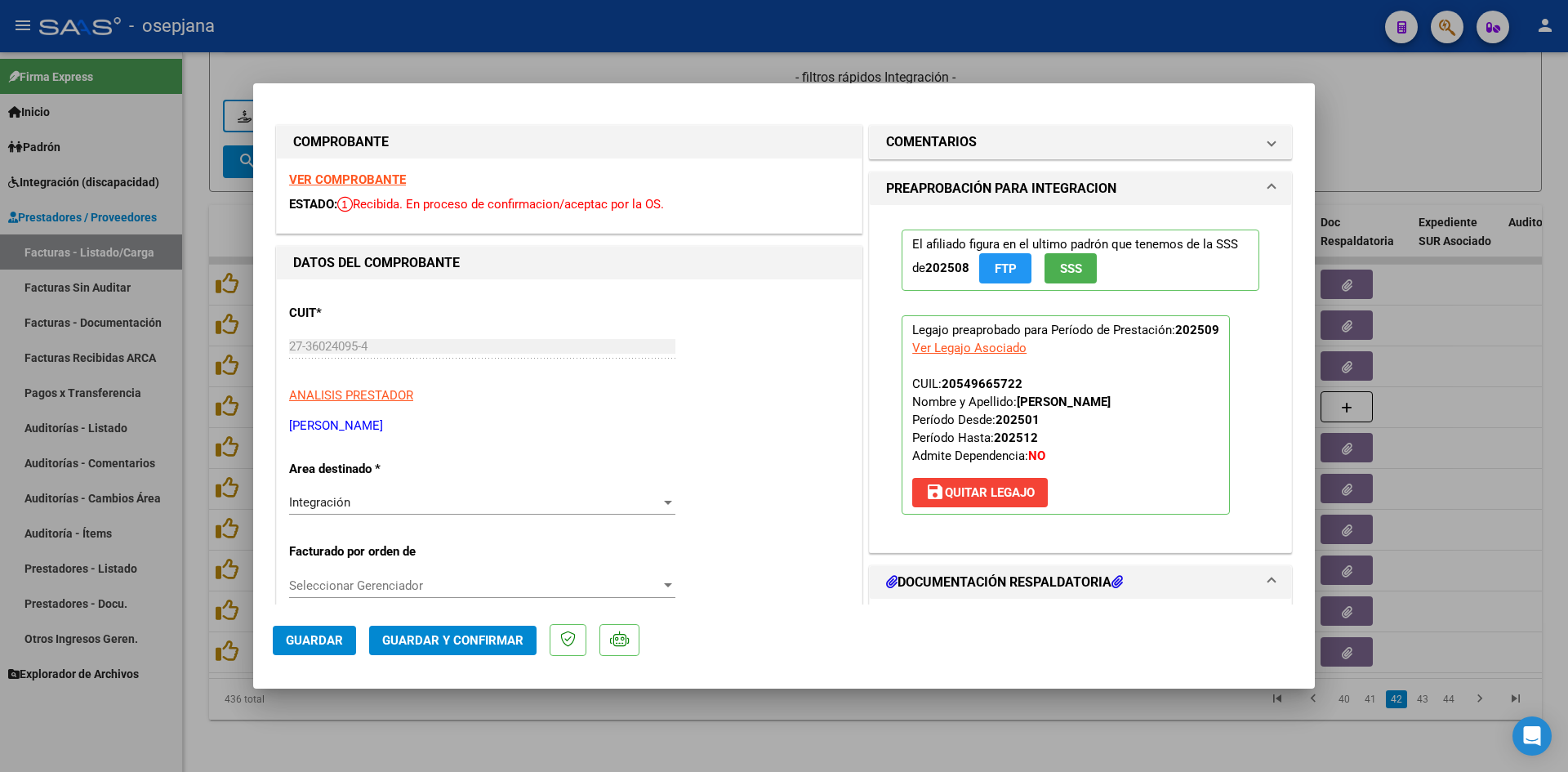
click at [378, 183] on strong "VER COMPROBANTE" at bounding box center [348, 180] width 117 height 15
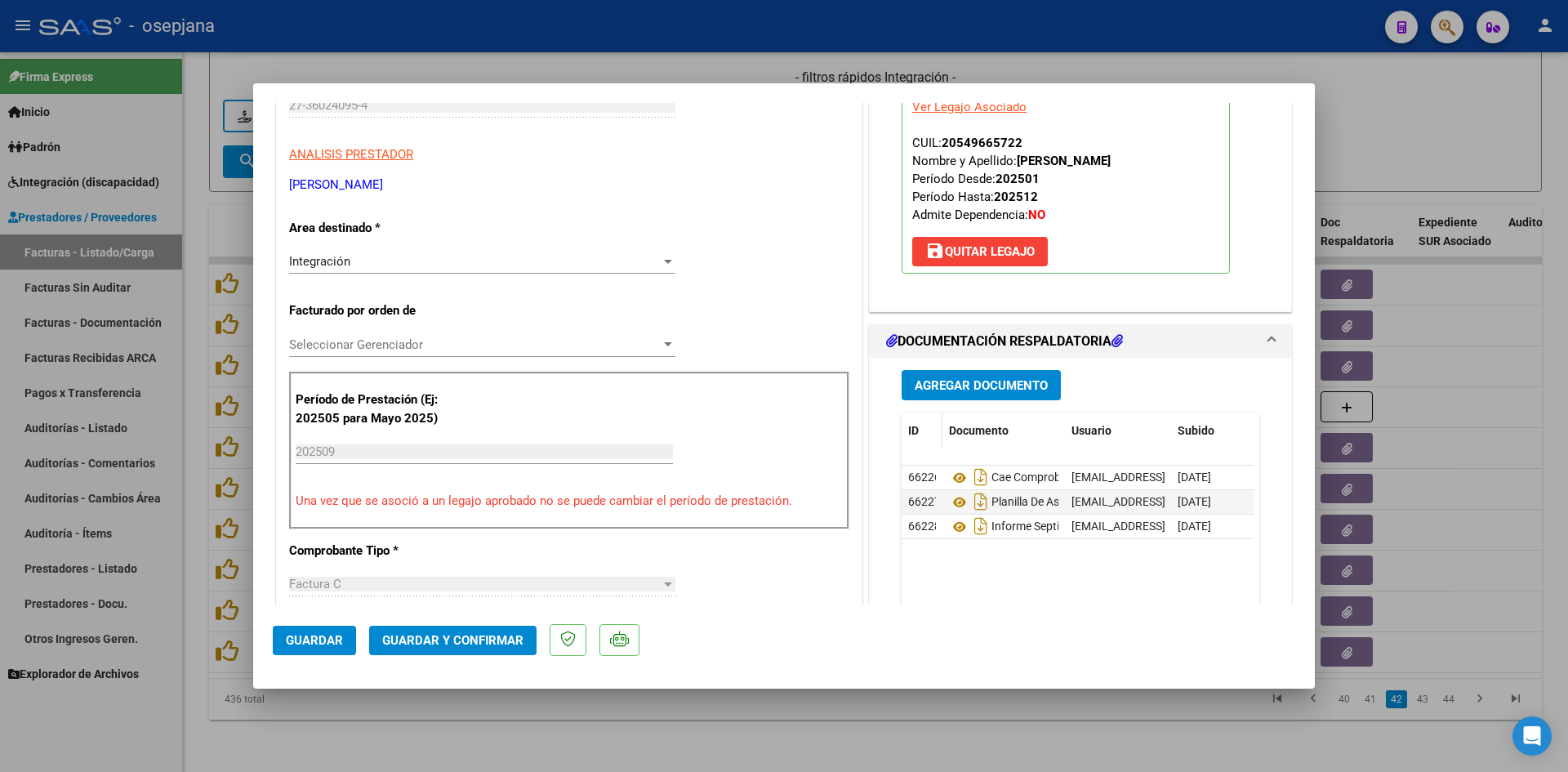
scroll to position [245, 0]
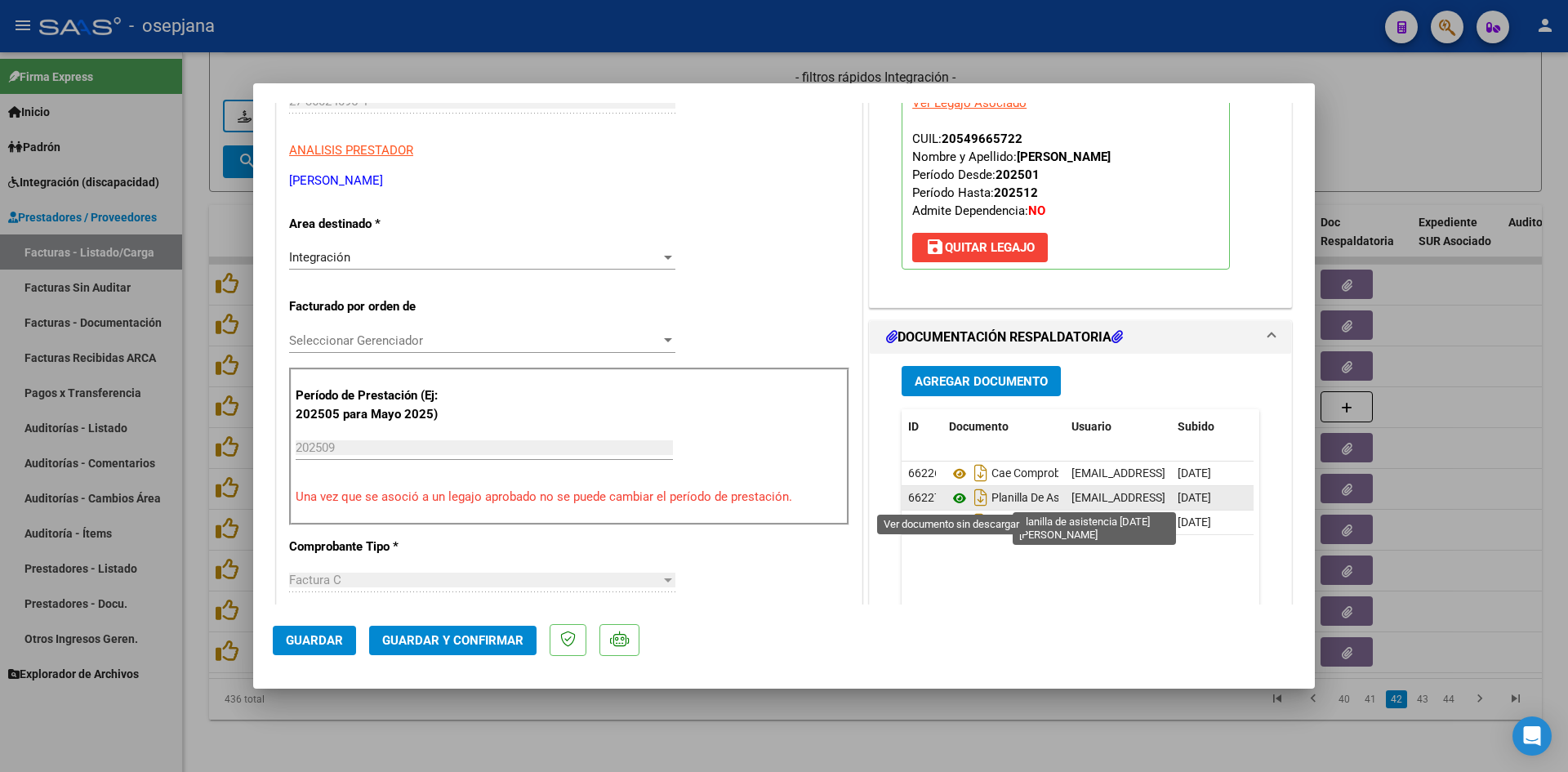
click at [954, 500] on icon at bounding box center [959, 498] width 22 height 20
click at [953, 497] on icon at bounding box center [959, 498] width 22 height 20
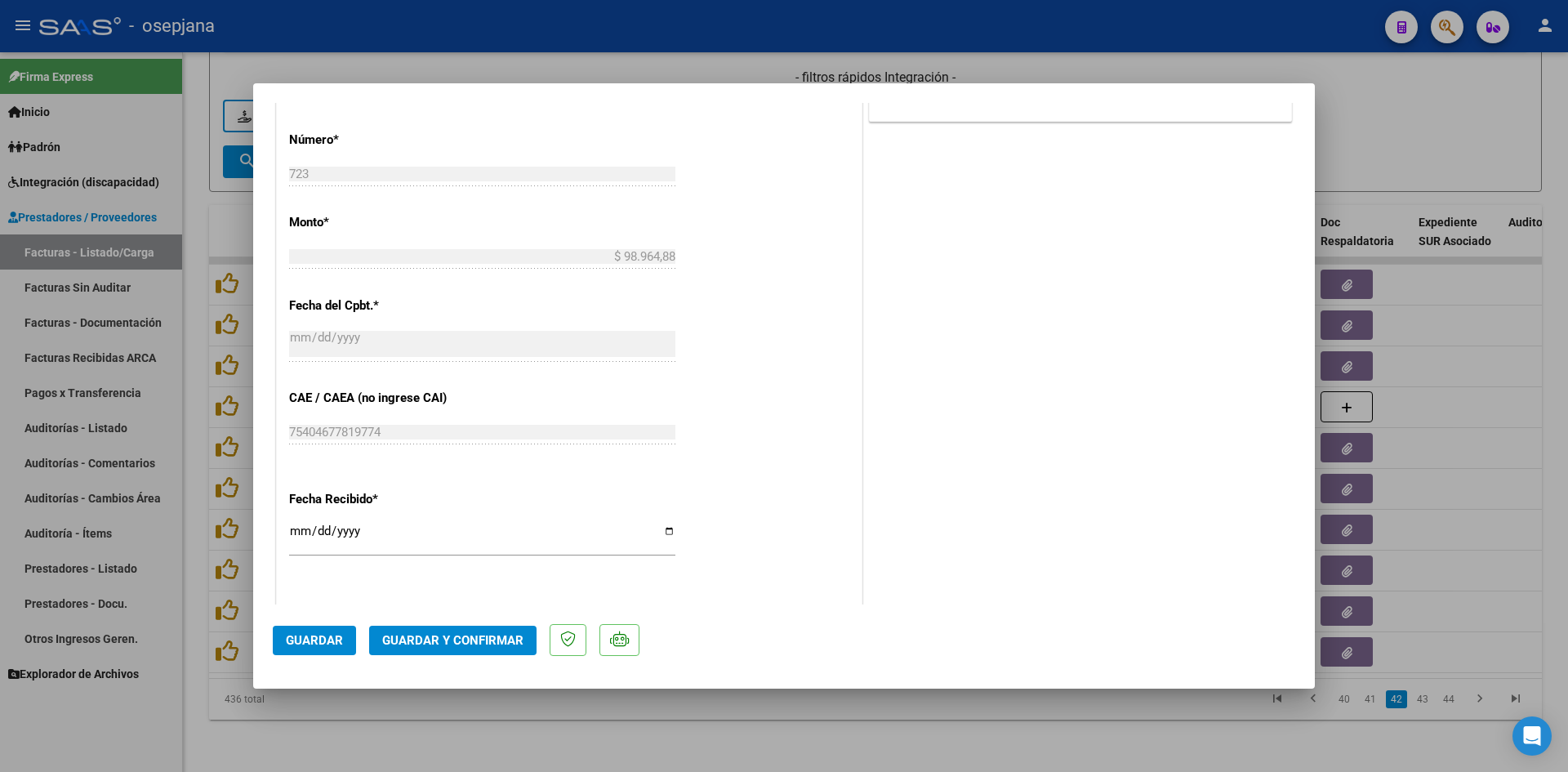
scroll to position [980, 0]
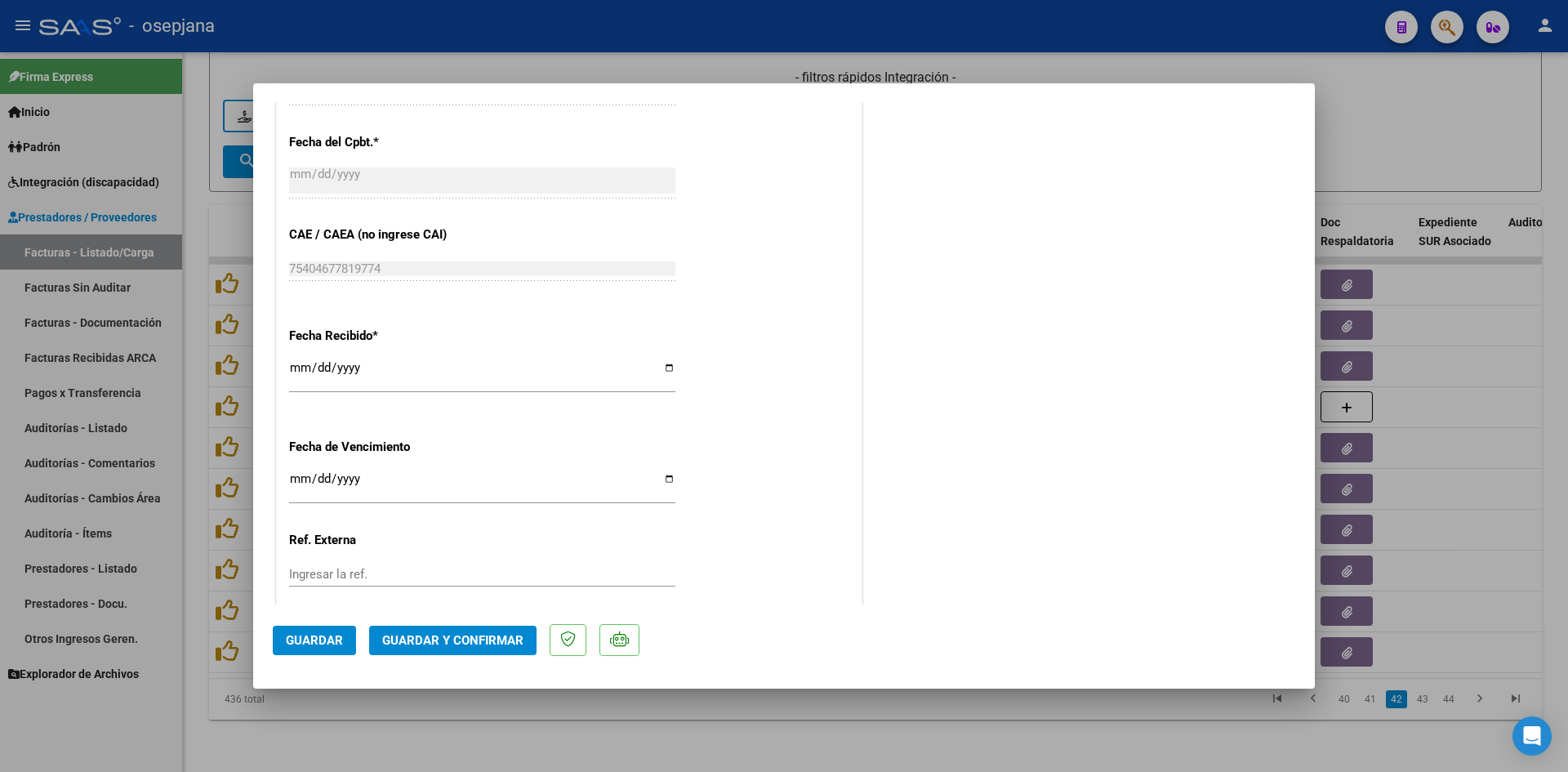
click at [296, 482] on input "[DATE]" at bounding box center [482, 485] width 386 height 26
type input "[DATE]"
click at [428, 634] on span "Guardar y Confirmar" at bounding box center [453, 641] width 141 height 15
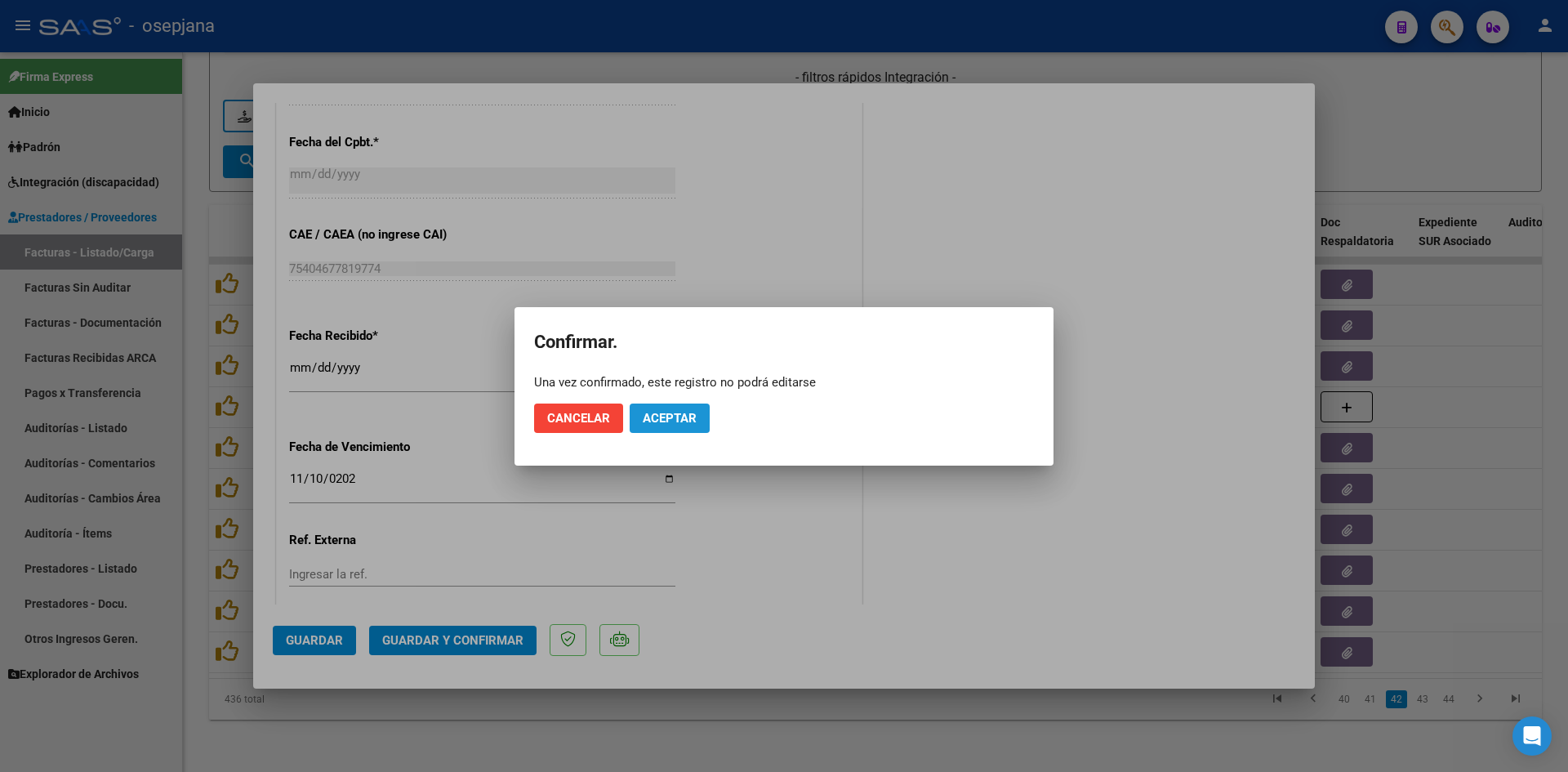
click at [669, 406] on button "Aceptar" at bounding box center [669, 418] width 80 height 29
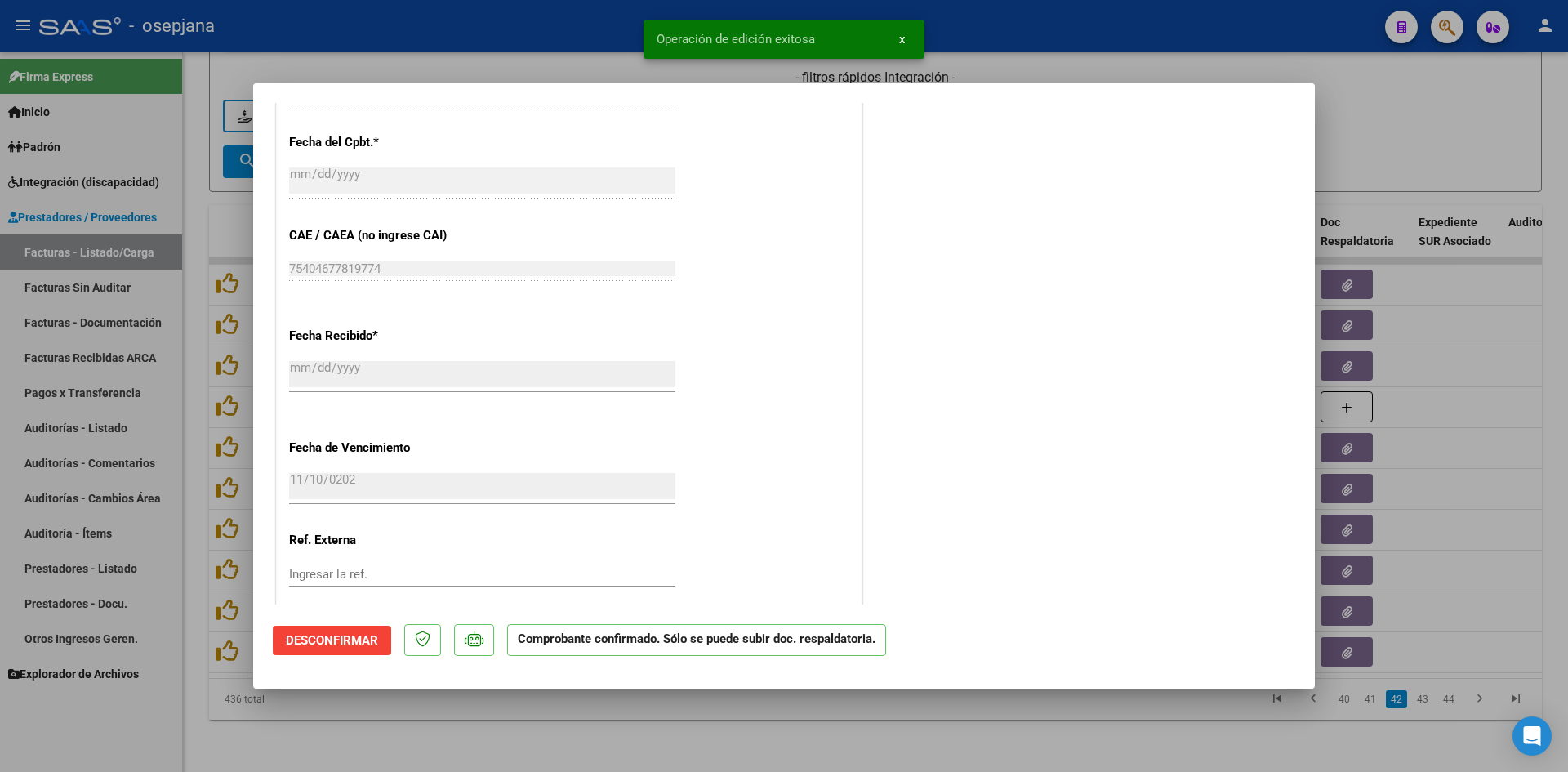
click at [1463, 132] on div at bounding box center [784, 386] width 1568 height 772
type input "$ 0,00"
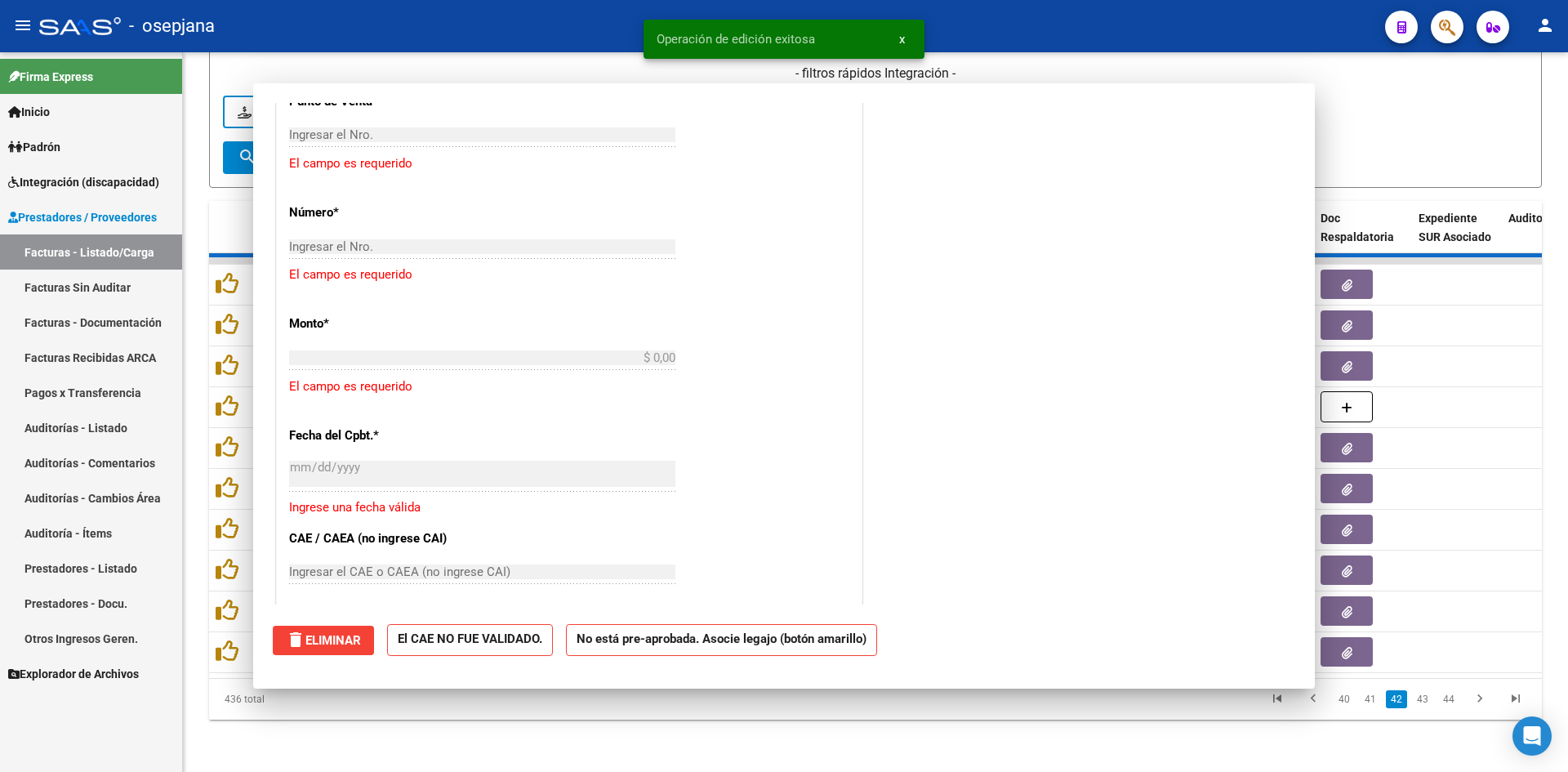
scroll to position [0, 0]
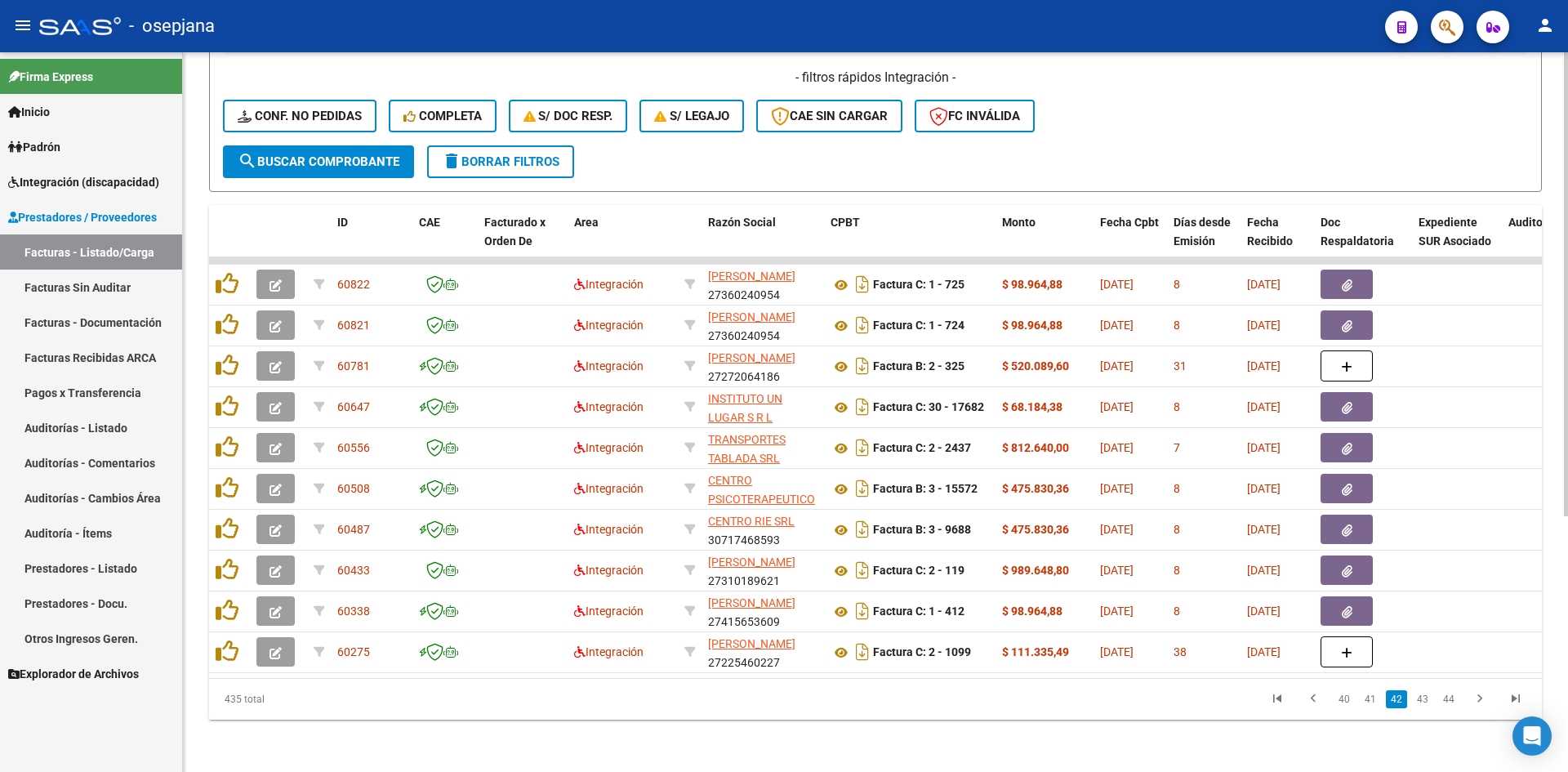
click at [1228, 120] on div "- filtros rápidos Integración - Conf. no pedidas Completa S/ Doc Resp. S/ legaj…" at bounding box center [875, 107] width 1305 height 76
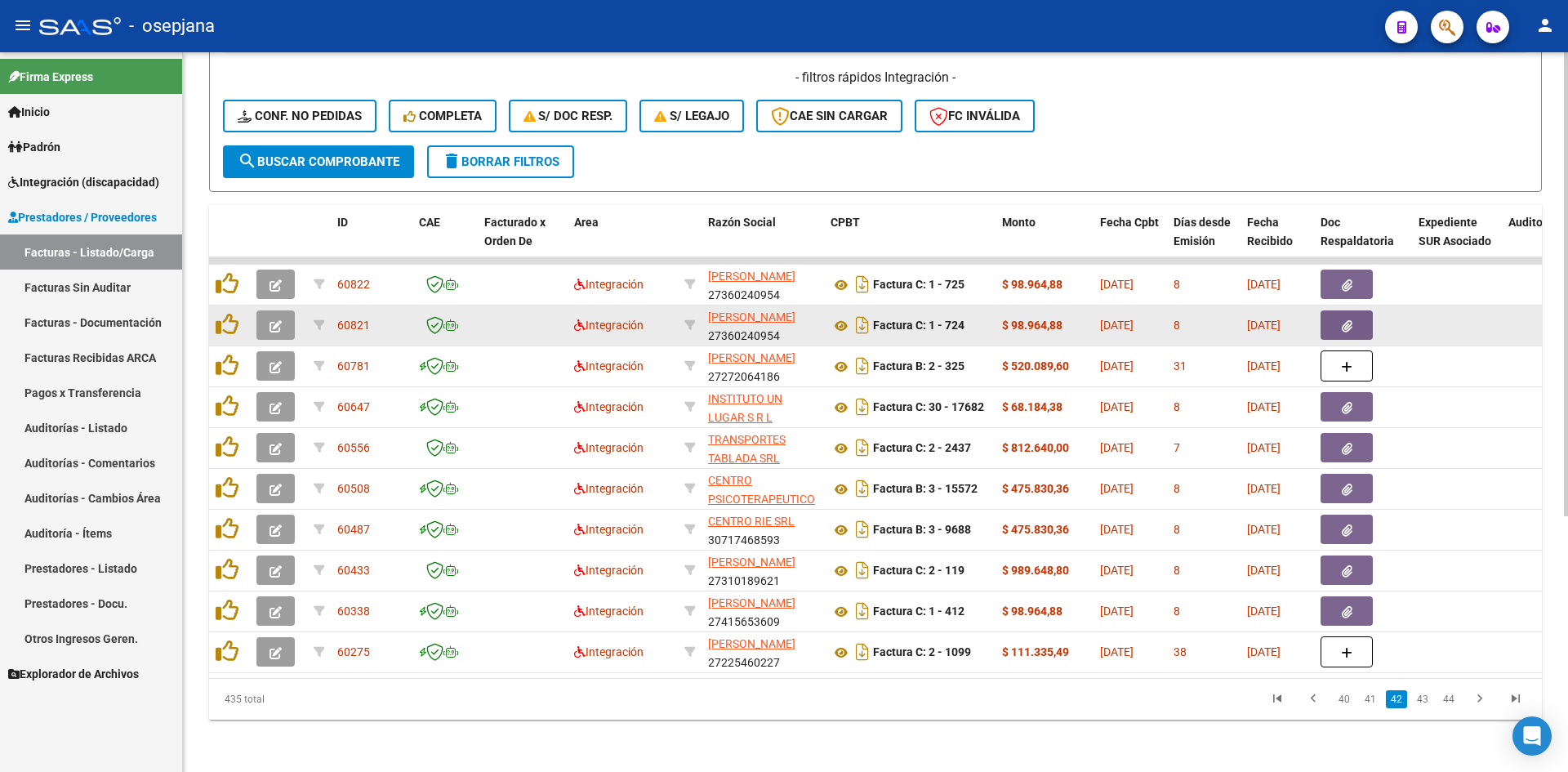
click at [286, 315] on button "button" at bounding box center [275, 324] width 39 height 29
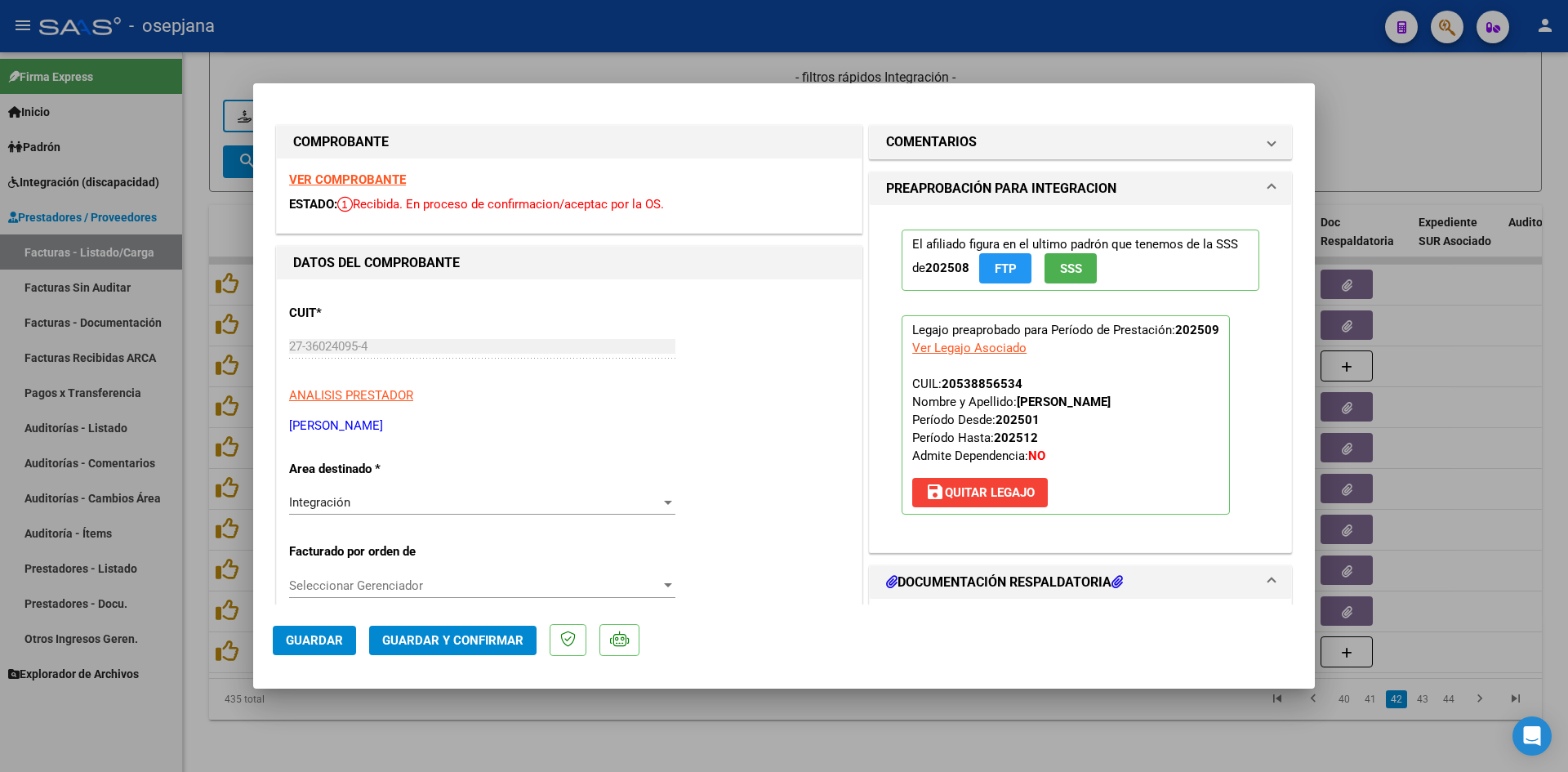
click at [384, 180] on strong "VER COMPROBANTE" at bounding box center [348, 180] width 117 height 15
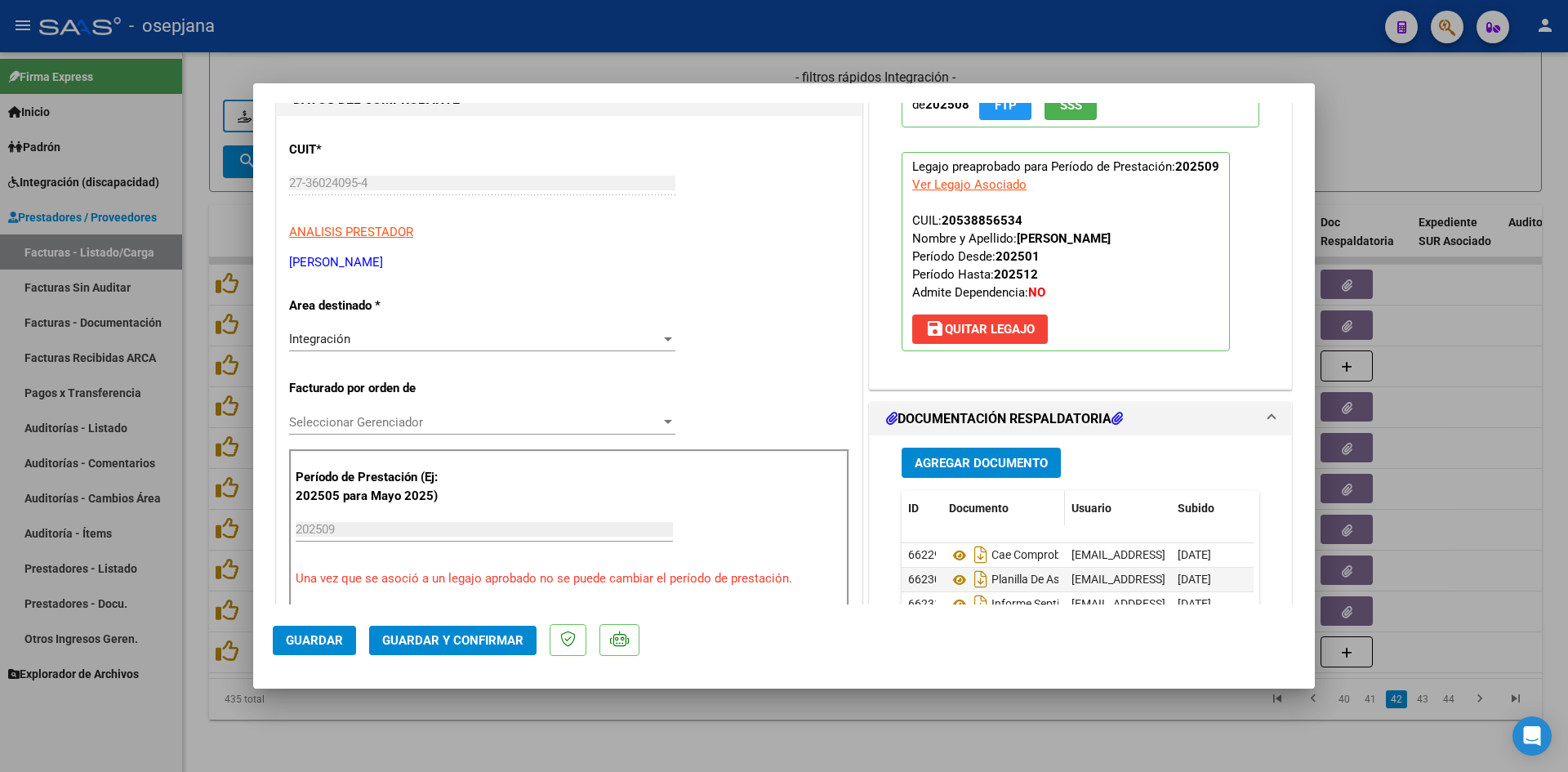
scroll to position [245, 0]
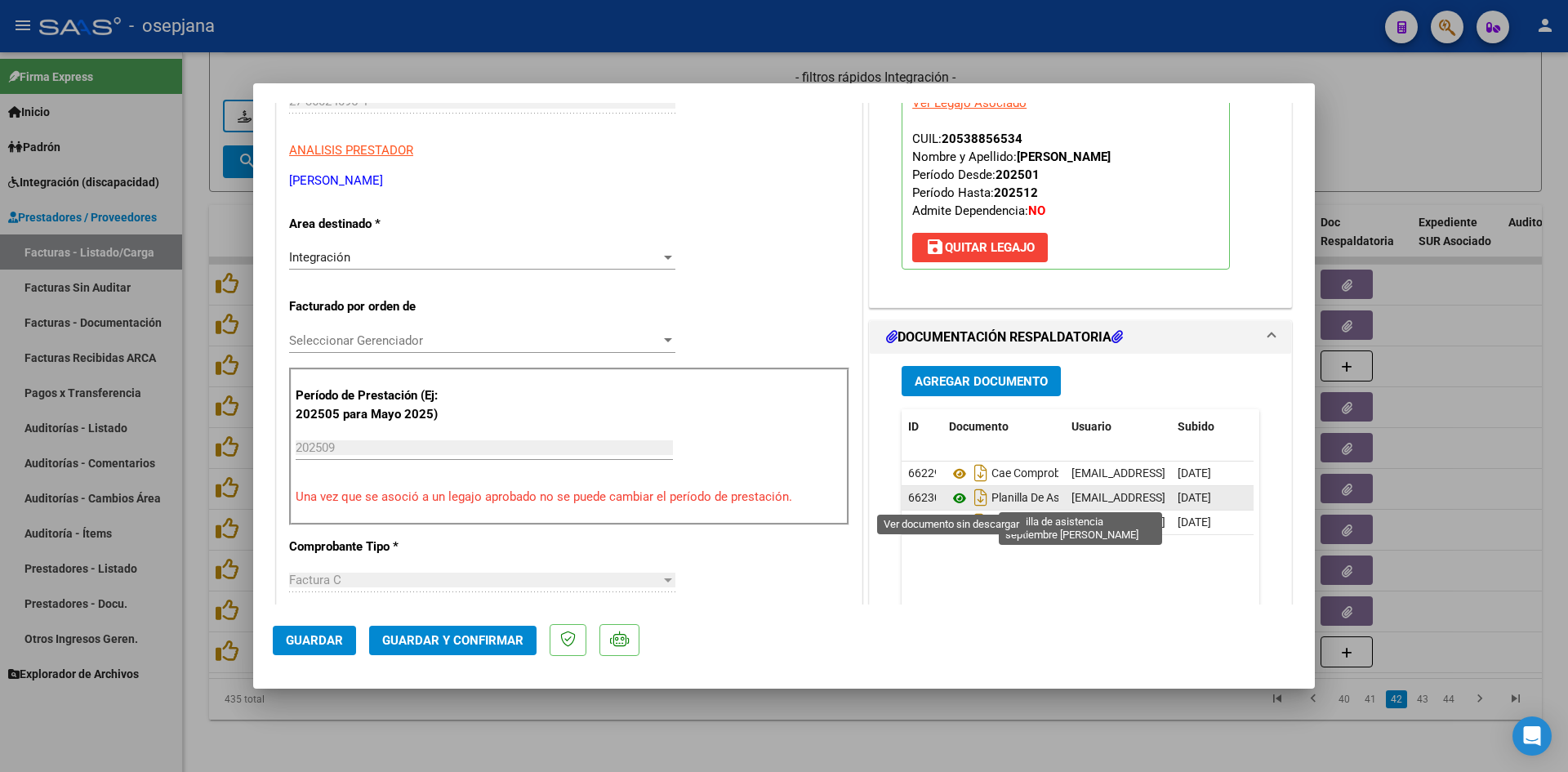
click at [956, 498] on icon at bounding box center [959, 498] width 22 height 20
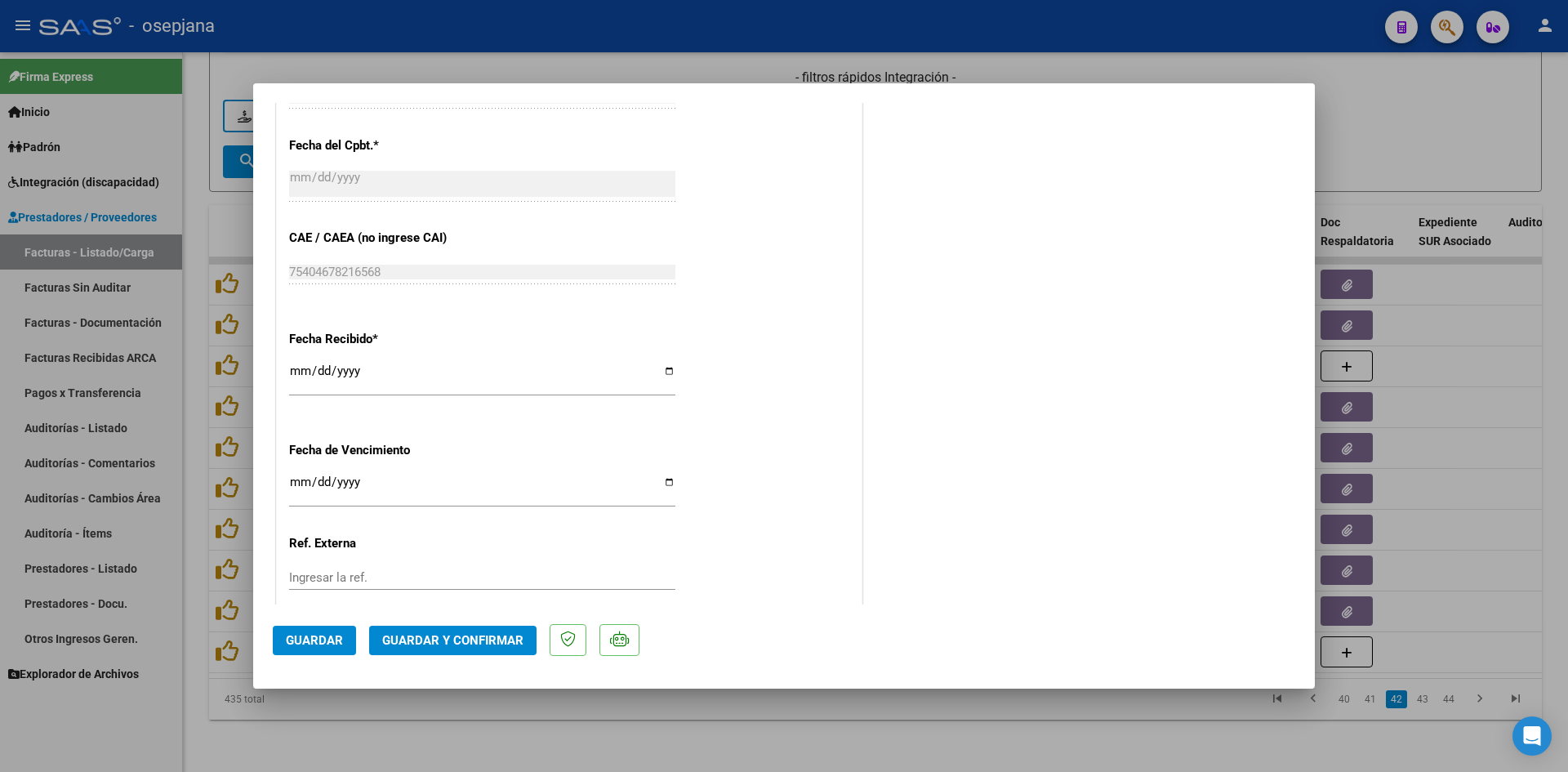
scroll to position [980, 0]
click at [299, 472] on input "[DATE]" at bounding box center [482, 485] width 386 height 26
type input "[DATE]"
click at [396, 635] on span "Guardar y Confirmar" at bounding box center [453, 641] width 141 height 15
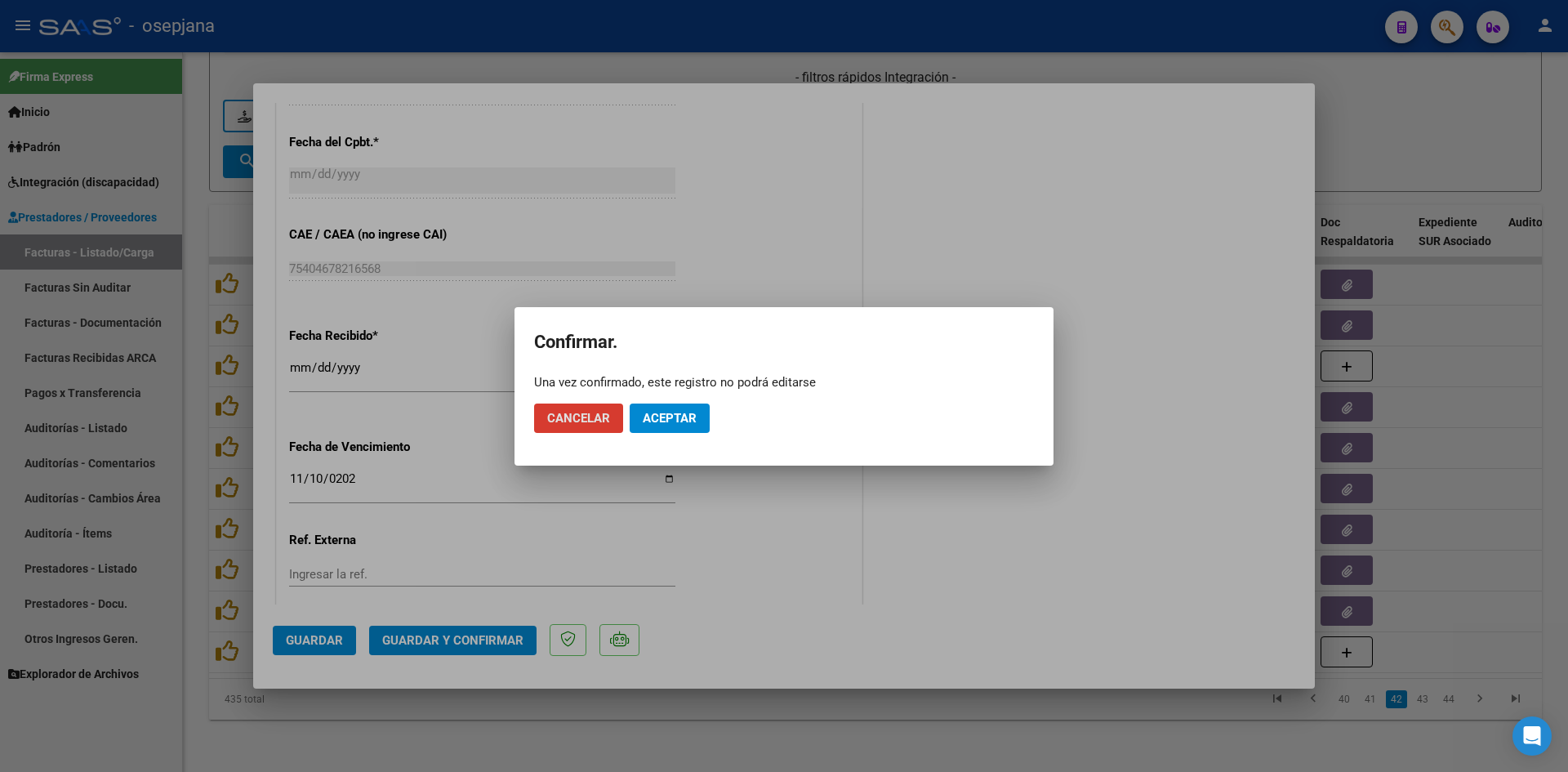
click at [698, 417] on button "Aceptar" at bounding box center [669, 418] width 80 height 29
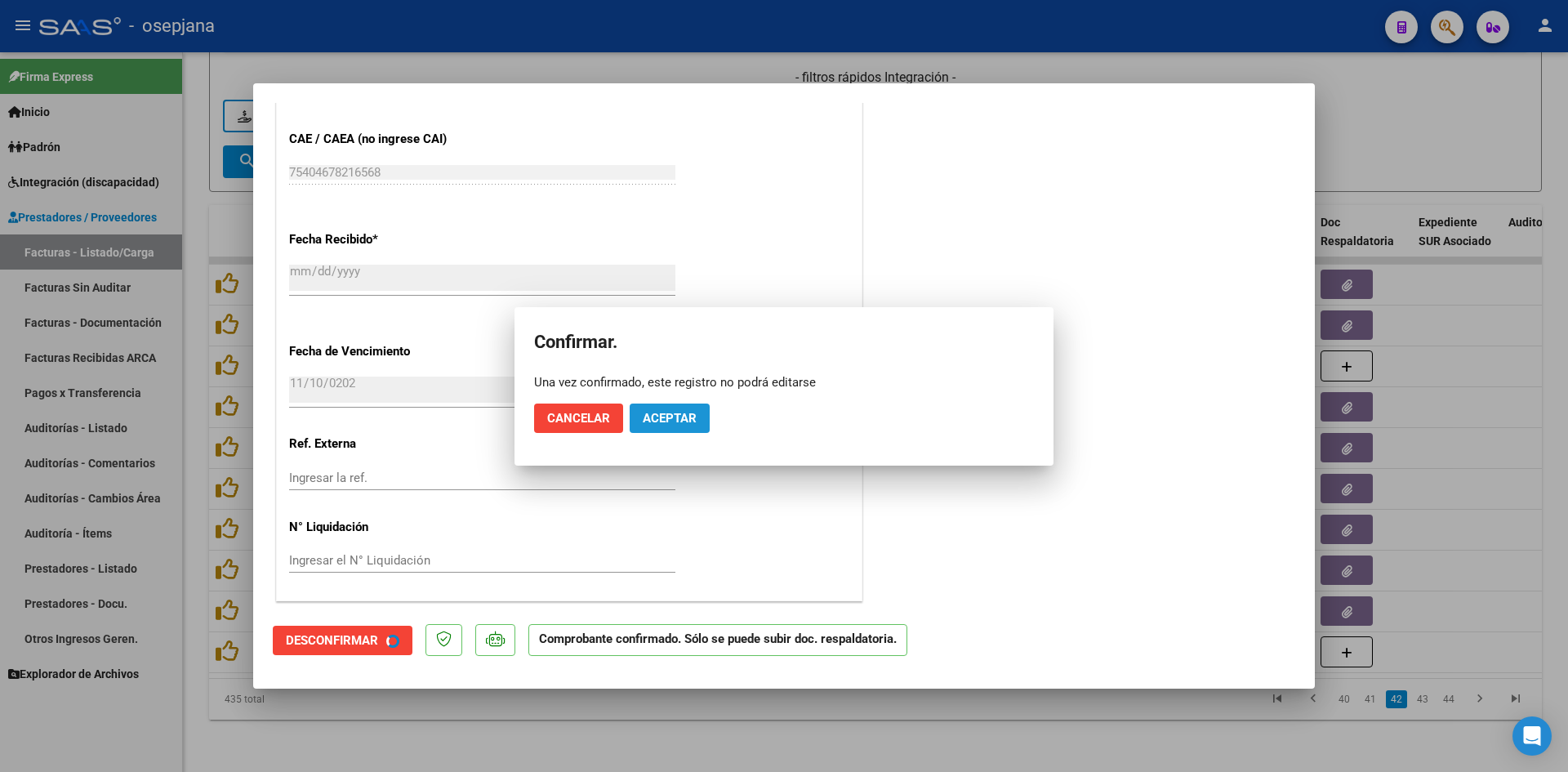
scroll to position [879, 0]
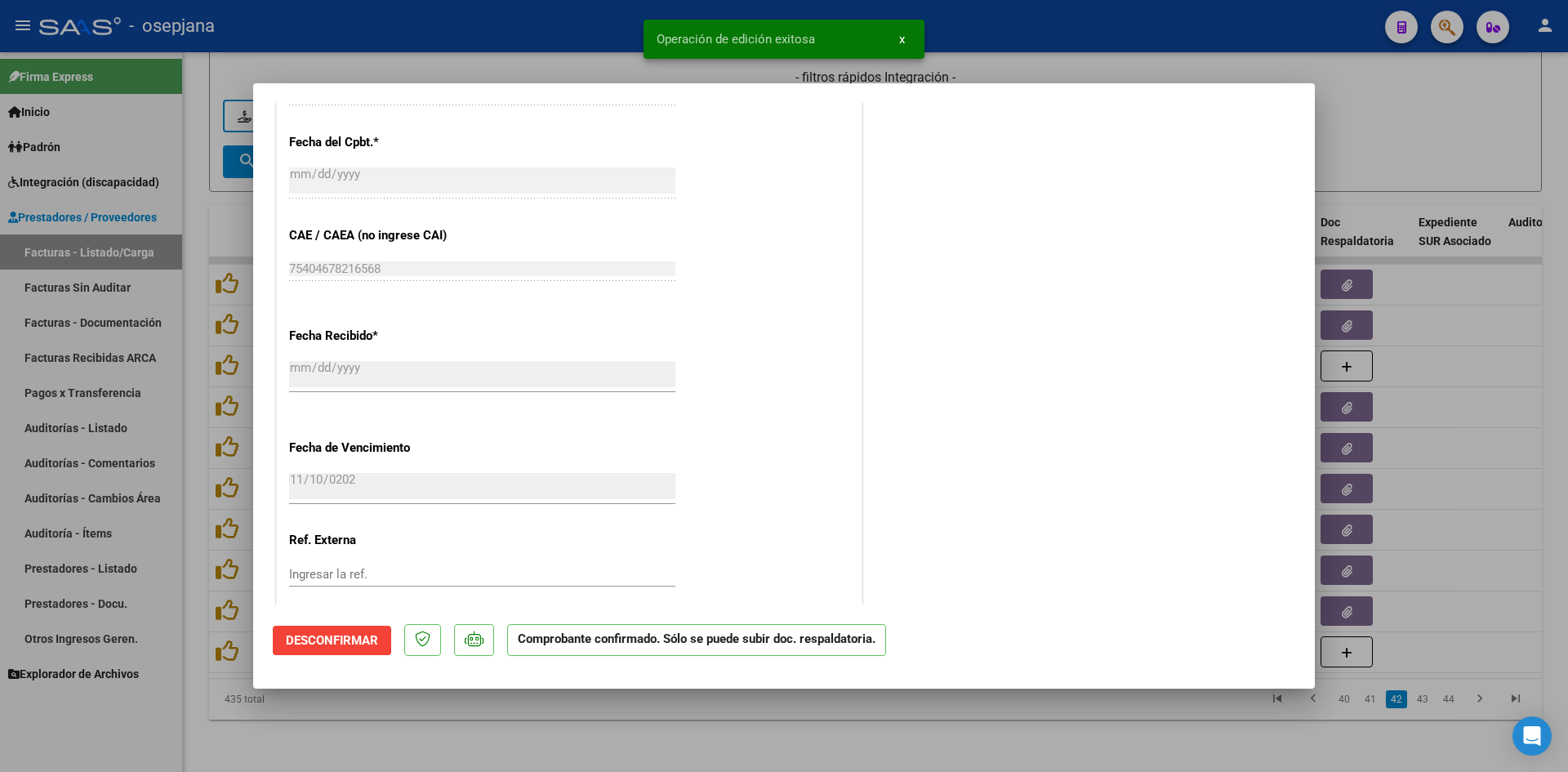
click at [1426, 96] on div at bounding box center [784, 386] width 1568 height 772
type input "$ 0,00"
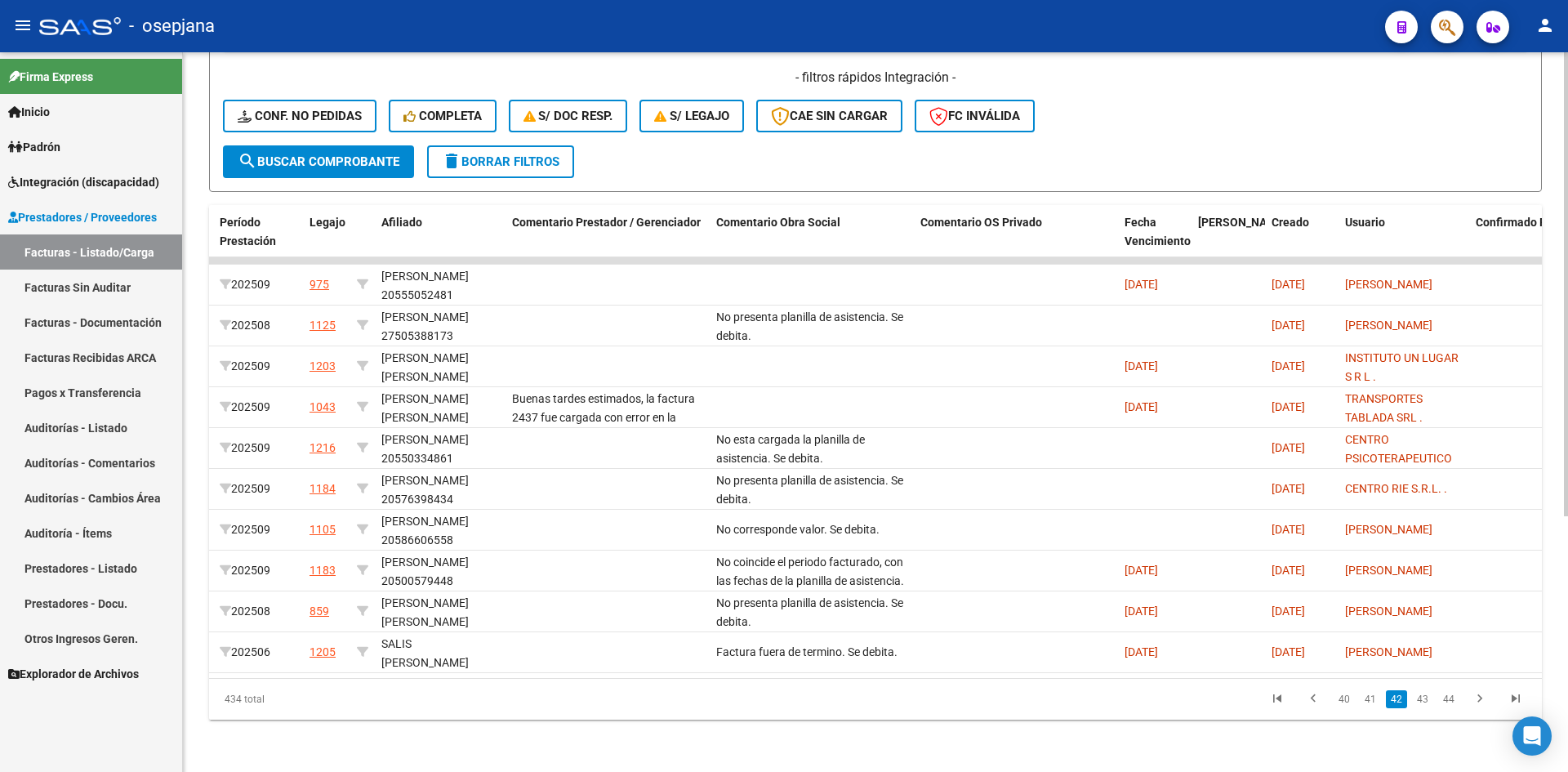
scroll to position [0, 0]
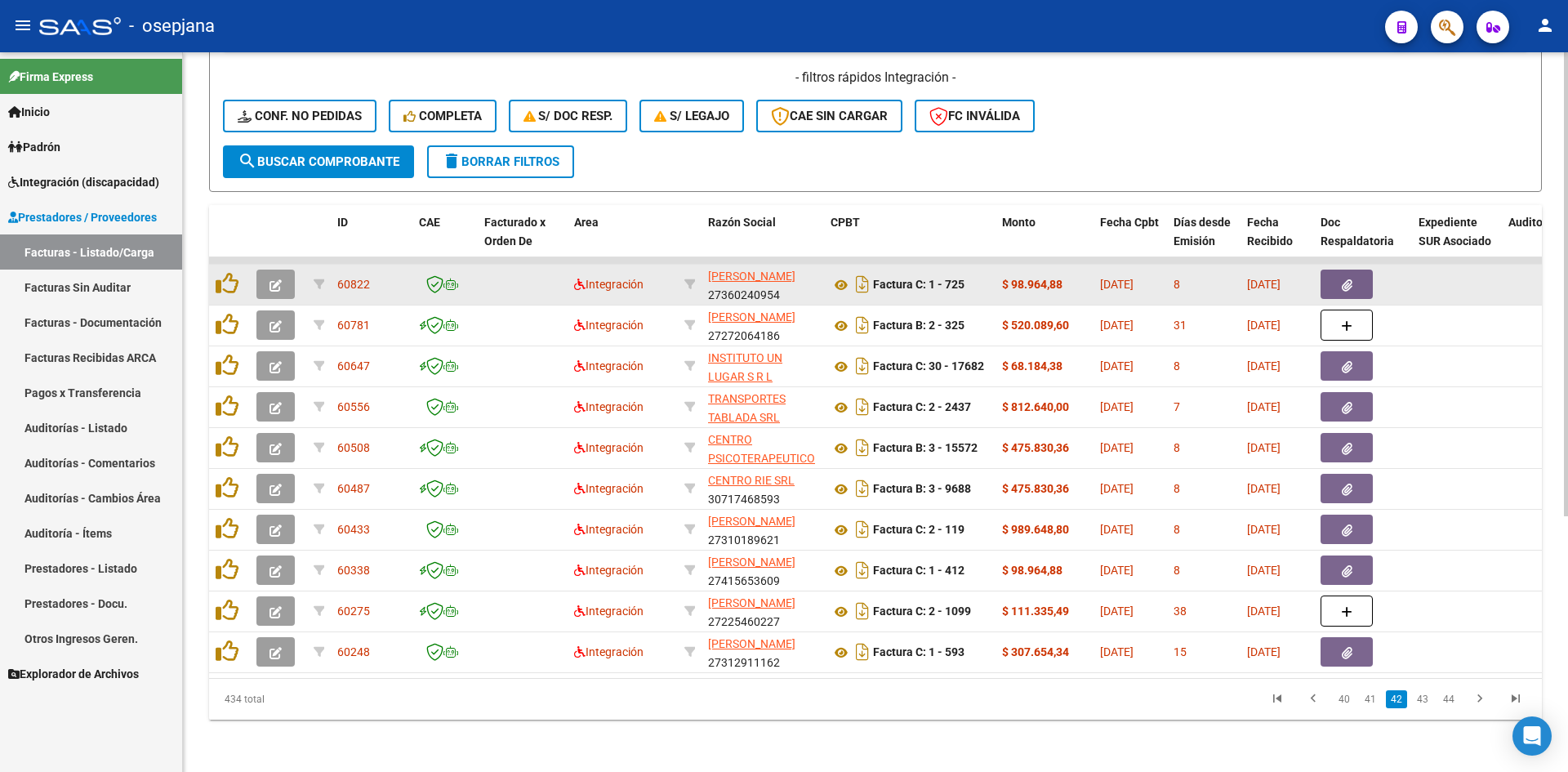
click at [276, 279] on icon "button" at bounding box center [275, 285] width 12 height 12
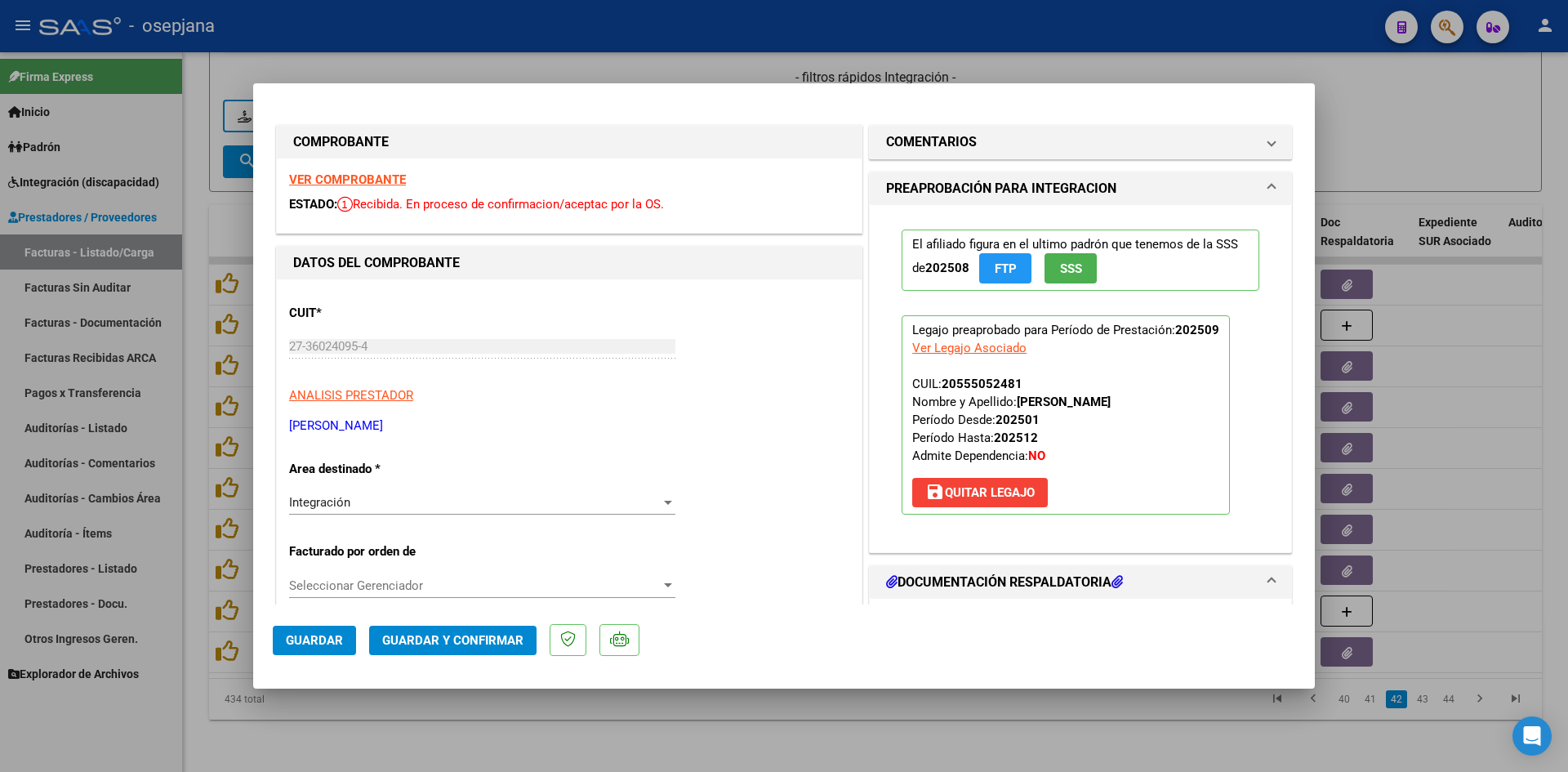
click at [383, 174] on strong "VER COMPROBANTE" at bounding box center [348, 180] width 117 height 15
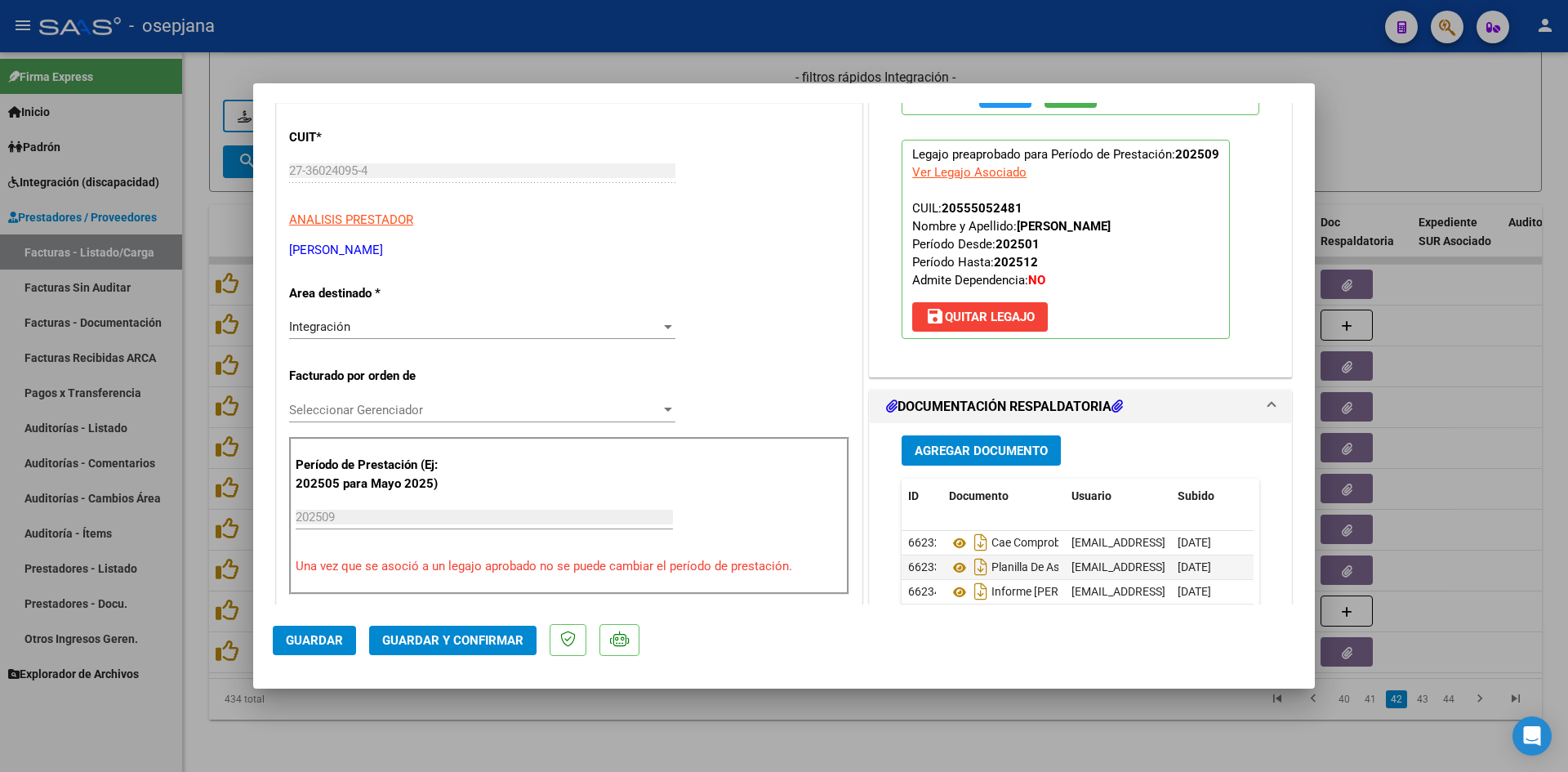
scroll to position [327, 0]
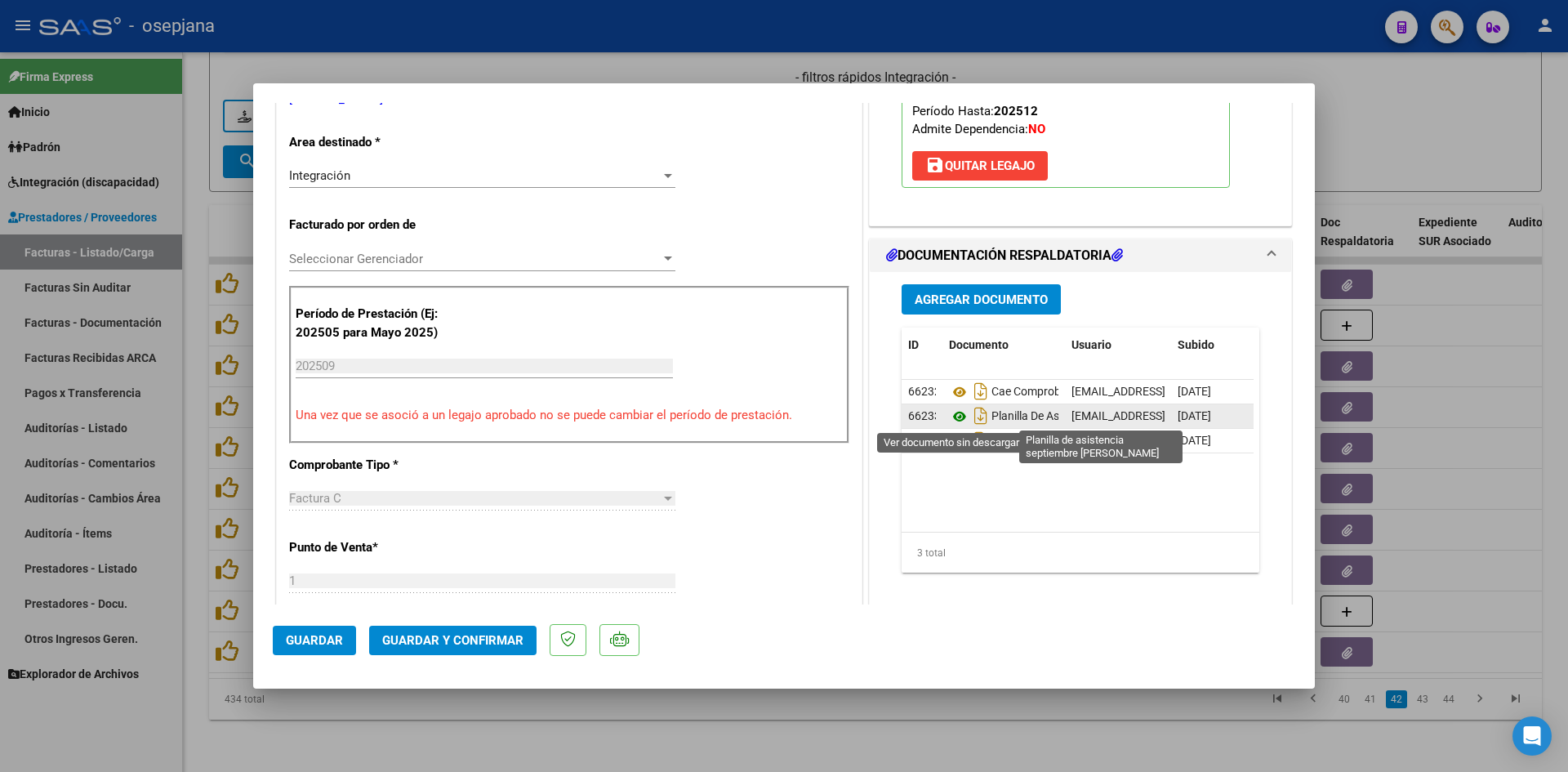
click at [957, 414] on icon at bounding box center [959, 417] width 22 height 20
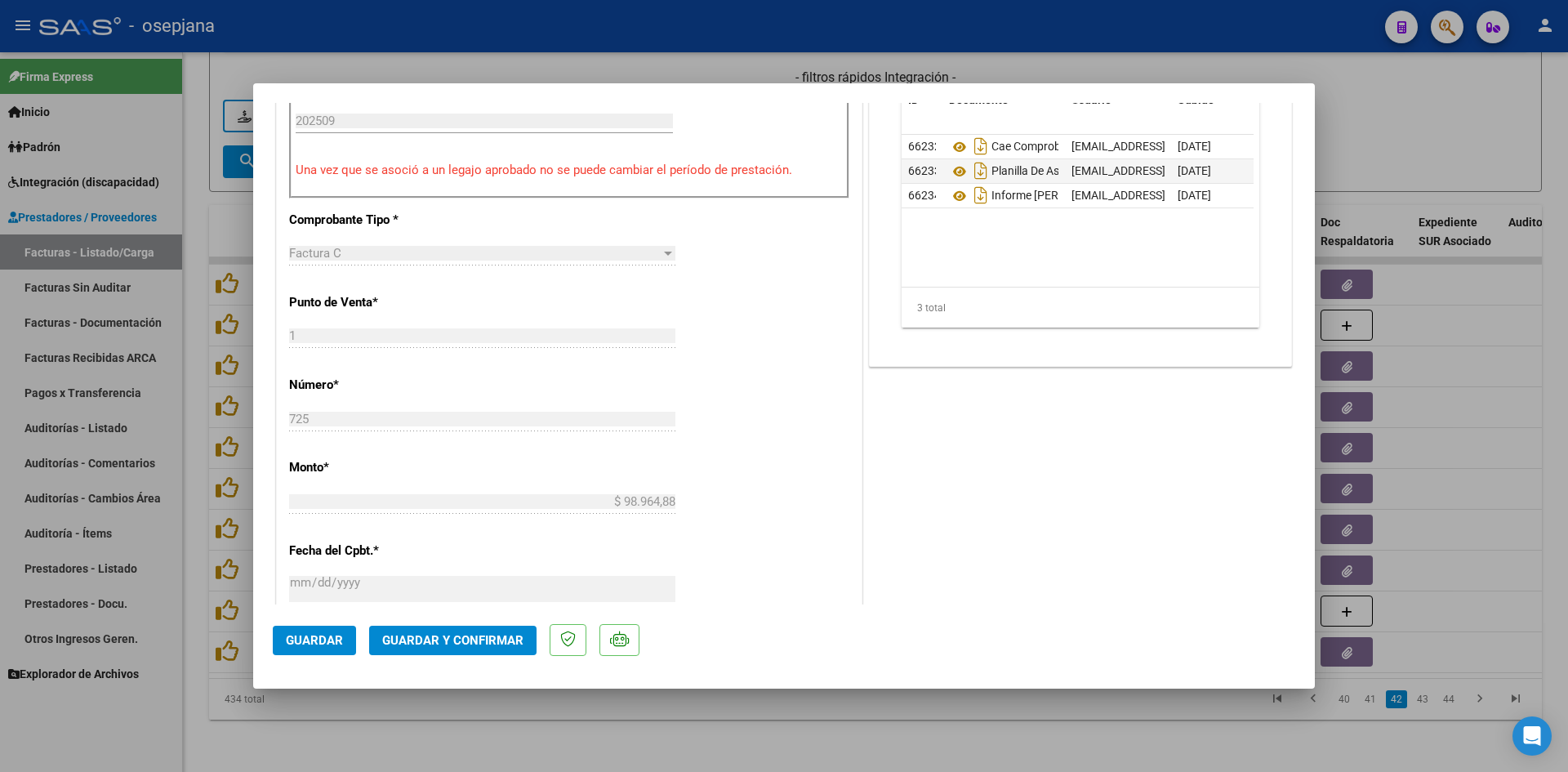
scroll to position [898, 0]
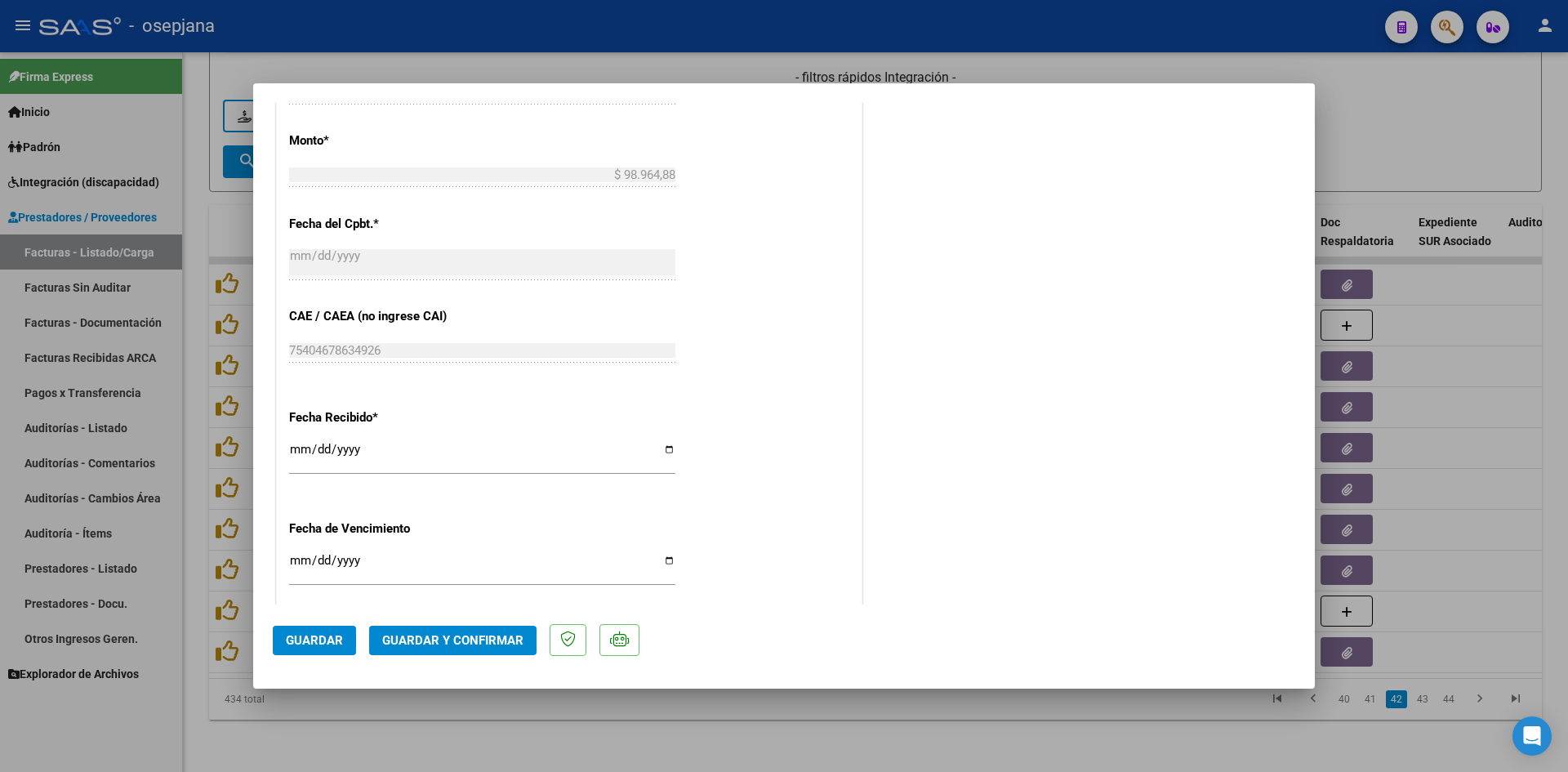
click at [300, 552] on div "[DATE] Ingresar la fecha" at bounding box center [482, 567] width 386 height 35
type input "[DATE]"
click at [418, 645] on span "Guardar y Confirmar" at bounding box center [453, 641] width 141 height 15
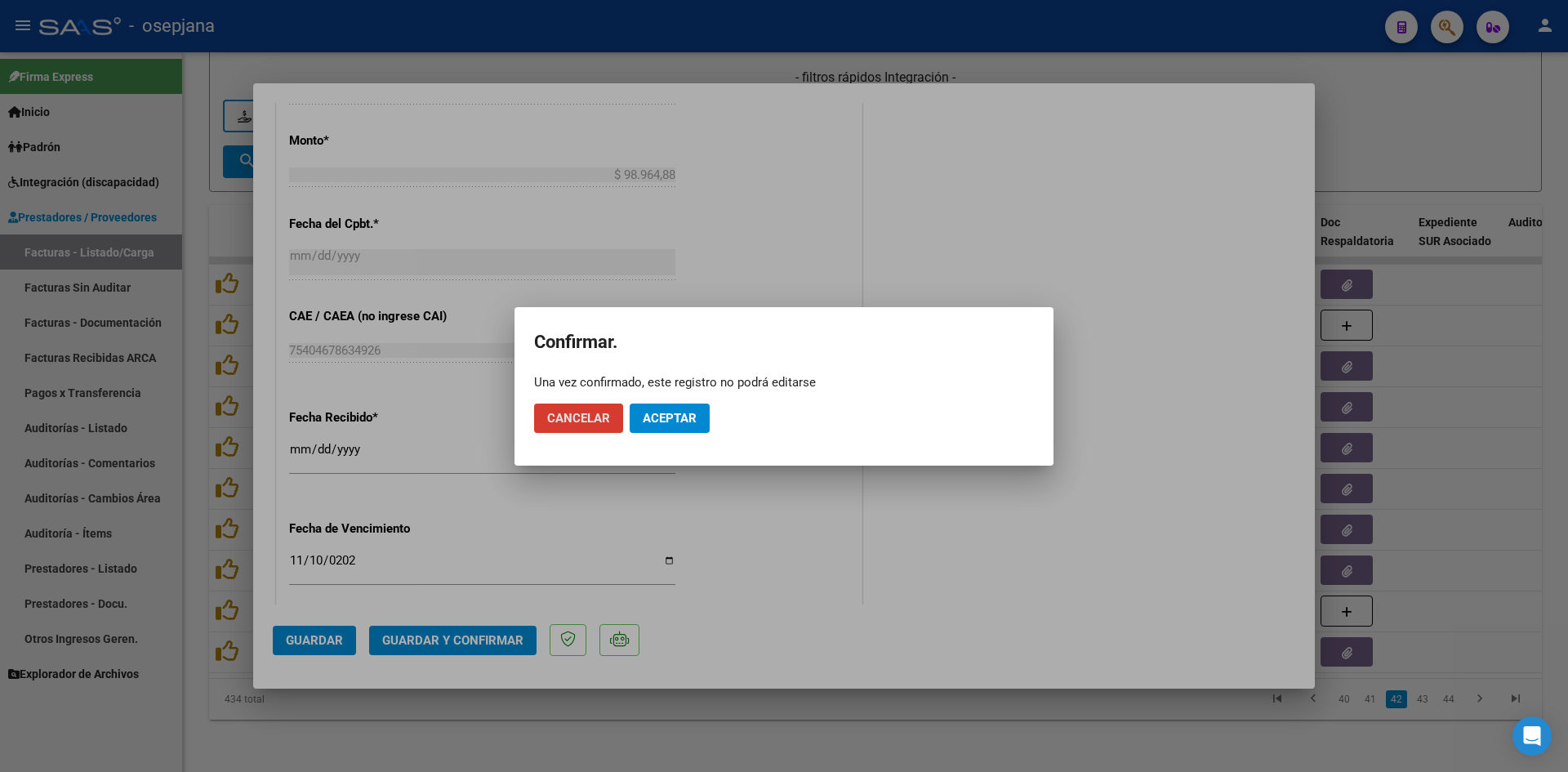
click at [662, 412] on span "Aceptar" at bounding box center [669, 419] width 54 height 15
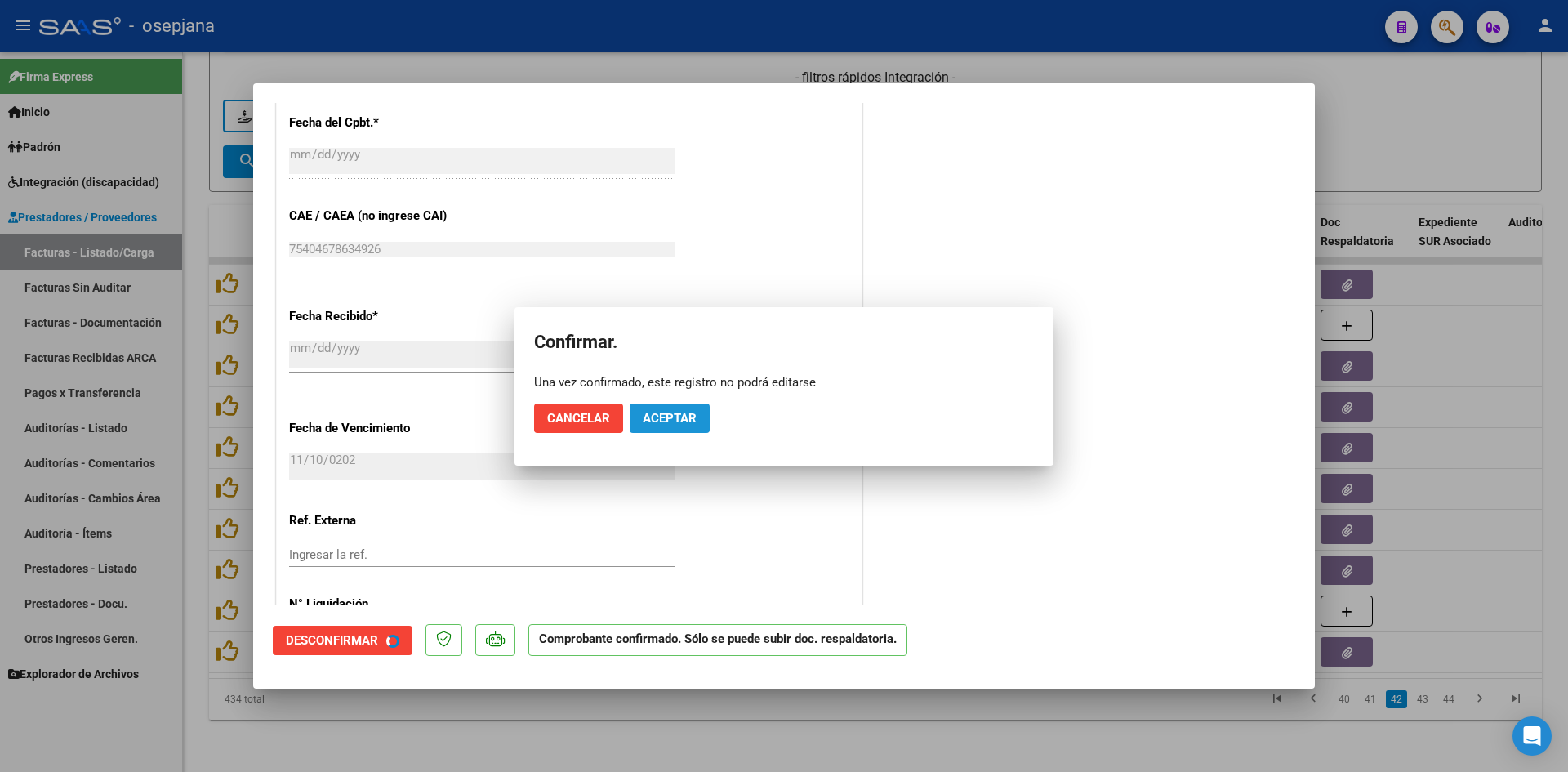
scroll to position [797, 0]
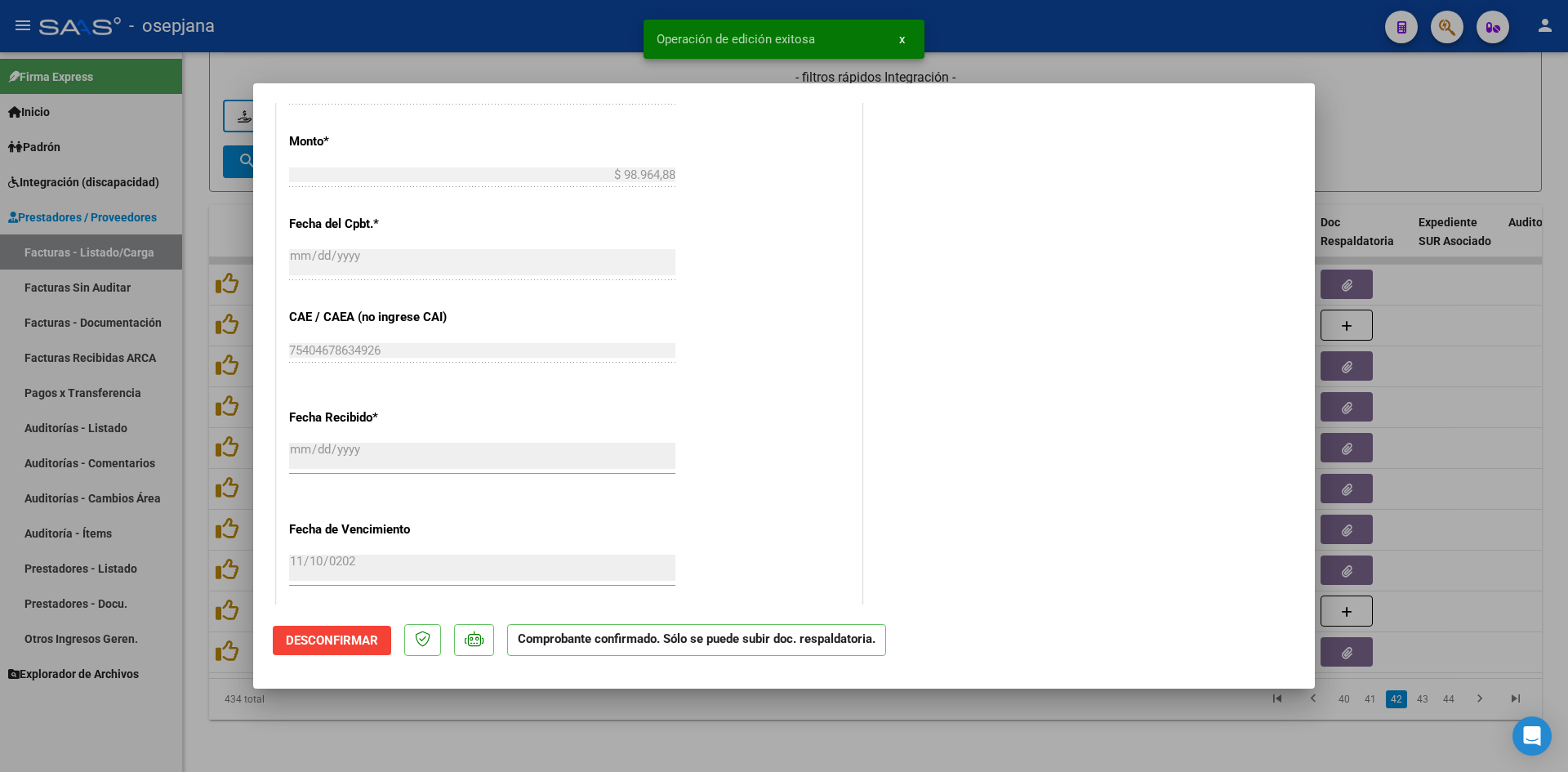
click at [1388, 155] on div at bounding box center [784, 386] width 1568 height 772
type input "$ 0,00"
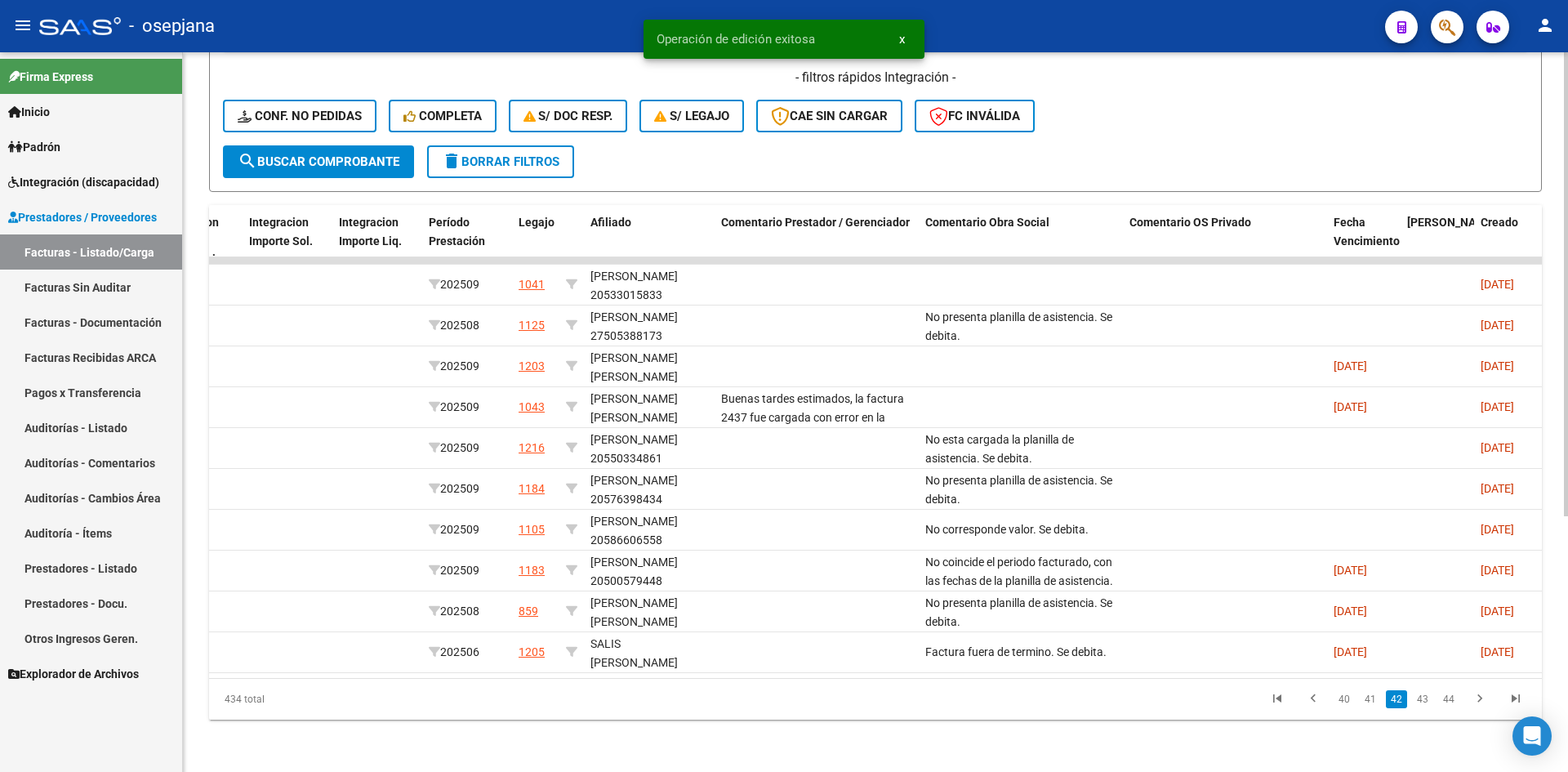
scroll to position [0, 0]
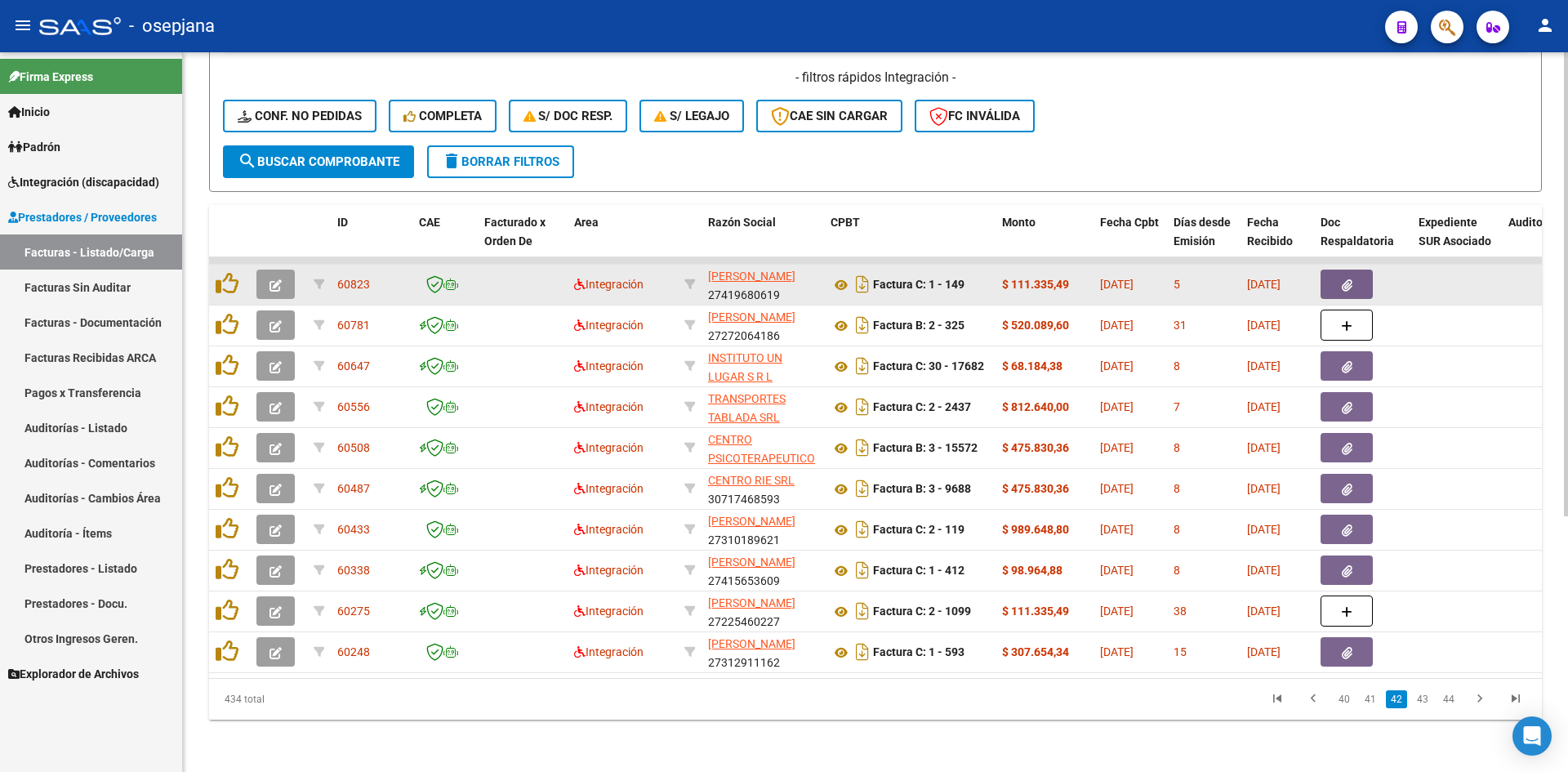
click at [284, 276] on button "button" at bounding box center [275, 284] width 39 height 29
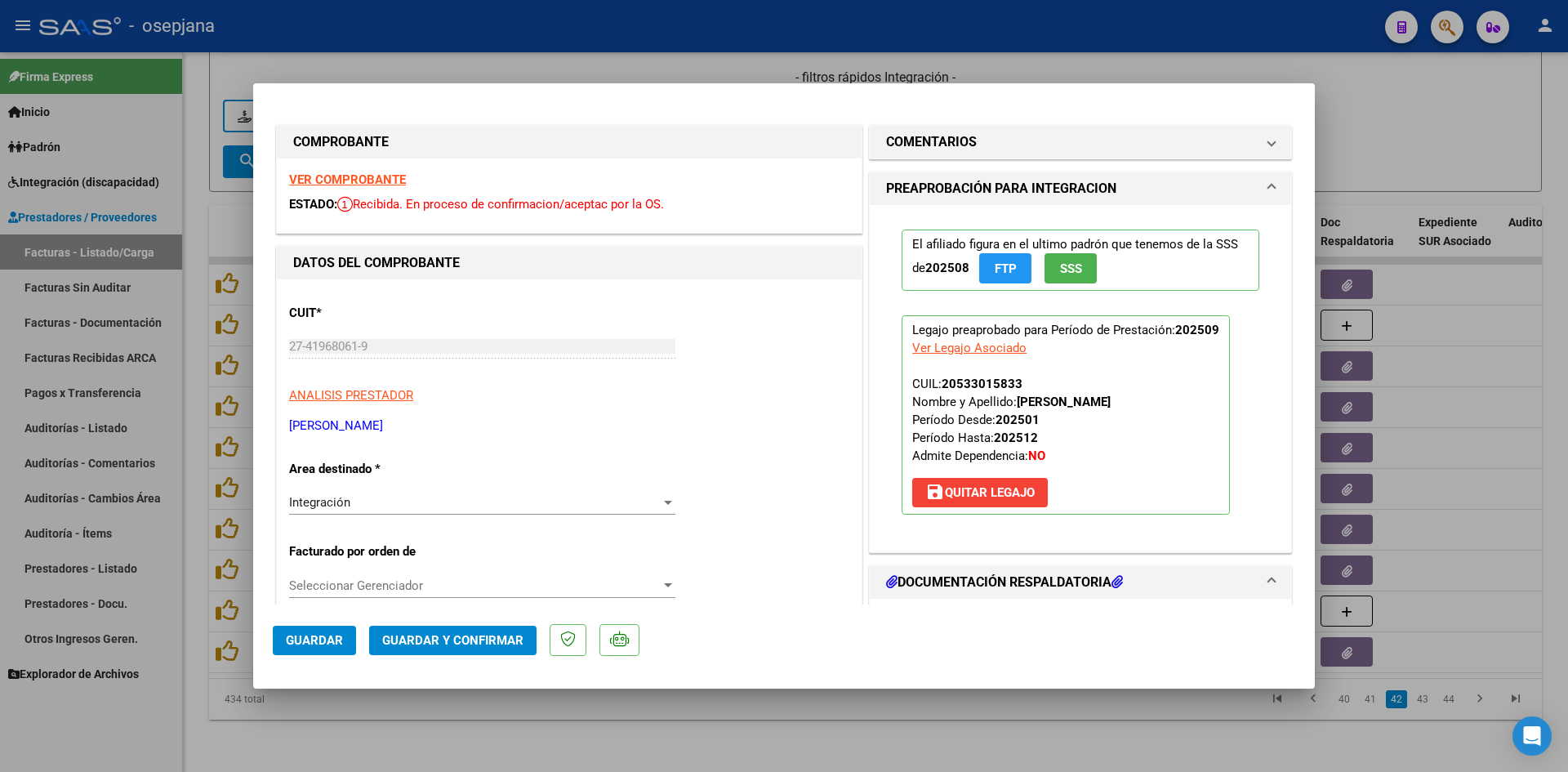
click at [387, 176] on strong "VER COMPROBANTE" at bounding box center [348, 180] width 117 height 15
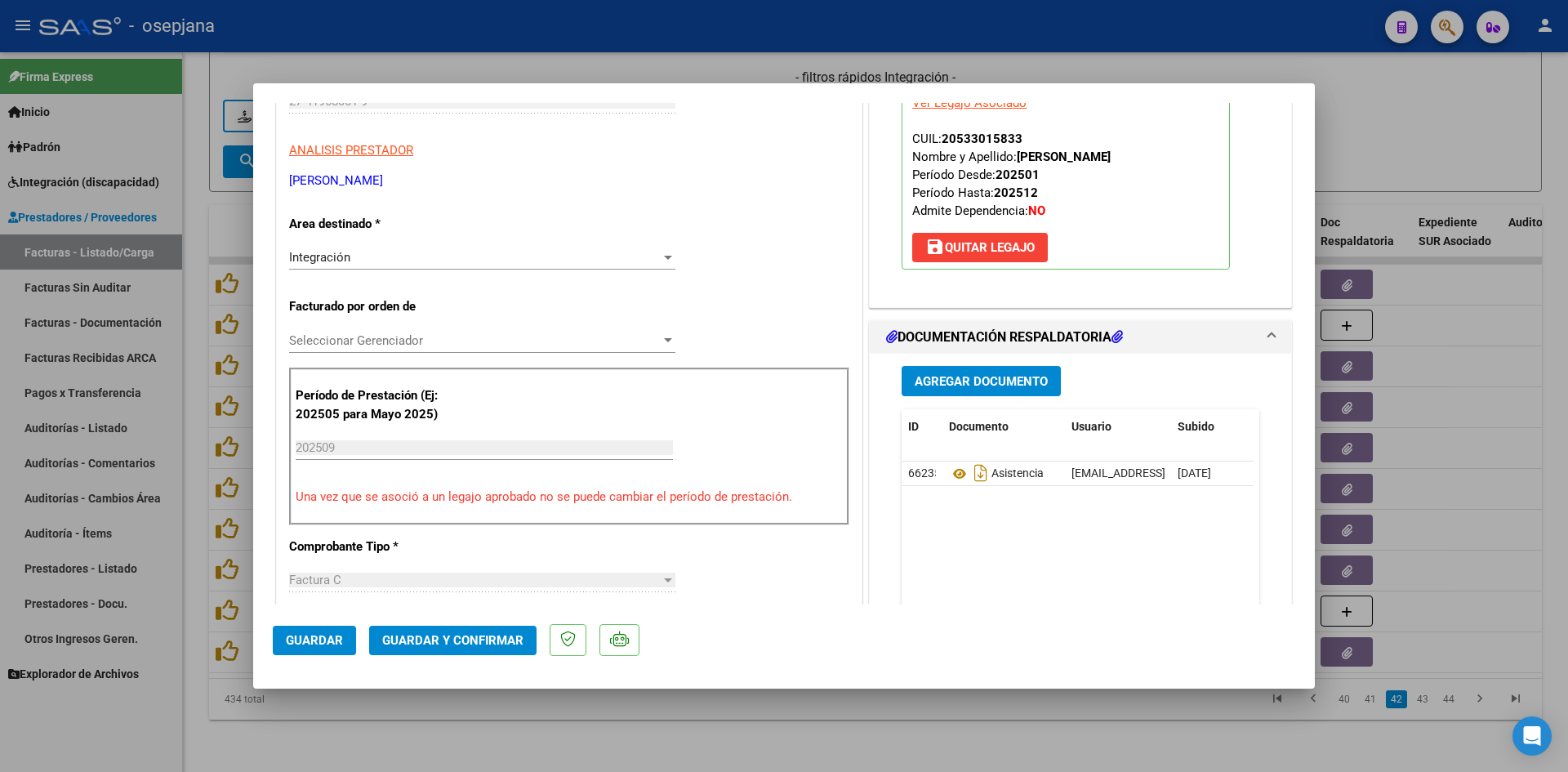
scroll to position [490, 0]
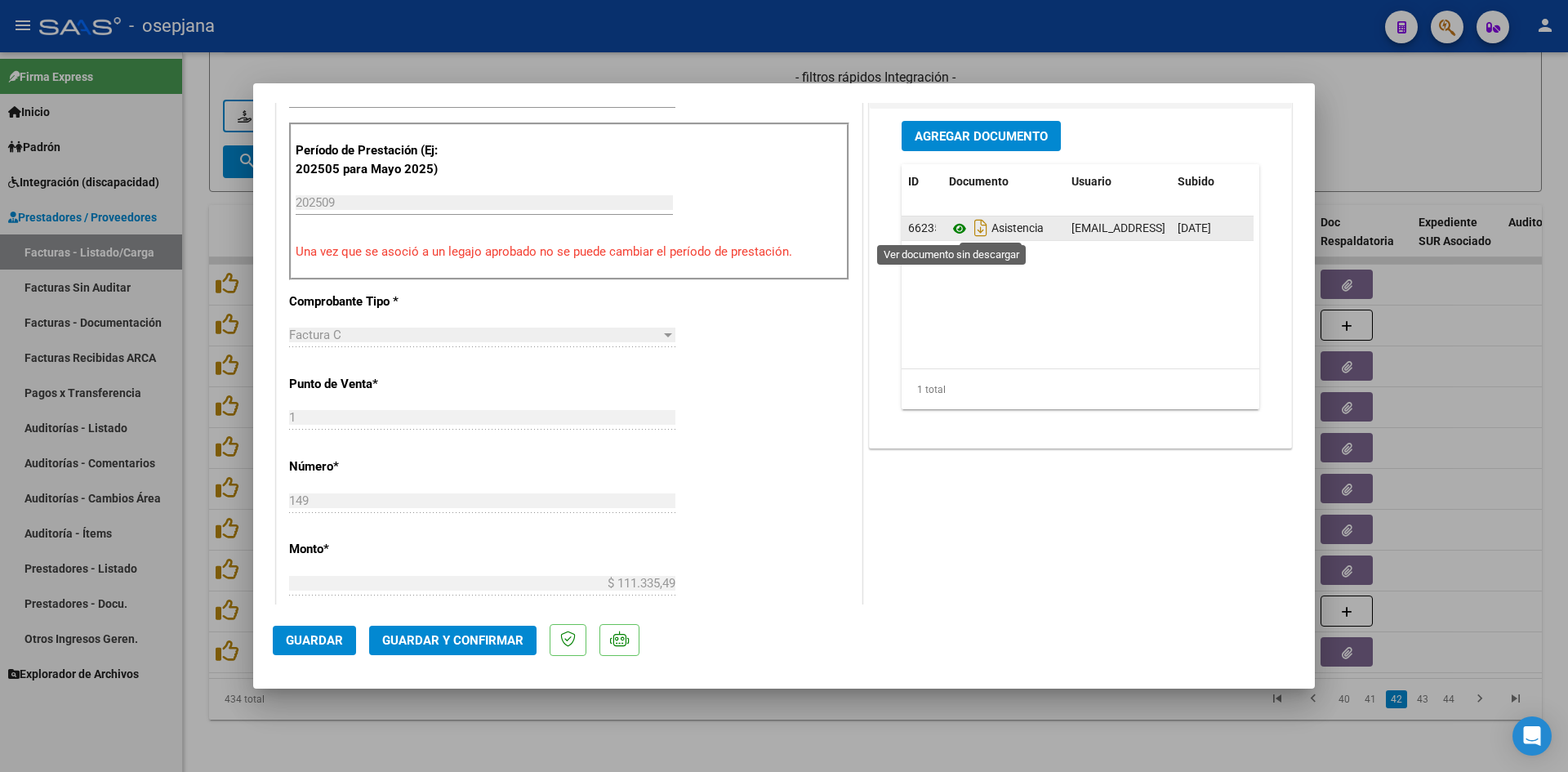
click at [952, 222] on icon at bounding box center [959, 228] width 22 height 20
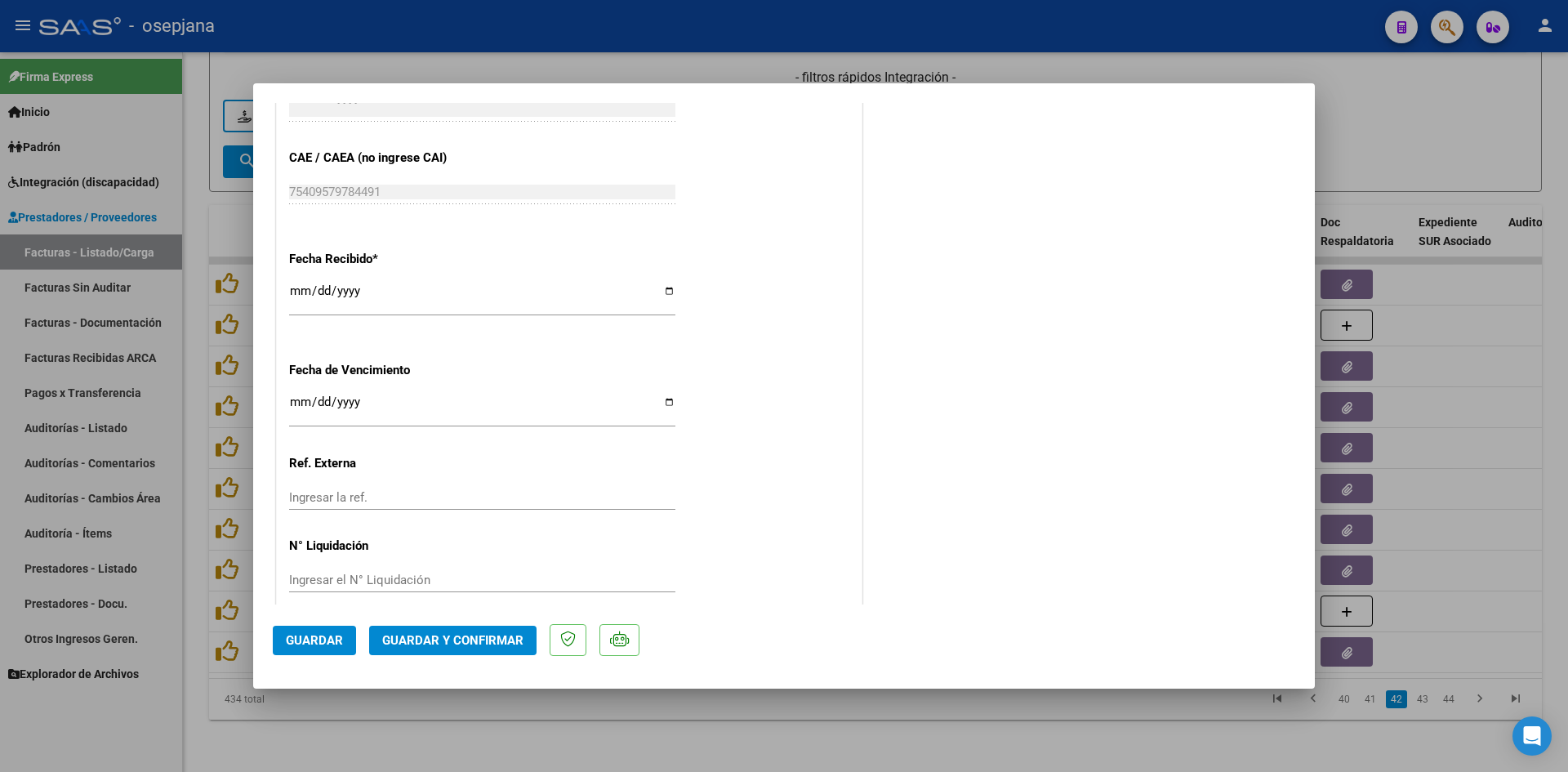
scroll to position [1076, 0]
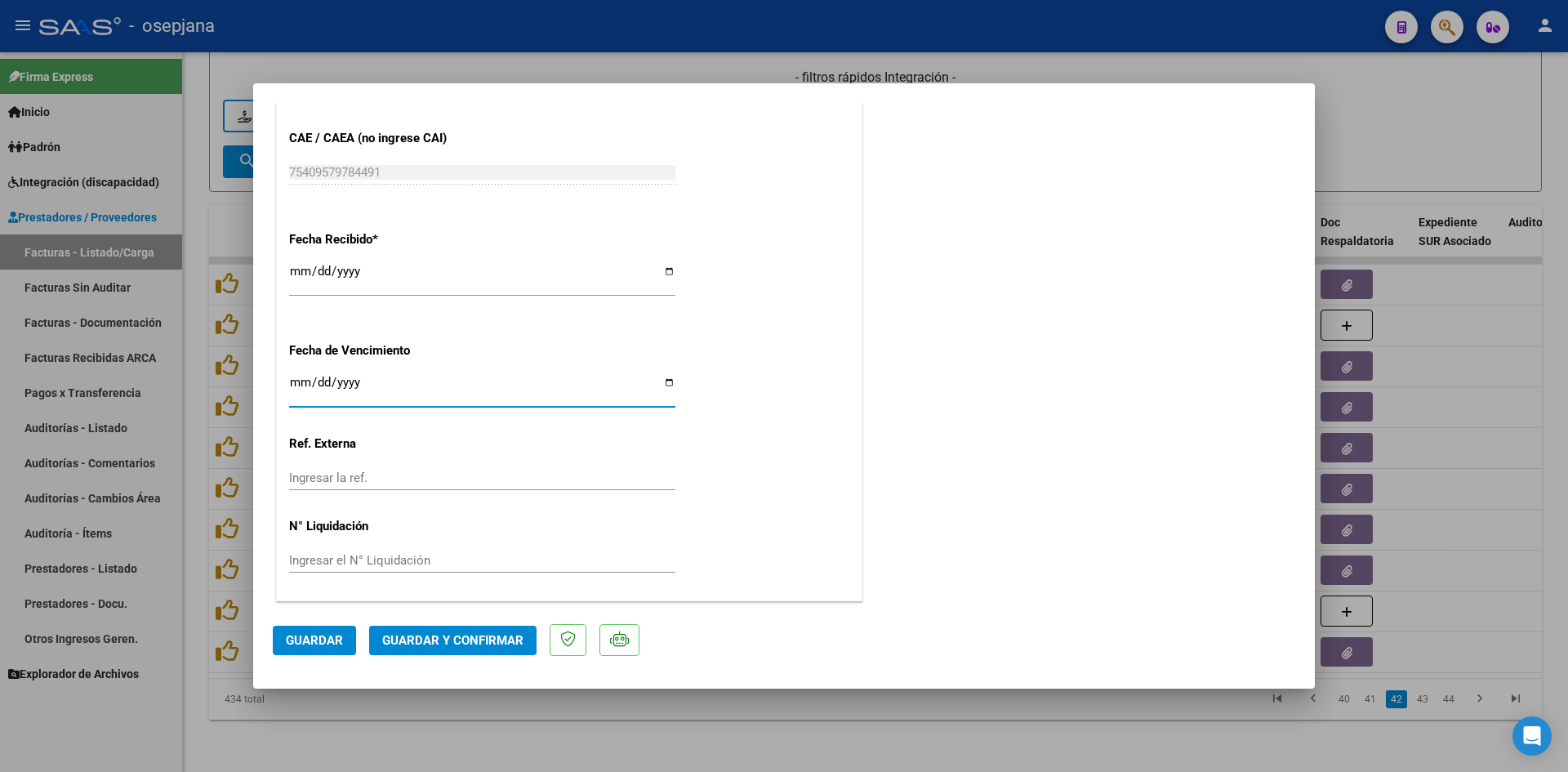
click at [294, 383] on input "Ingresar la fecha" at bounding box center [482, 389] width 386 height 26
type input "[DATE]"
click at [404, 642] on span "Guardar y Confirmar" at bounding box center [453, 641] width 141 height 15
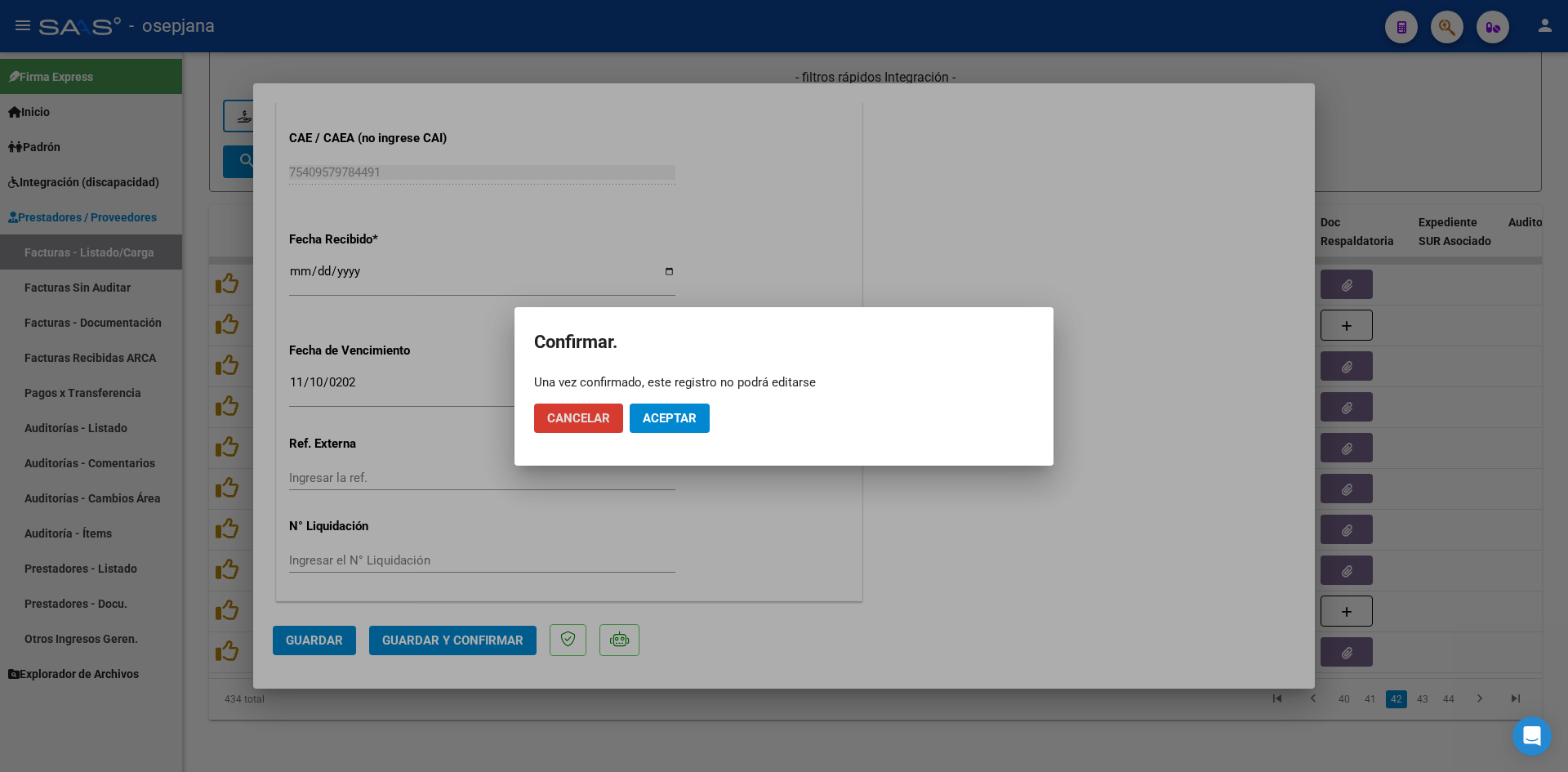
click at [687, 403] on button "Aceptar" at bounding box center [669, 418] width 80 height 29
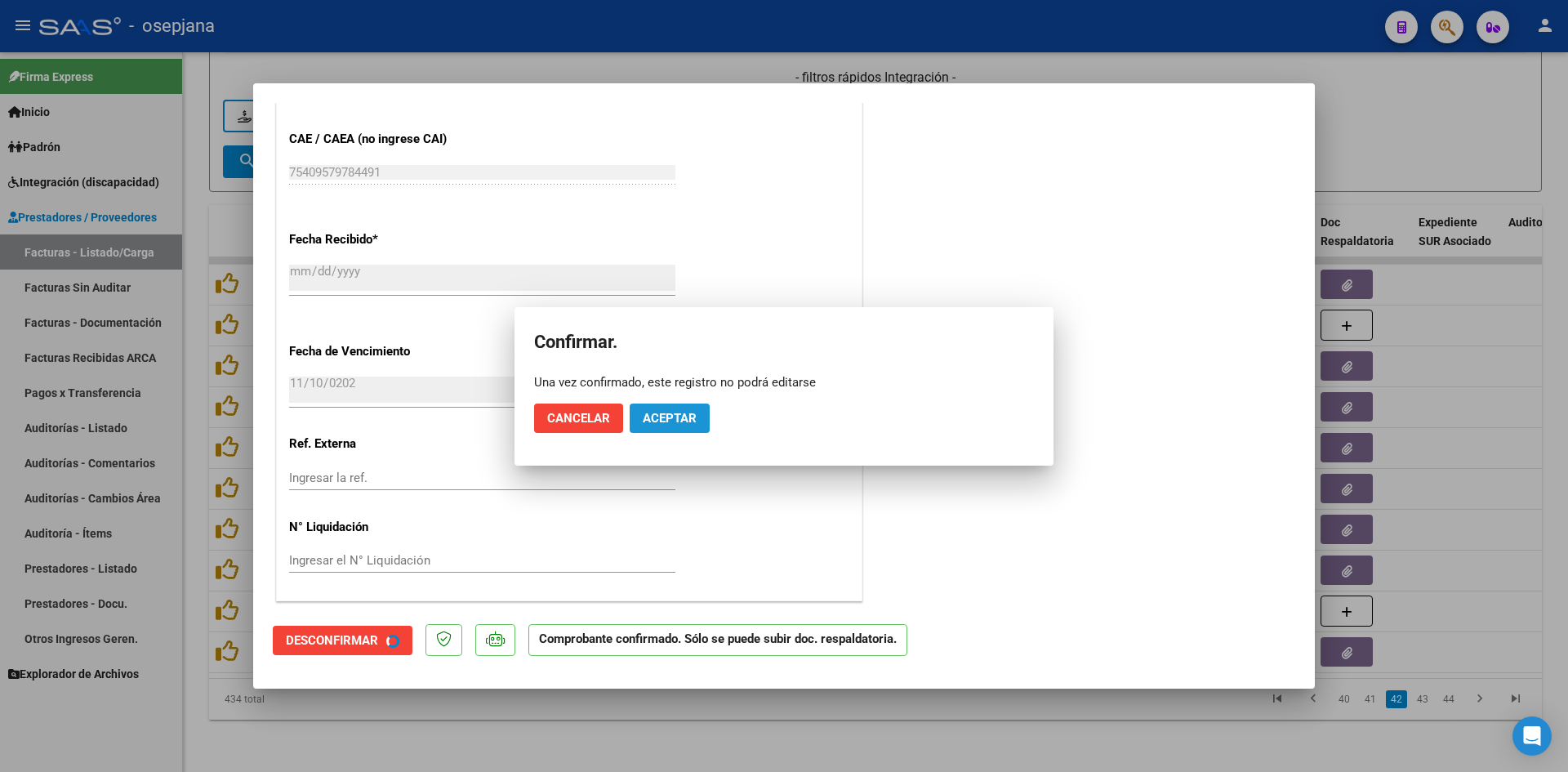
scroll to position [976, 0]
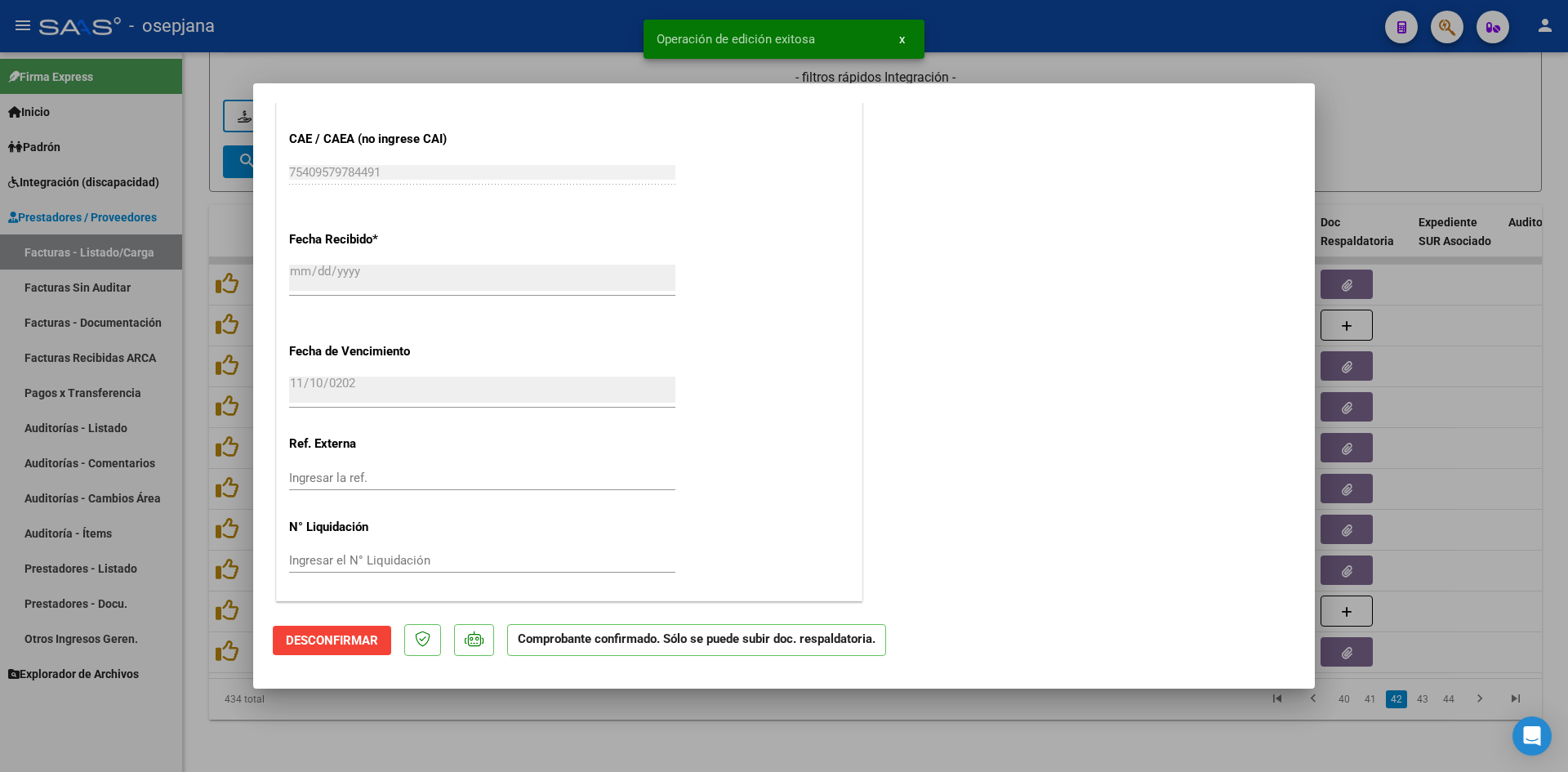
click at [1413, 147] on div at bounding box center [784, 386] width 1568 height 772
type input "$ 0,00"
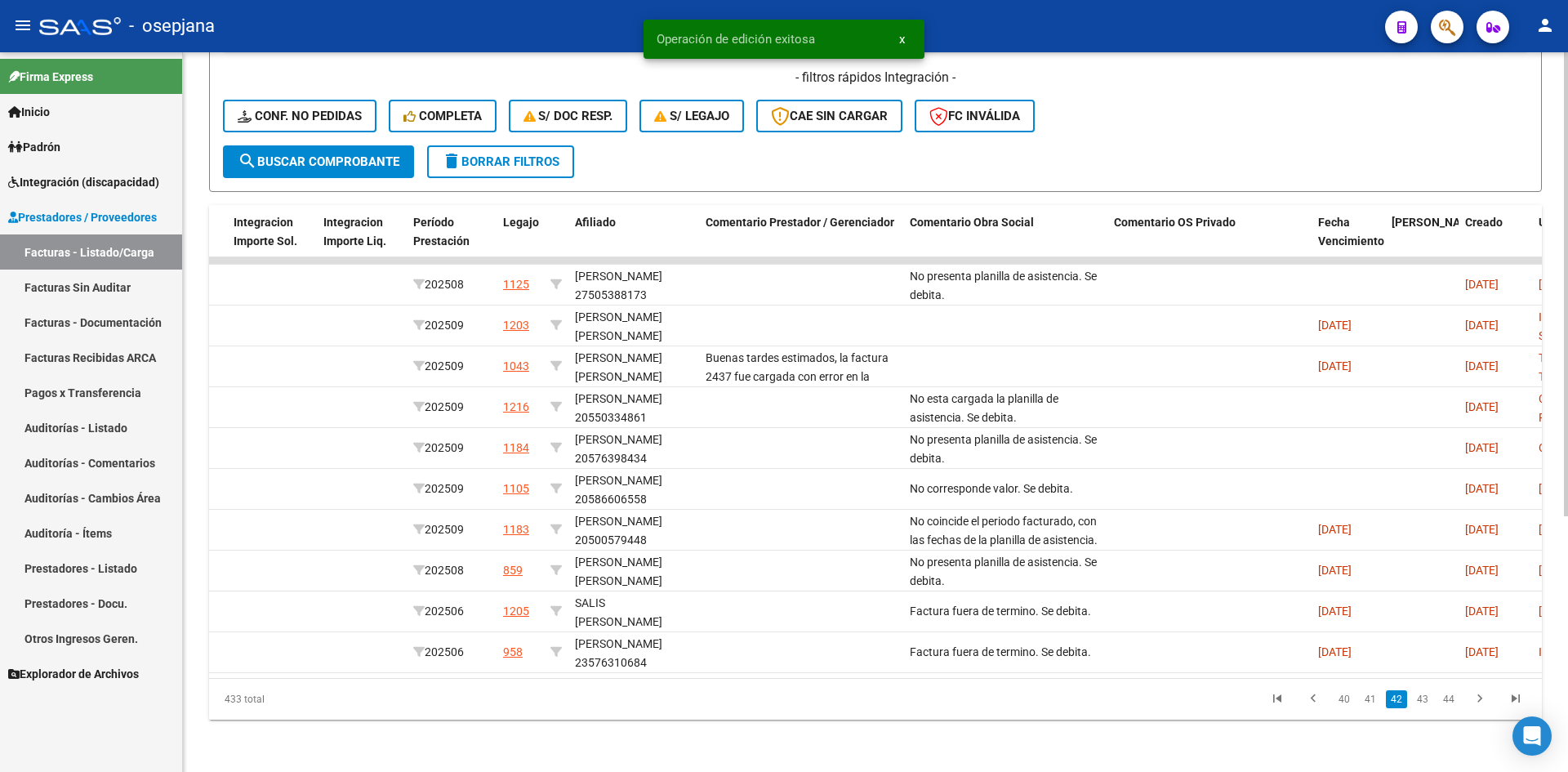
scroll to position [0, 0]
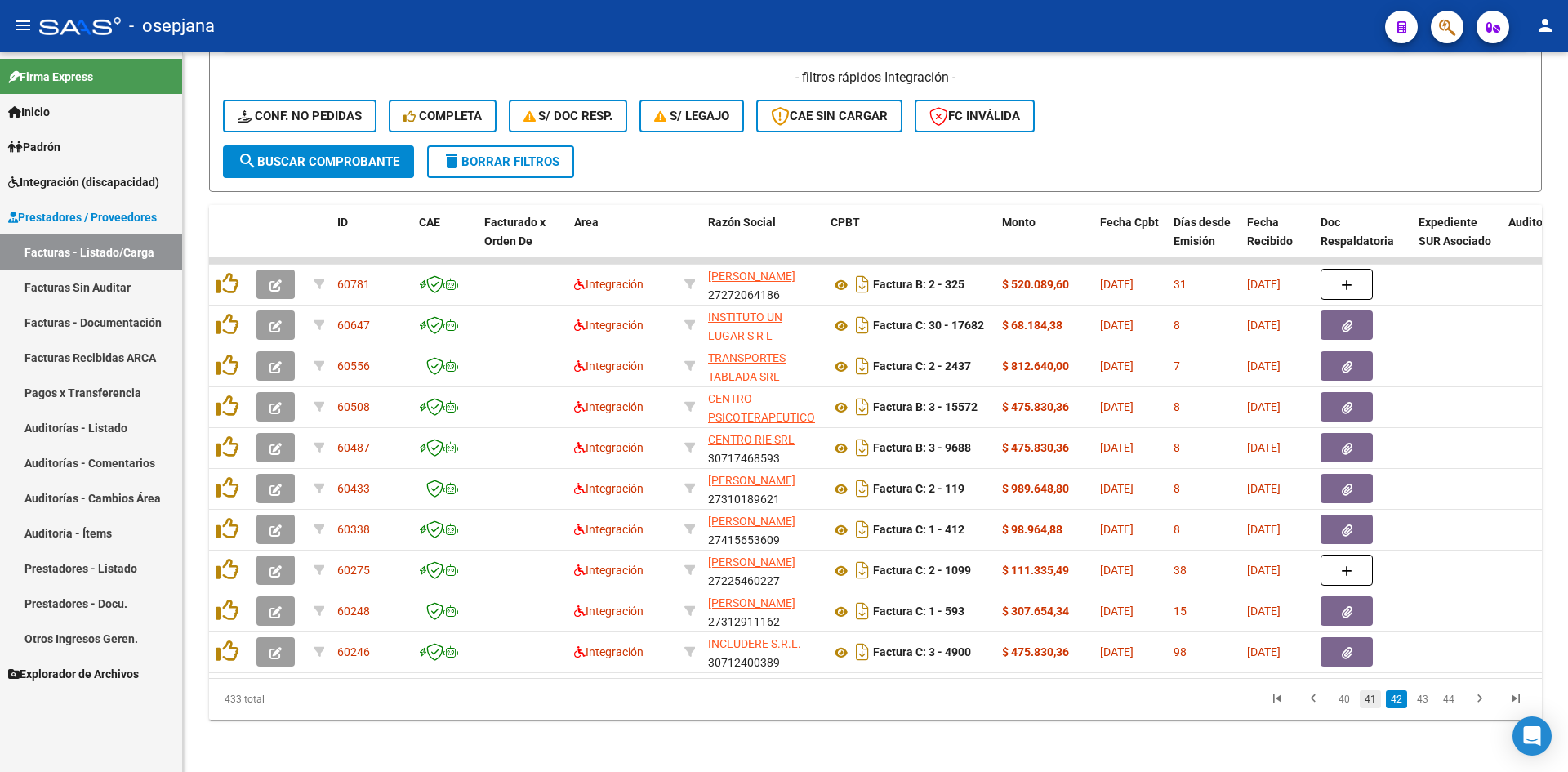
click at [1375, 700] on link "41" at bounding box center [1370, 698] width 22 height 18
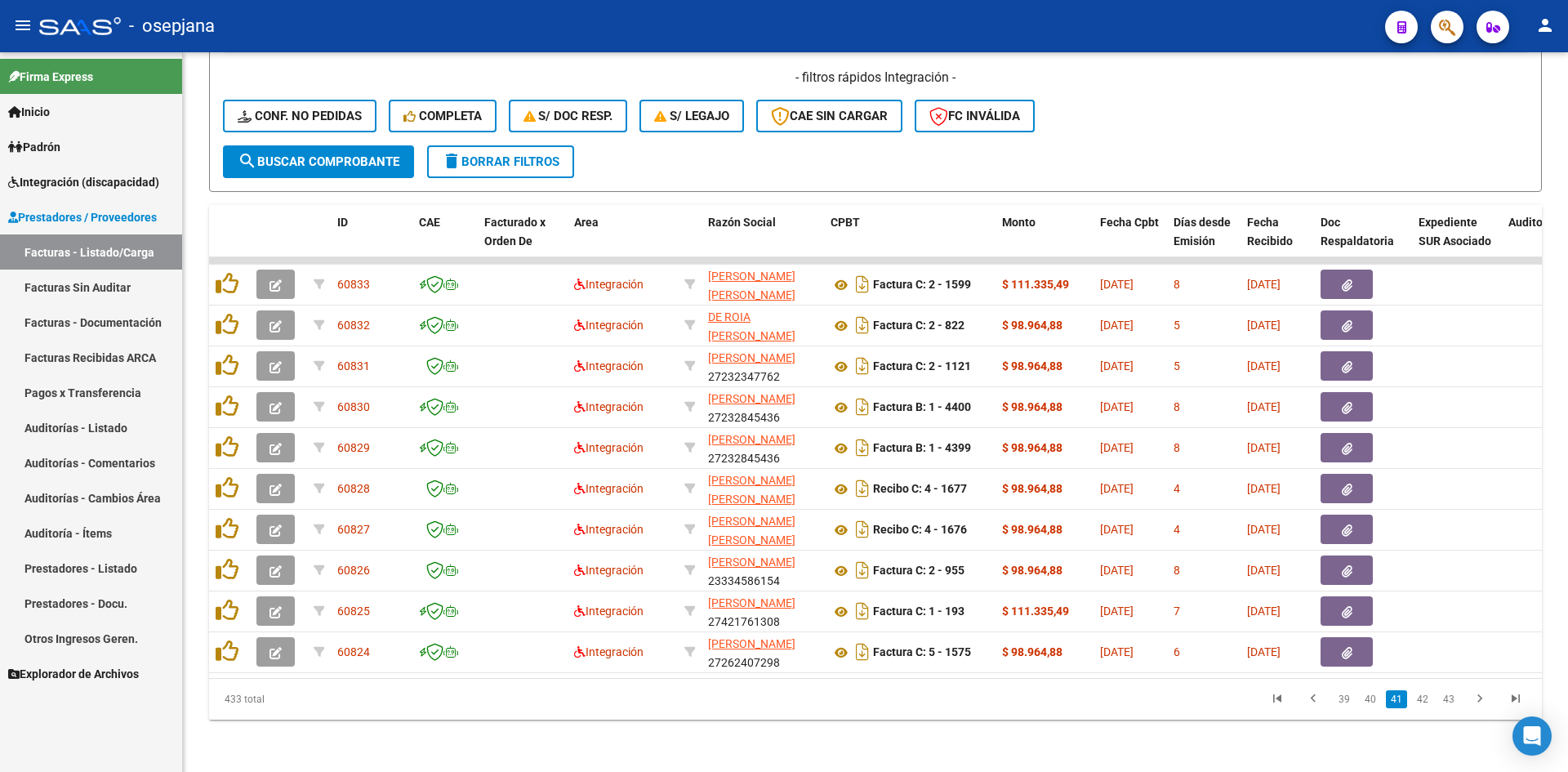
click at [1233, 48] on mat-toolbar "menu - osepjana person" at bounding box center [784, 25] width 1568 height 52
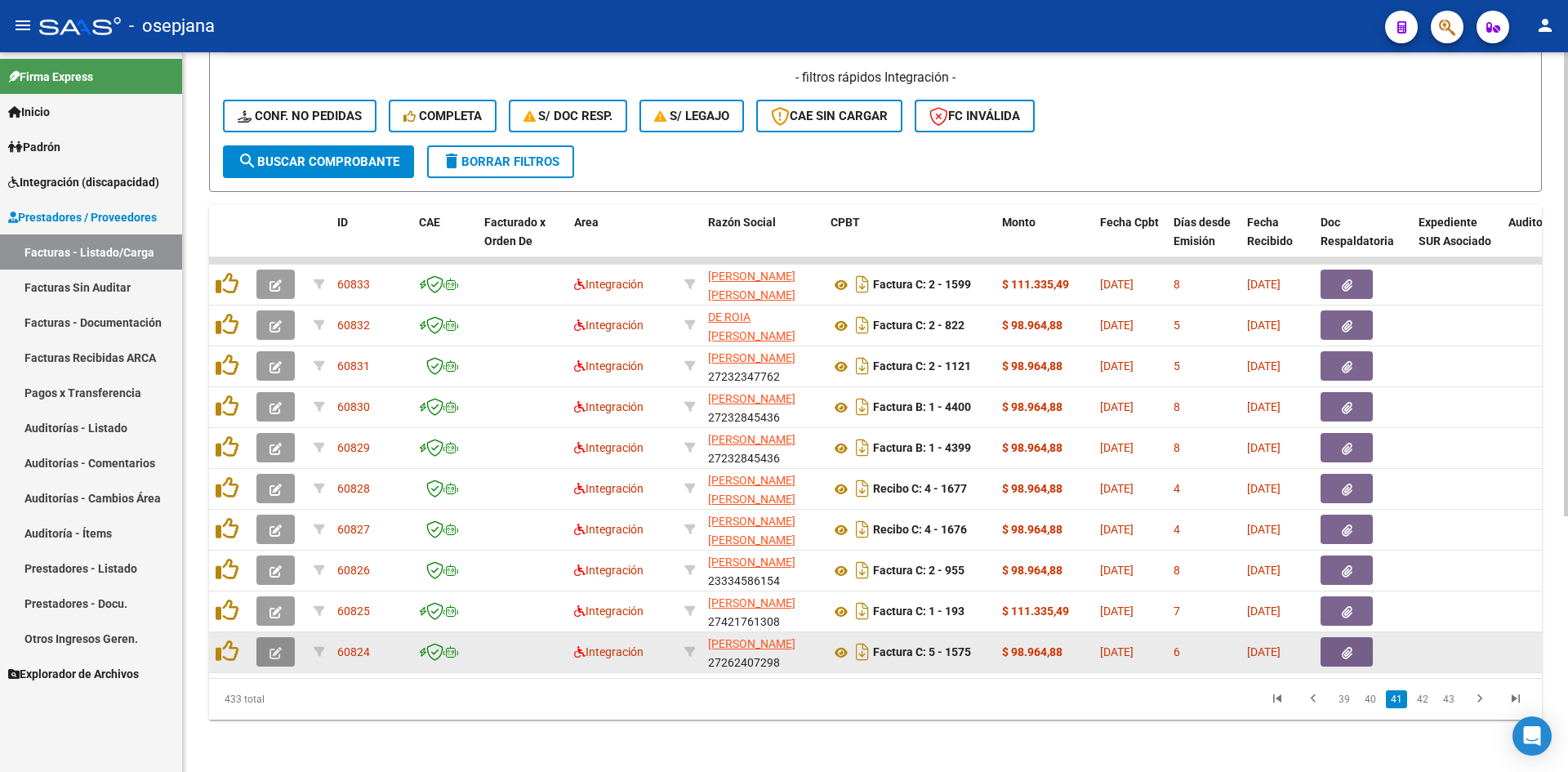
click at [289, 637] on button "button" at bounding box center [275, 651] width 39 height 29
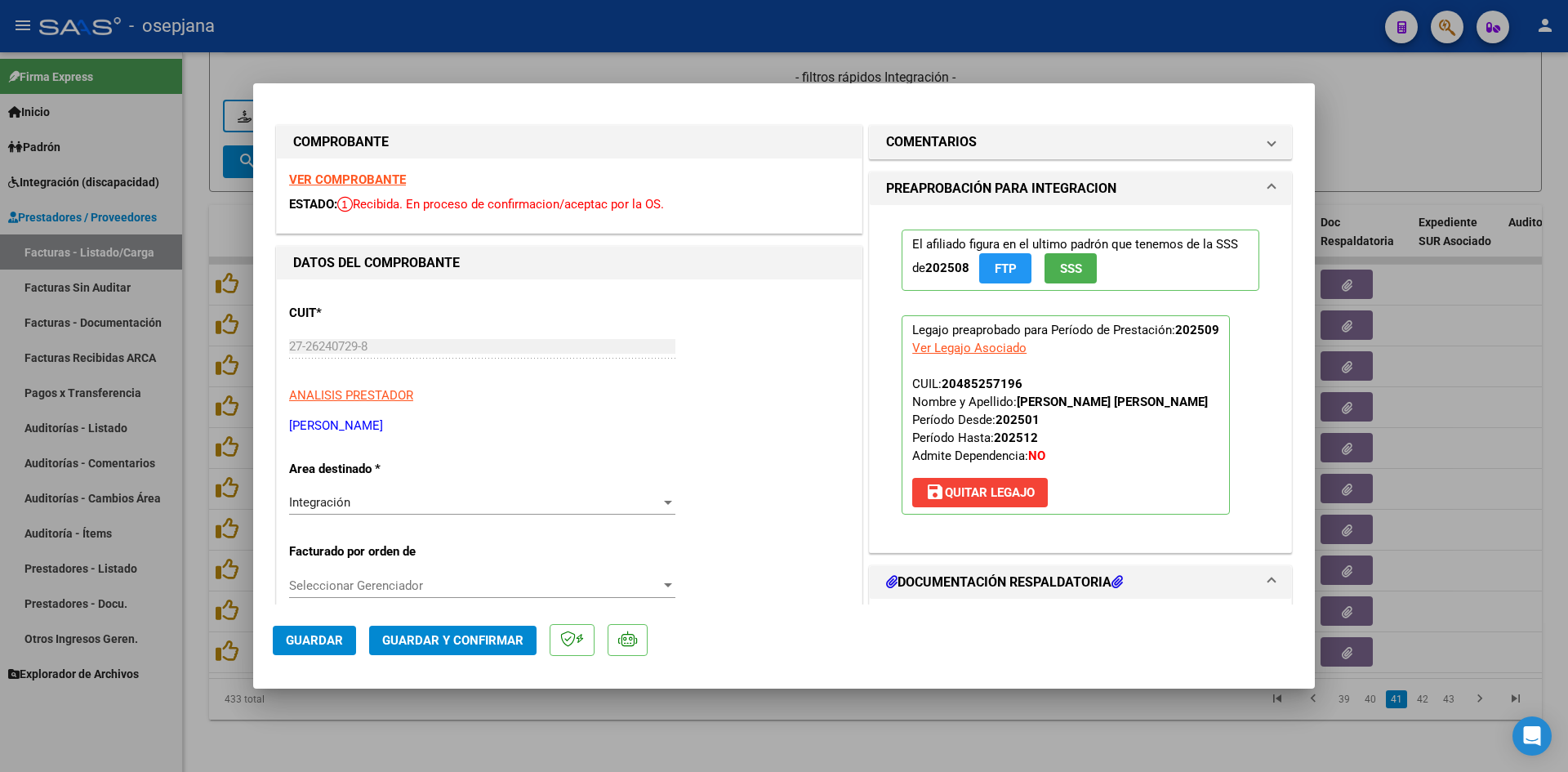
click at [379, 181] on strong "VER COMPROBANTE" at bounding box center [348, 180] width 117 height 15
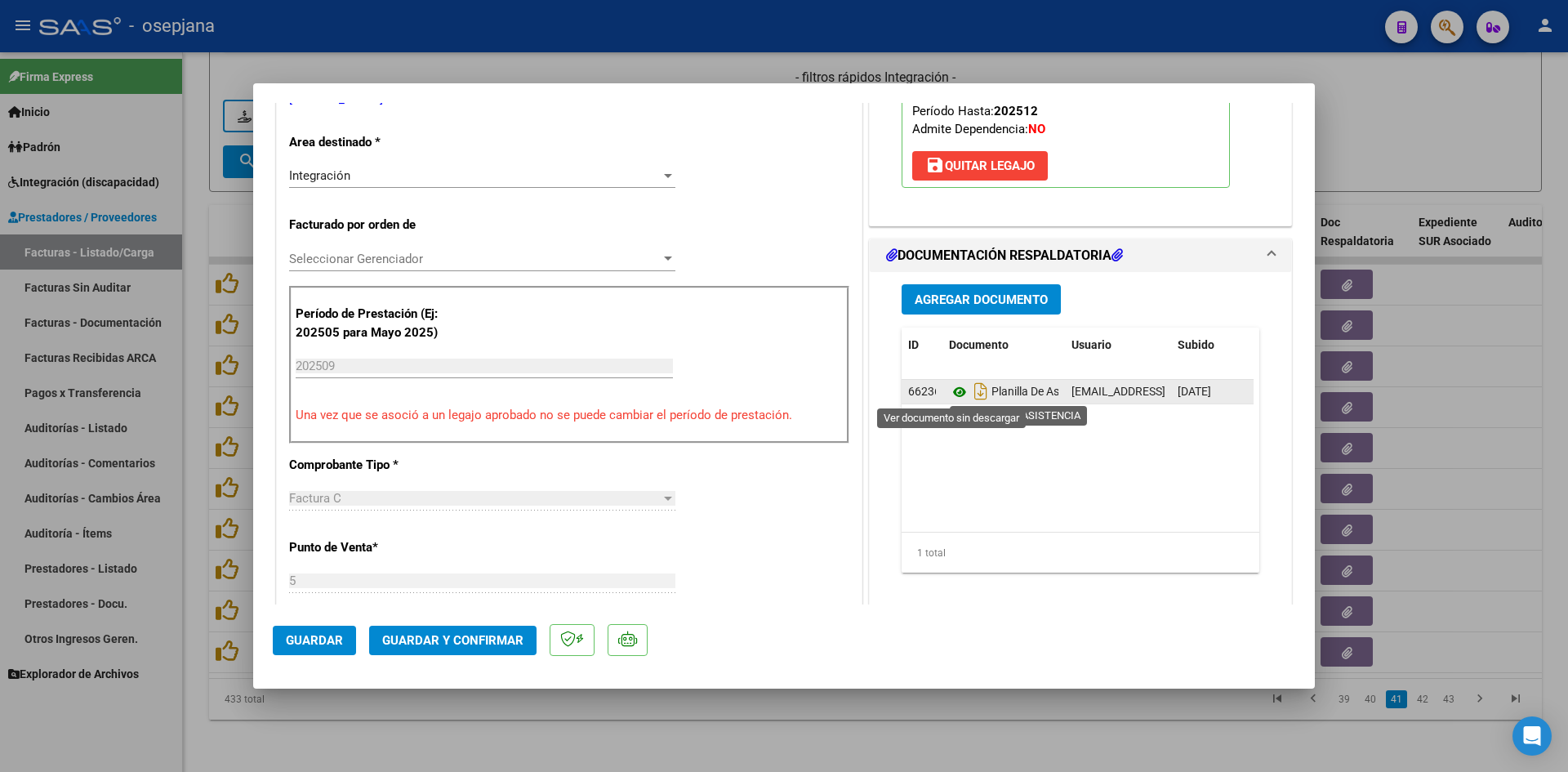
click at [951, 399] on icon at bounding box center [959, 392] width 22 height 20
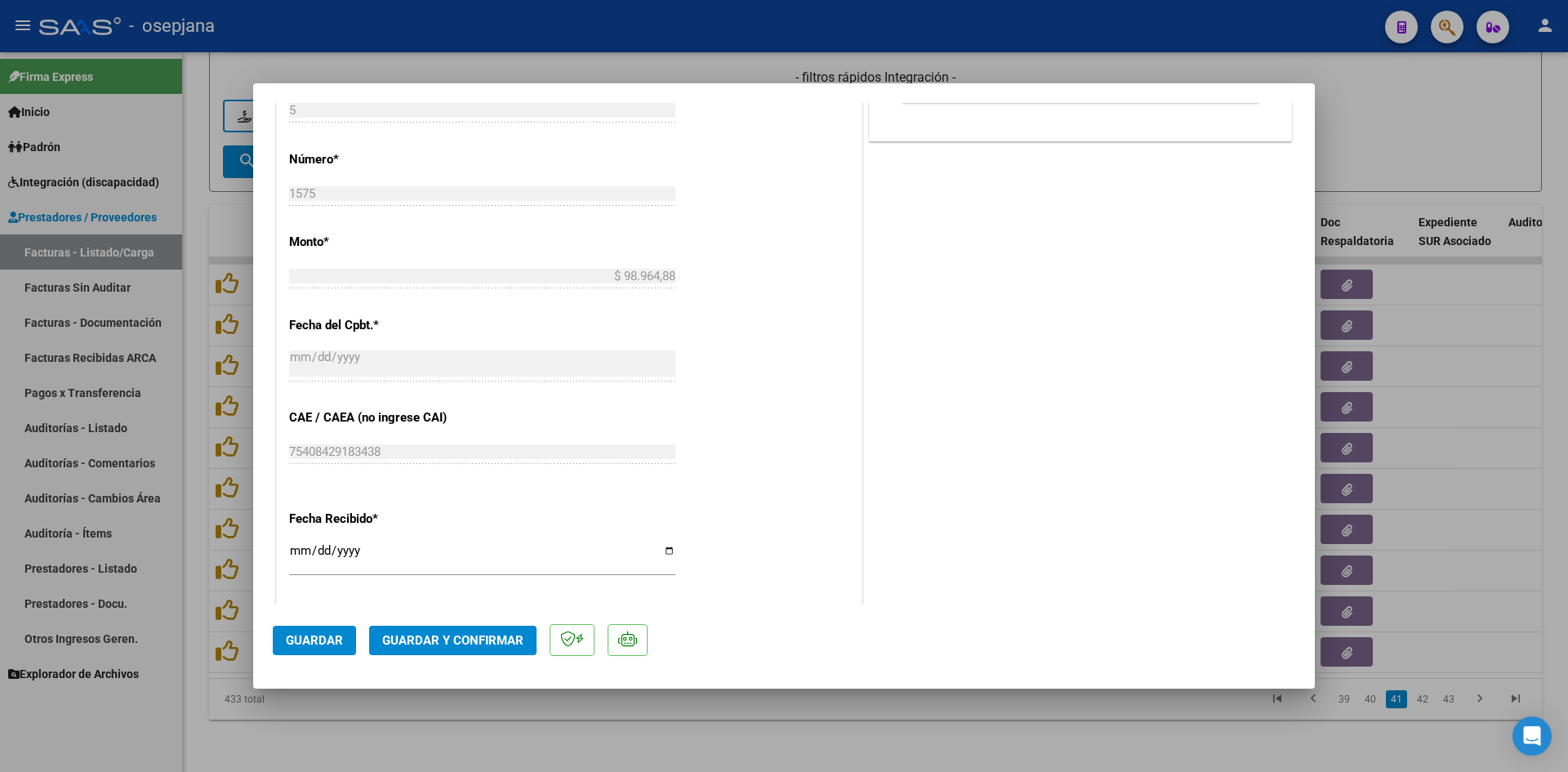
scroll to position [898, 0]
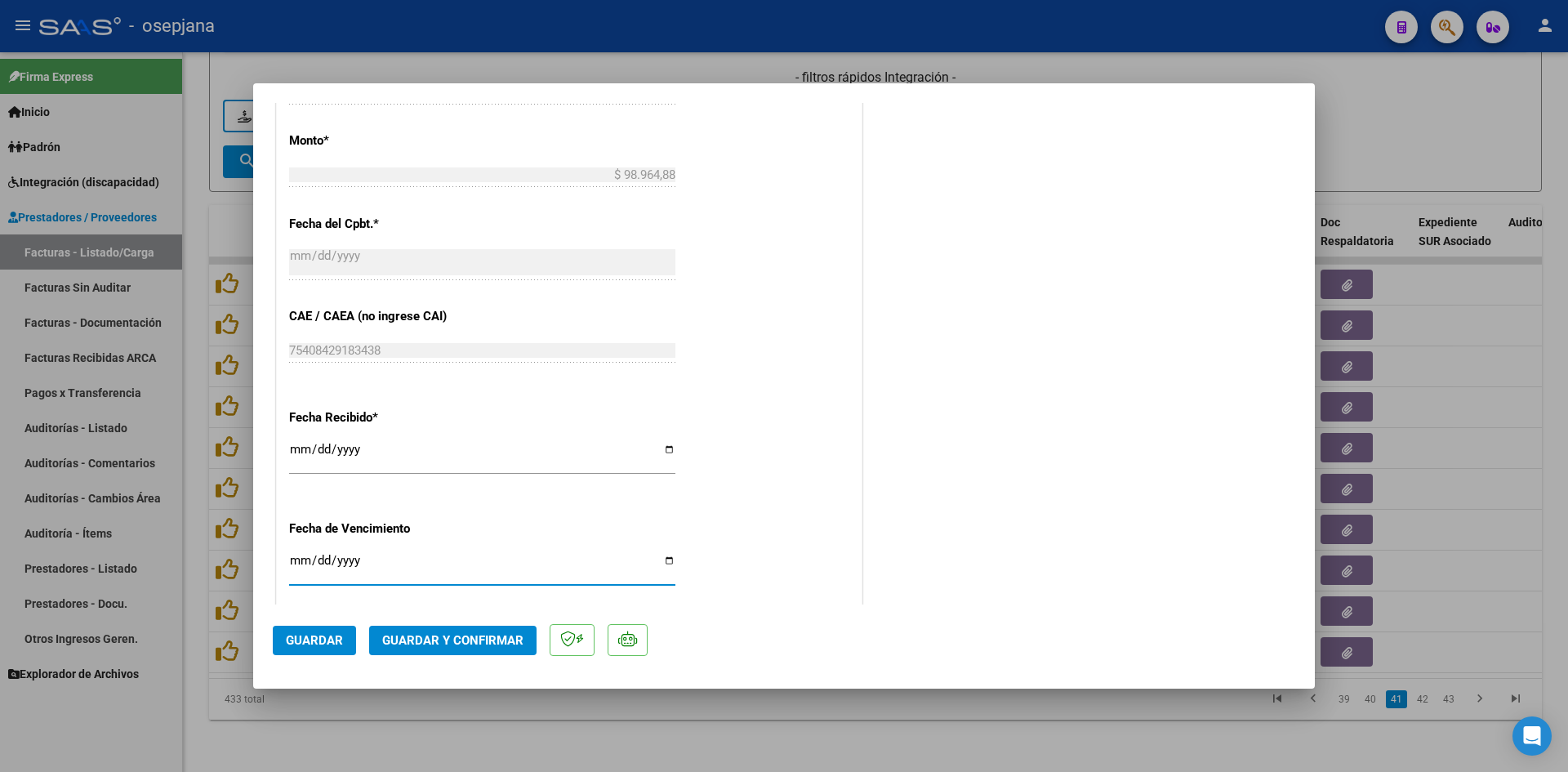
click at [300, 564] on input "Ingresar la fecha" at bounding box center [482, 567] width 386 height 26
type input "[DATE]"
click at [503, 630] on button "Guardar y Confirmar" at bounding box center [453, 640] width 168 height 29
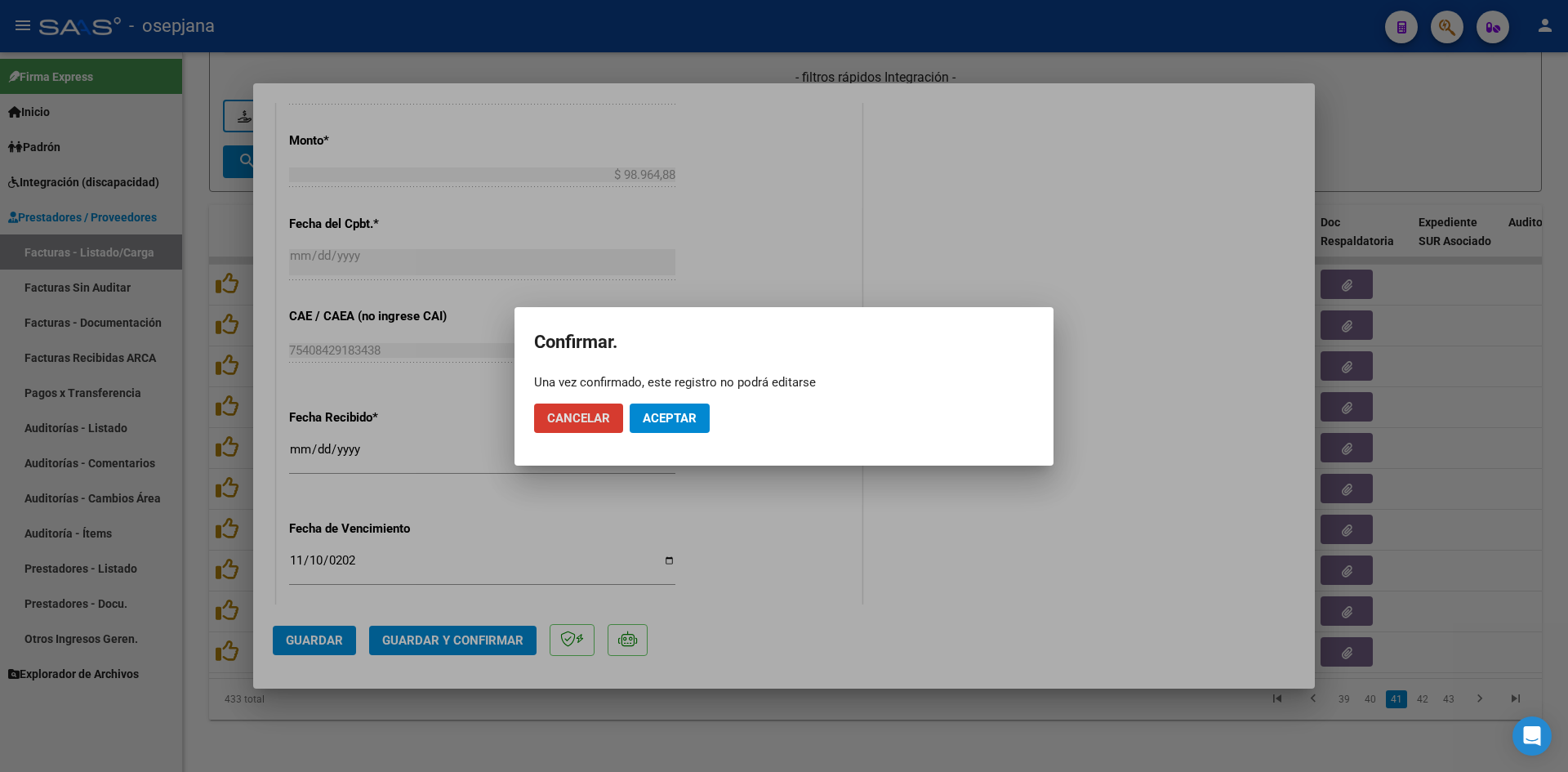
click at [645, 426] on button "Aceptar" at bounding box center [669, 418] width 80 height 29
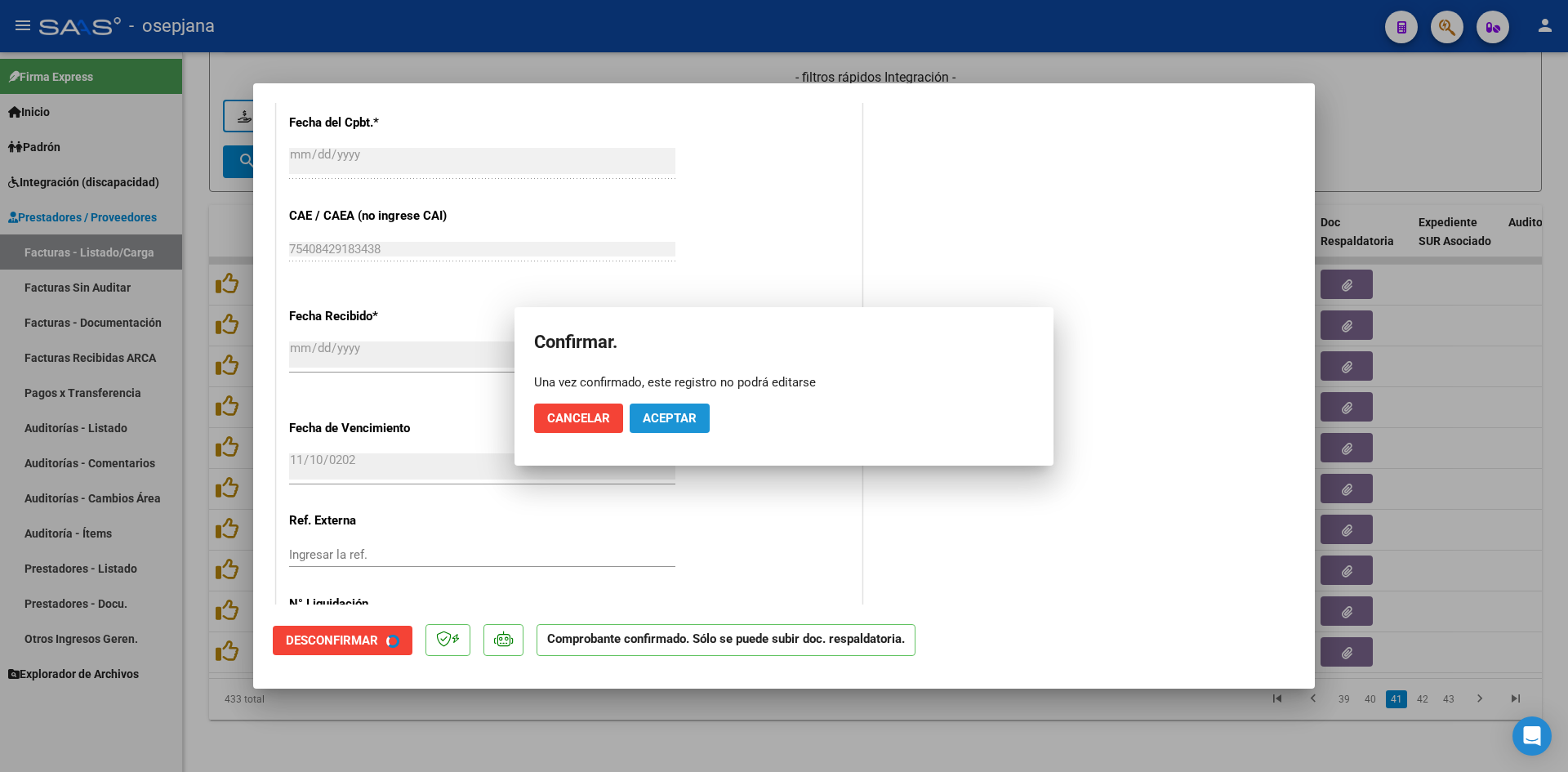
scroll to position [797, 0]
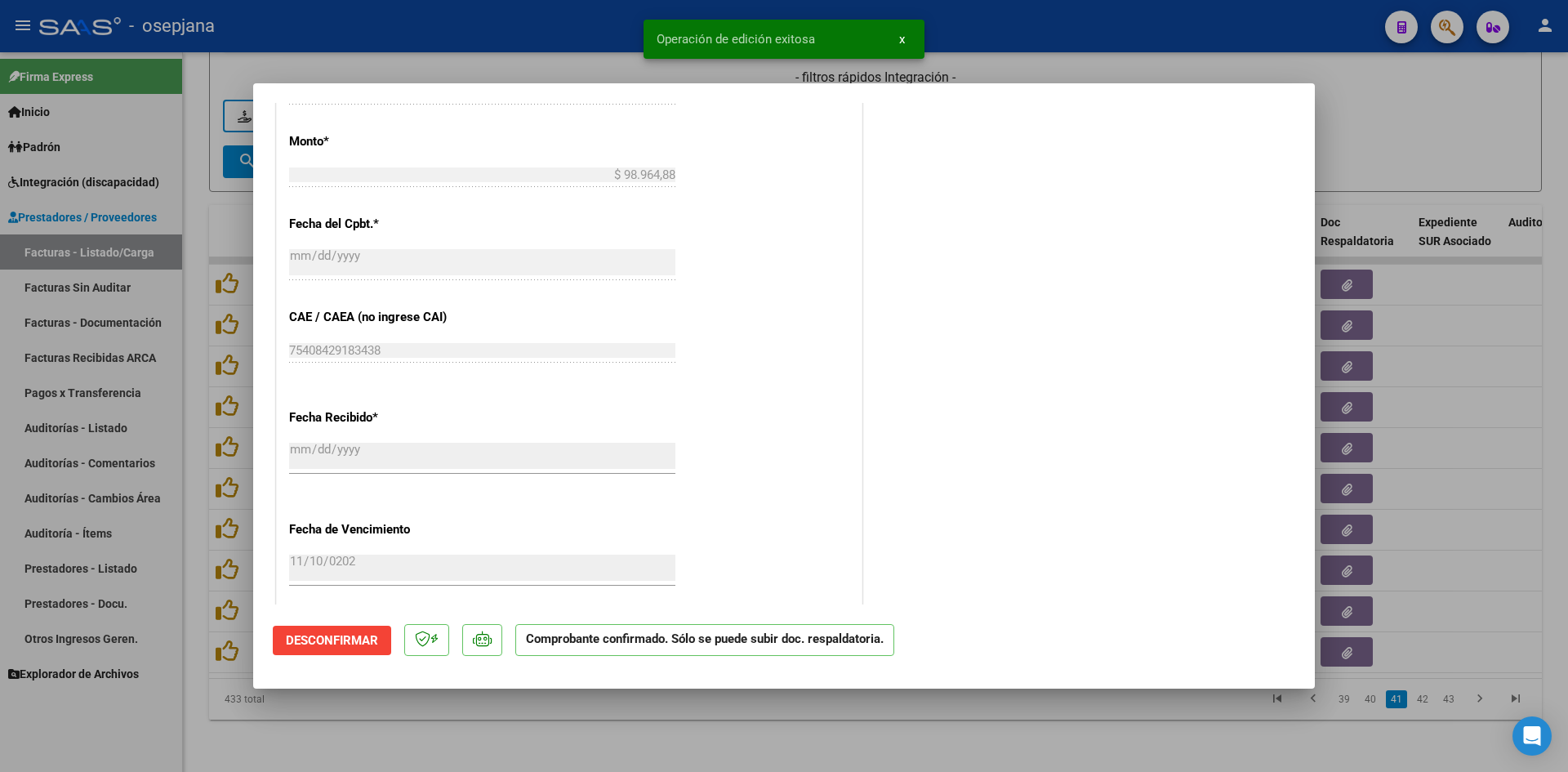
click at [1469, 148] on div at bounding box center [784, 386] width 1568 height 772
type input "$ 0,00"
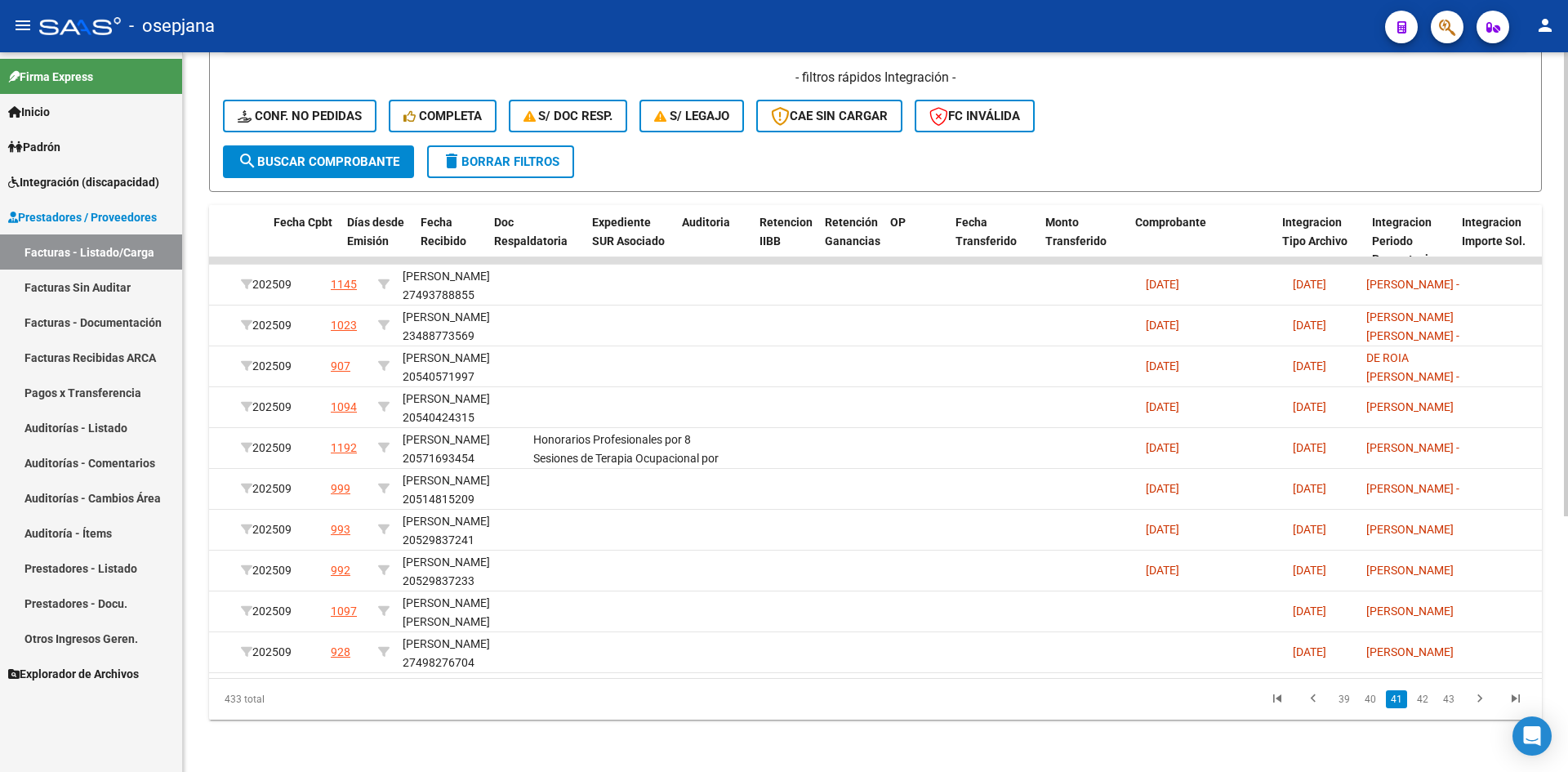
scroll to position [0, 0]
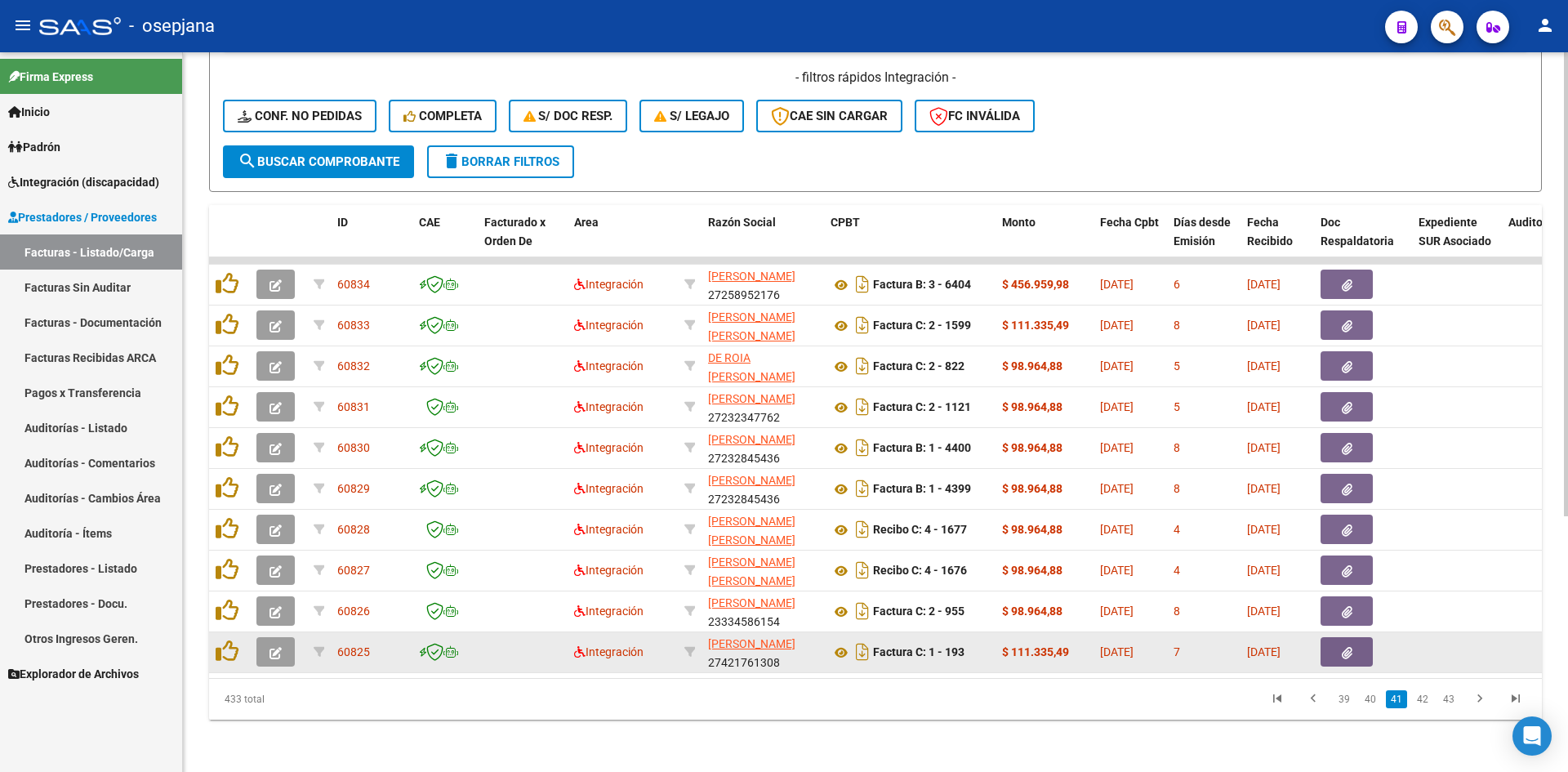
click at [273, 647] on icon "button" at bounding box center [275, 652] width 12 height 12
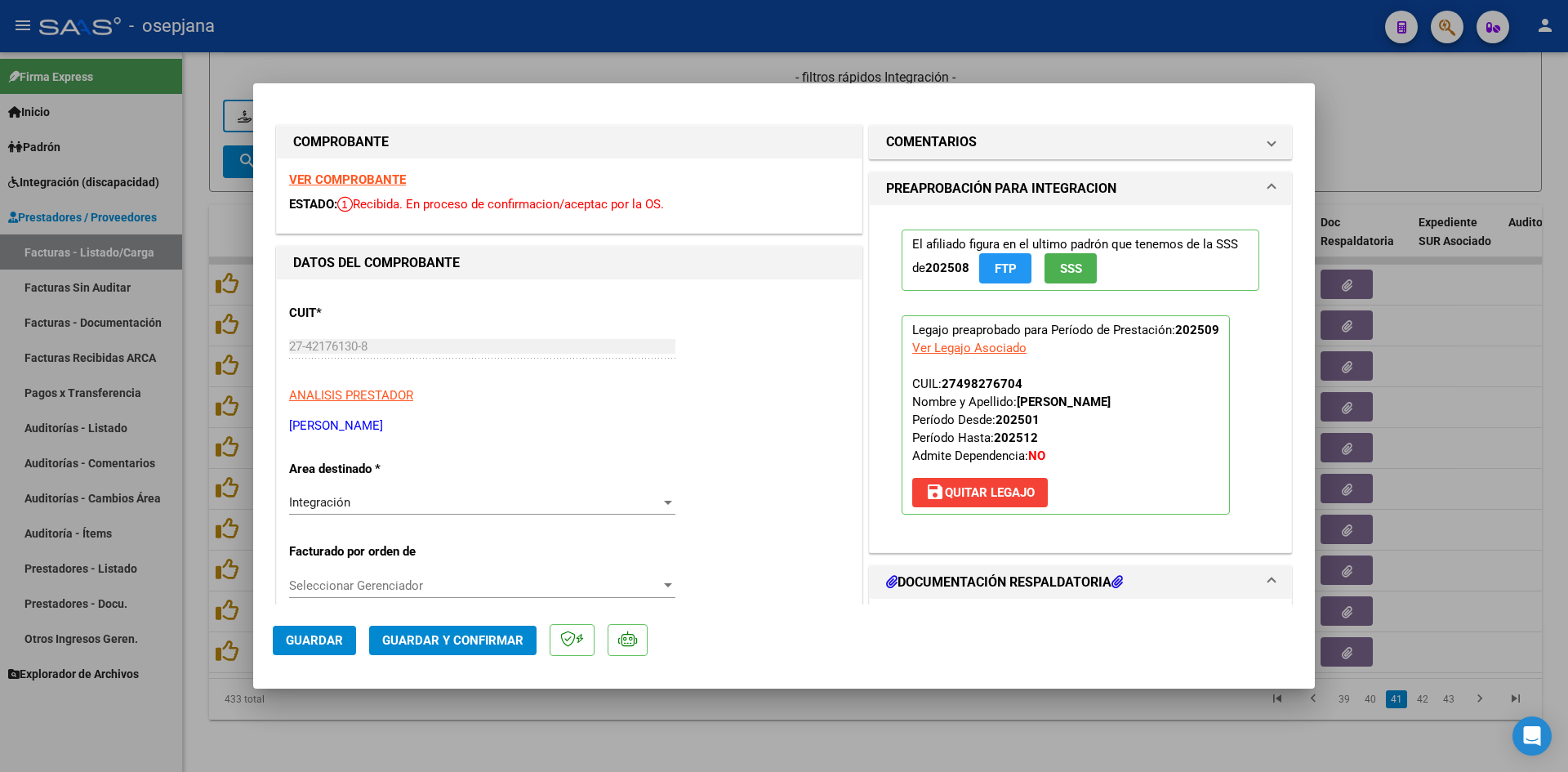
click at [401, 180] on strong "VER COMPROBANTE" at bounding box center [348, 180] width 117 height 15
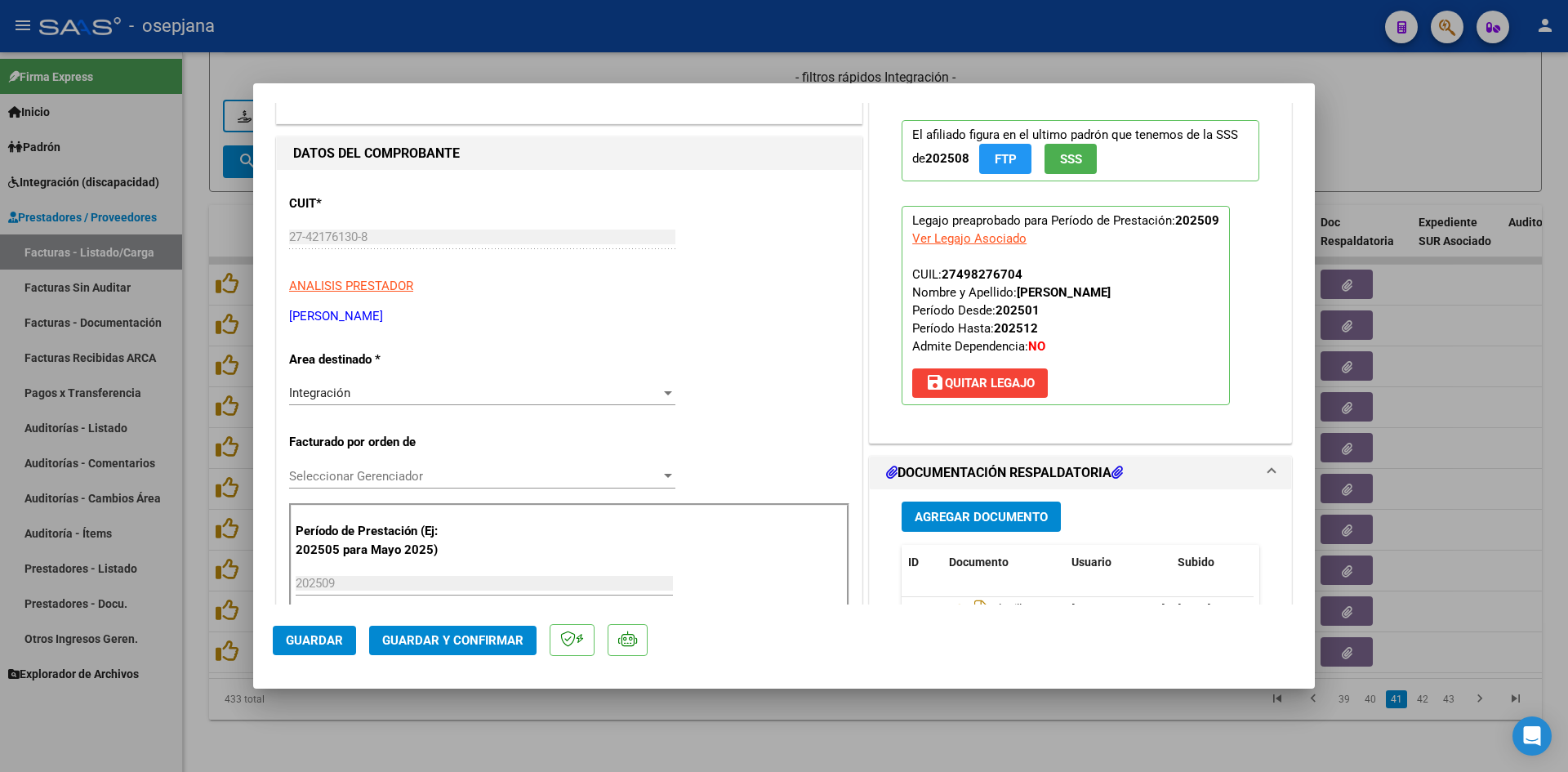
scroll to position [327, 0]
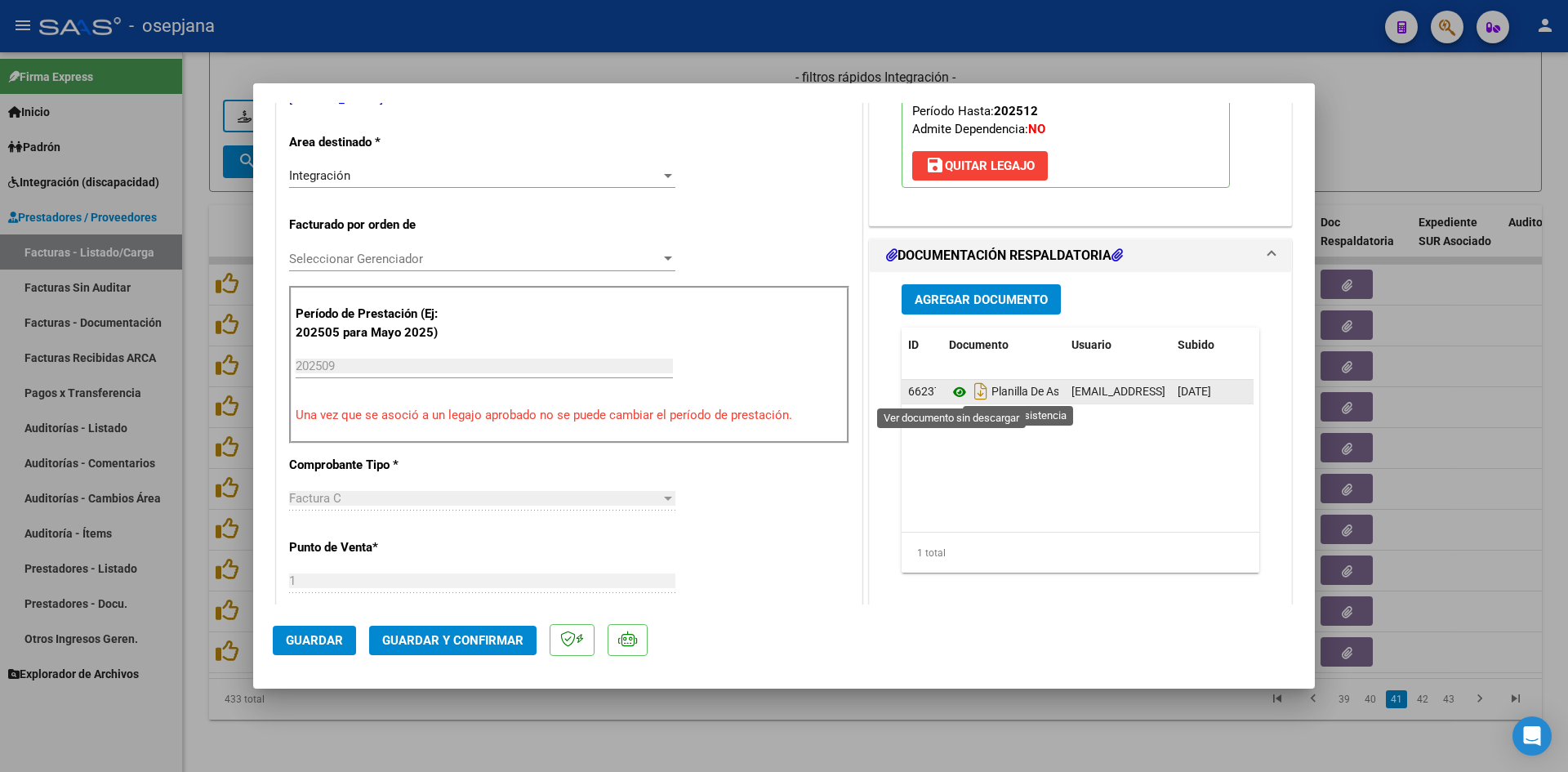
click at [954, 389] on icon at bounding box center [959, 392] width 22 height 20
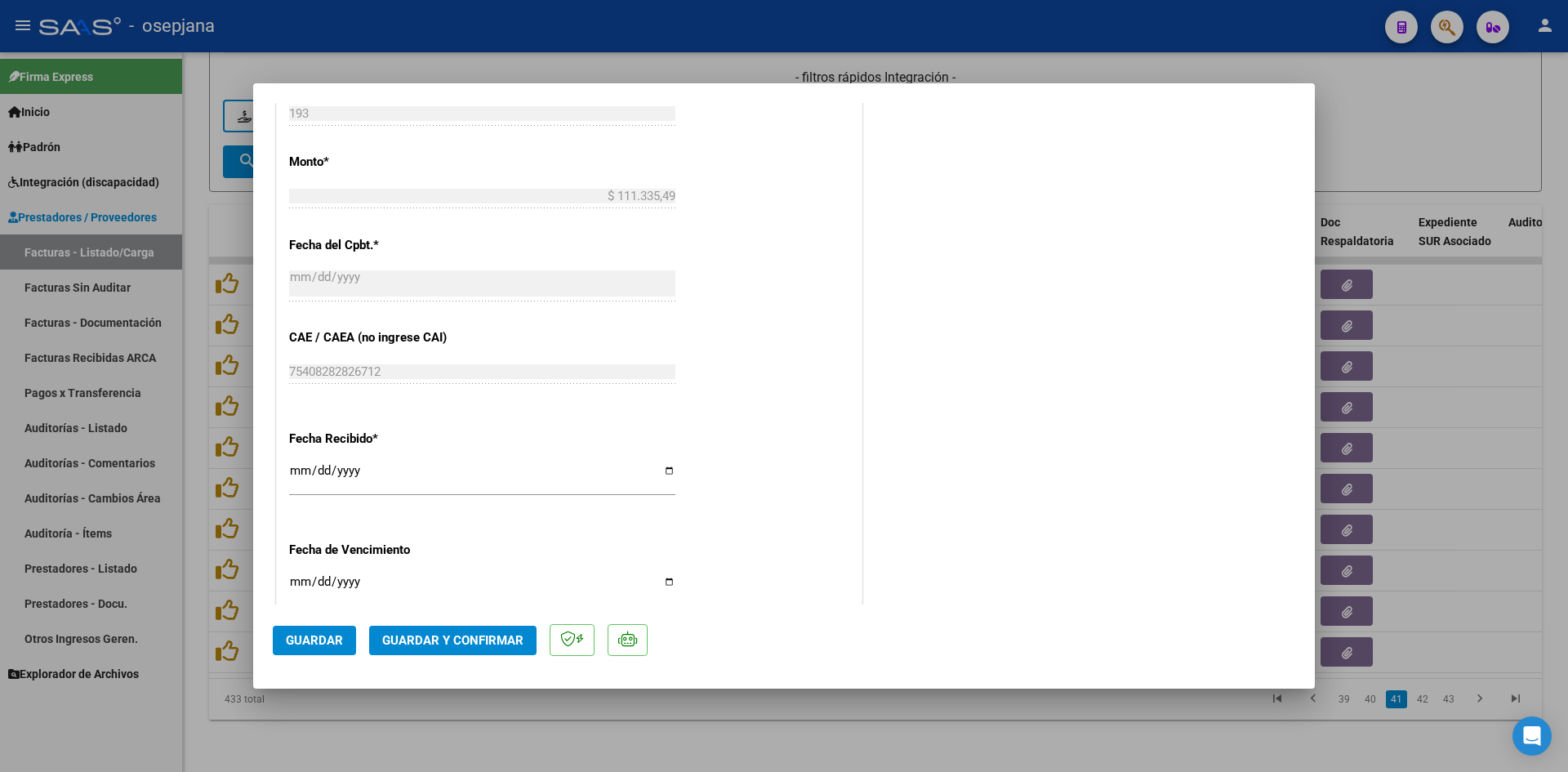
scroll to position [980, 0]
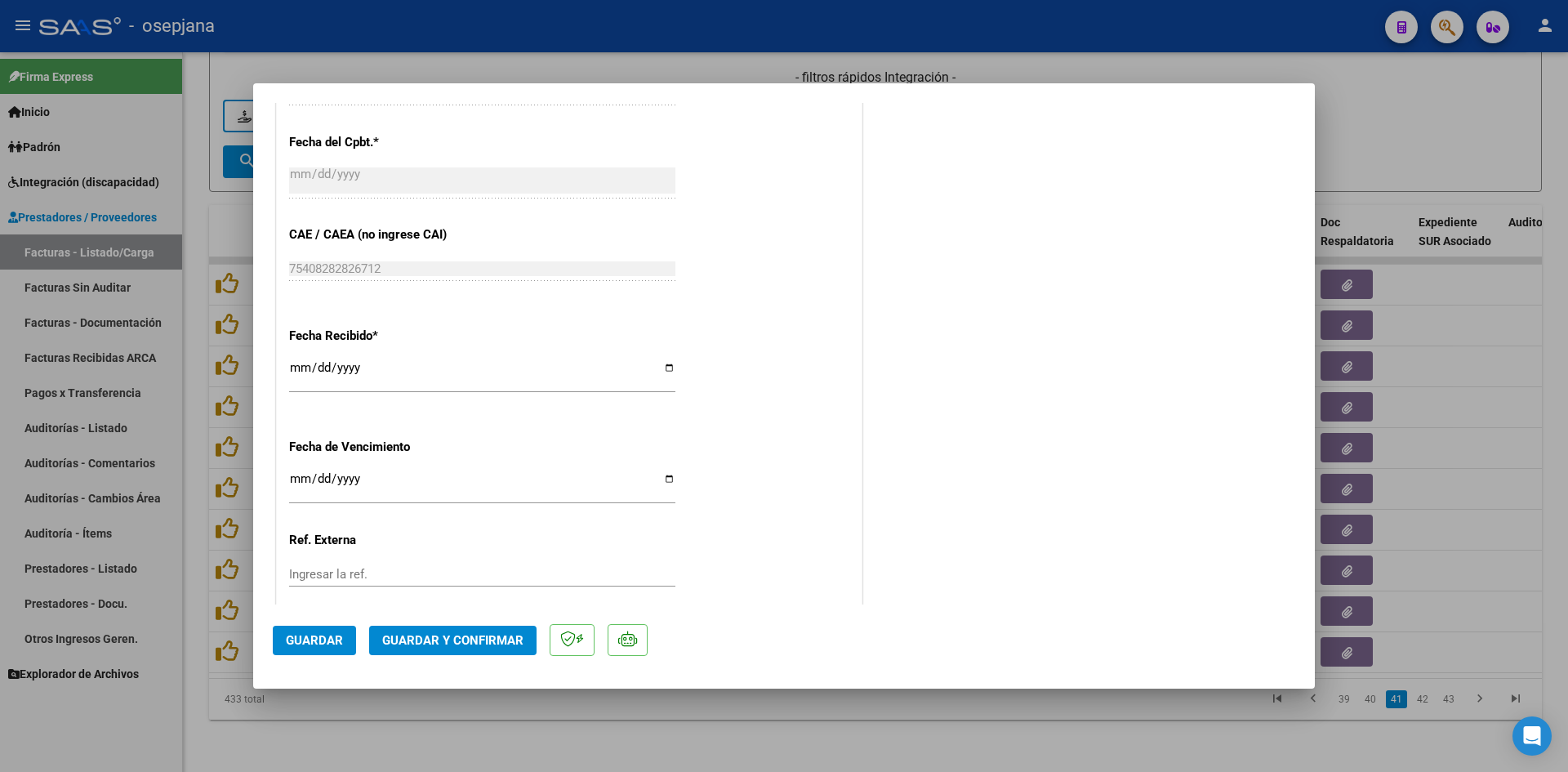
click at [301, 472] on input "Ingresar la fecha" at bounding box center [482, 485] width 386 height 26
type input "[DATE]"
click at [419, 632] on button "Guardar y Confirmar" at bounding box center [453, 640] width 168 height 29
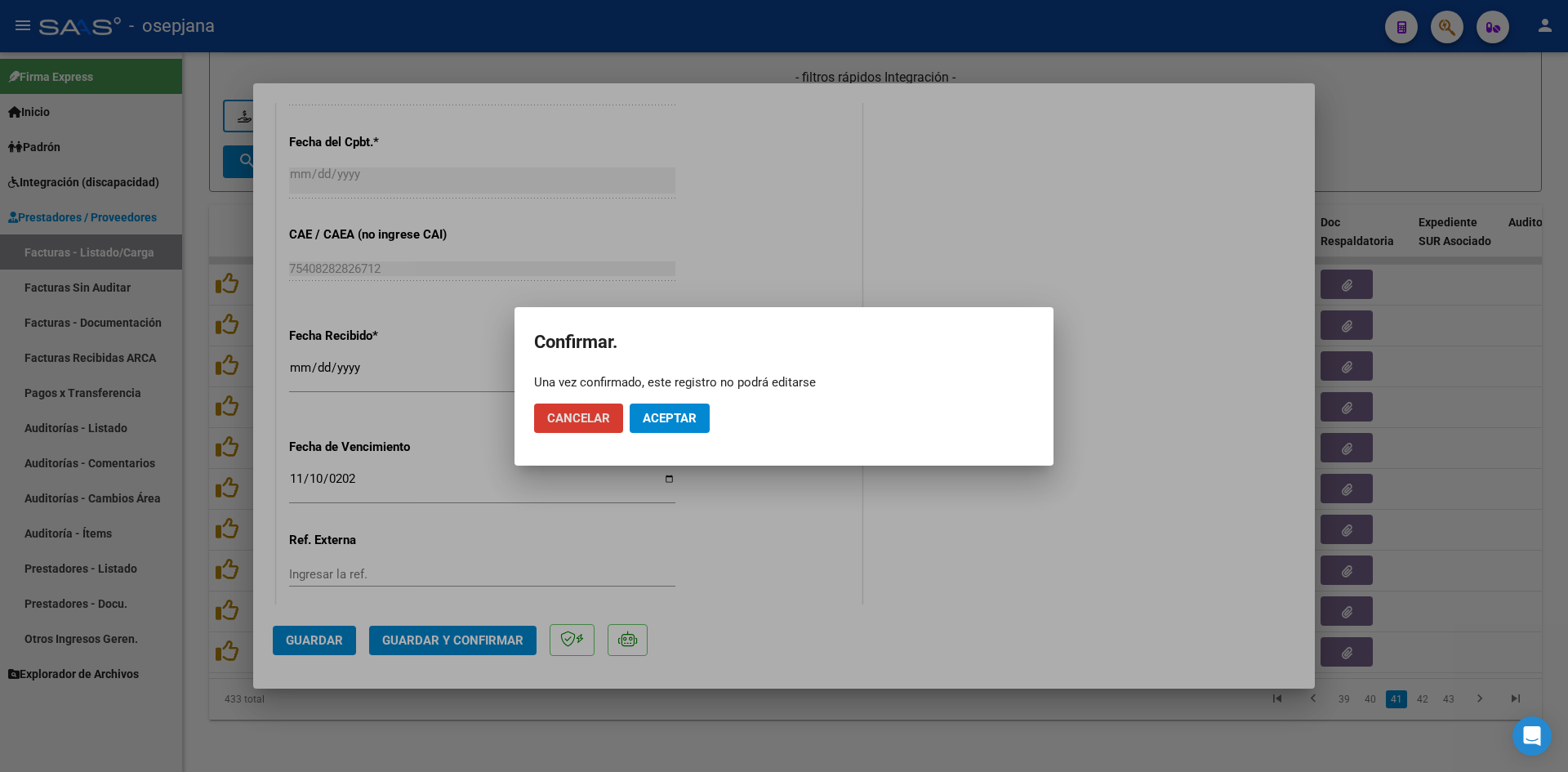
click at [660, 430] on button "Aceptar" at bounding box center [669, 418] width 80 height 29
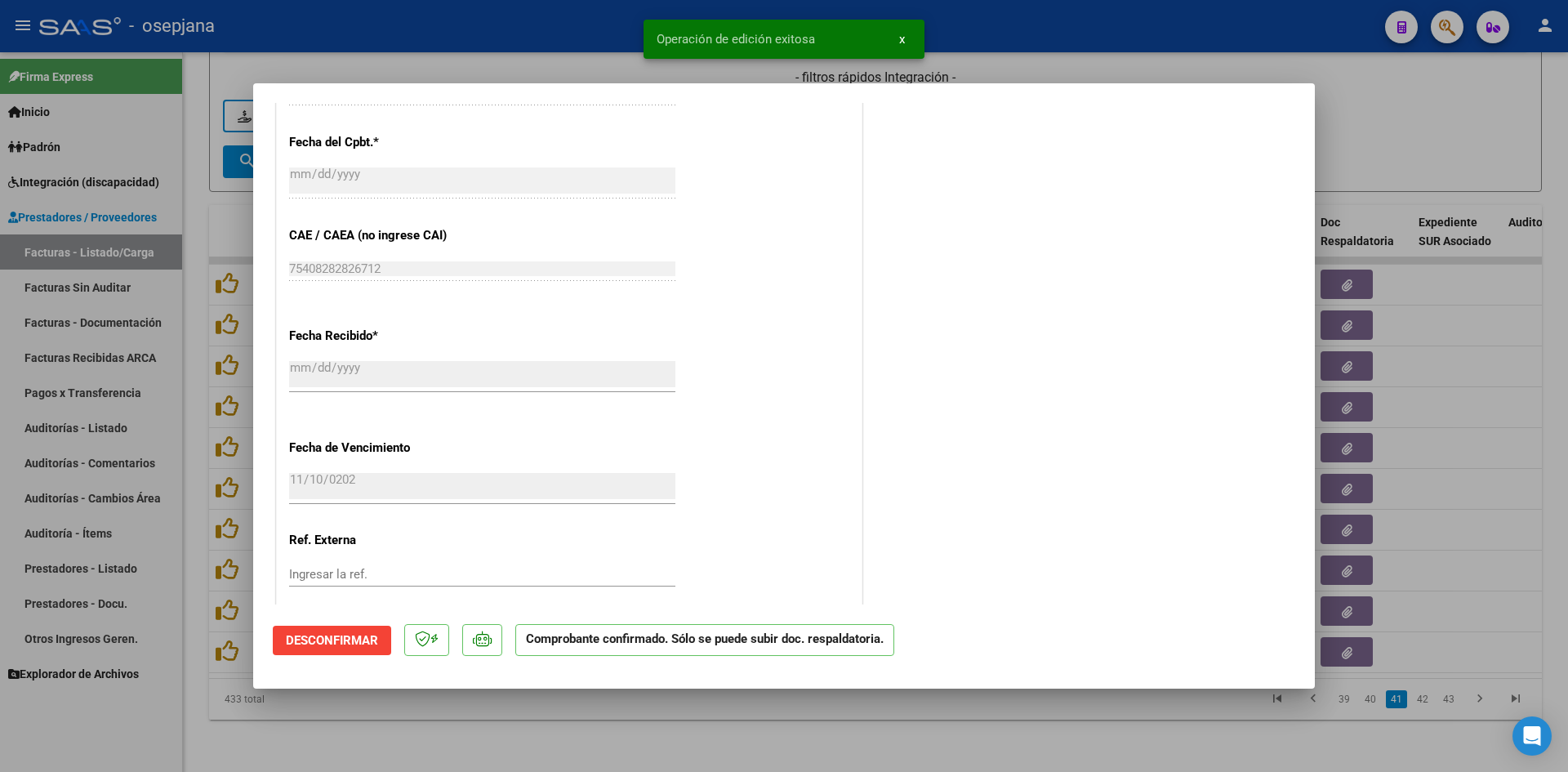
click at [1354, 109] on div at bounding box center [784, 386] width 1568 height 772
type input "$ 0,00"
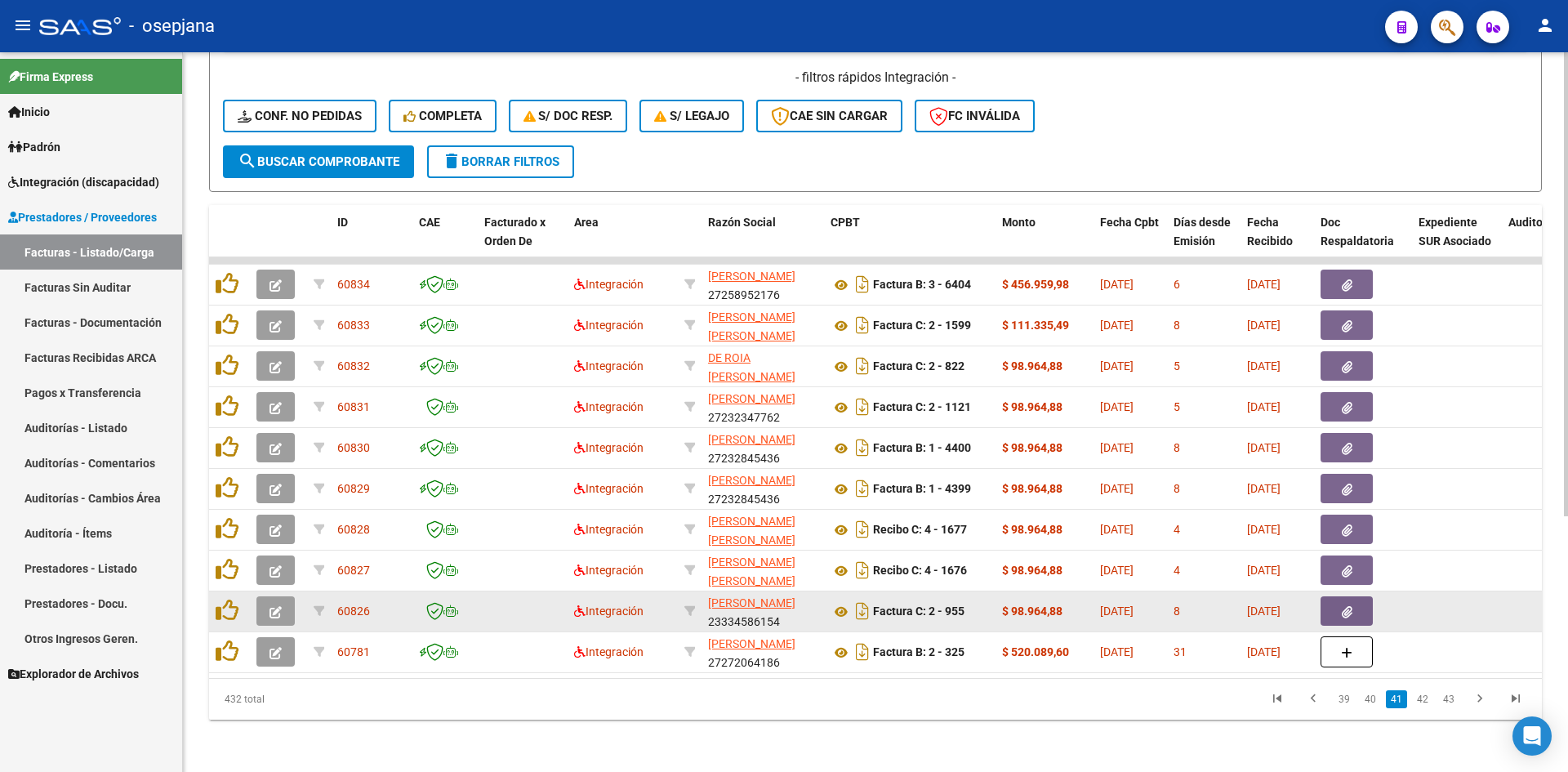
click at [269, 597] on button "button" at bounding box center [275, 611] width 39 height 29
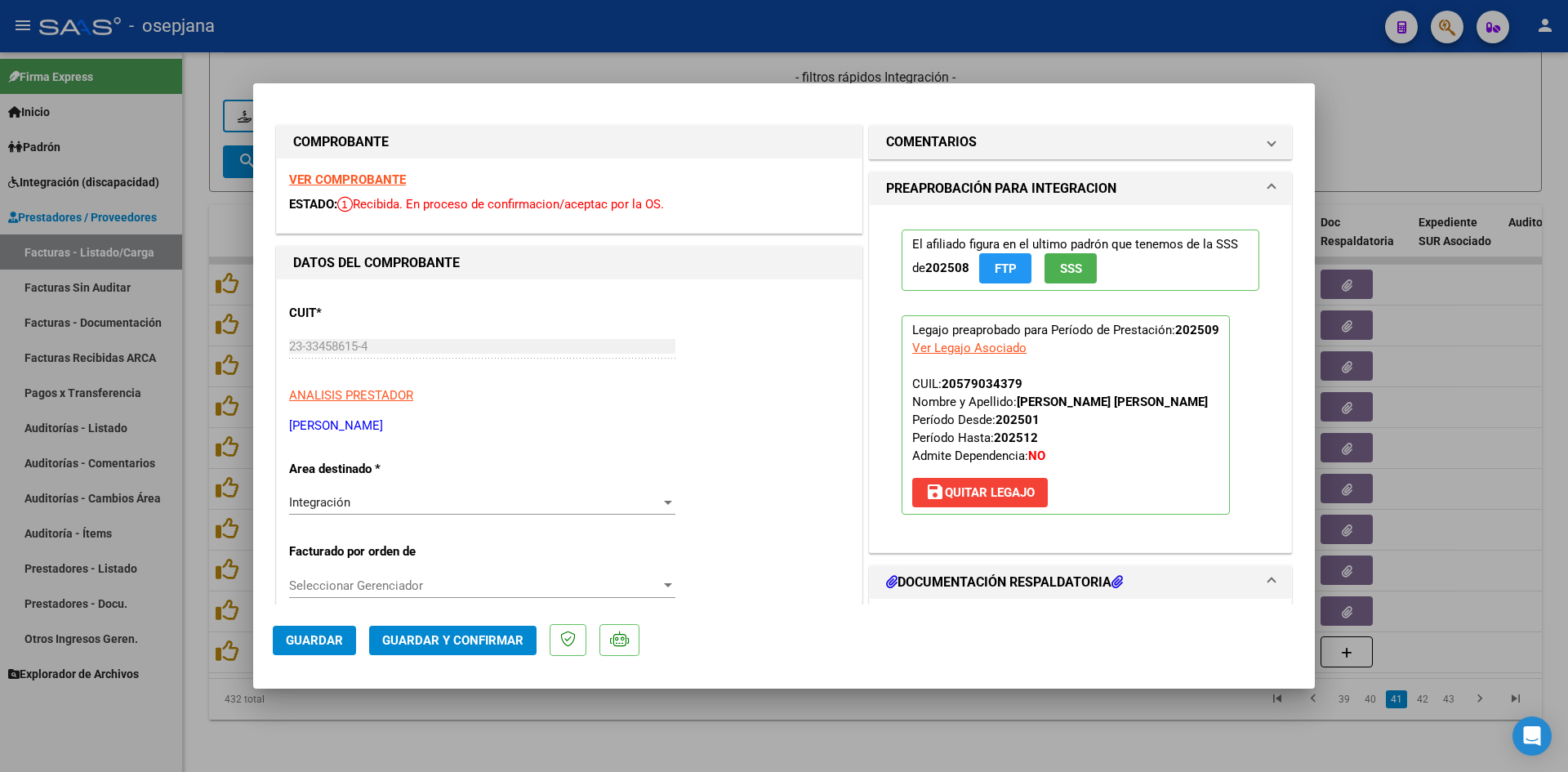
click at [378, 174] on strong "VER COMPROBANTE" at bounding box center [348, 180] width 117 height 15
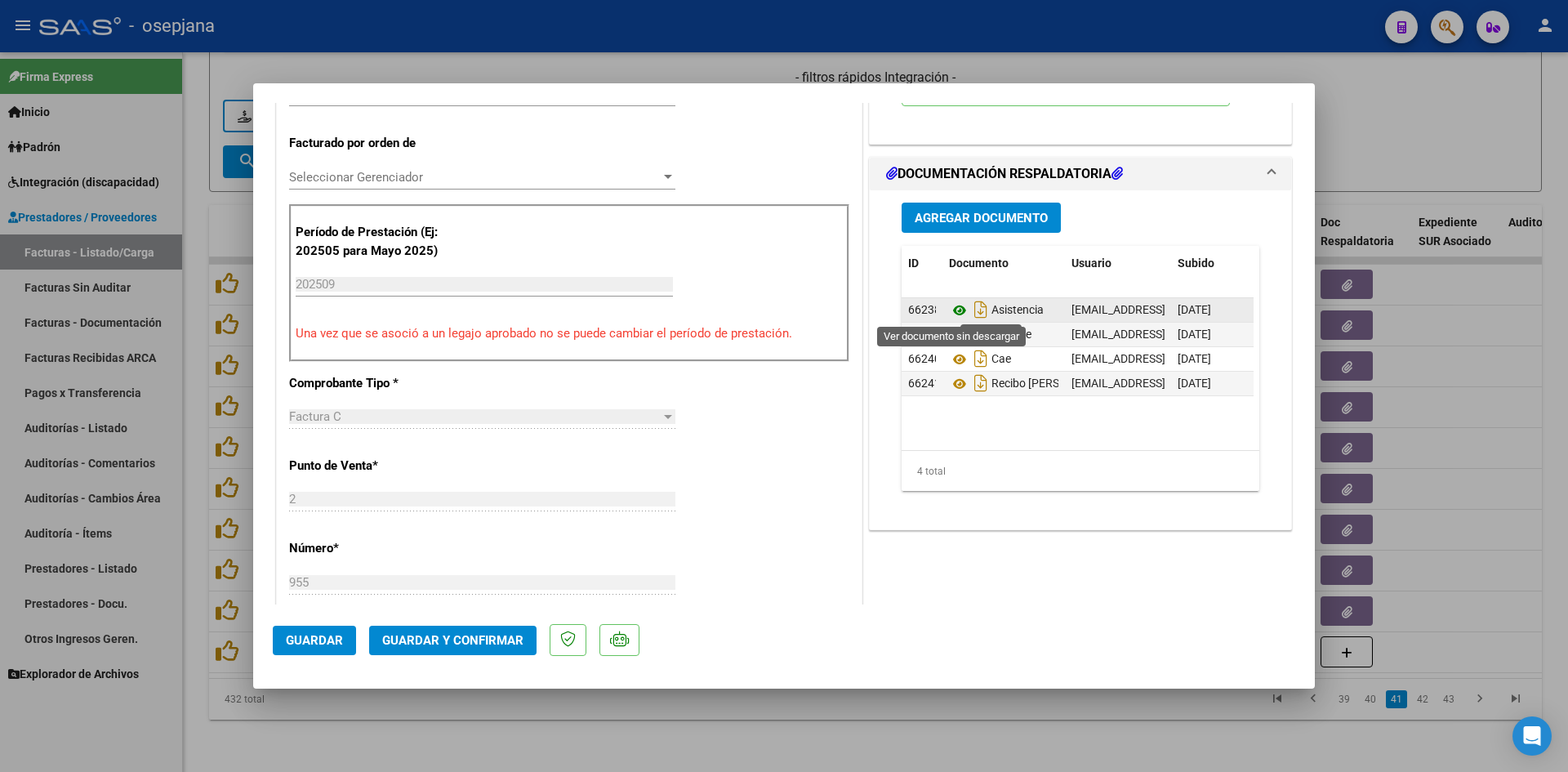
click at [949, 304] on icon at bounding box center [959, 310] width 22 height 20
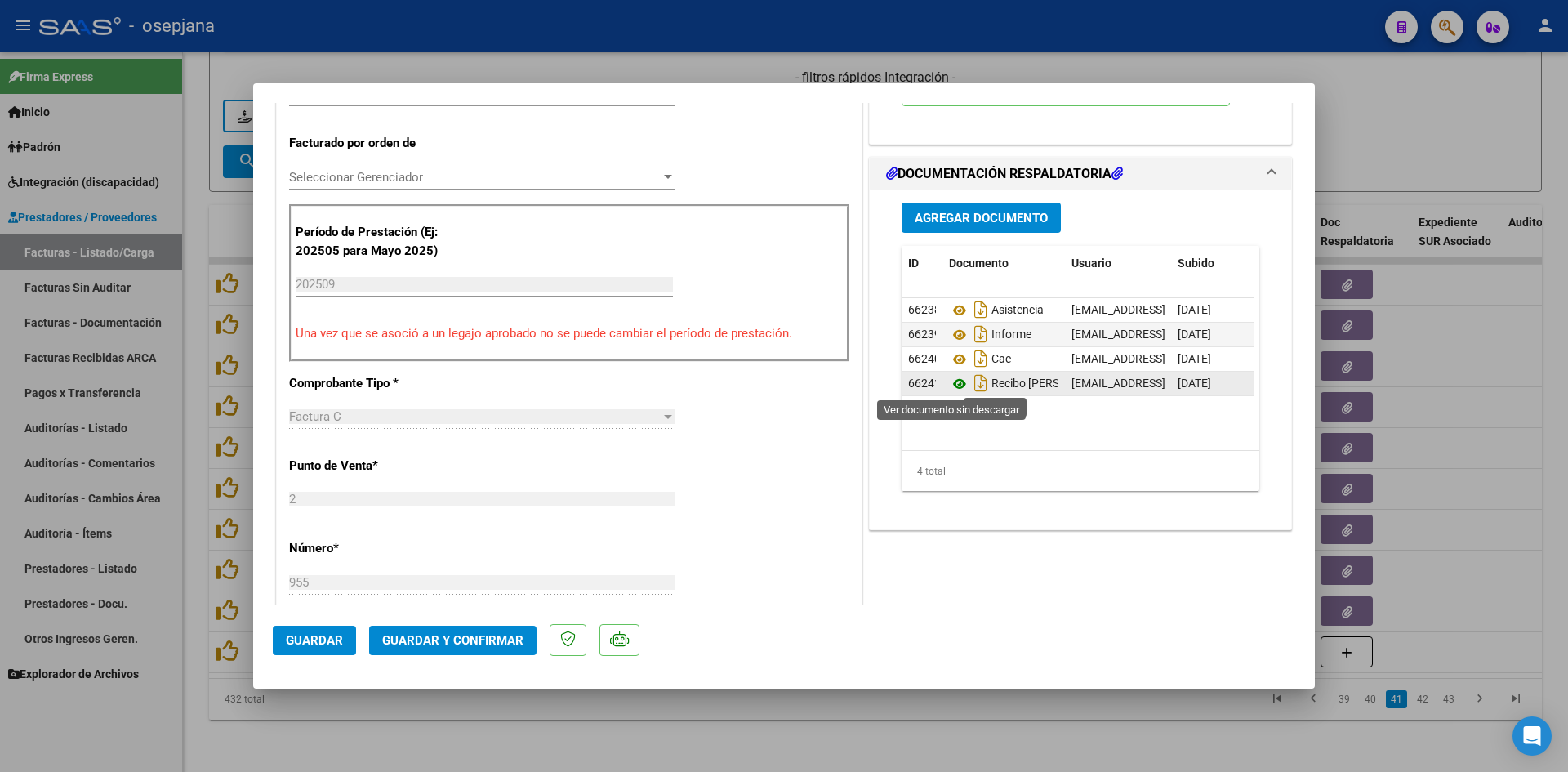
click at [952, 385] on icon at bounding box center [959, 384] width 22 height 20
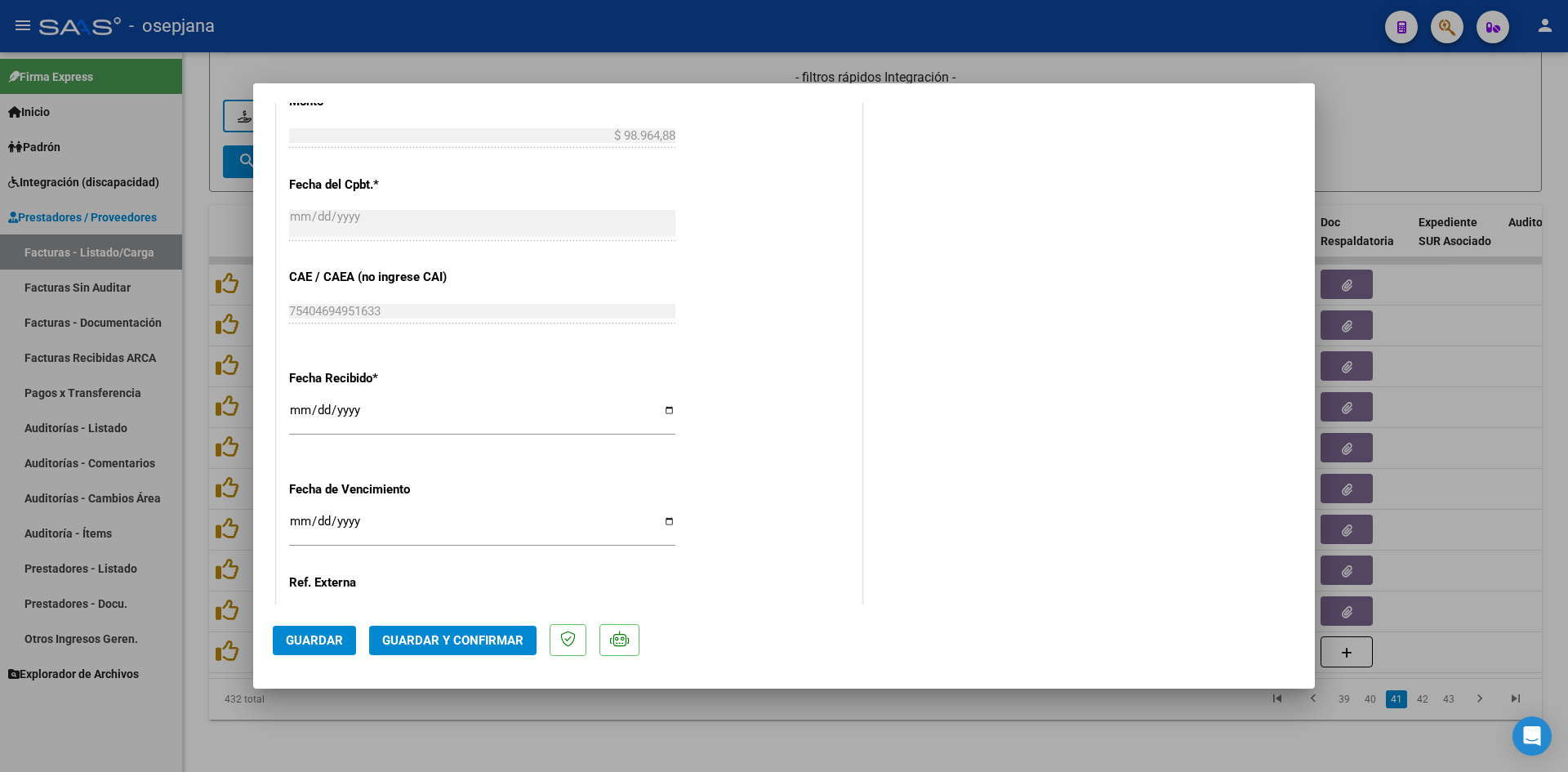
scroll to position [1076, 0]
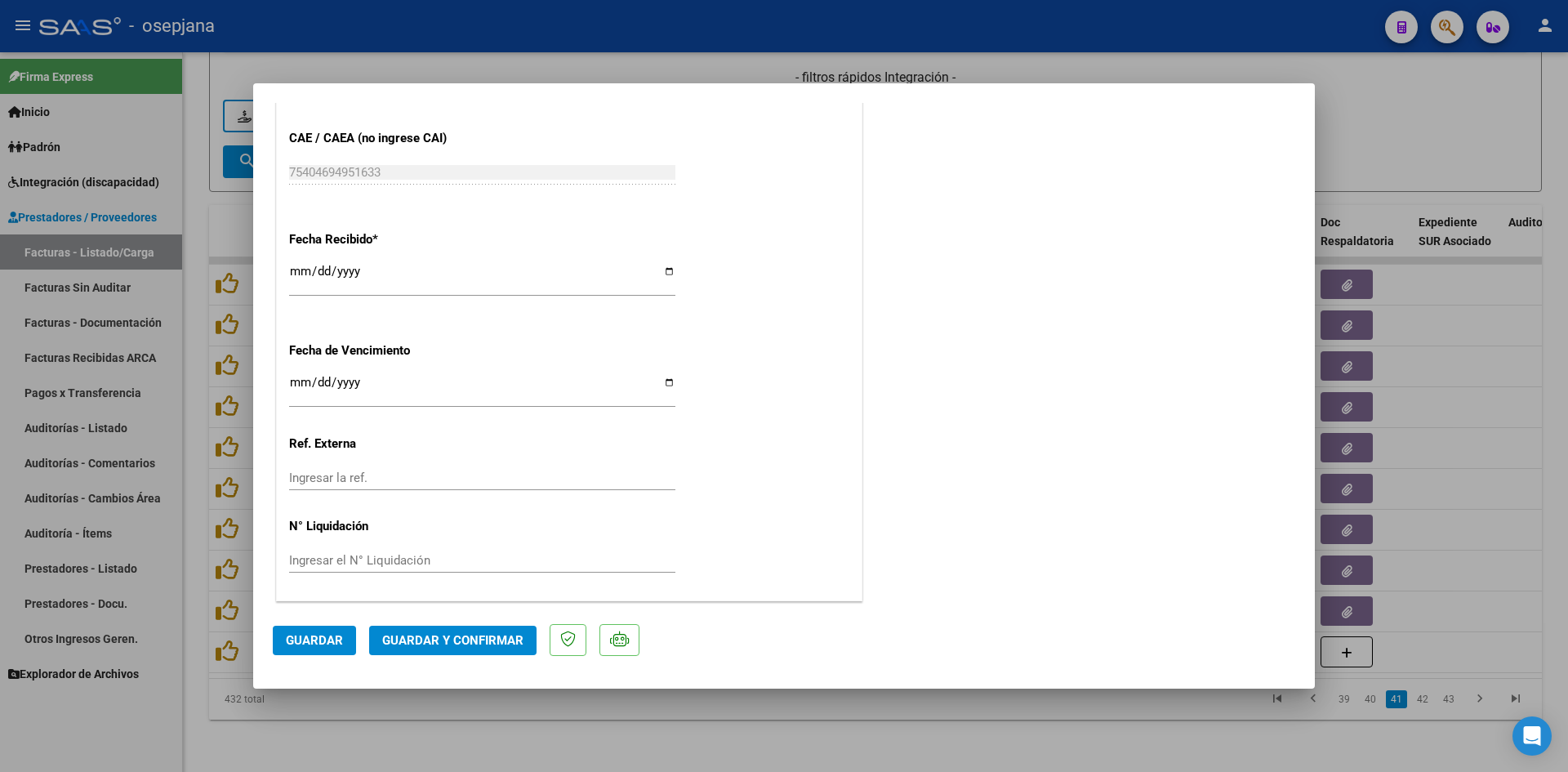
click at [299, 383] on input "Ingresar la fecha" at bounding box center [482, 389] width 386 height 26
type input "[DATE]"
click at [416, 632] on button "Guardar y Confirmar" at bounding box center [453, 640] width 168 height 29
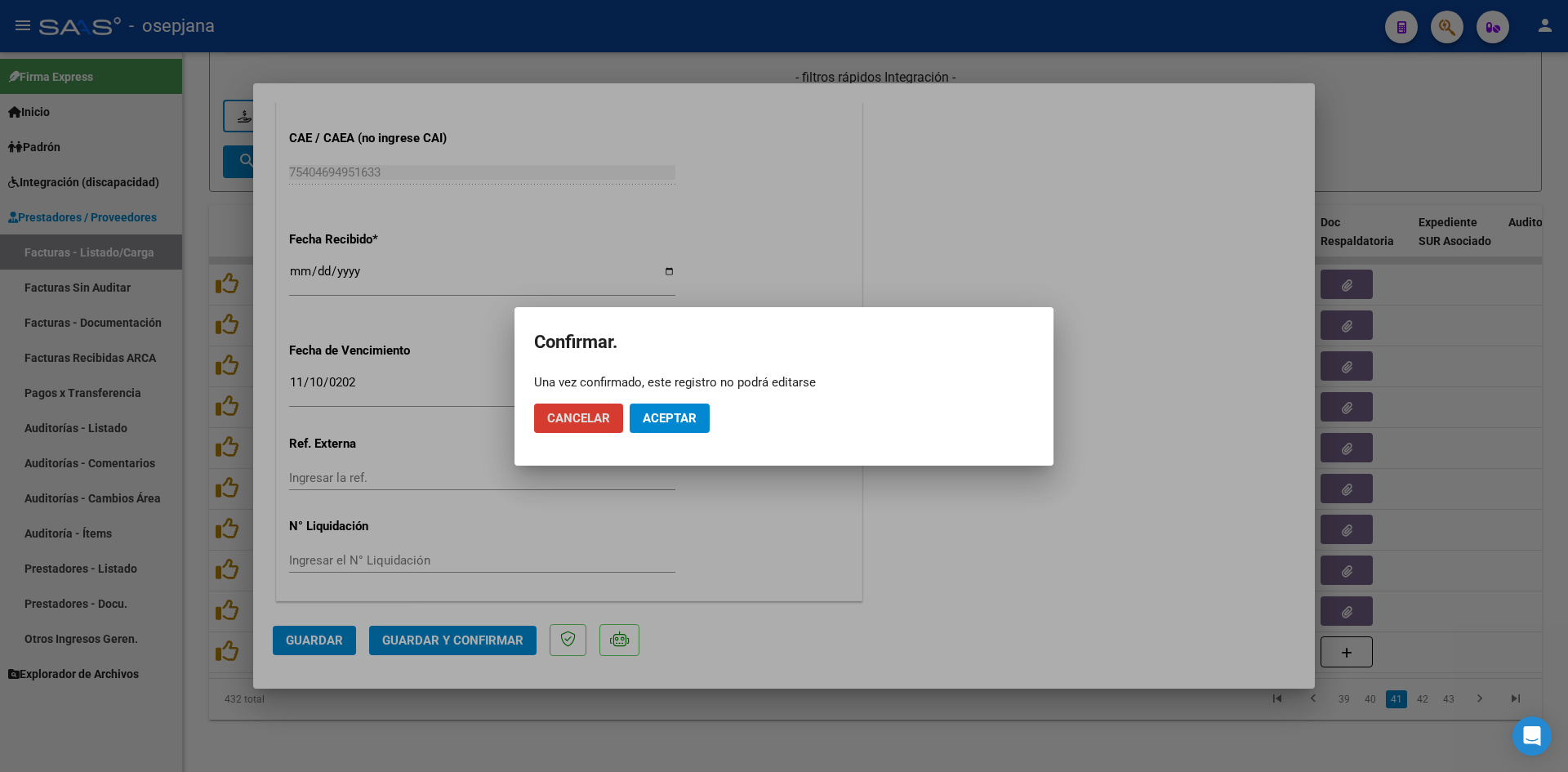
click at [659, 415] on span "Aceptar" at bounding box center [669, 419] width 54 height 15
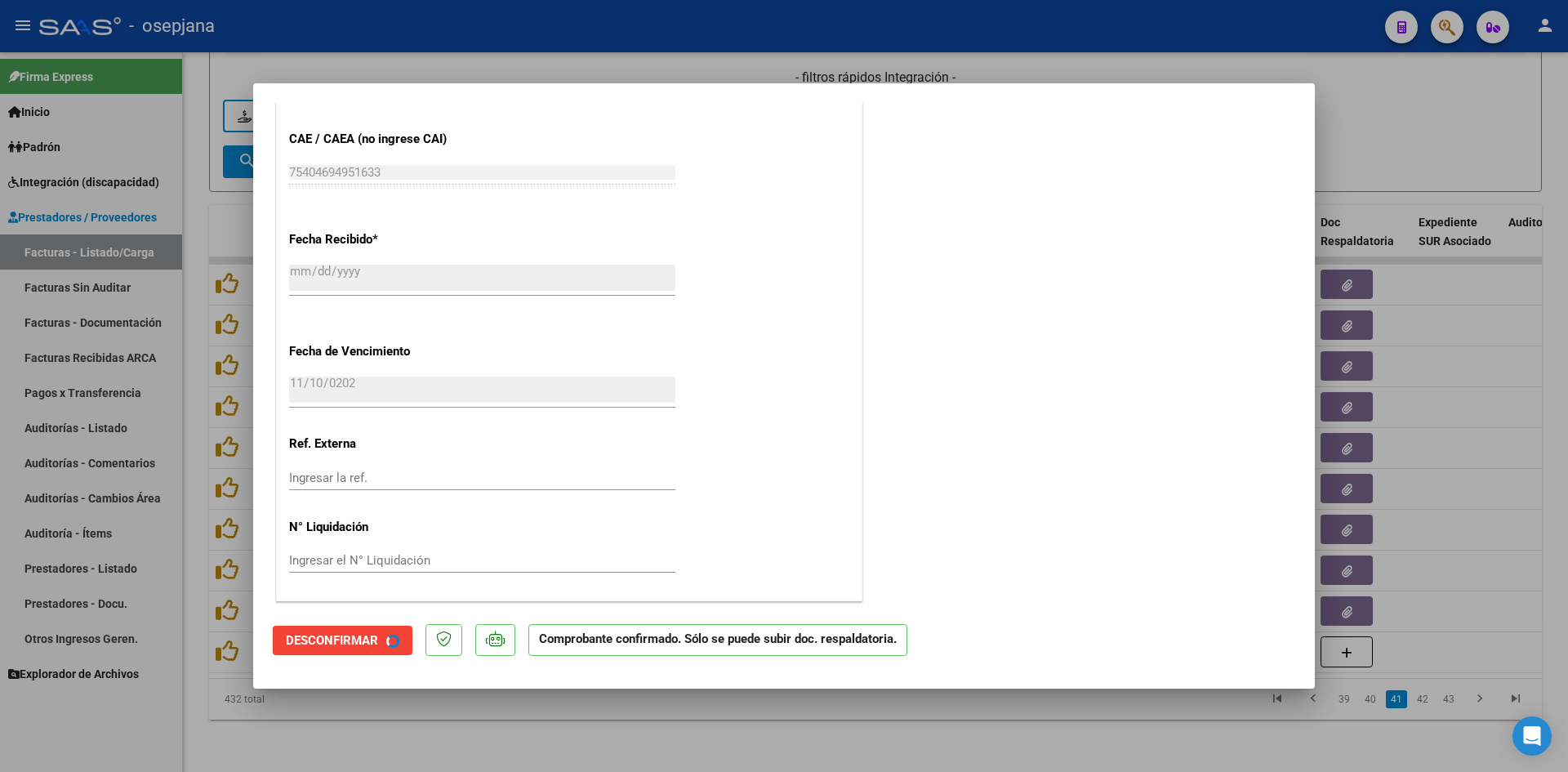
click at [1483, 107] on div at bounding box center [784, 386] width 1568 height 772
type input "$ 0,00"
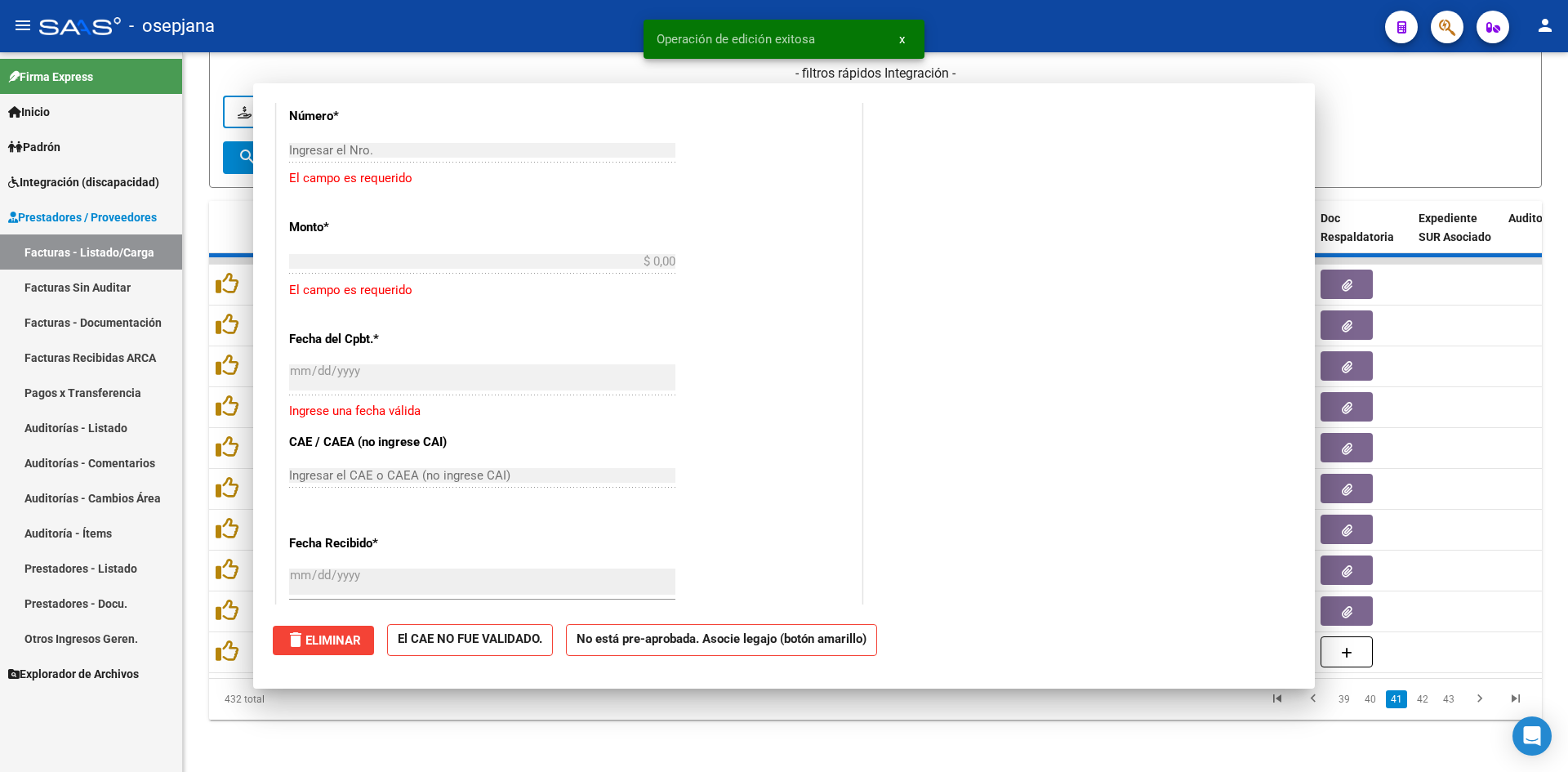
scroll to position [1279, 0]
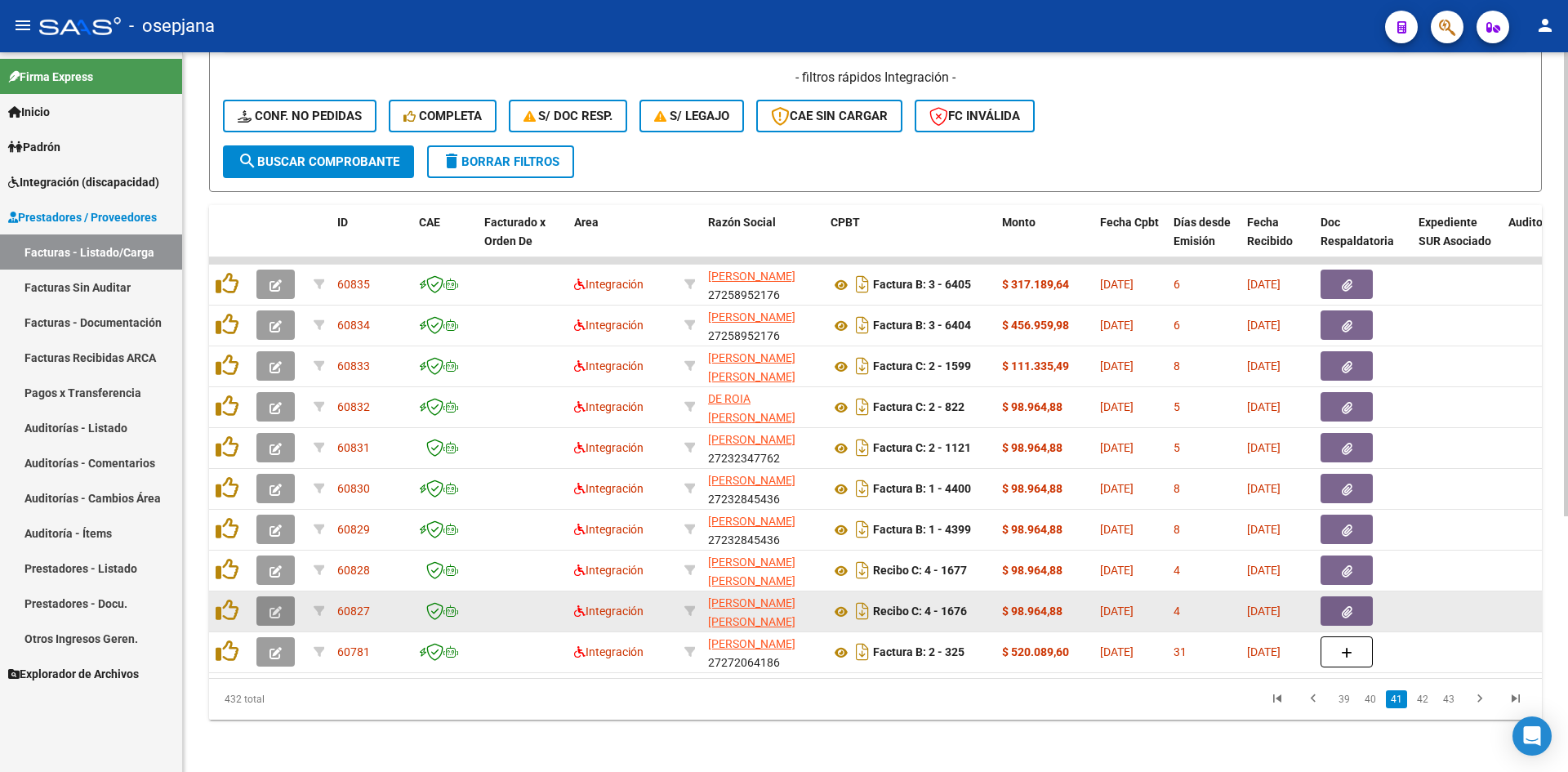
click at [279, 606] on icon "button" at bounding box center [275, 612] width 12 height 12
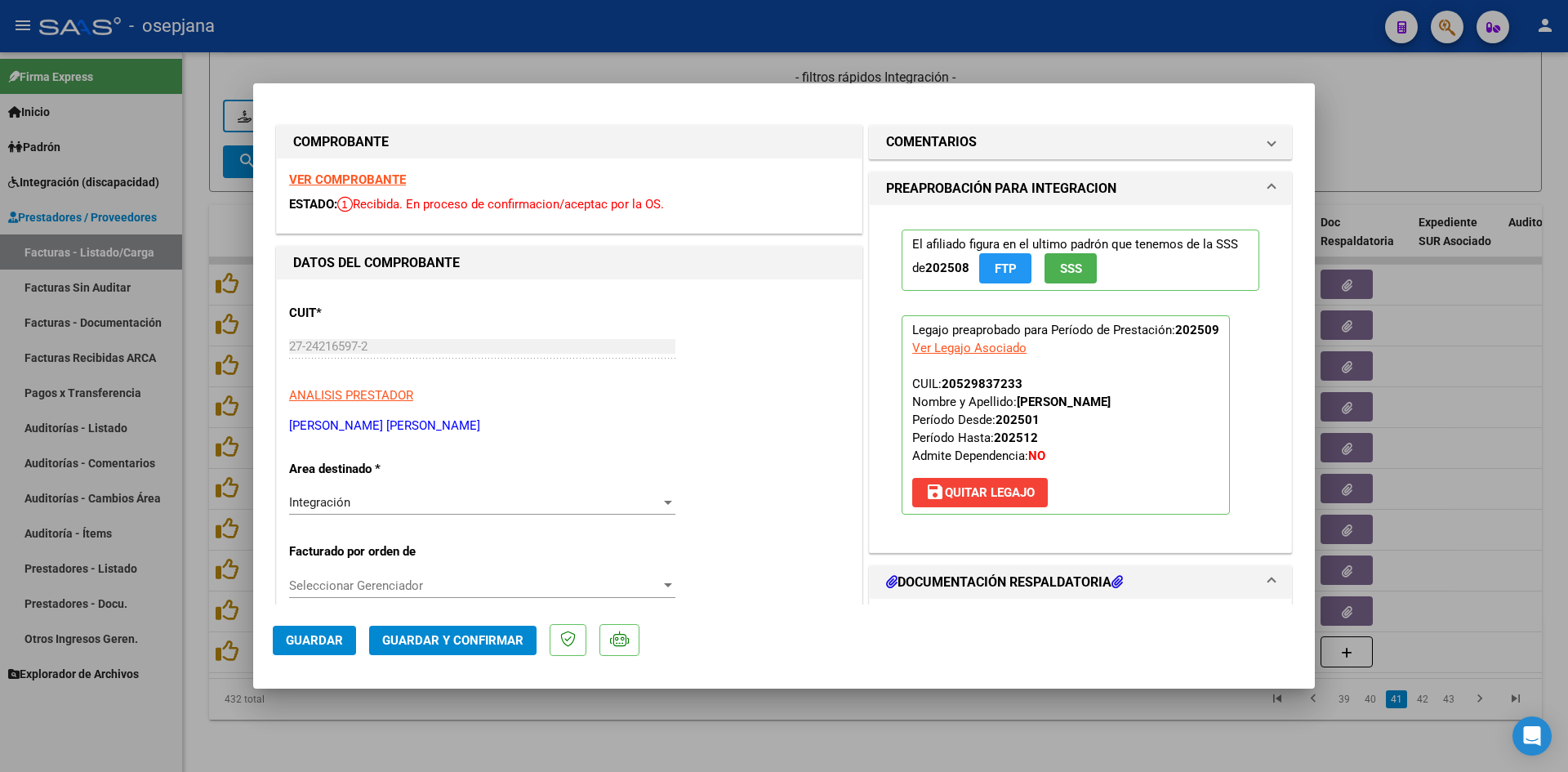
click at [339, 180] on strong "VER COMPROBANTE" at bounding box center [348, 180] width 117 height 15
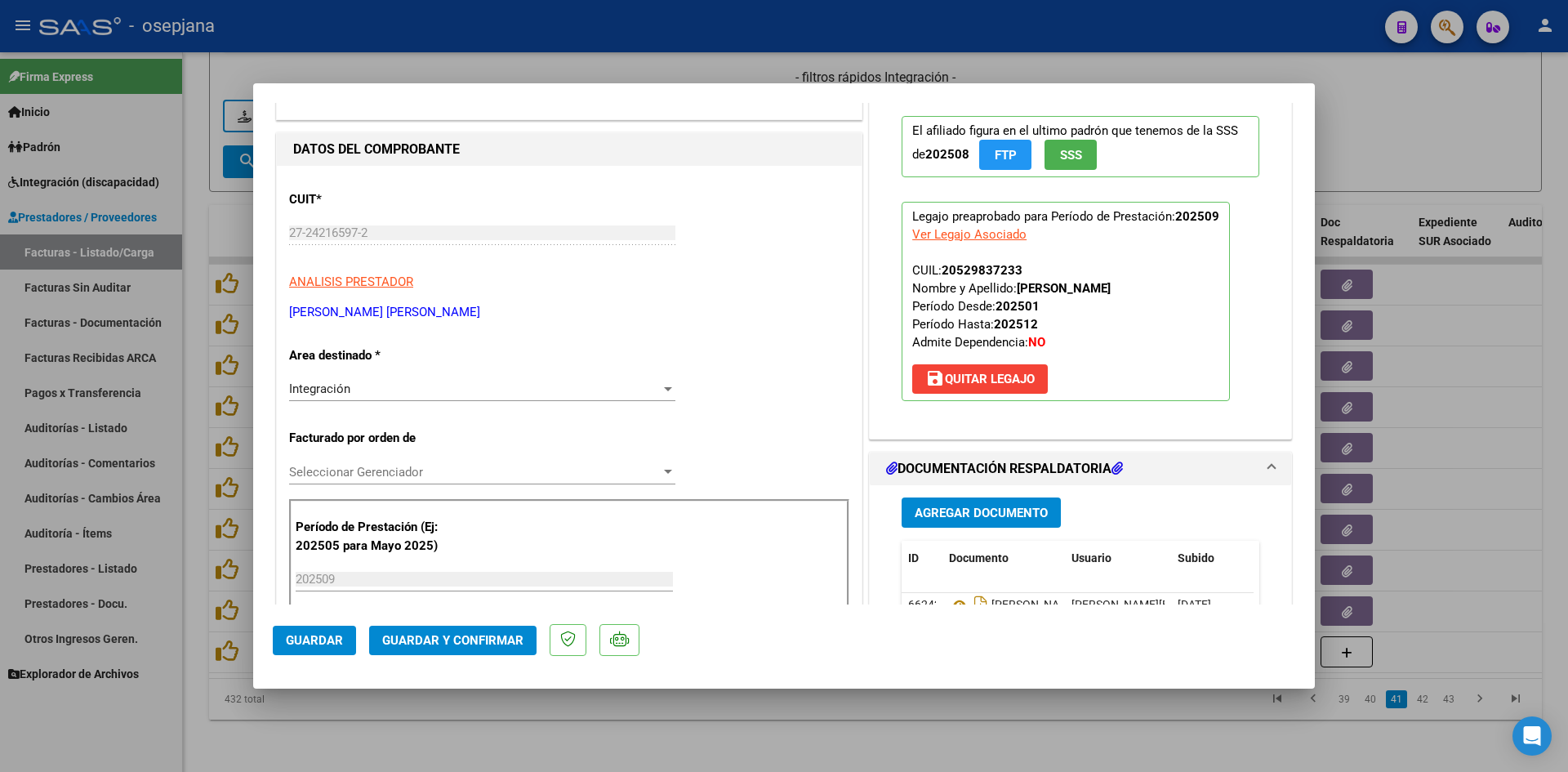
scroll to position [0, 0]
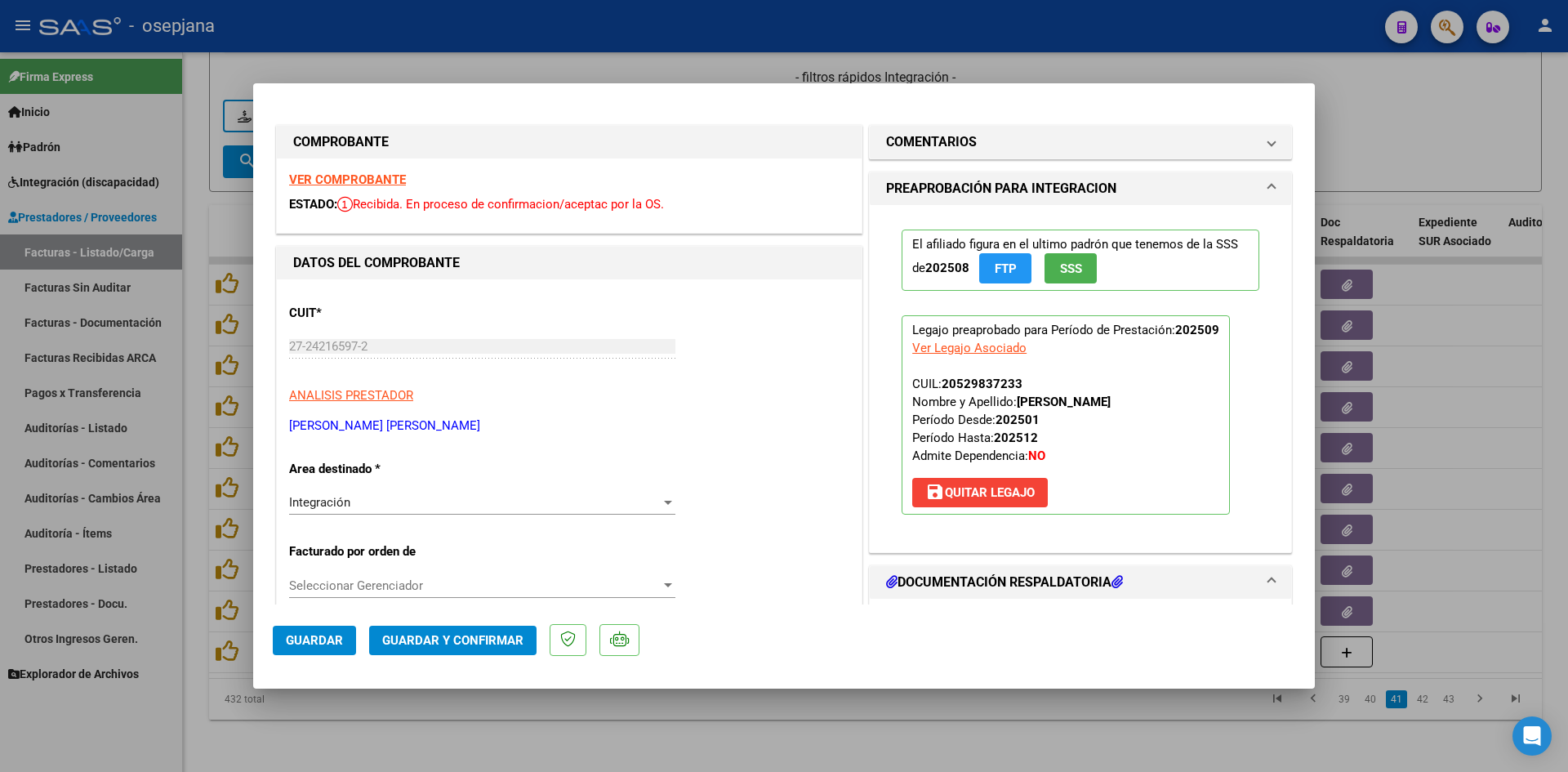
click at [390, 177] on strong "VER COMPROBANTE" at bounding box center [348, 180] width 117 height 15
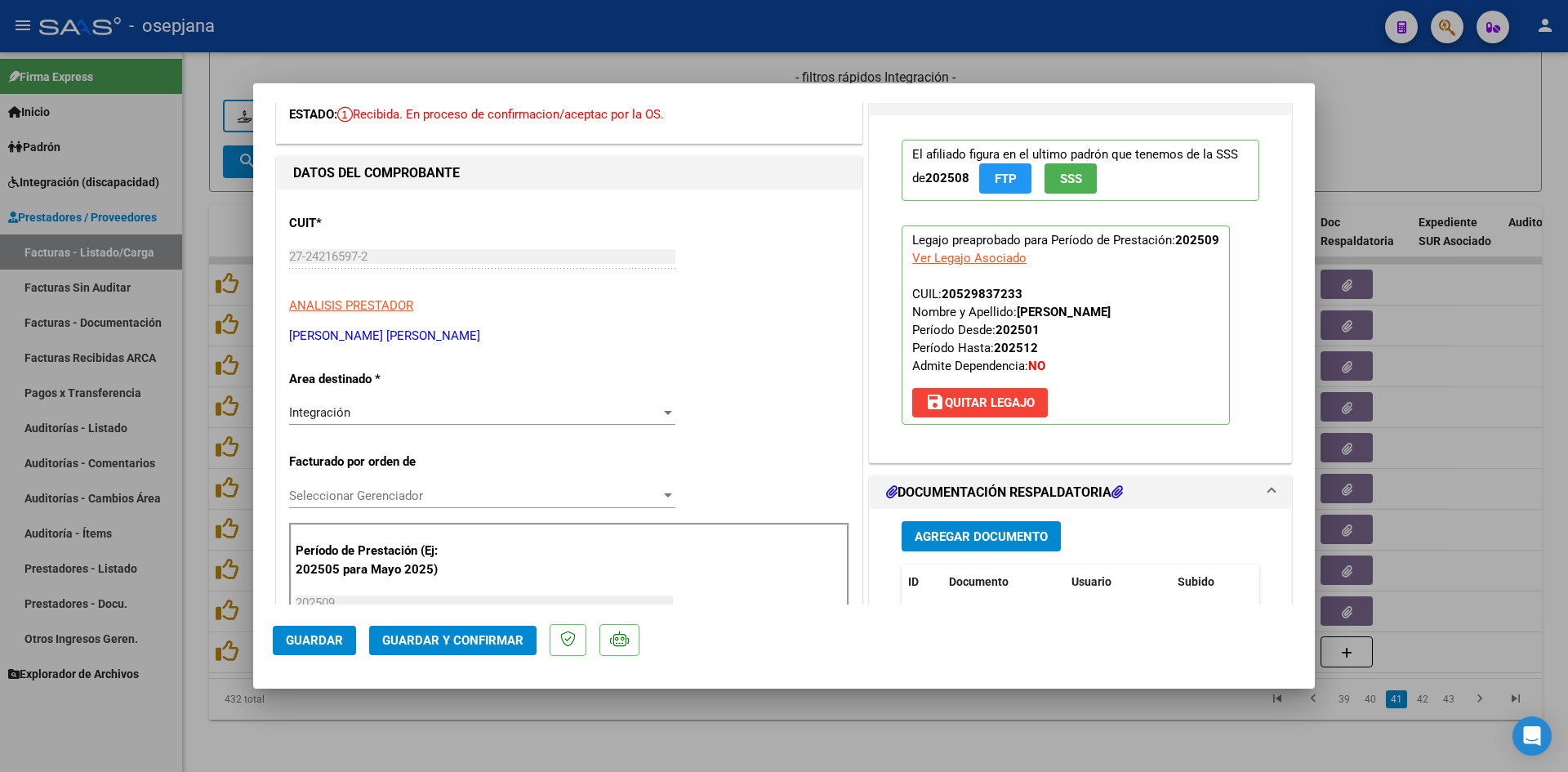
scroll to position [327, 0]
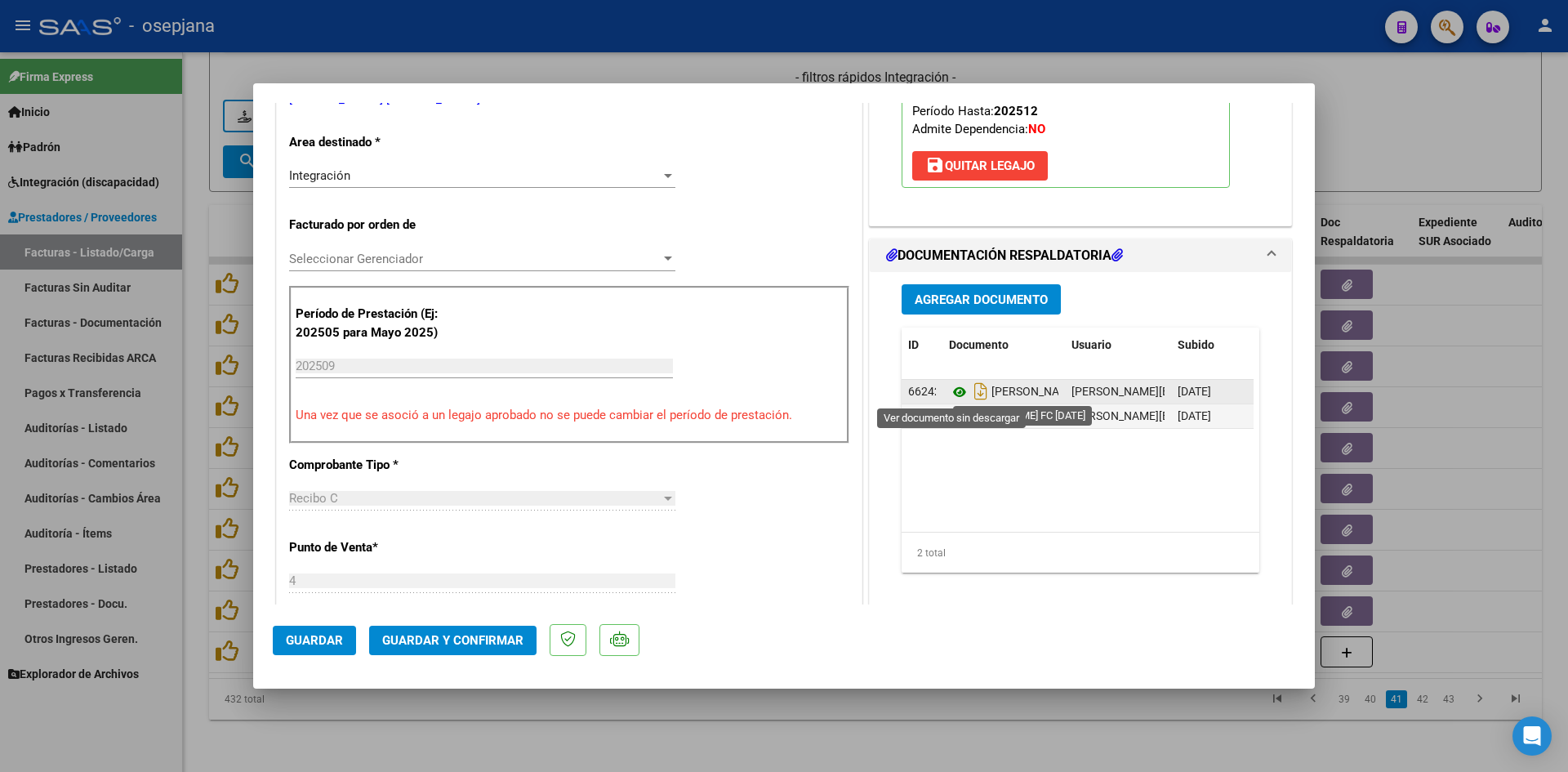
click at [958, 389] on icon at bounding box center [959, 392] width 22 height 20
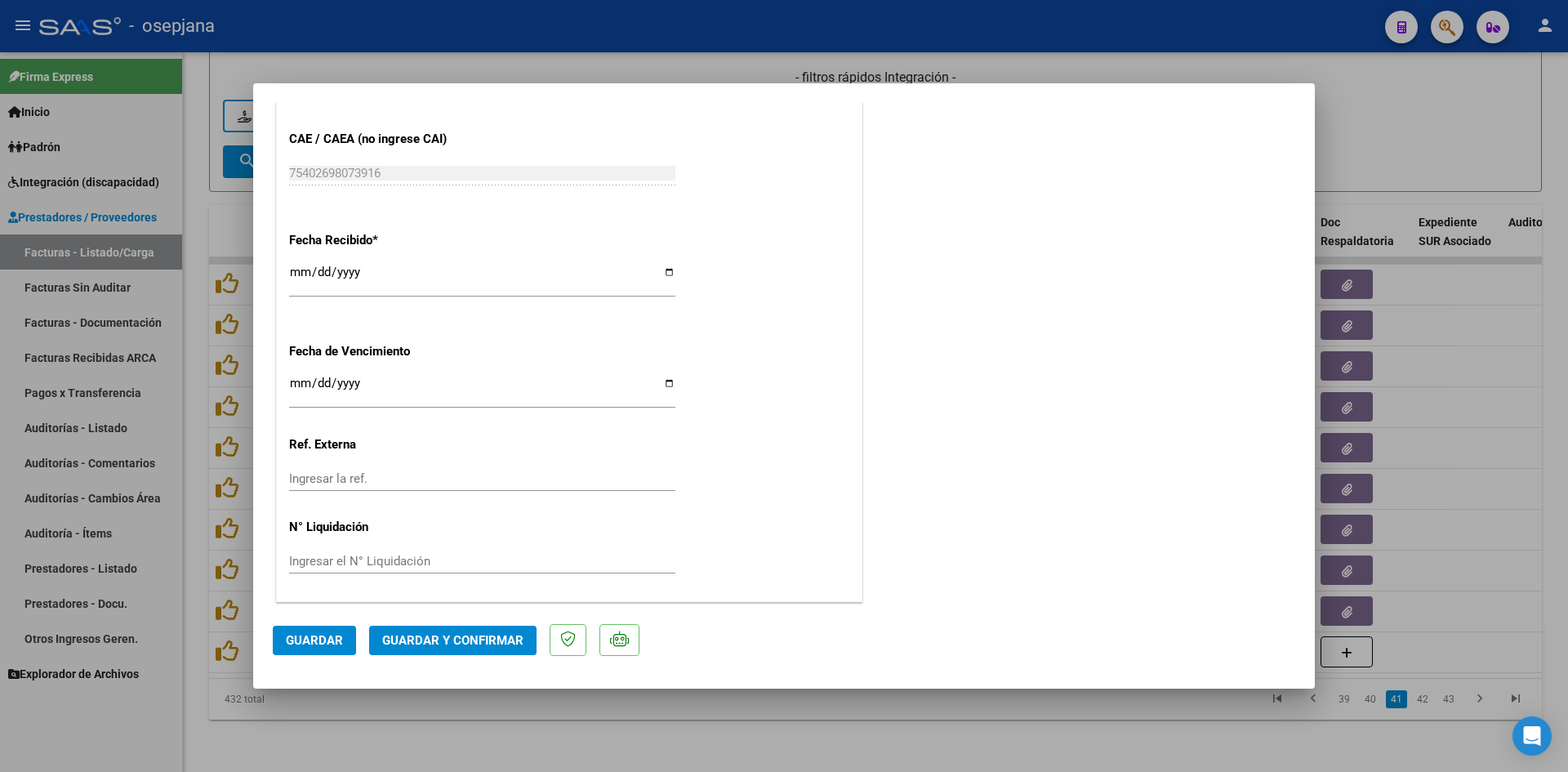
scroll to position [1076, 0]
click at [293, 384] on input "[DATE]" at bounding box center [482, 389] width 386 height 26
type input "[DATE]"
click at [437, 646] on span "Guardar y Confirmar" at bounding box center [453, 641] width 141 height 15
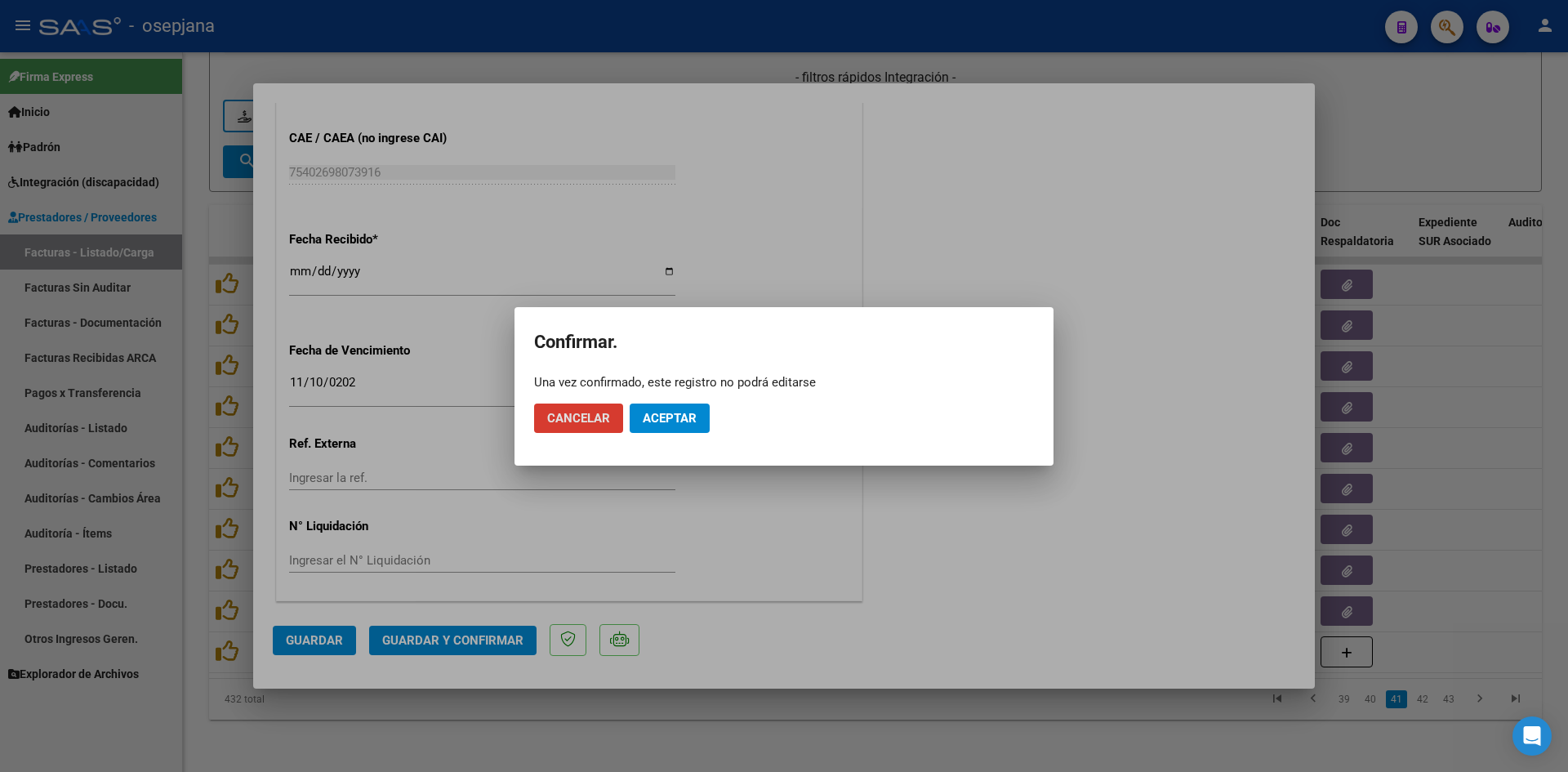
click at [684, 415] on span "Aceptar" at bounding box center [669, 419] width 54 height 15
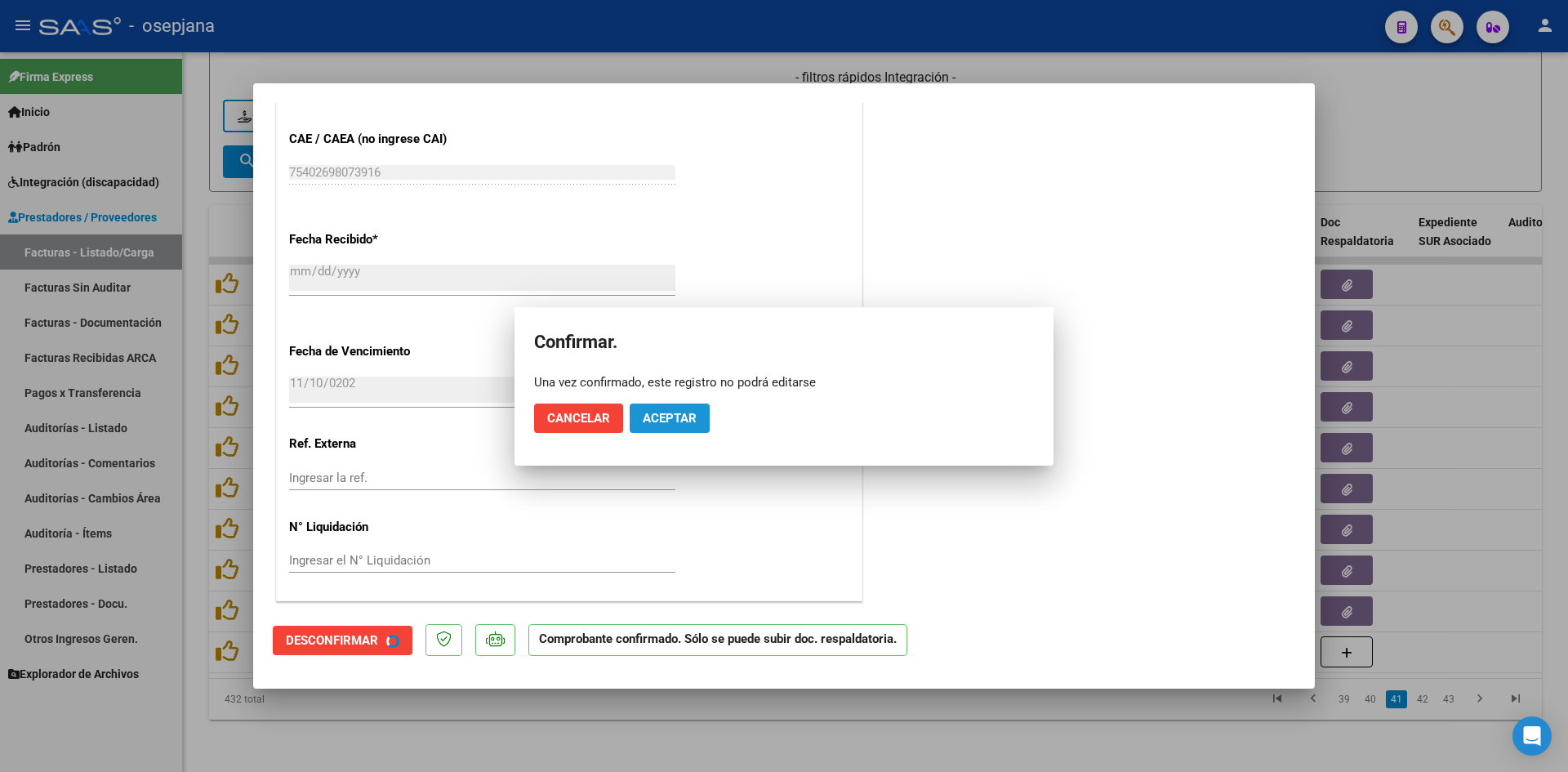
scroll to position [976, 0]
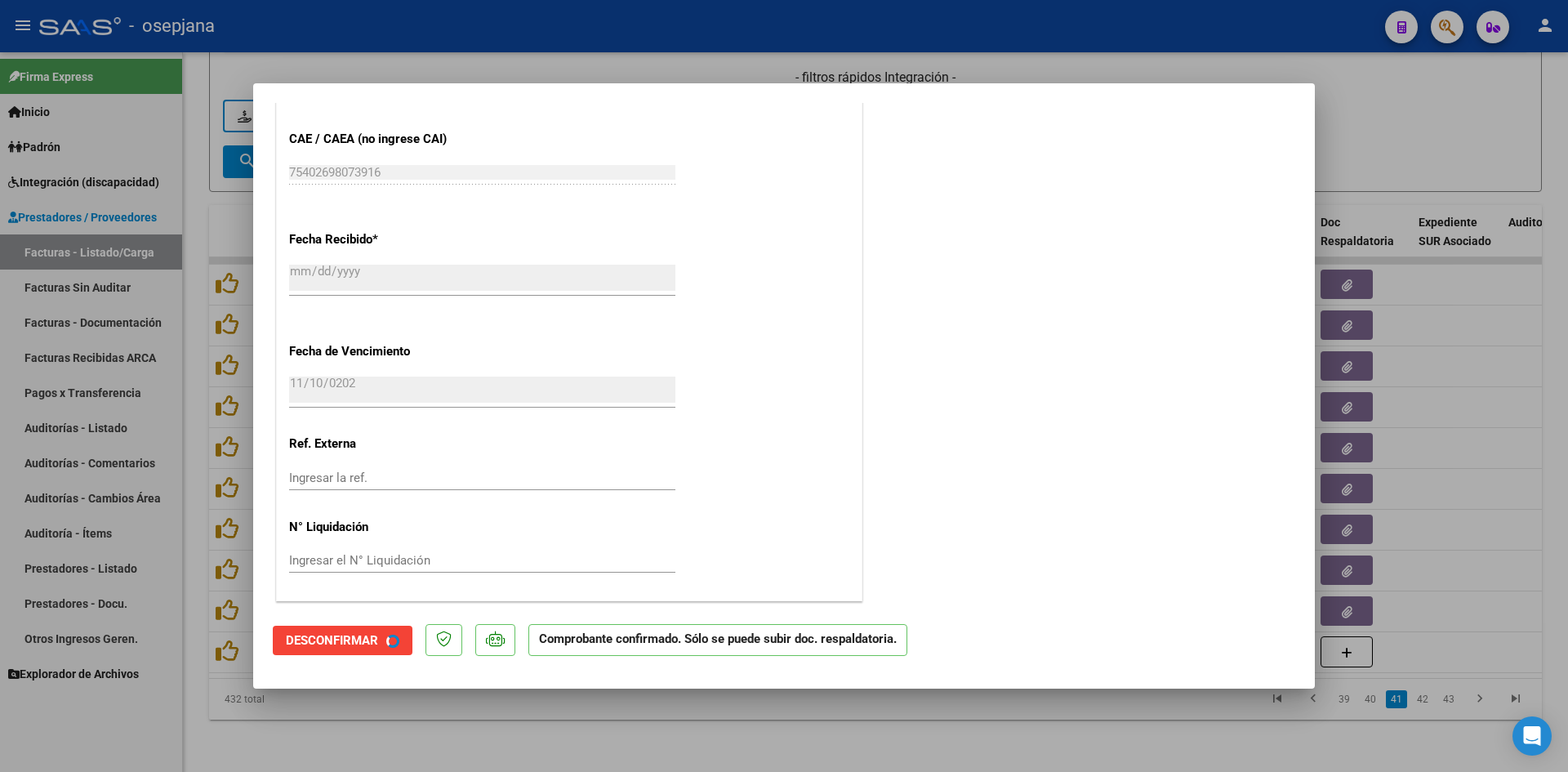
click at [1435, 152] on div at bounding box center [784, 386] width 1568 height 772
type input "$ 0,00"
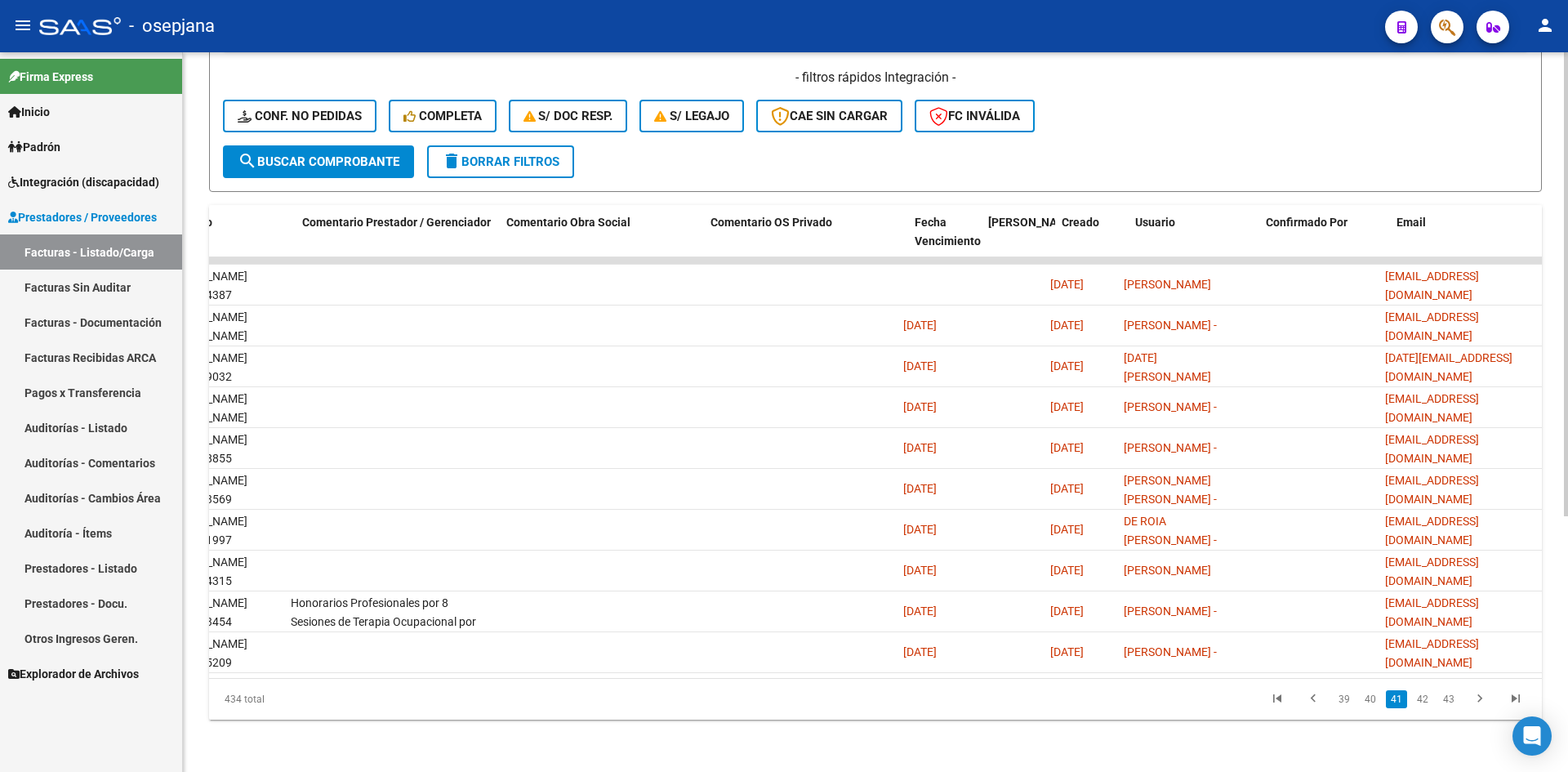
scroll to position [0, 0]
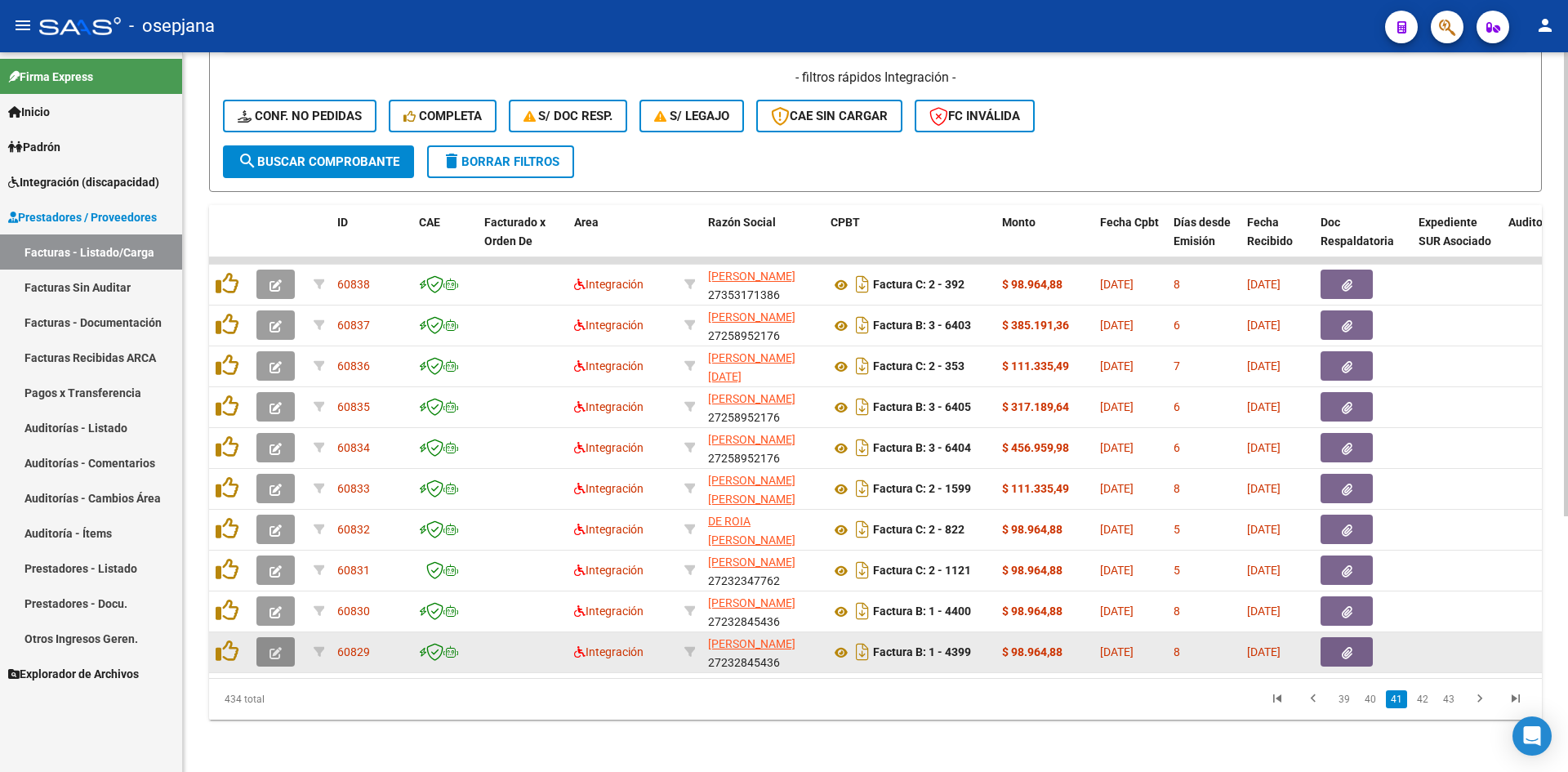
click at [282, 639] on button "button" at bounding box center [275, 651] width 39 height 29
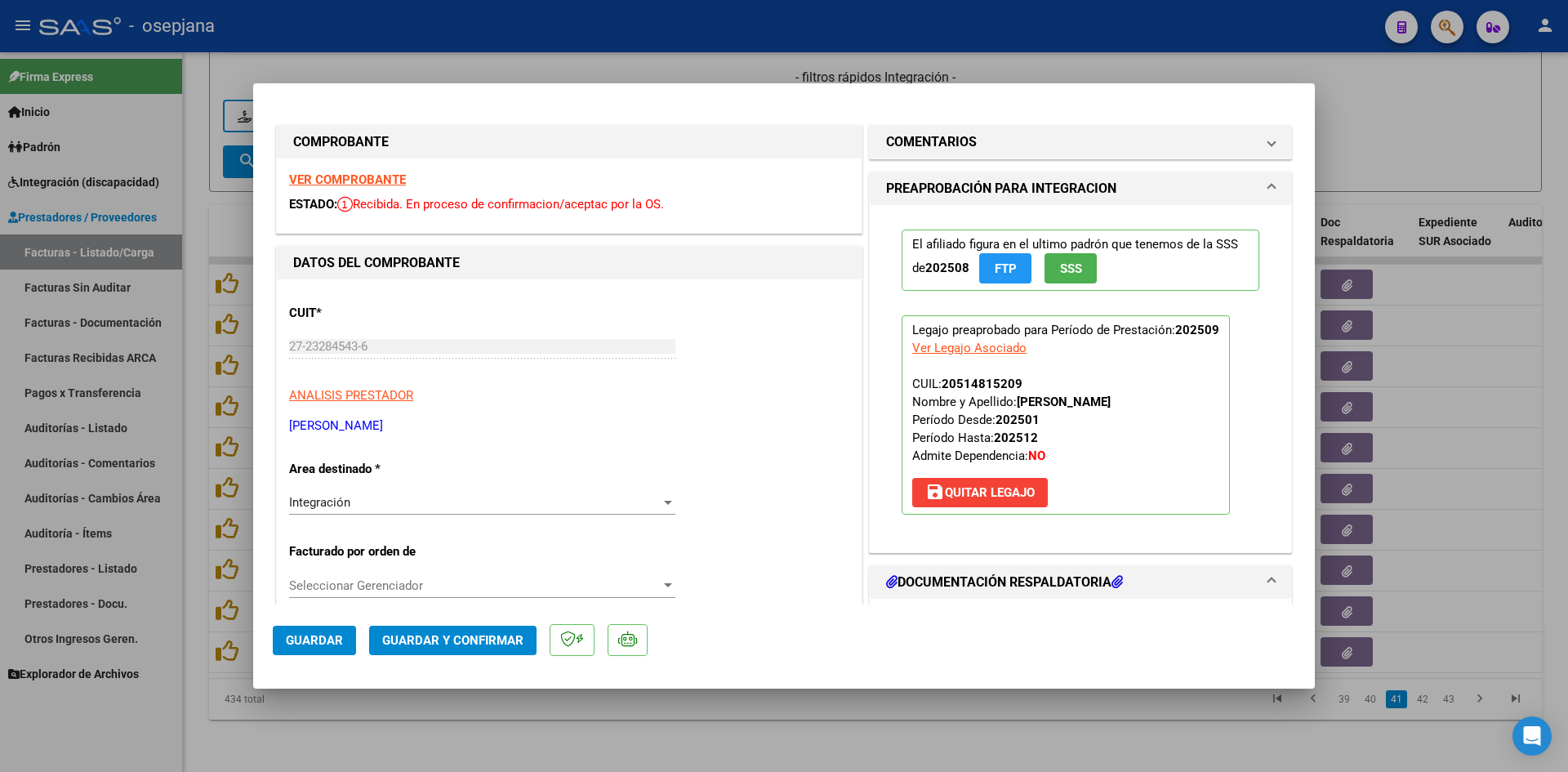
click at [333, 172] on strong "VER COMPROBANTE" at bounding box center [348, 180] width 117 height 15
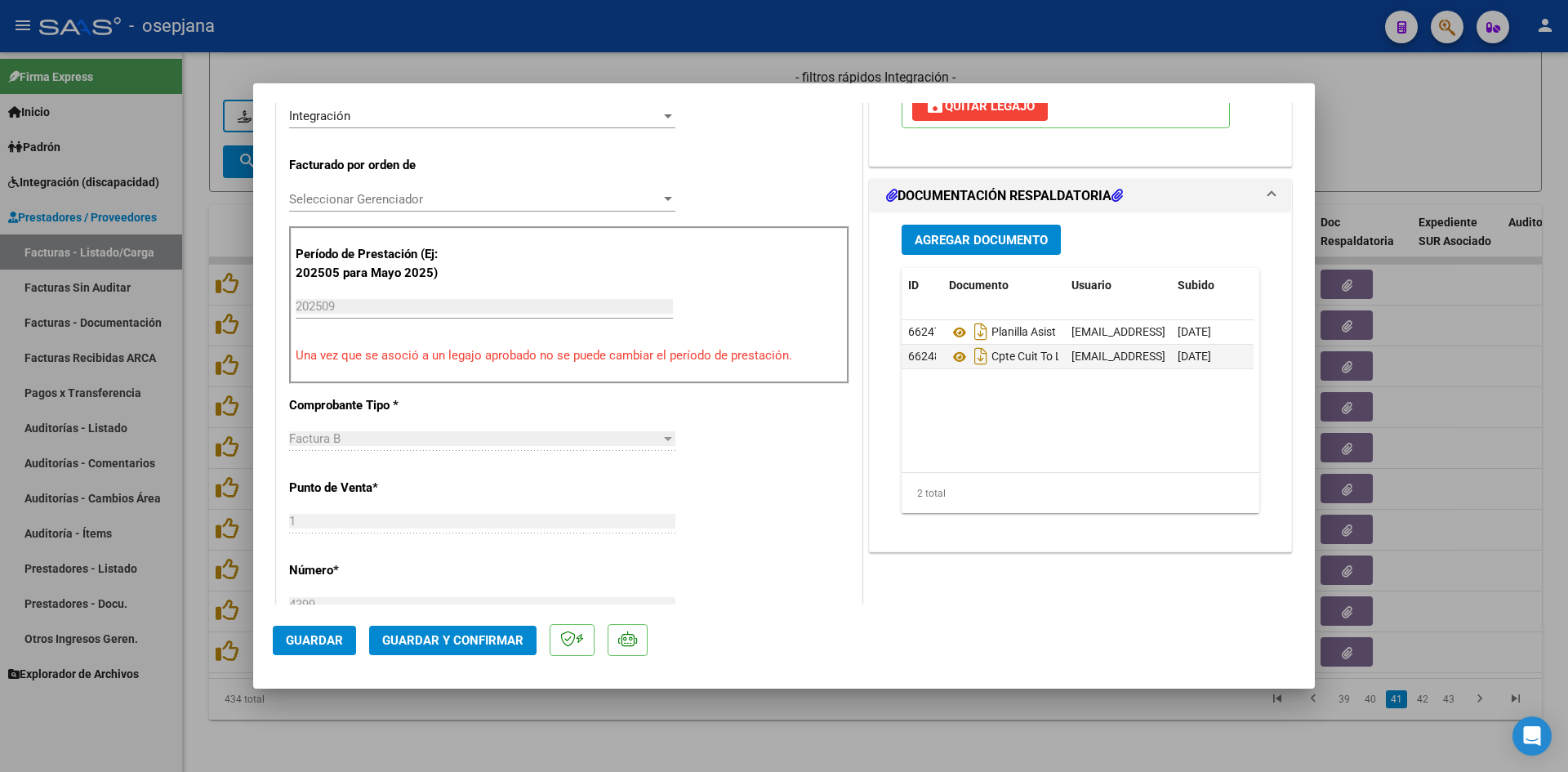
scroll to position [408, 0]
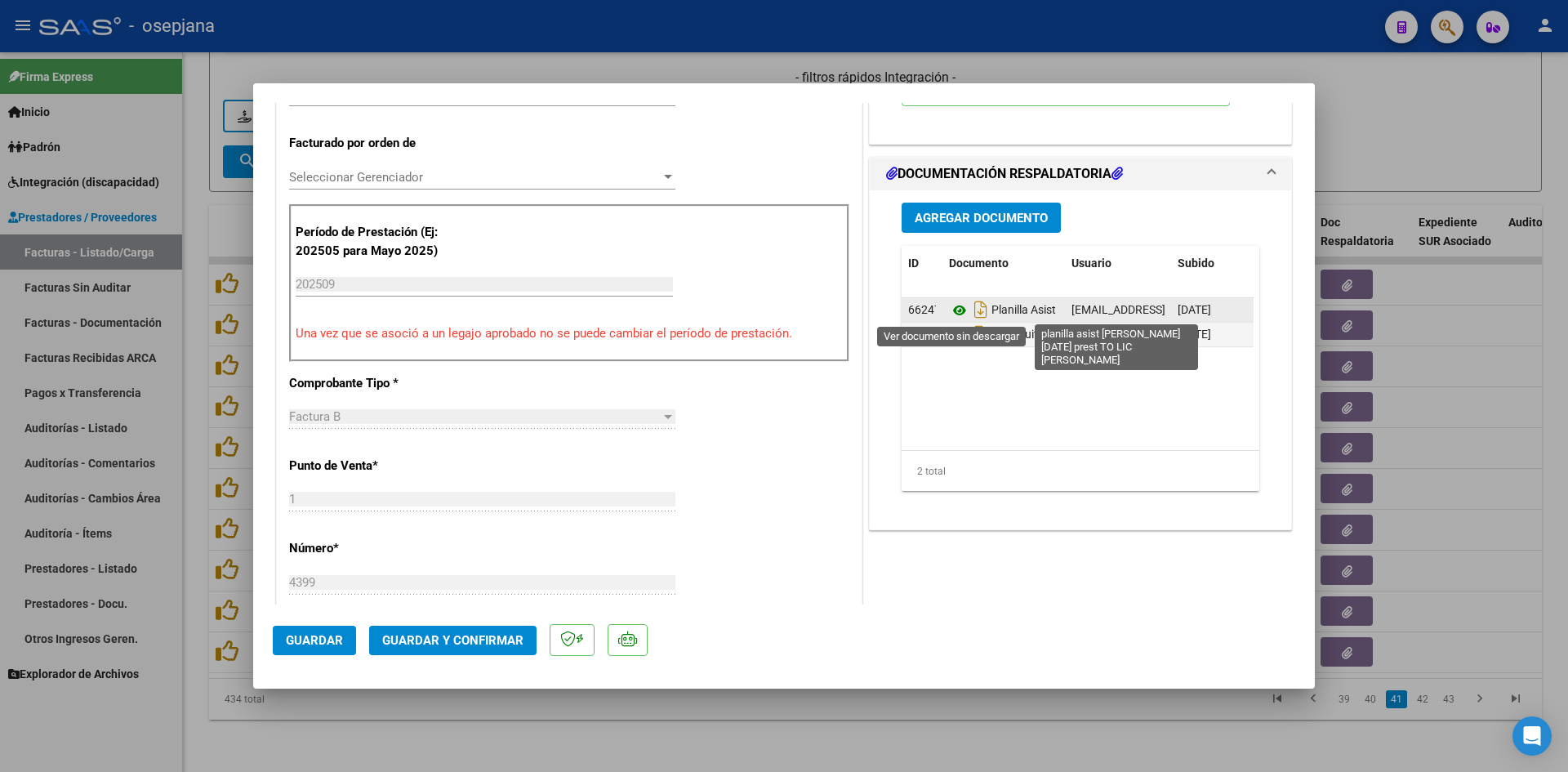
click at [955, 311] on icon at bounding box center [959, 310] width 22 height 20
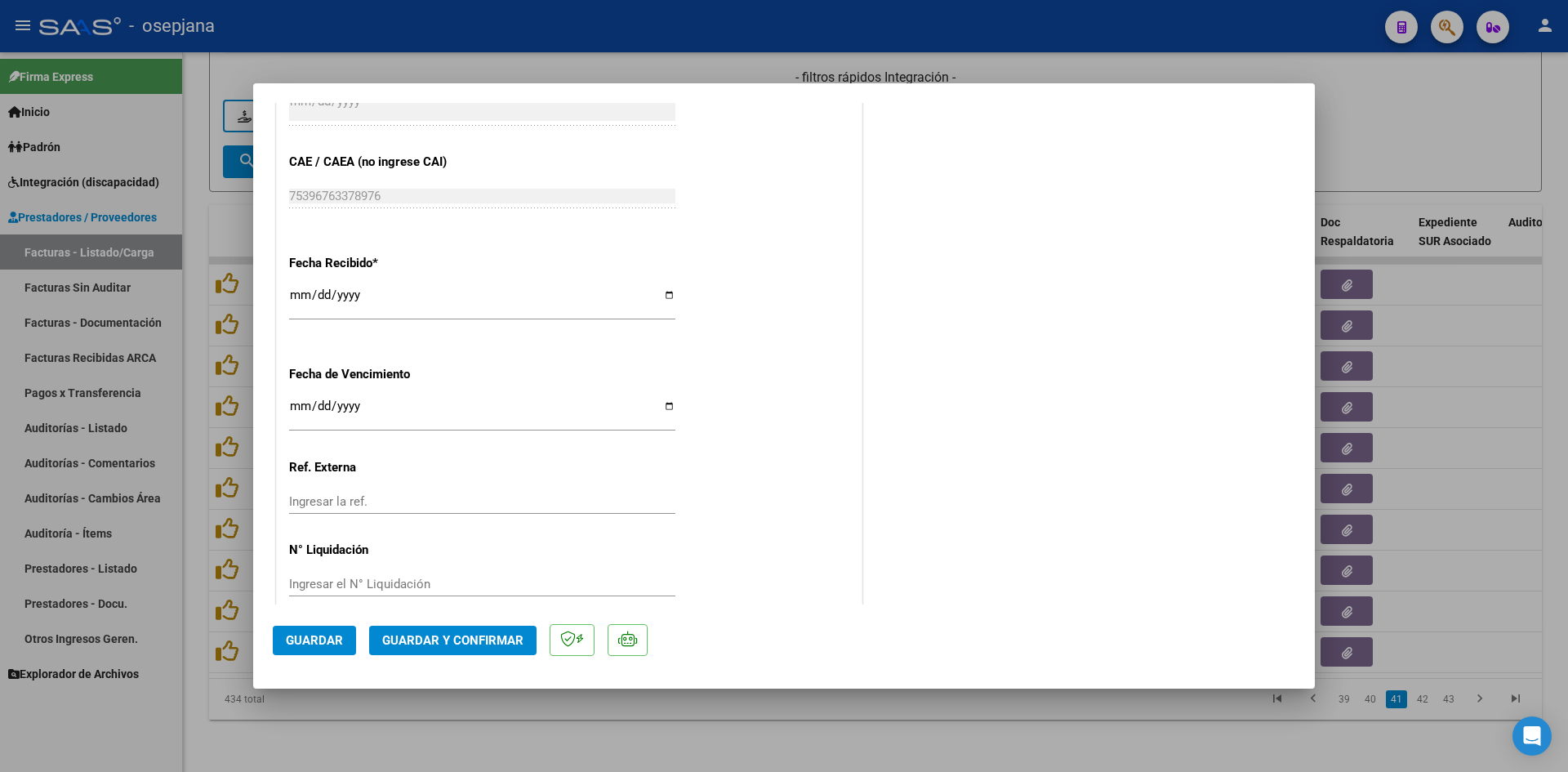
scroll to position [1062, 0]
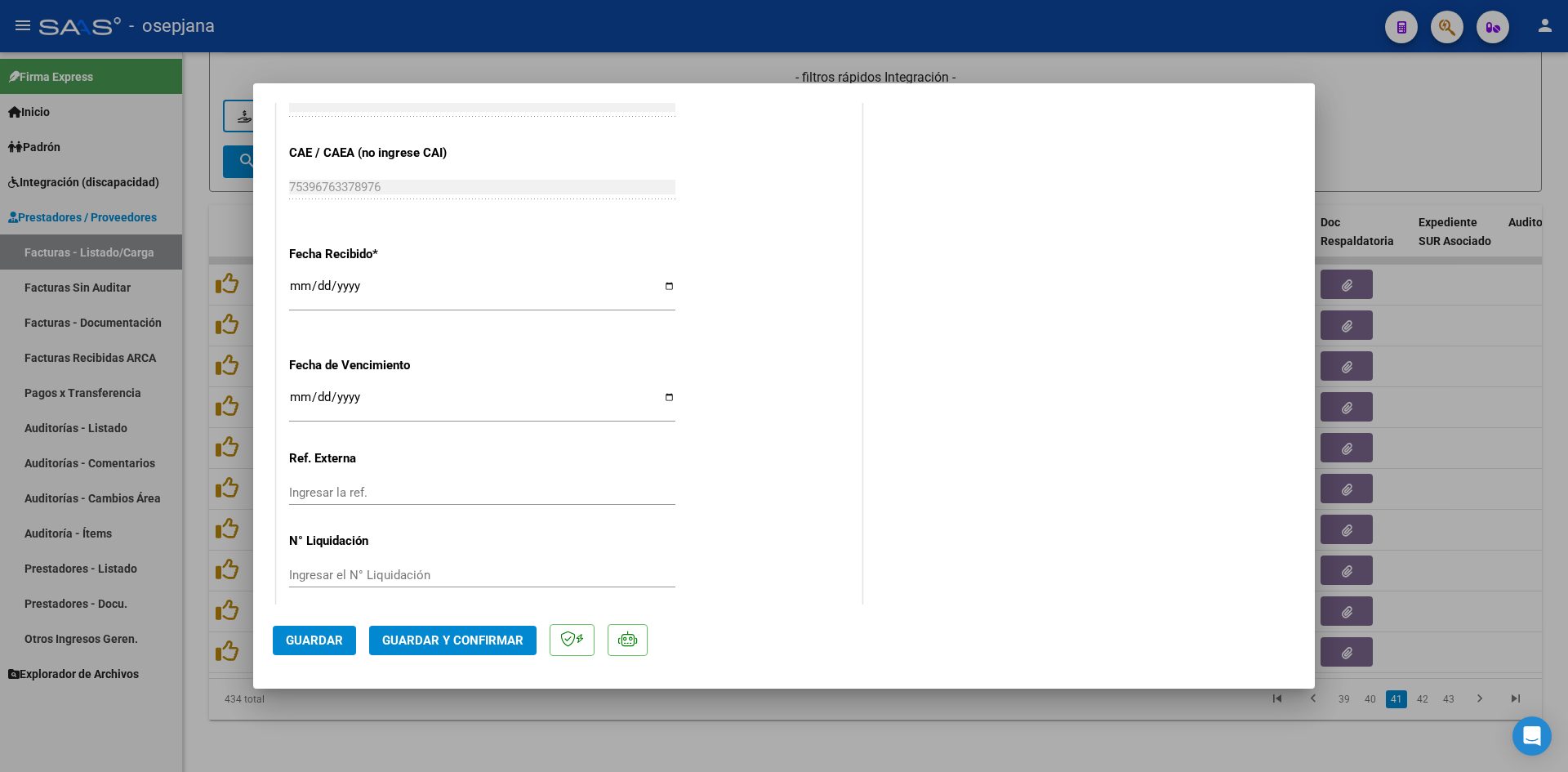
click at [293, 397] on input "[DATE]" at bounding box center [482, 403] width 386 height 26
type input "[DATE]"
click at [498, 631] on button "Guardar y Confirmar" at bounding box center [453, 640] width 168 height 29
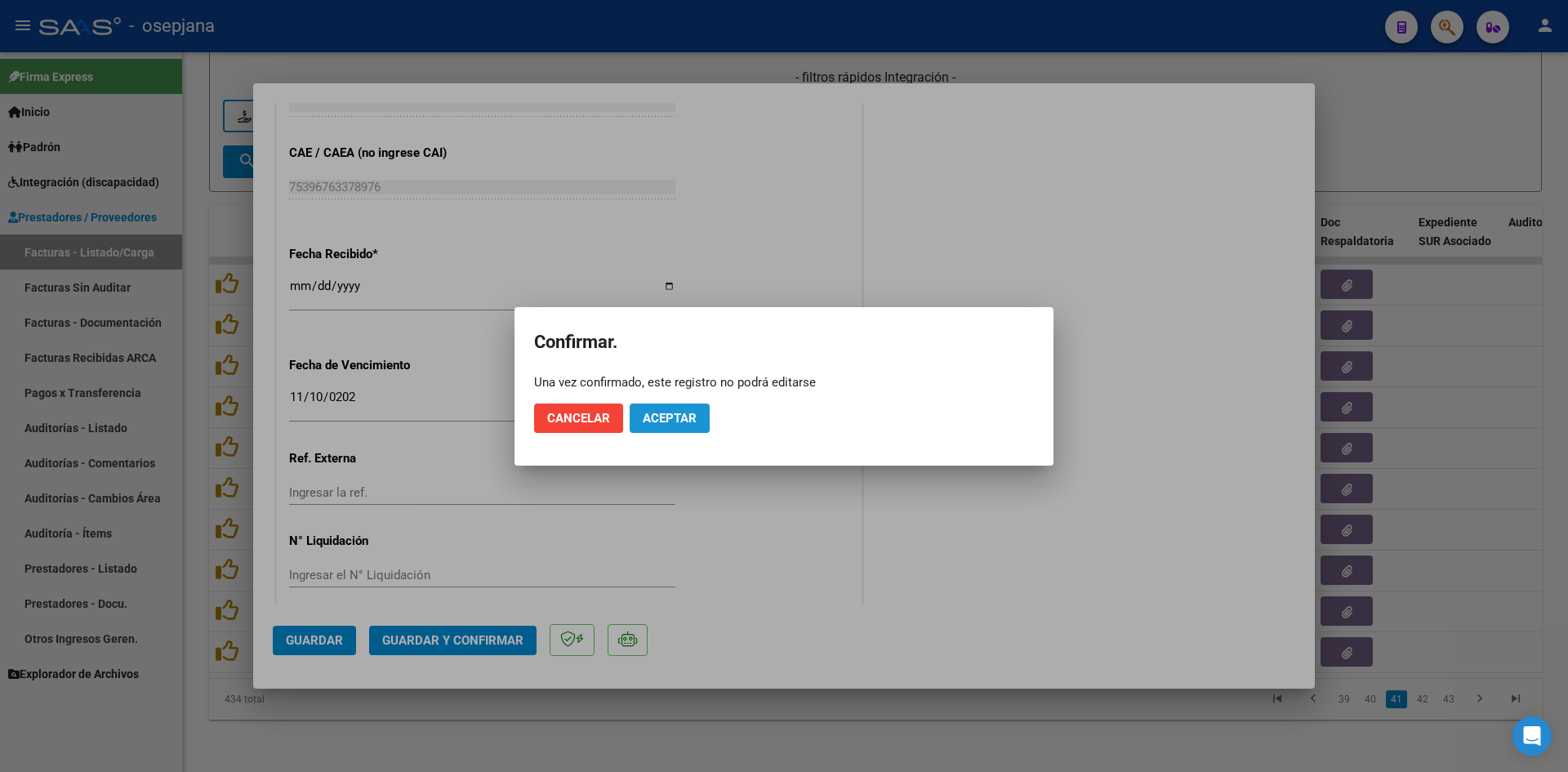
click at [651, 414] on span "Aceptar" at bounding box center [669, 419] width 54 height 15
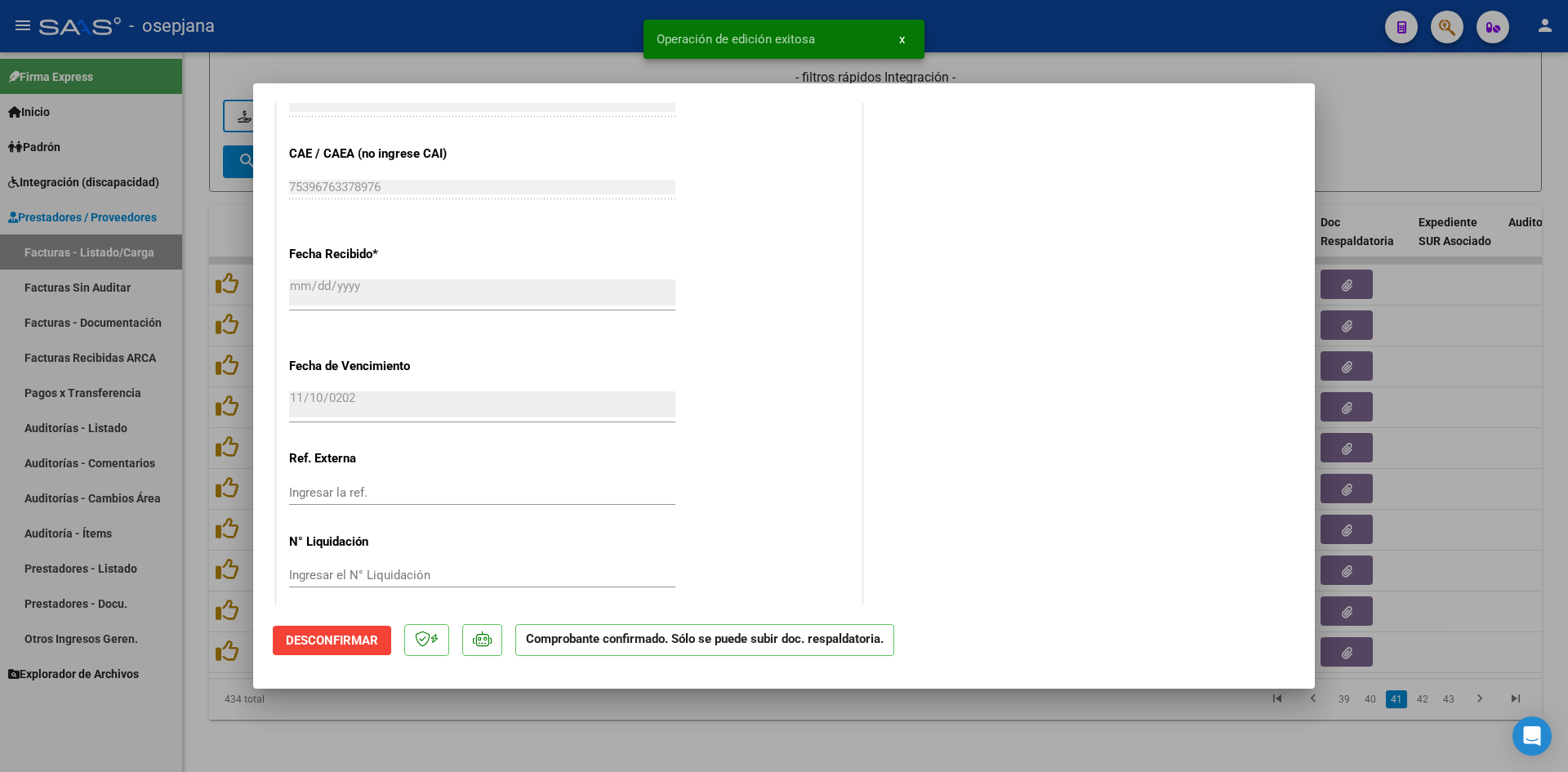
click at [1365, 137] on div at bounding box center [784, 386] width 1568 height 772
type input "$ 0,00"
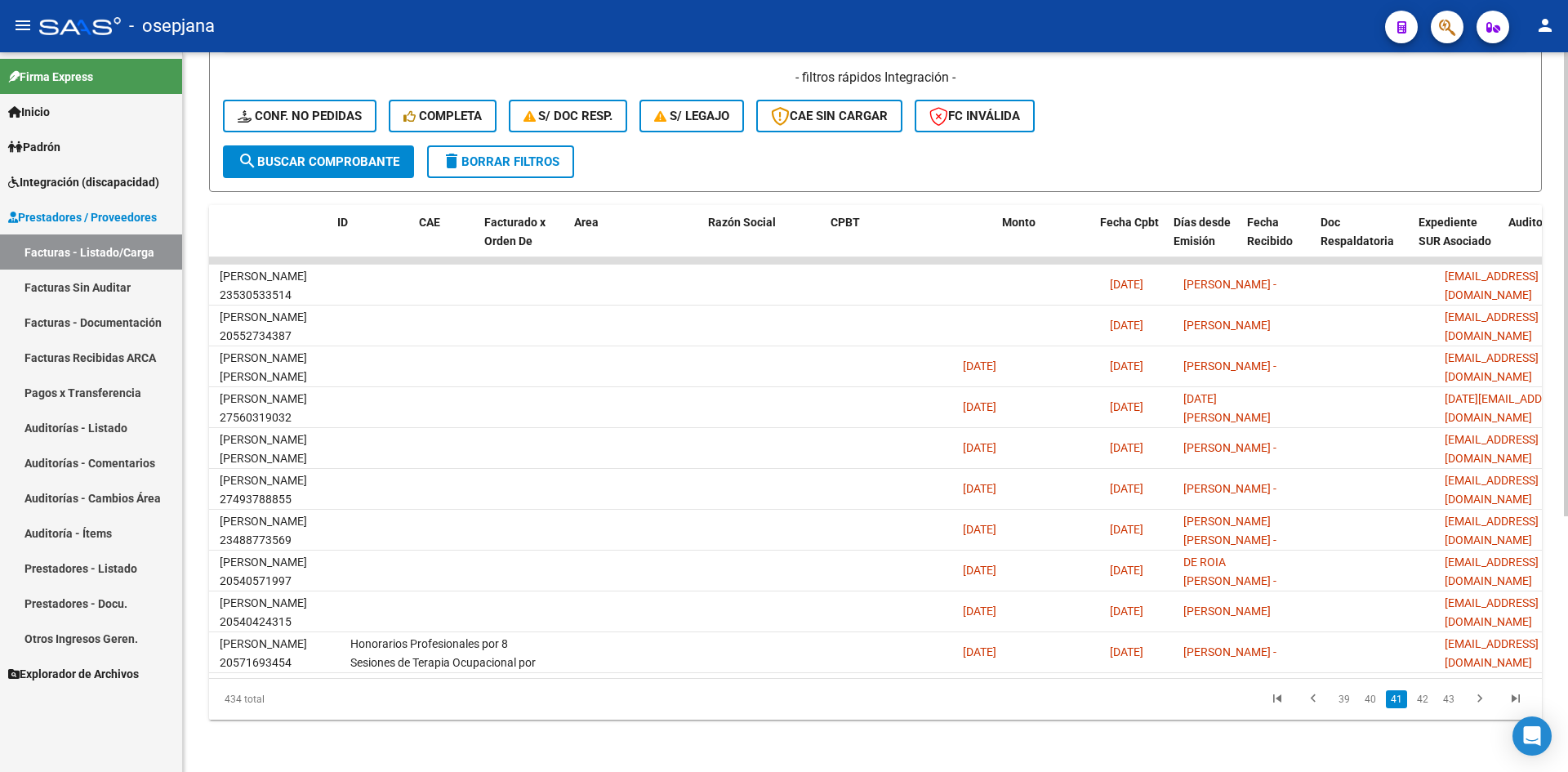
scroll to position [0, 0]
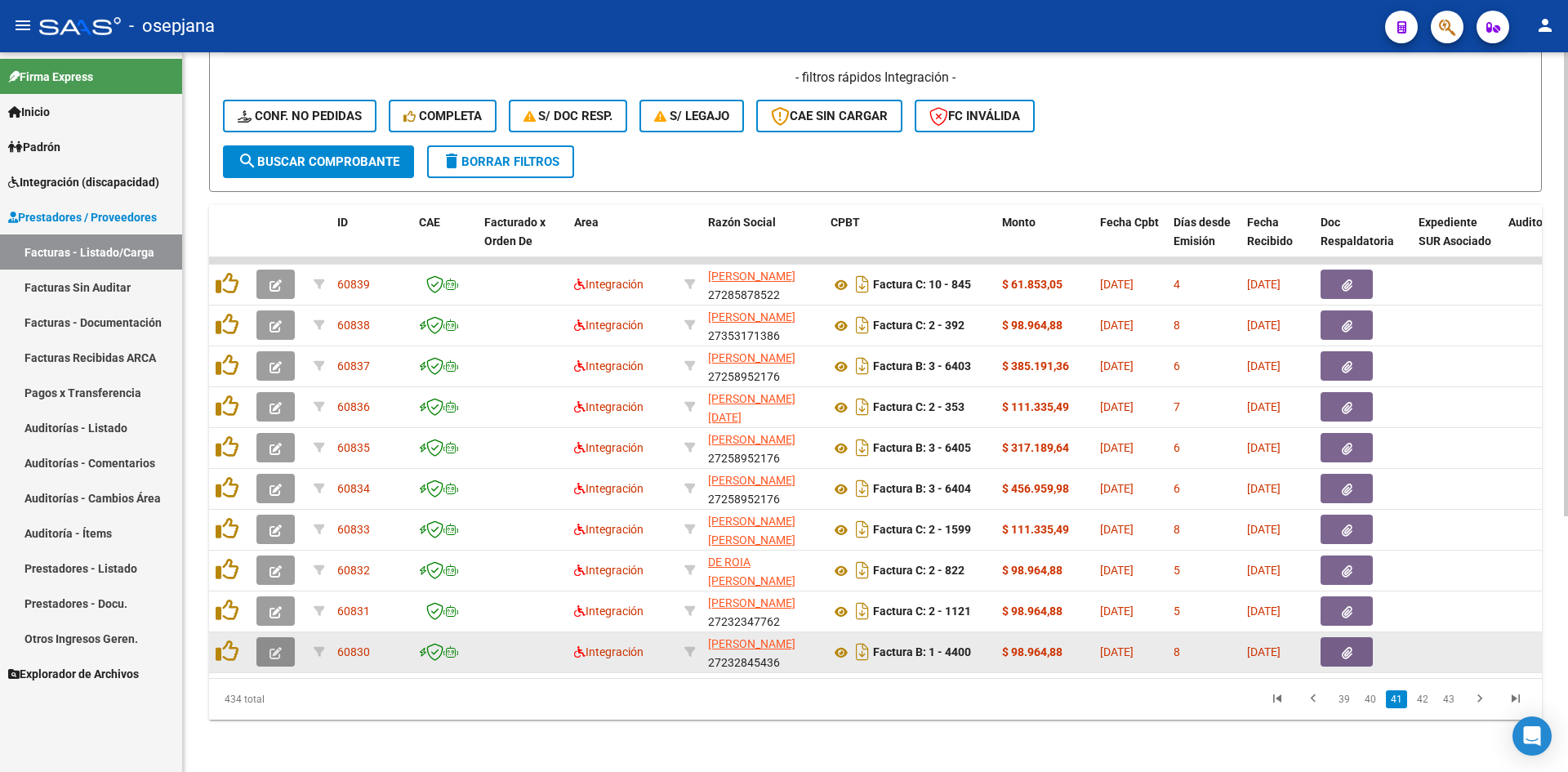
click at [274, 647] on icon "button" at bounding box center [275, 652] width 12 height 12
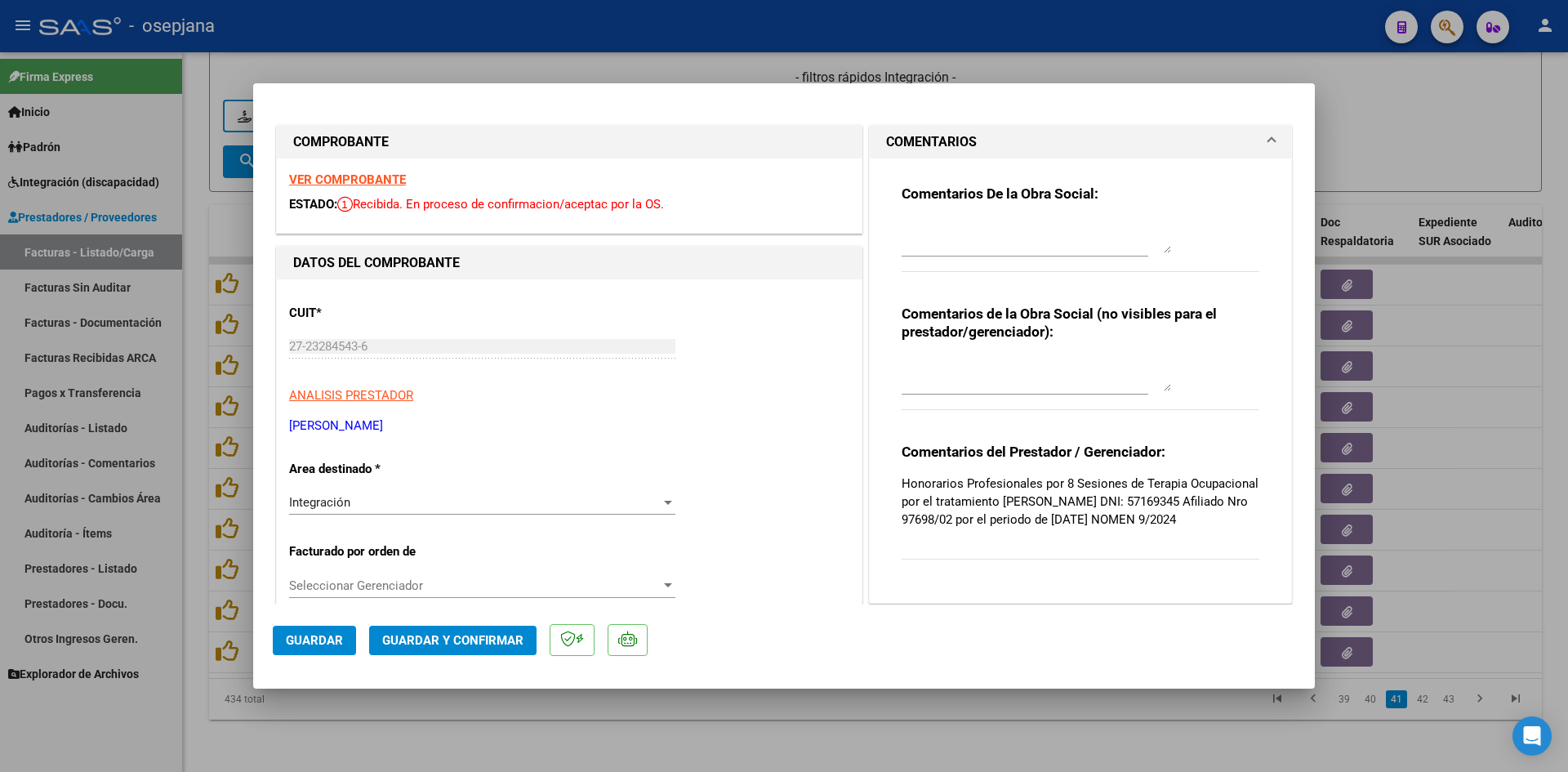
click at [379, 178] on strong "VER COMPROBANTE" at bounding box center [348, 180] width 117 height 15
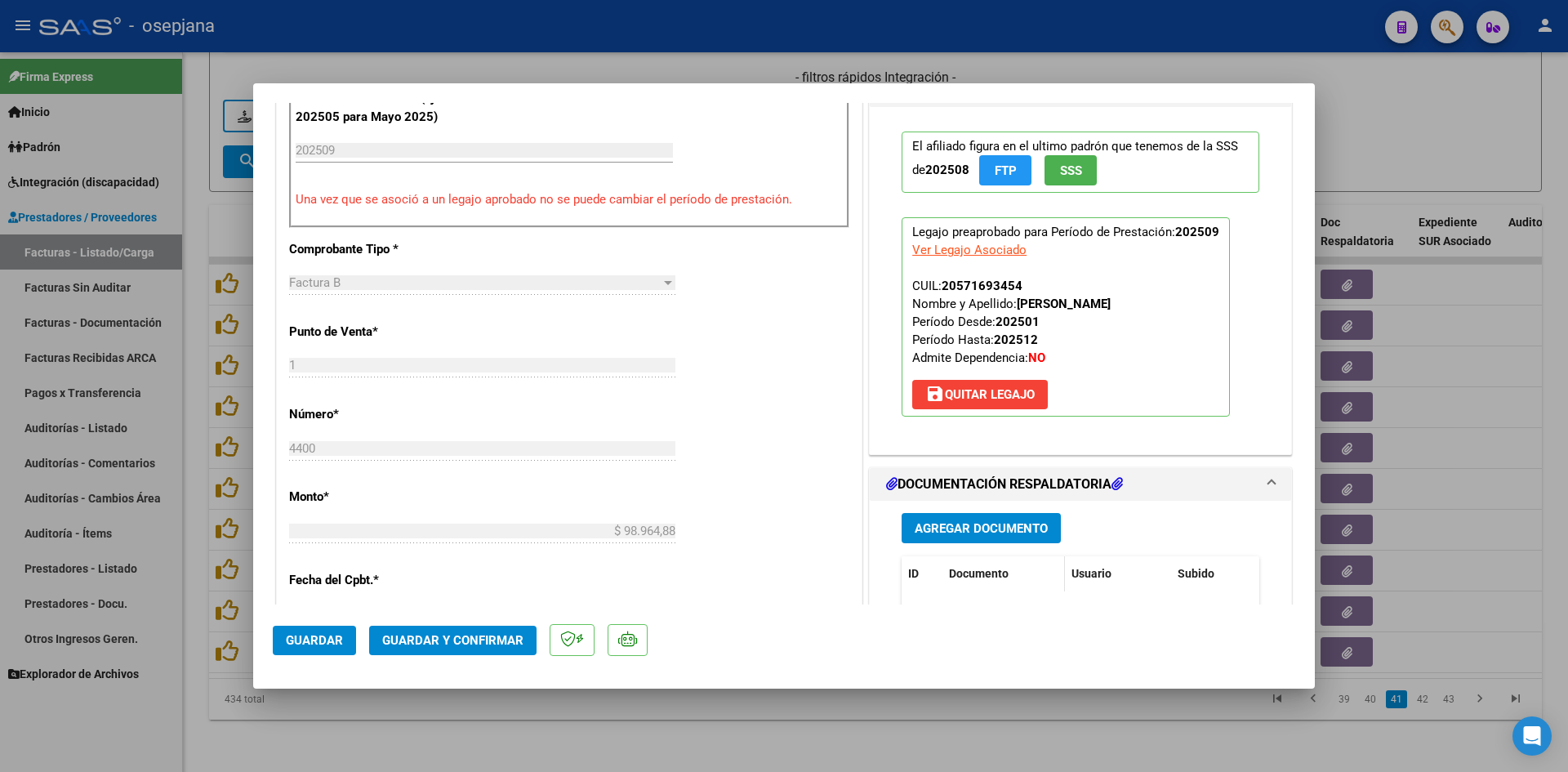
scroll to position [735, 0]
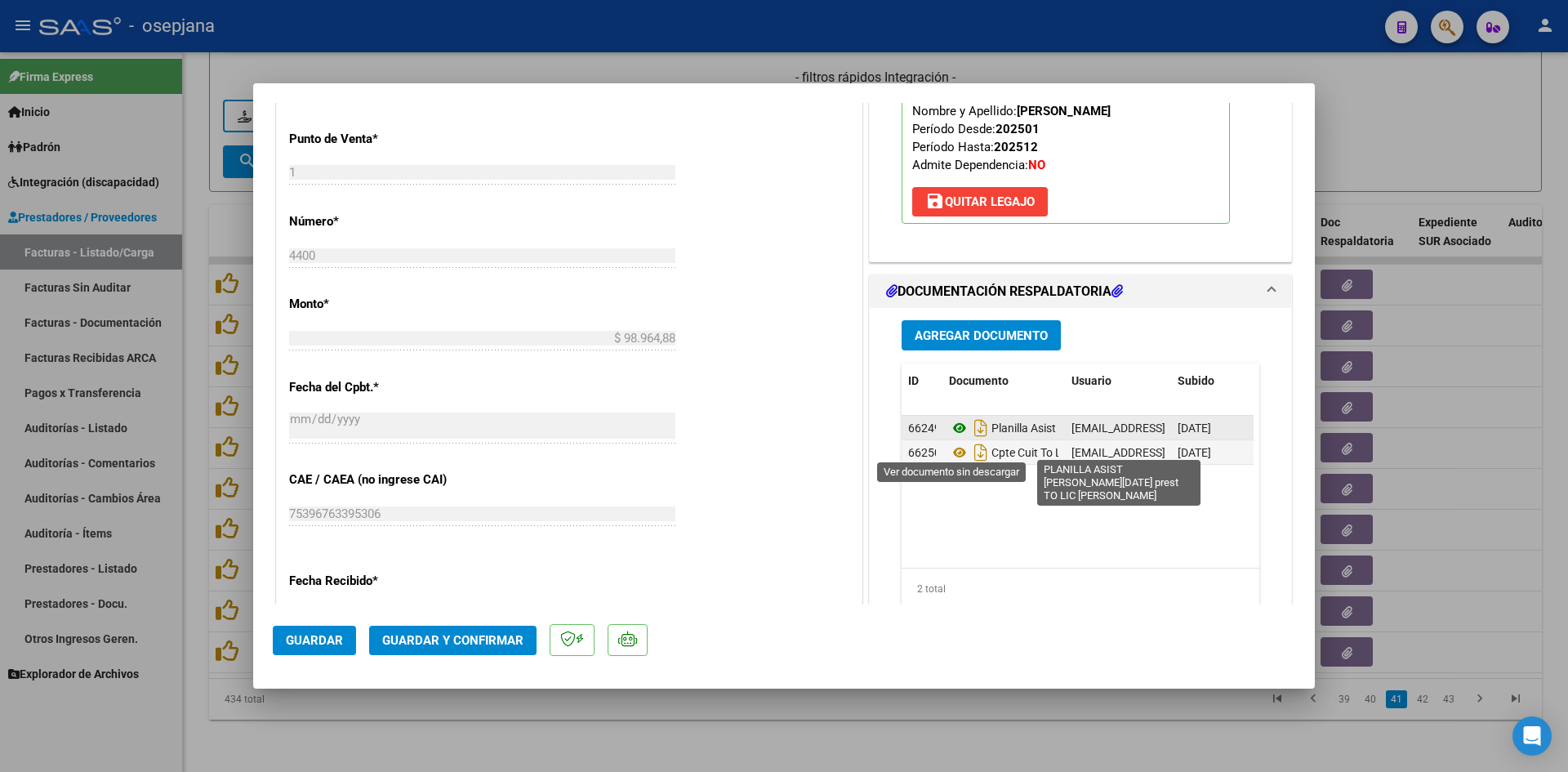
click at [953, 438] on icon at bounding box center [959, 428] width 22 height 20
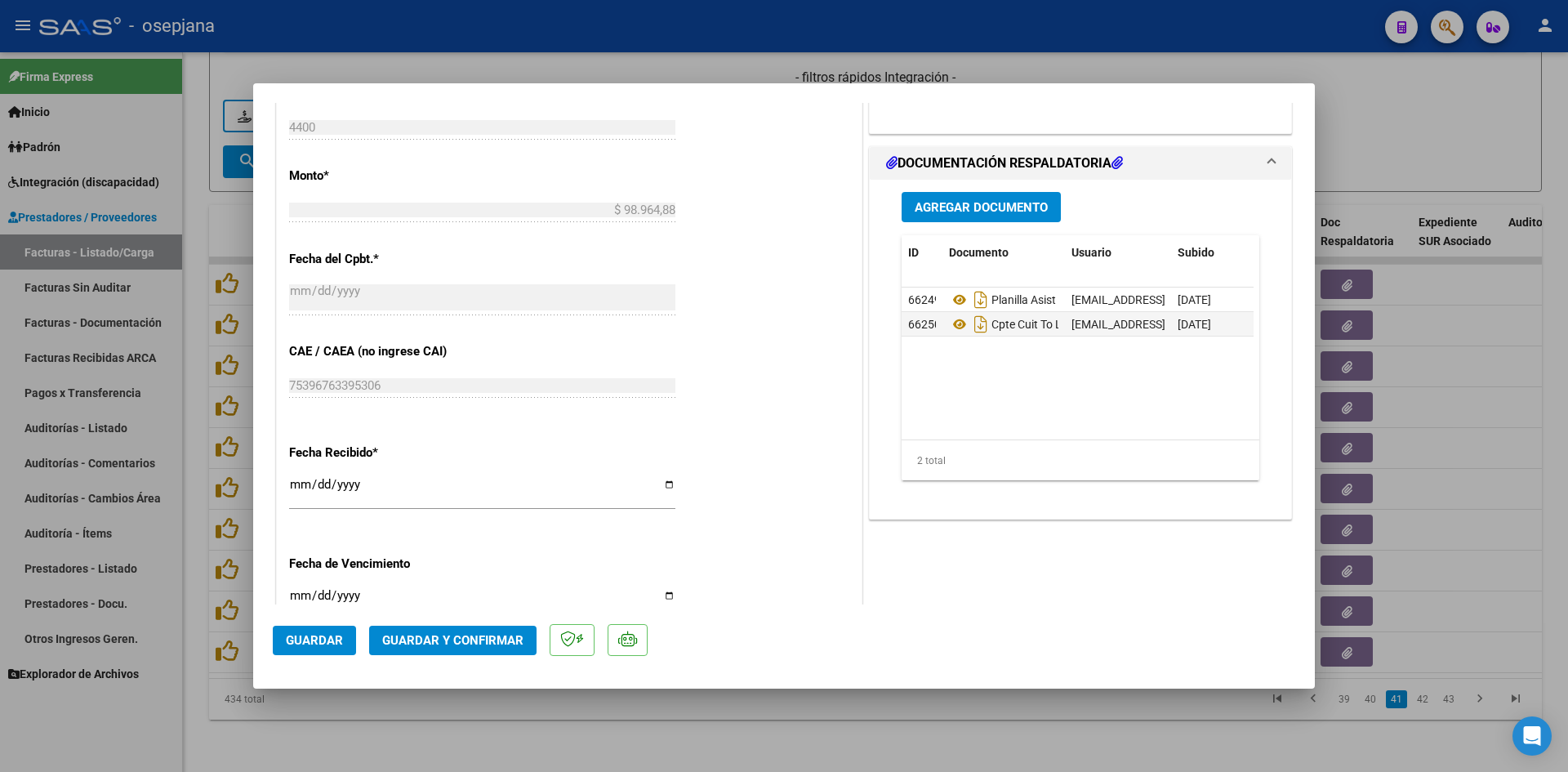
scroll to position [1076, 0]
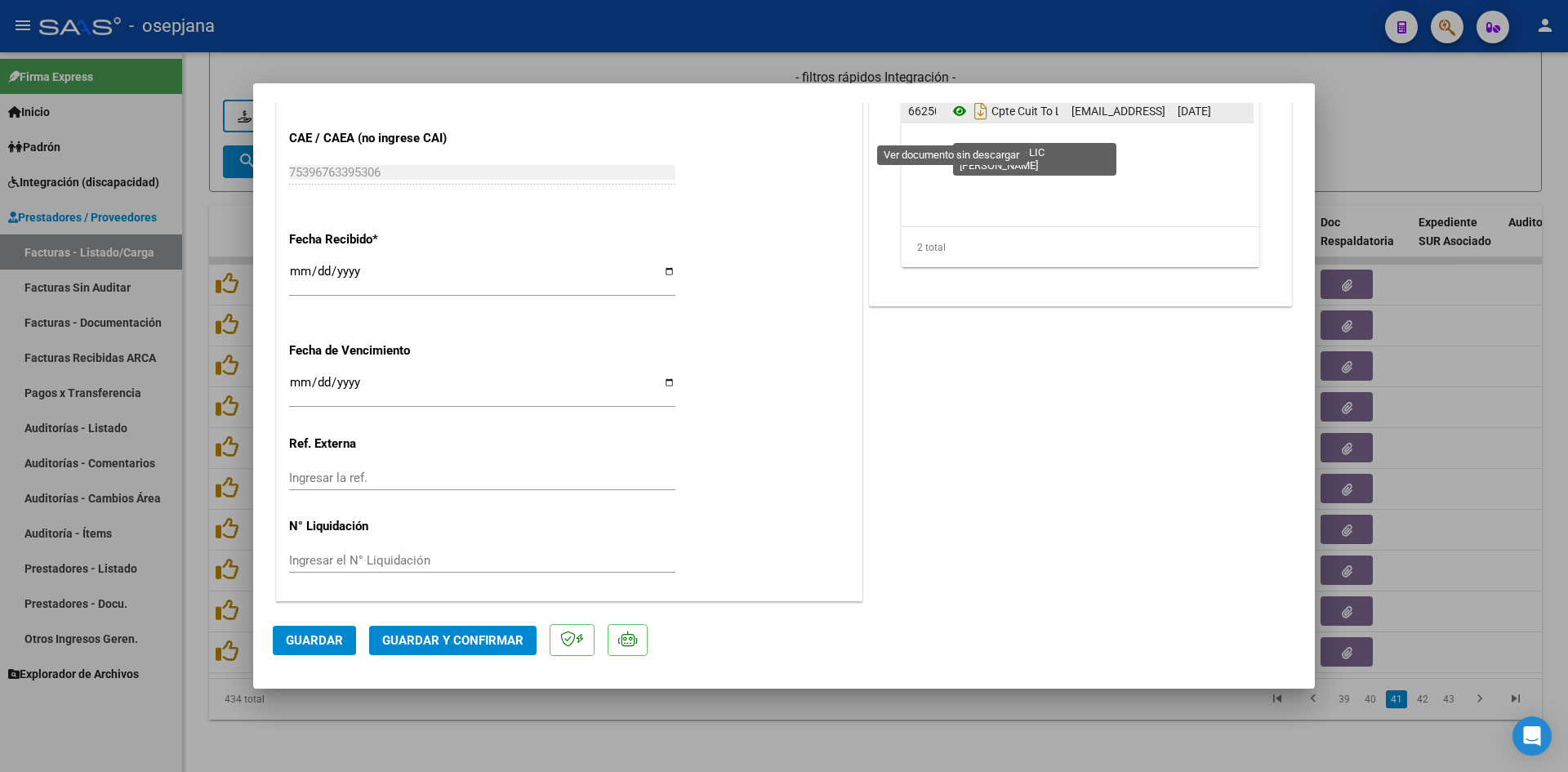
click at [951, 121] on icon at bounding box center [959, 110] width 22 height 20
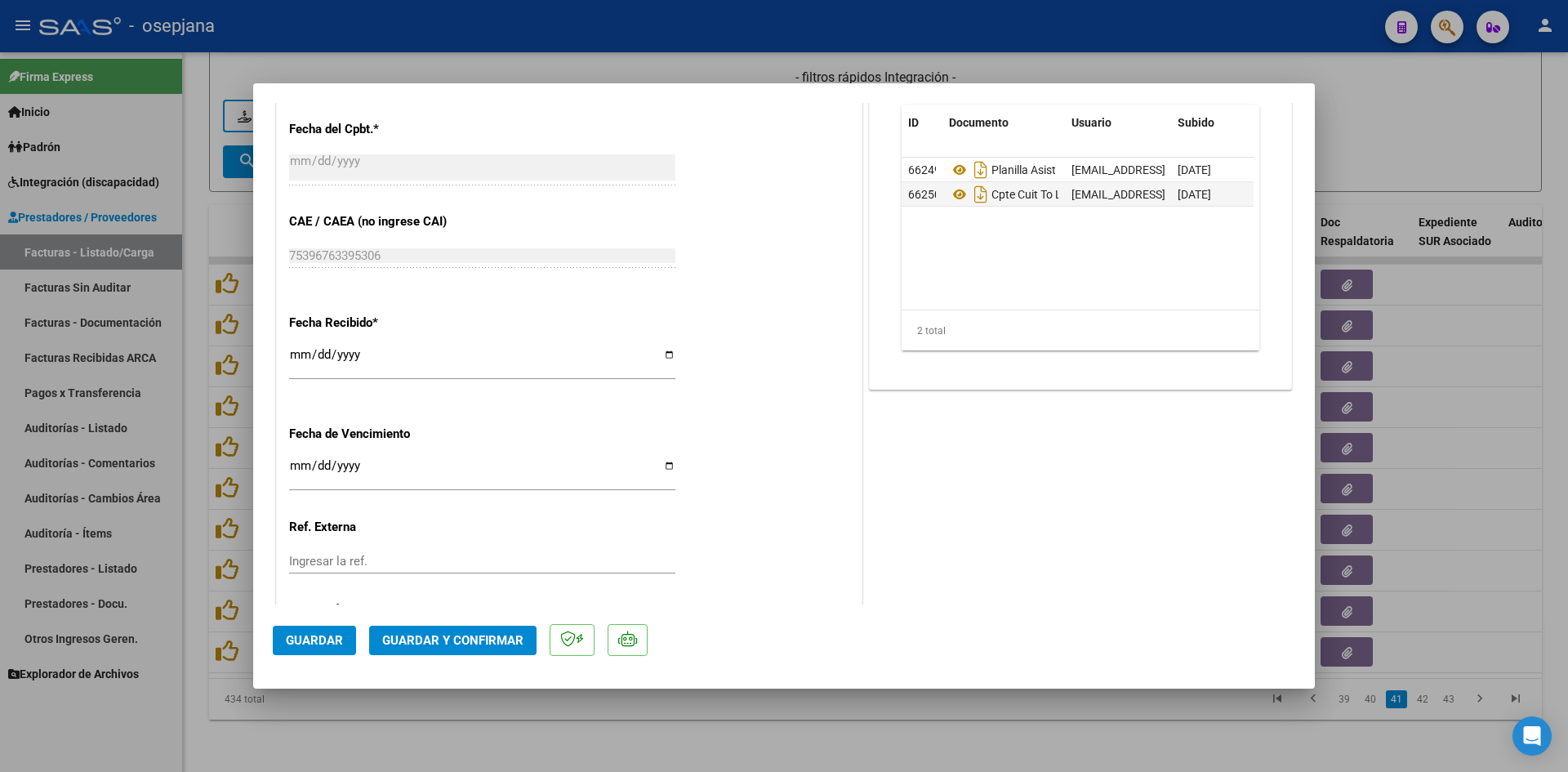
scroll to position [995, 0]
click at [301, 457] on input "[DATE]" at bounding box center [482, 470] width 386 height 26
type input "[DATE]"
click at [424, 638] on span "Guardar y Confirmar" at bounding box center [453, 641] width 141 height 15
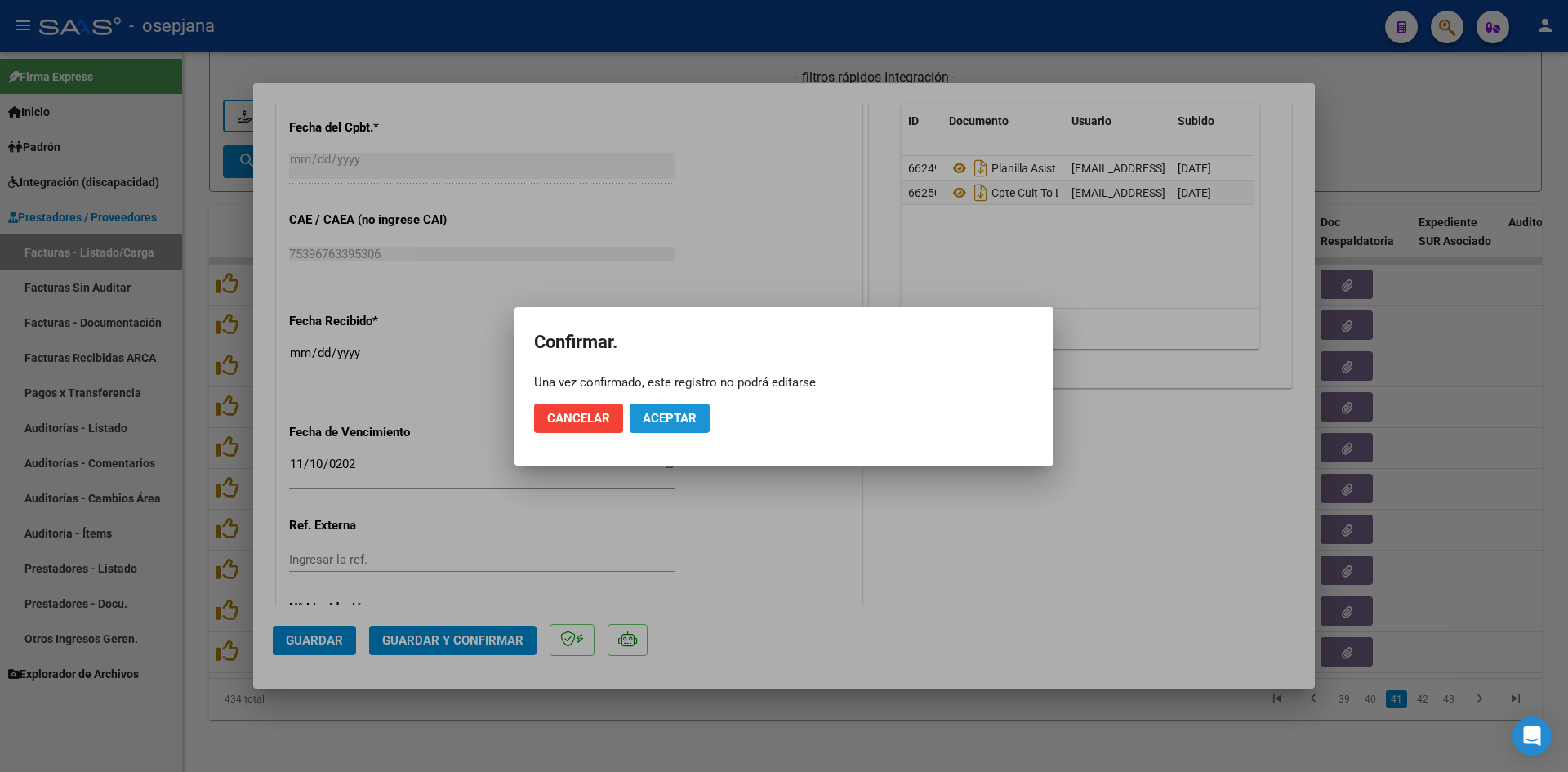
click at [646, 419] on span "Aceptar" at bounding box center [669, 419] width 54 height 15
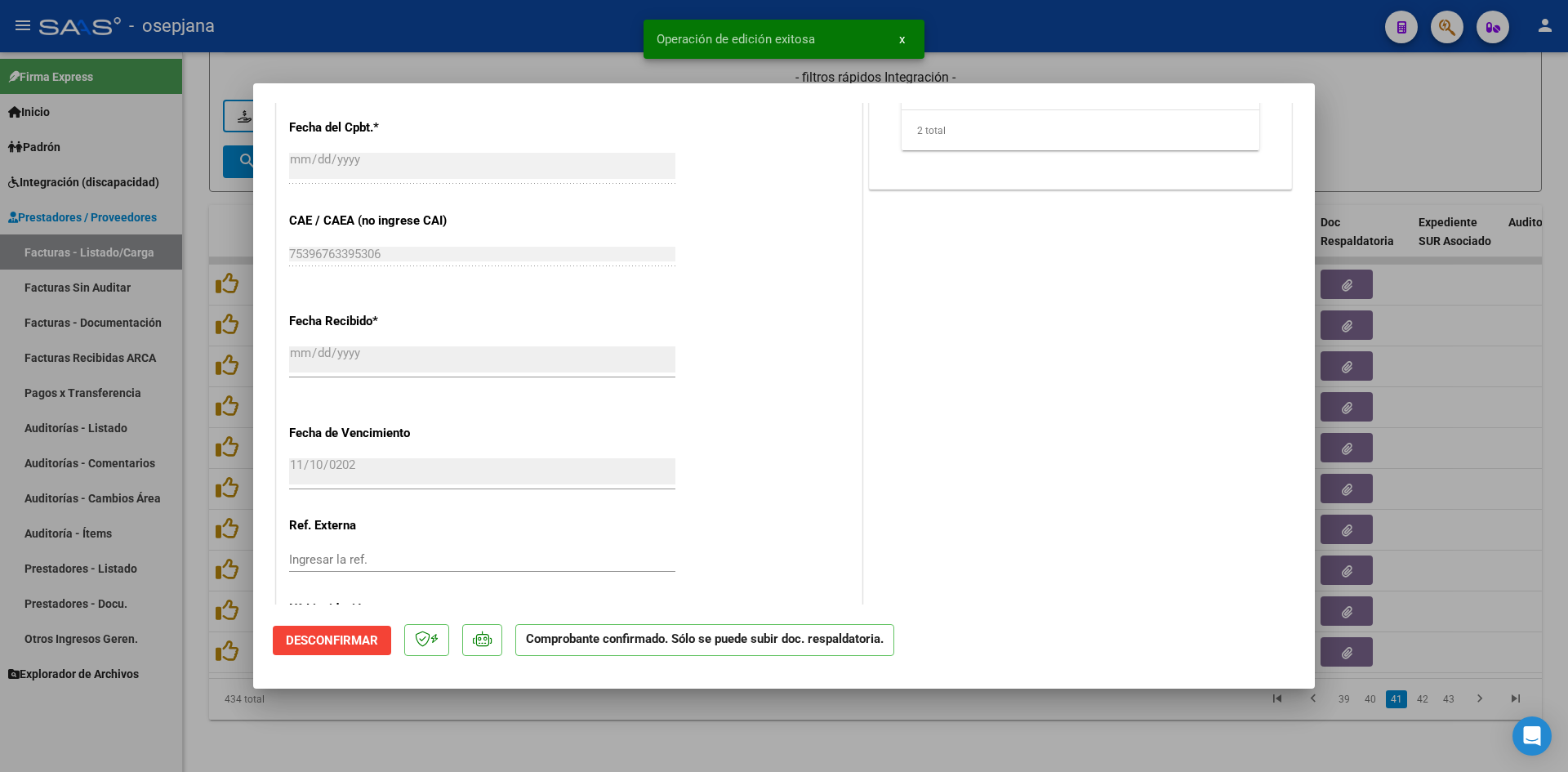
click at [1453, 100] on div at bounding box center [784, 386] width 1568 height 772
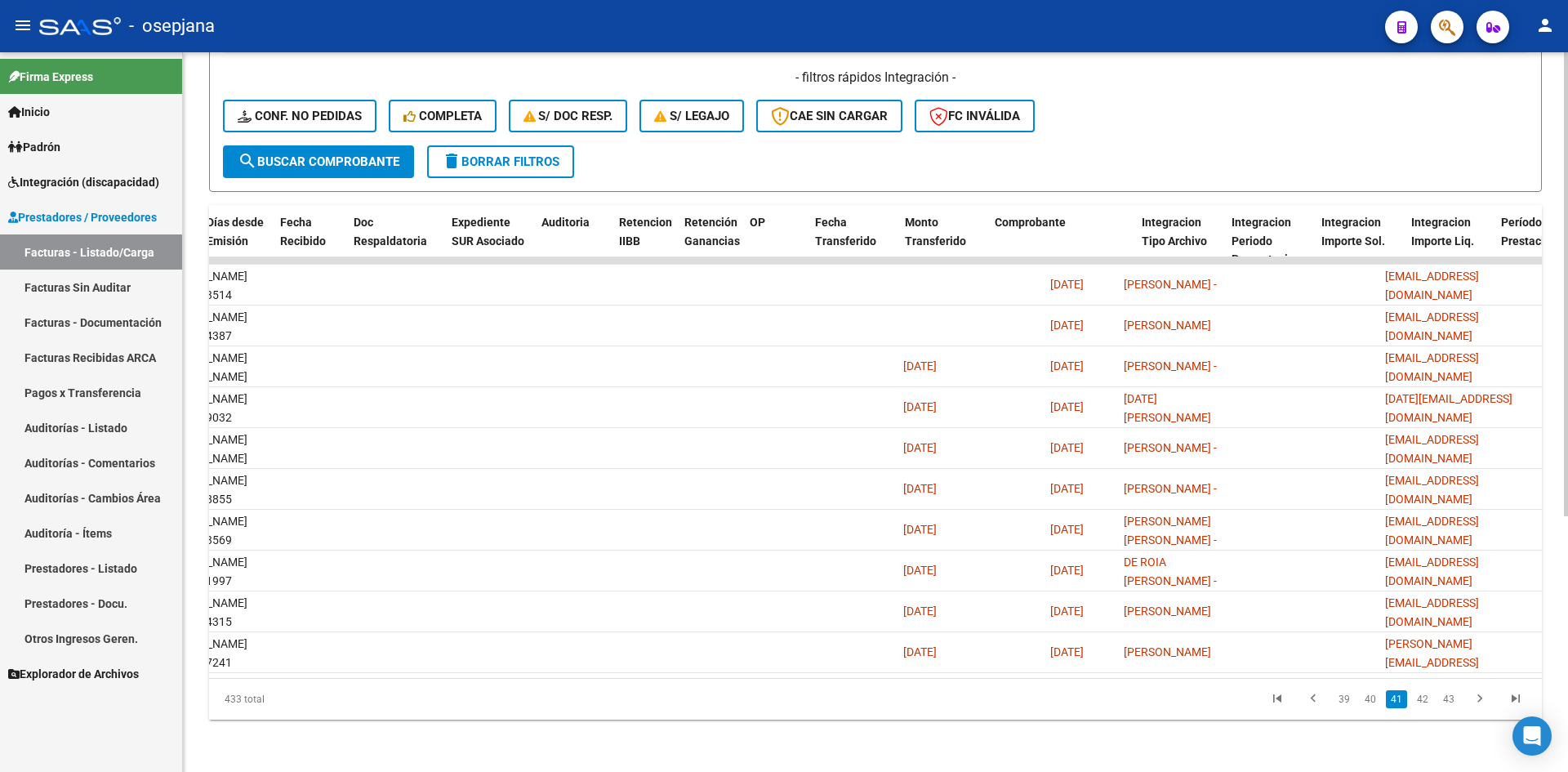
scroll to position [0, 0]
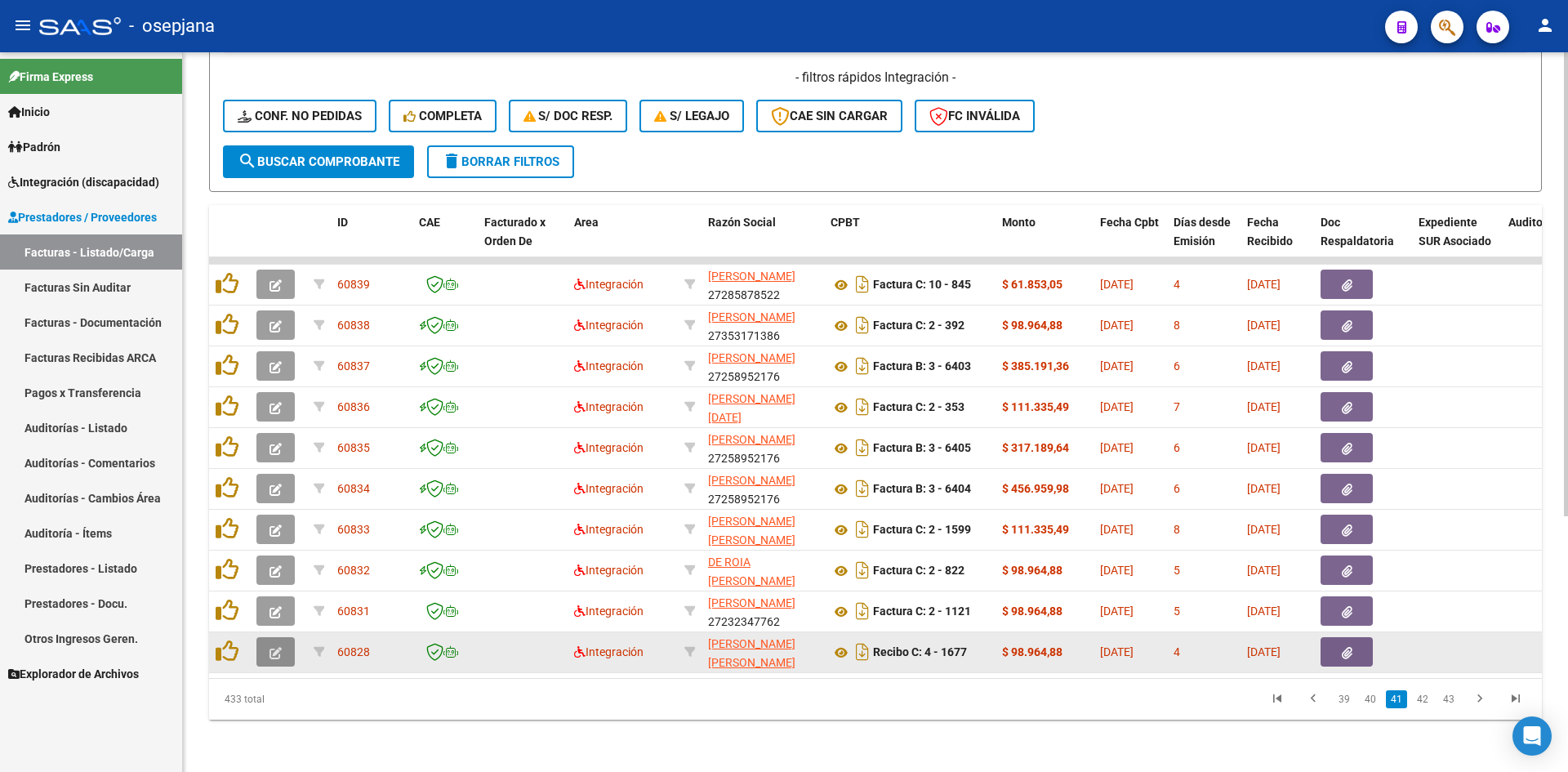
click at [283, 639] on button "button" at bounding box center [275, 651] width 39 height 29
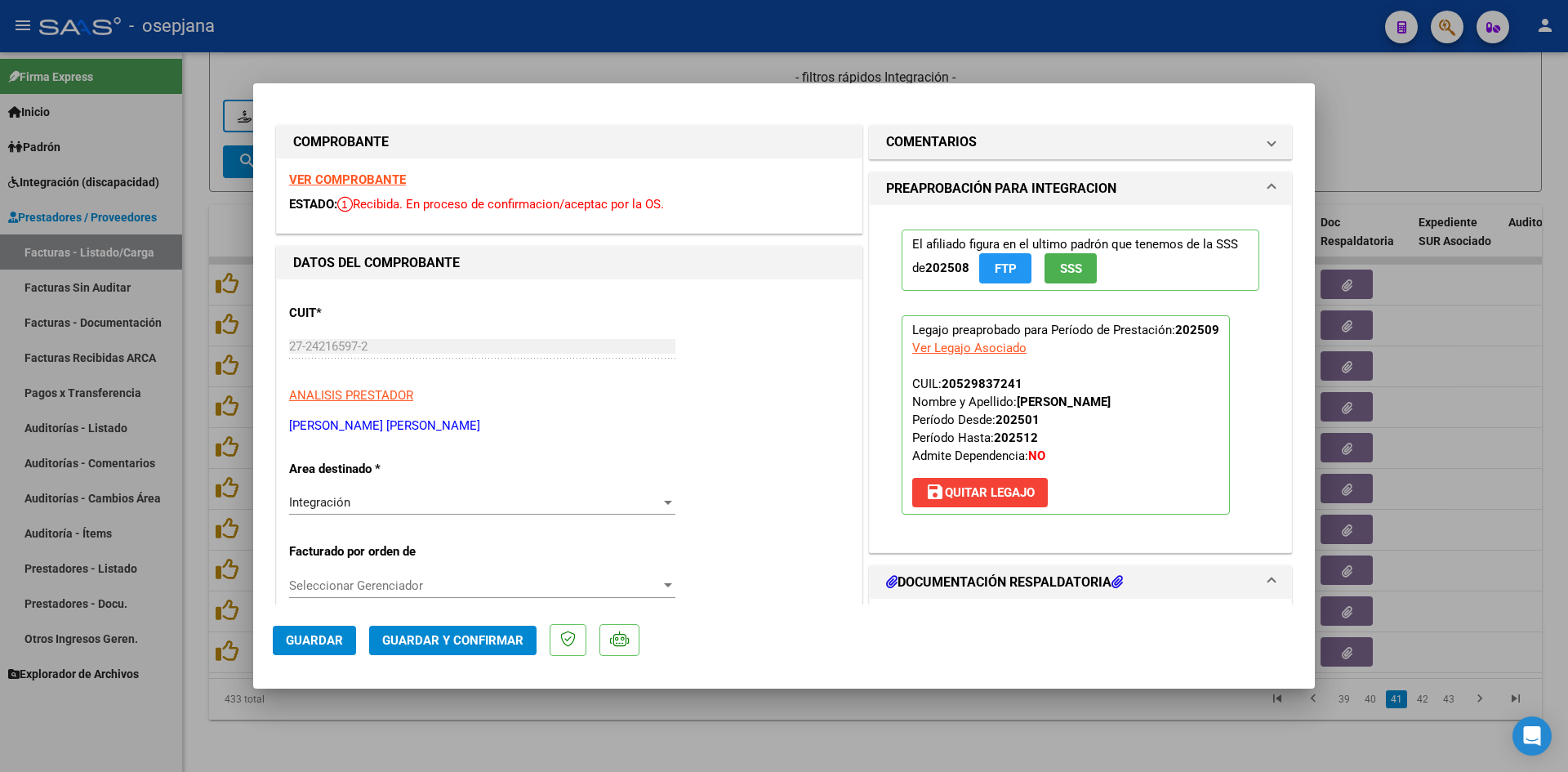
click at [340, 178] on strong "VER COMPROBANTE" at bounding box center [348, 180] width 117 height 15
click at [1398, 107] on div at bounding box center [784, 386] width 1568 height 772
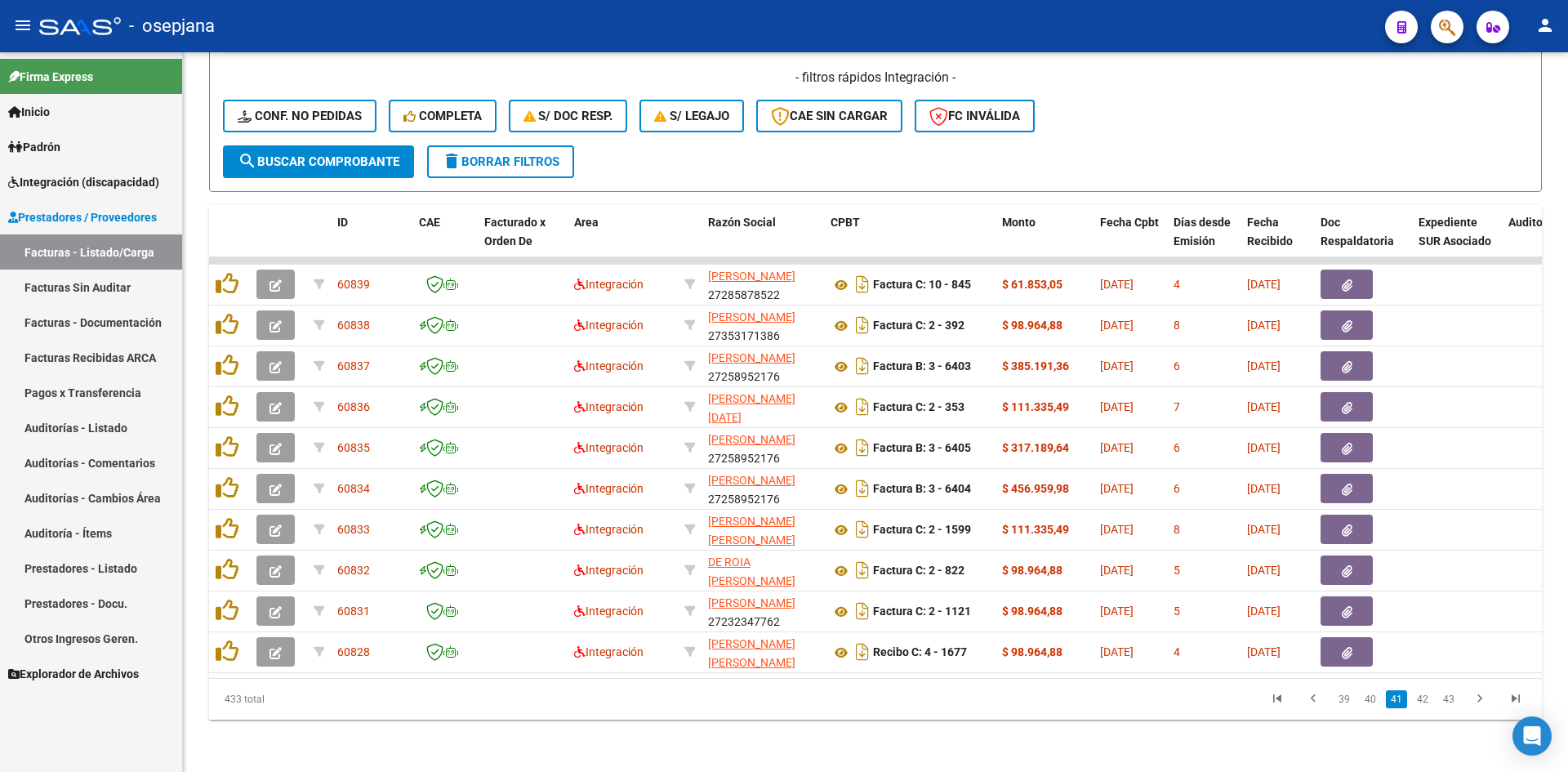
click at [71, 178] on span "Integración (discapacidad)" at bounding box center [84, 182] width 151 height 18
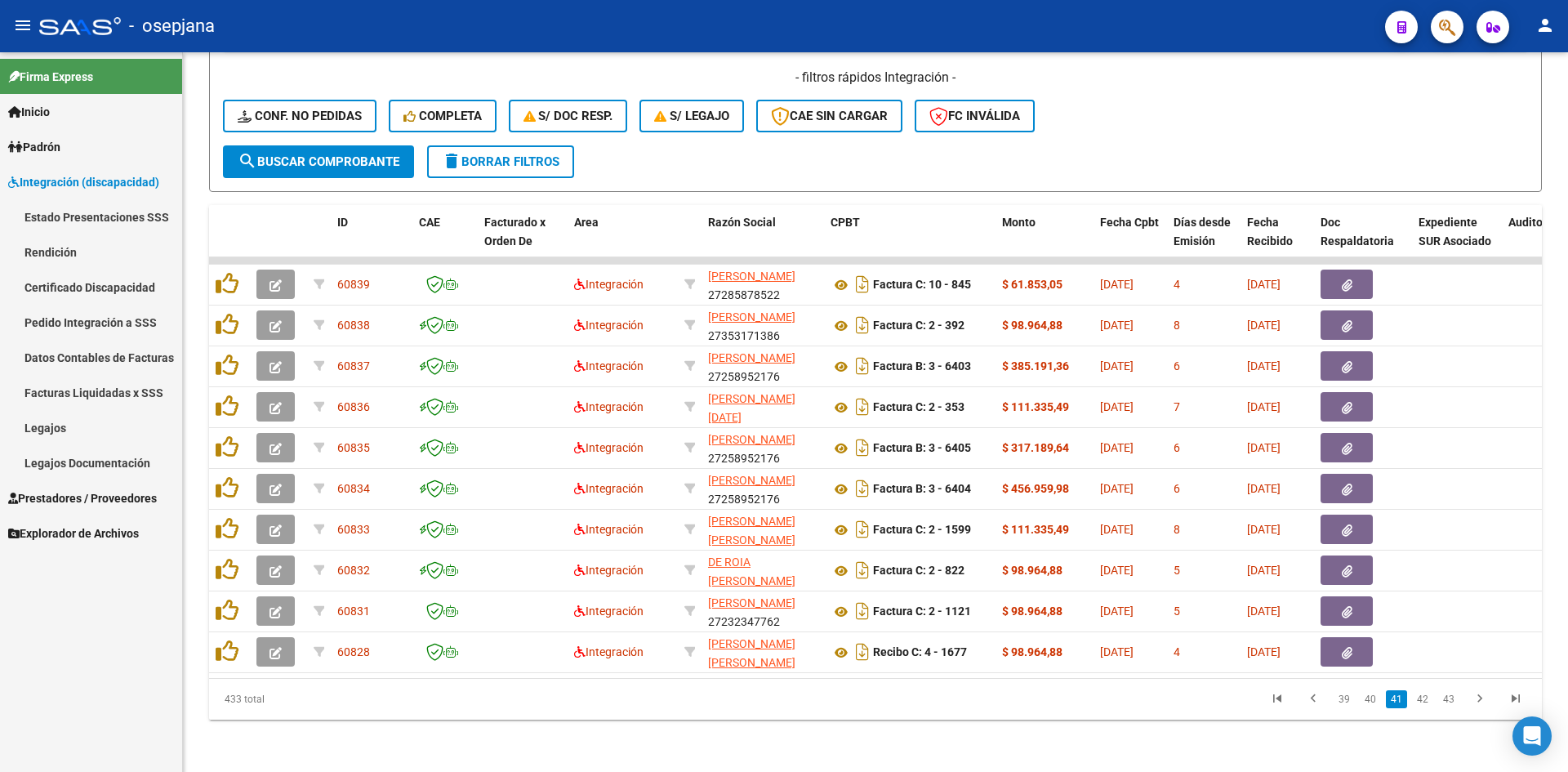
click at [63, 419] on link "Legajos" at bounding box center [90, 427] width 182 height 35
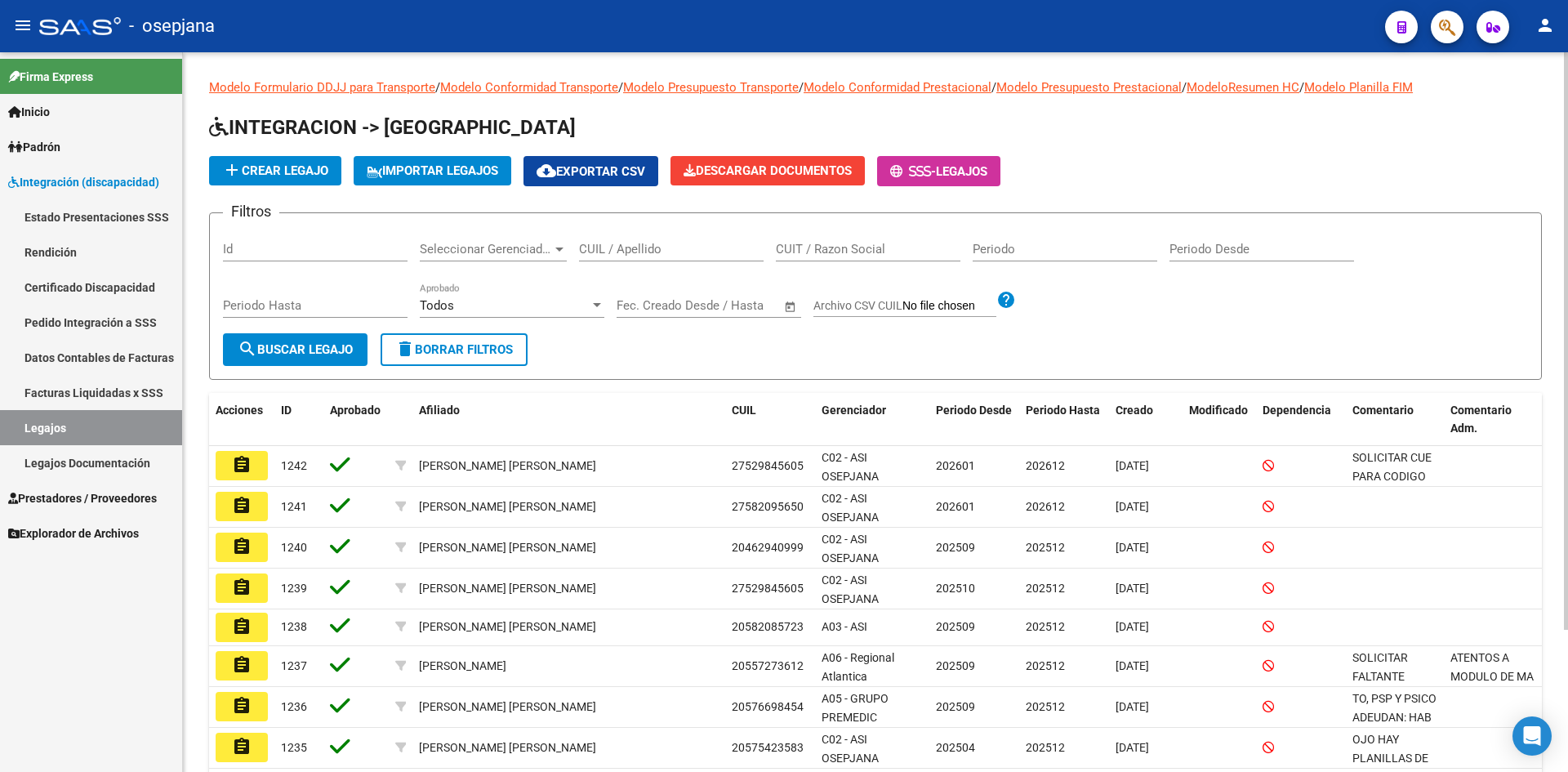
click at [628, 235] on div "CUIL / Apellido" at bounding box center [671, 243] width 185 height 35
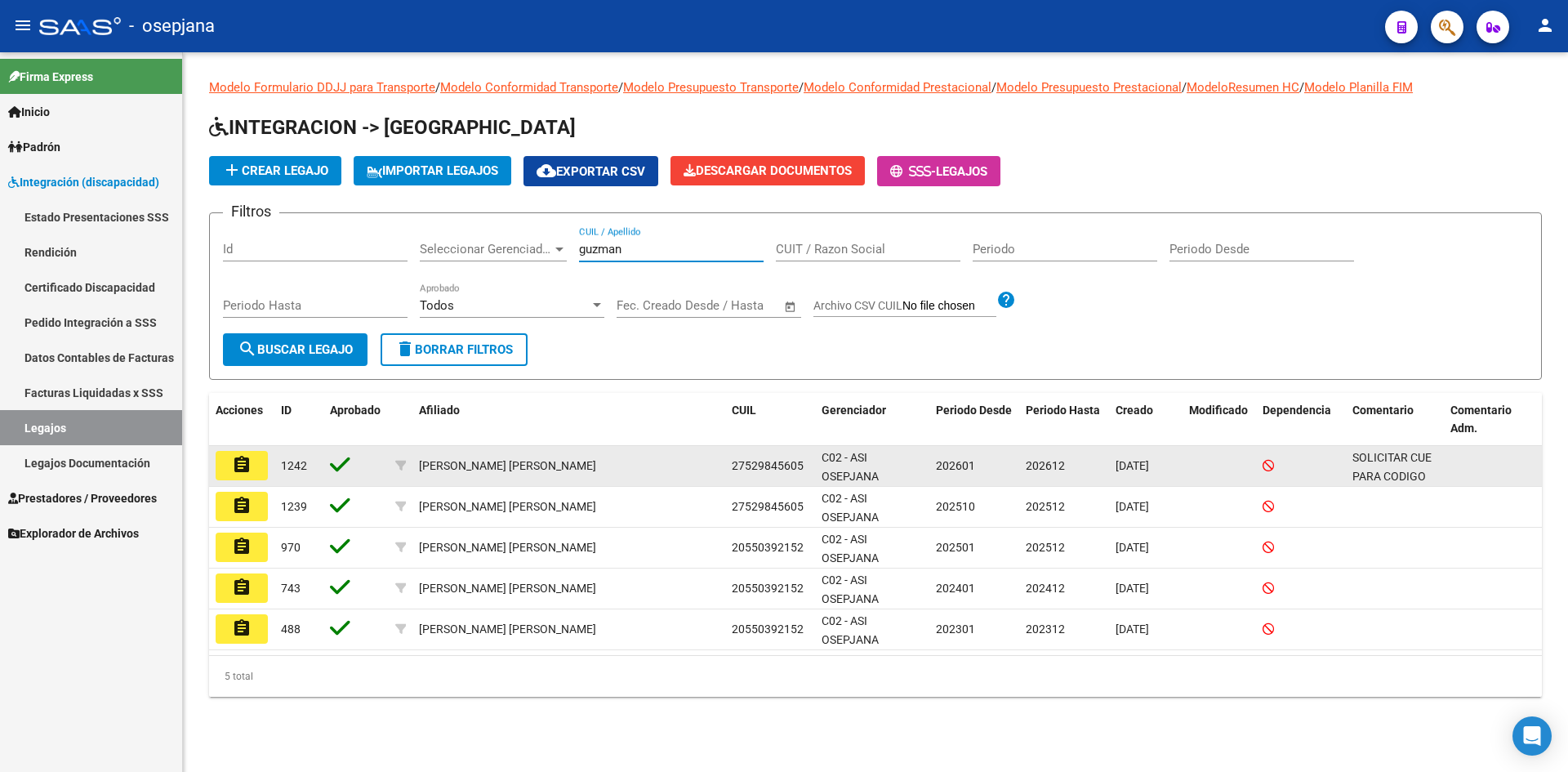
click at [230, 468] on button "assignment" at bounding box center [241, 465] width 52 height 29
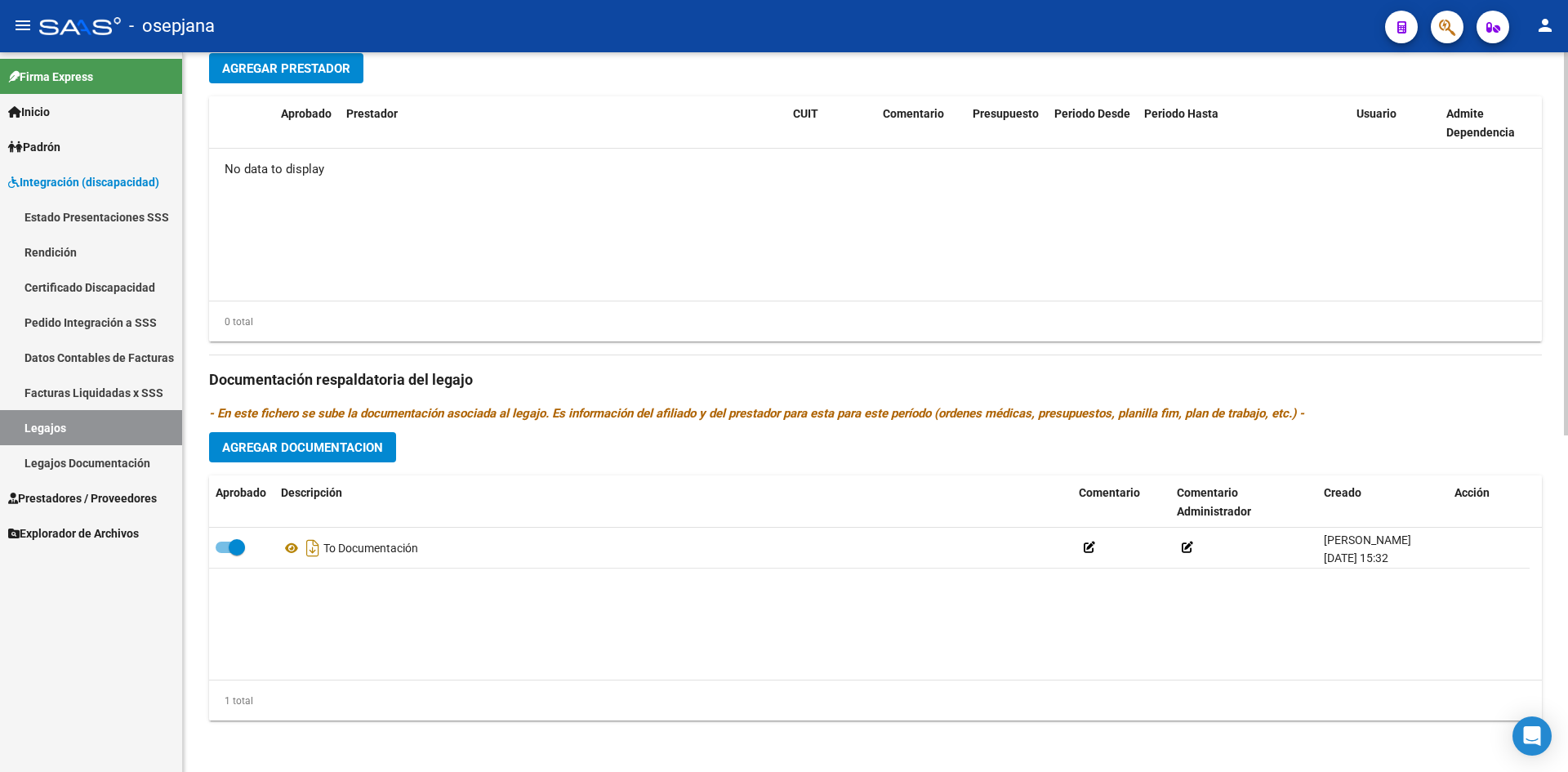
scroll to position [632, 0]
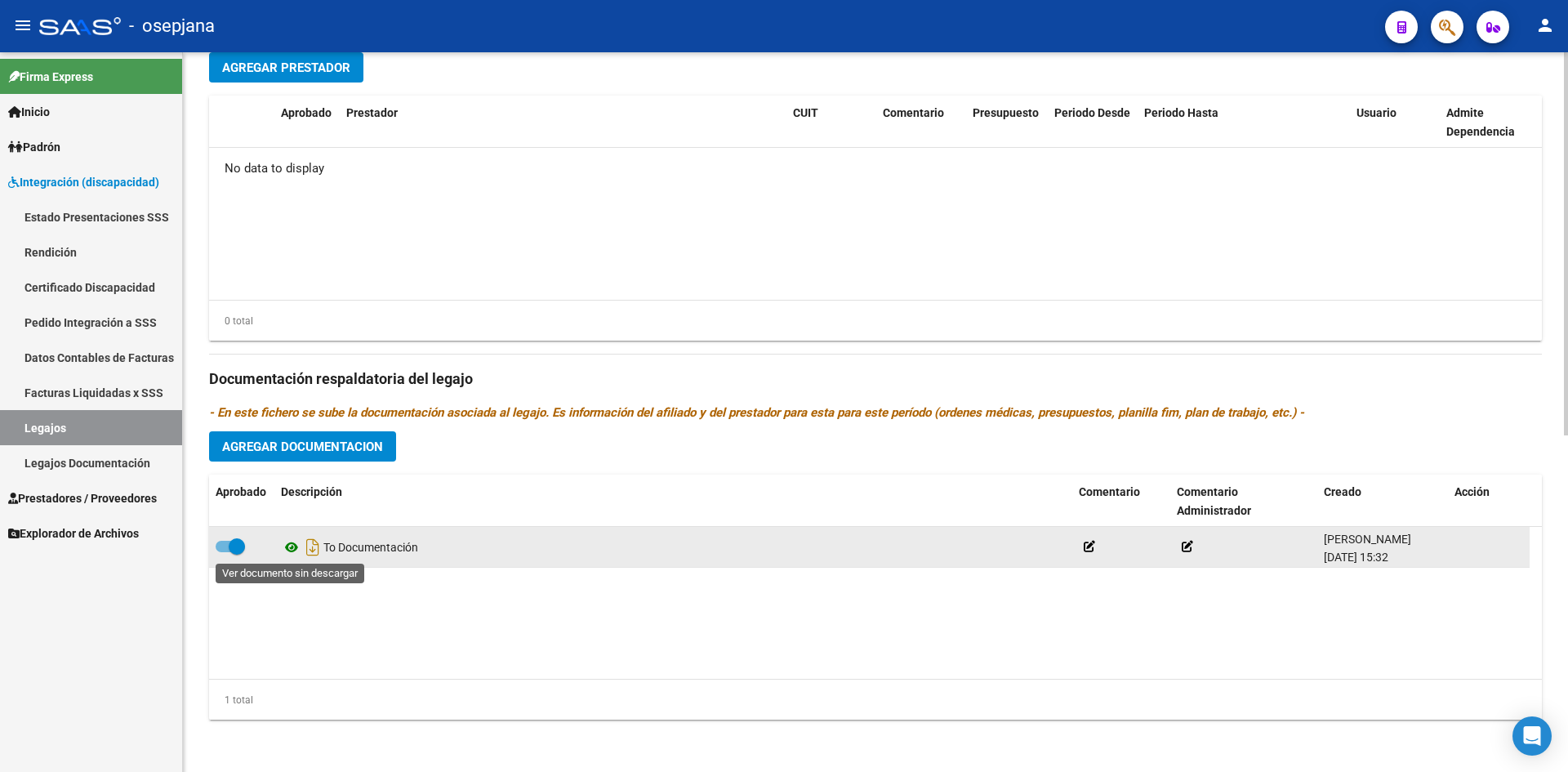
click at [291, 546] on icon at bounding box center [291, 547] width 22 height 20
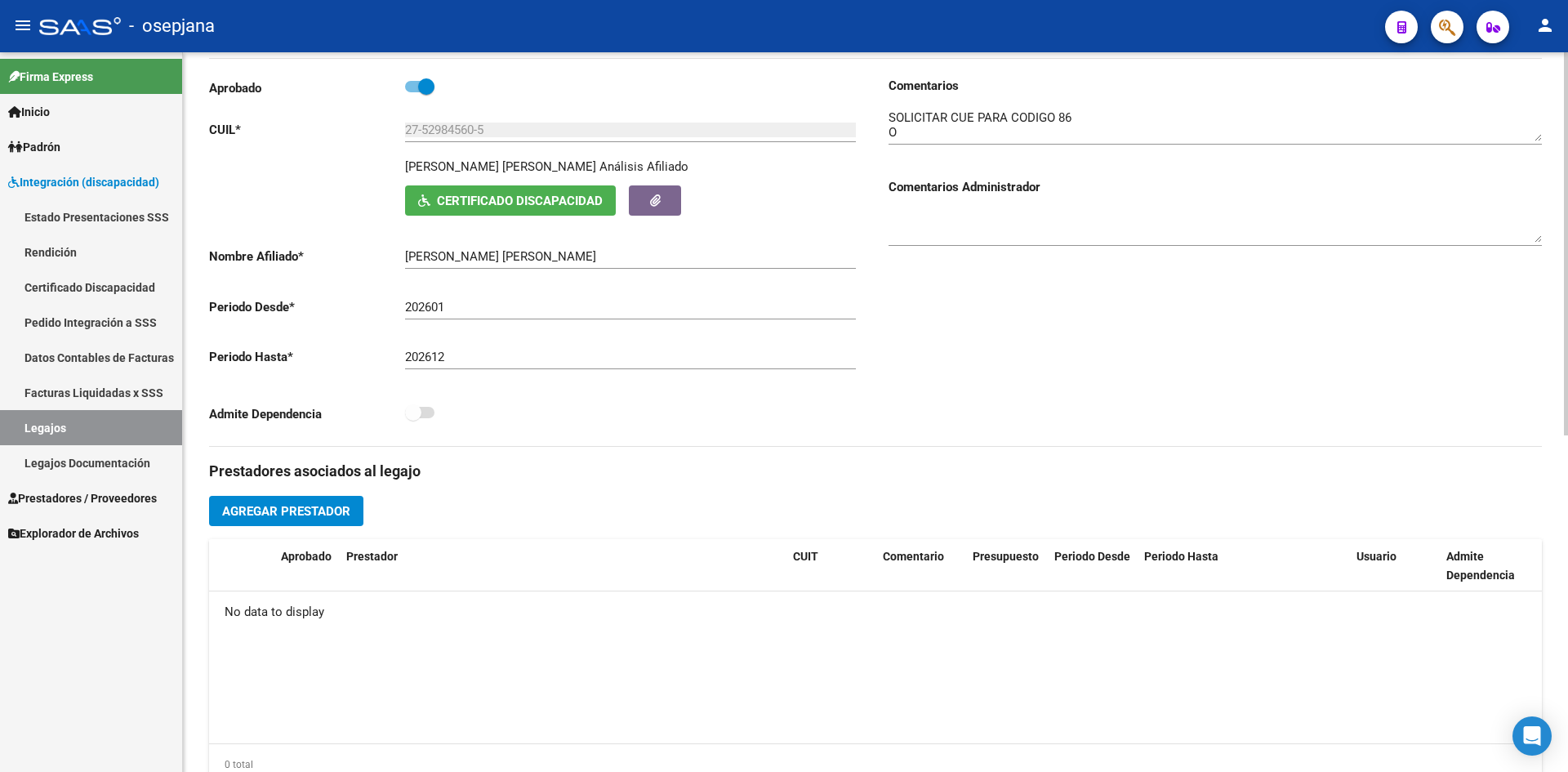
scroll to position [0, 0]
